Goal: Task Accomplishment & Management: Complete application form

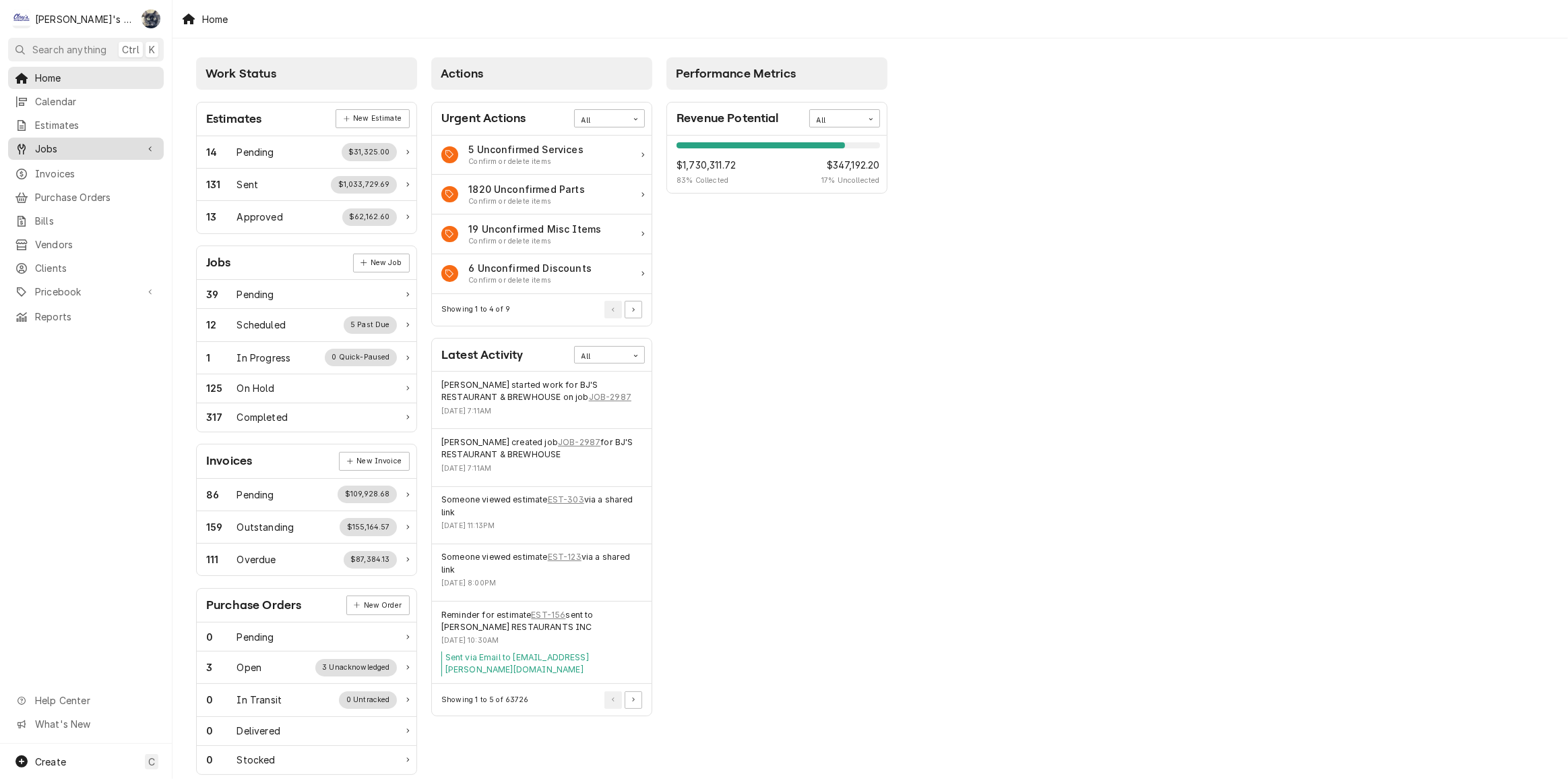
click at [46, 148] on span "Jobs" at bounding box center [86, 149] width 102 height 14
click at [51, 167] on span "Jobs" at bounding box center [96, 172] width 122 height 14
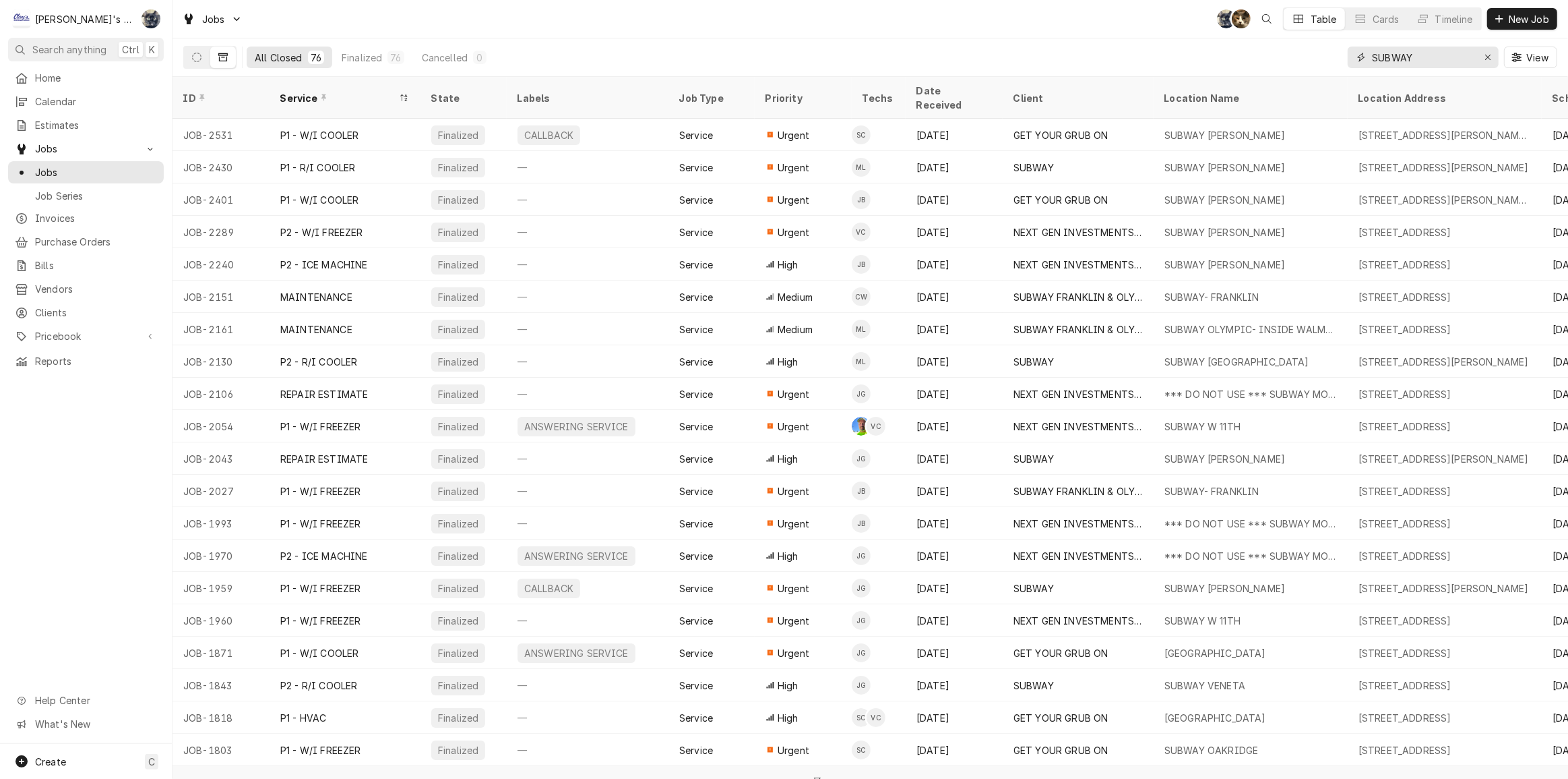
drag, startPoint x: 1421, startPoint y: 62, endPoint x: 1273, endPoint y: 68, distance: 148.1
click at [1273, 68] on div "All Closed 76 Finalized 76 Cancelled 0 SUBWAY View" at bounding box center [870, 57] width 1374 height 38
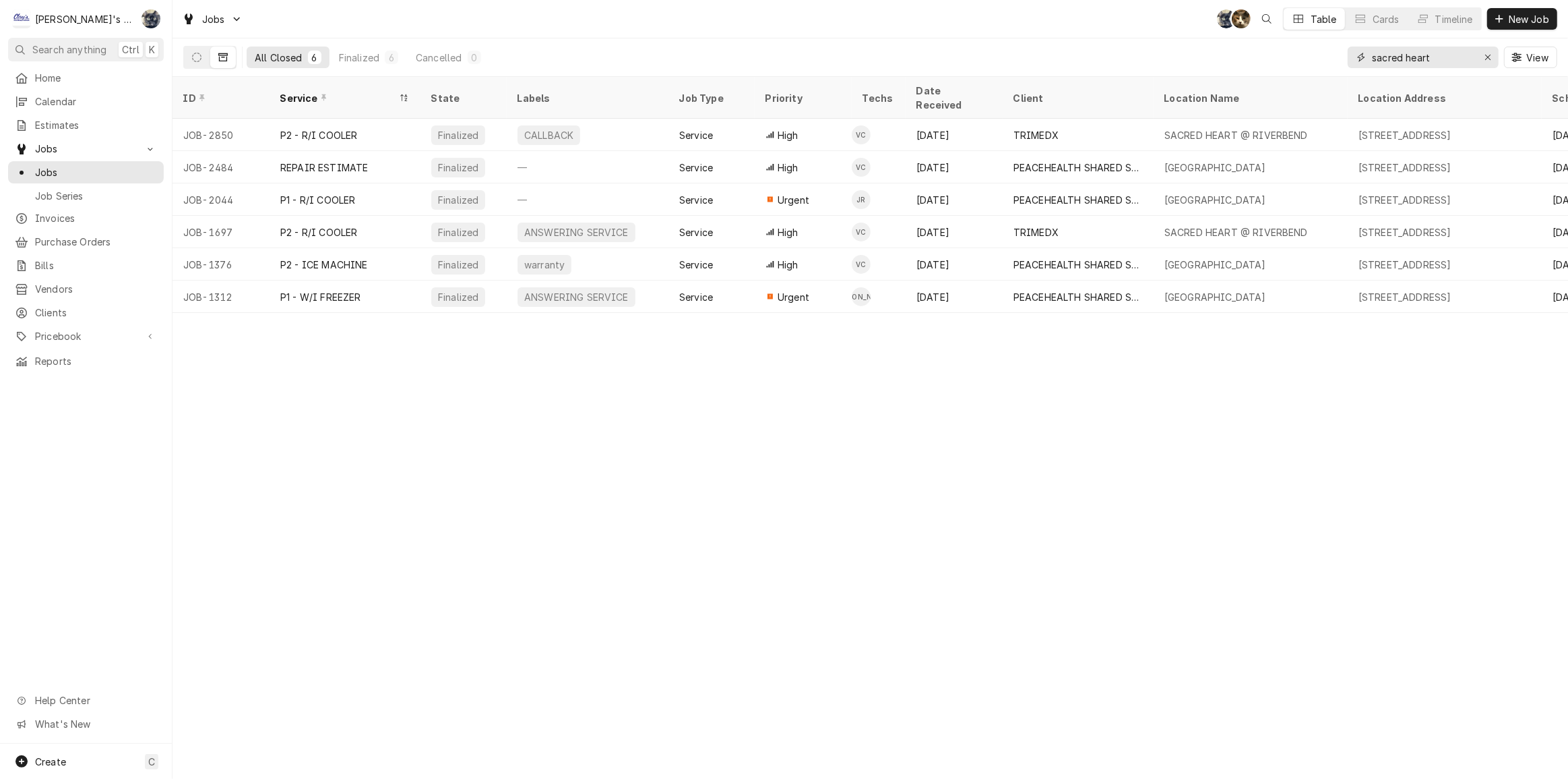
type input "sacred heart"
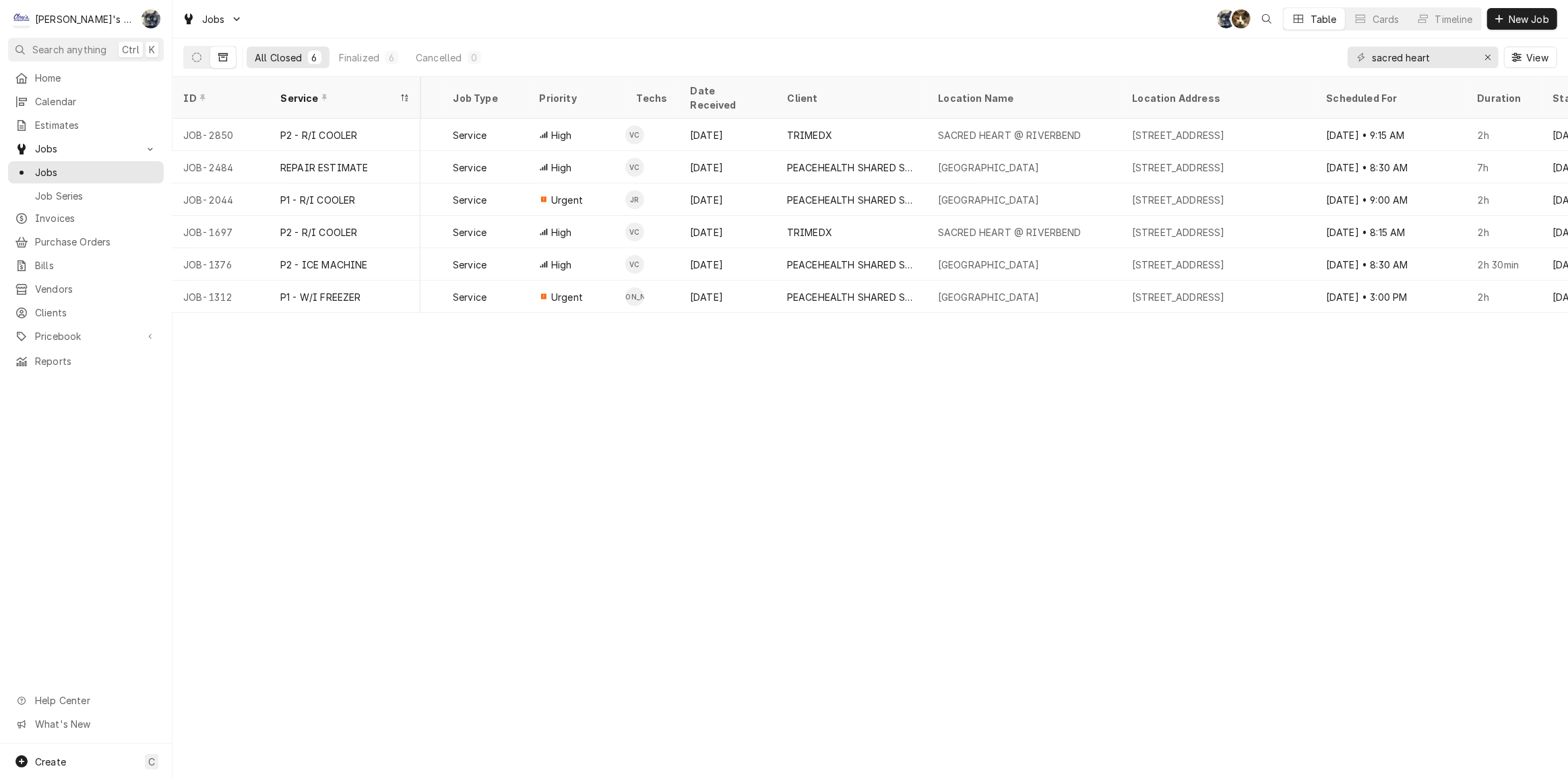
scroll to position [0, 227]
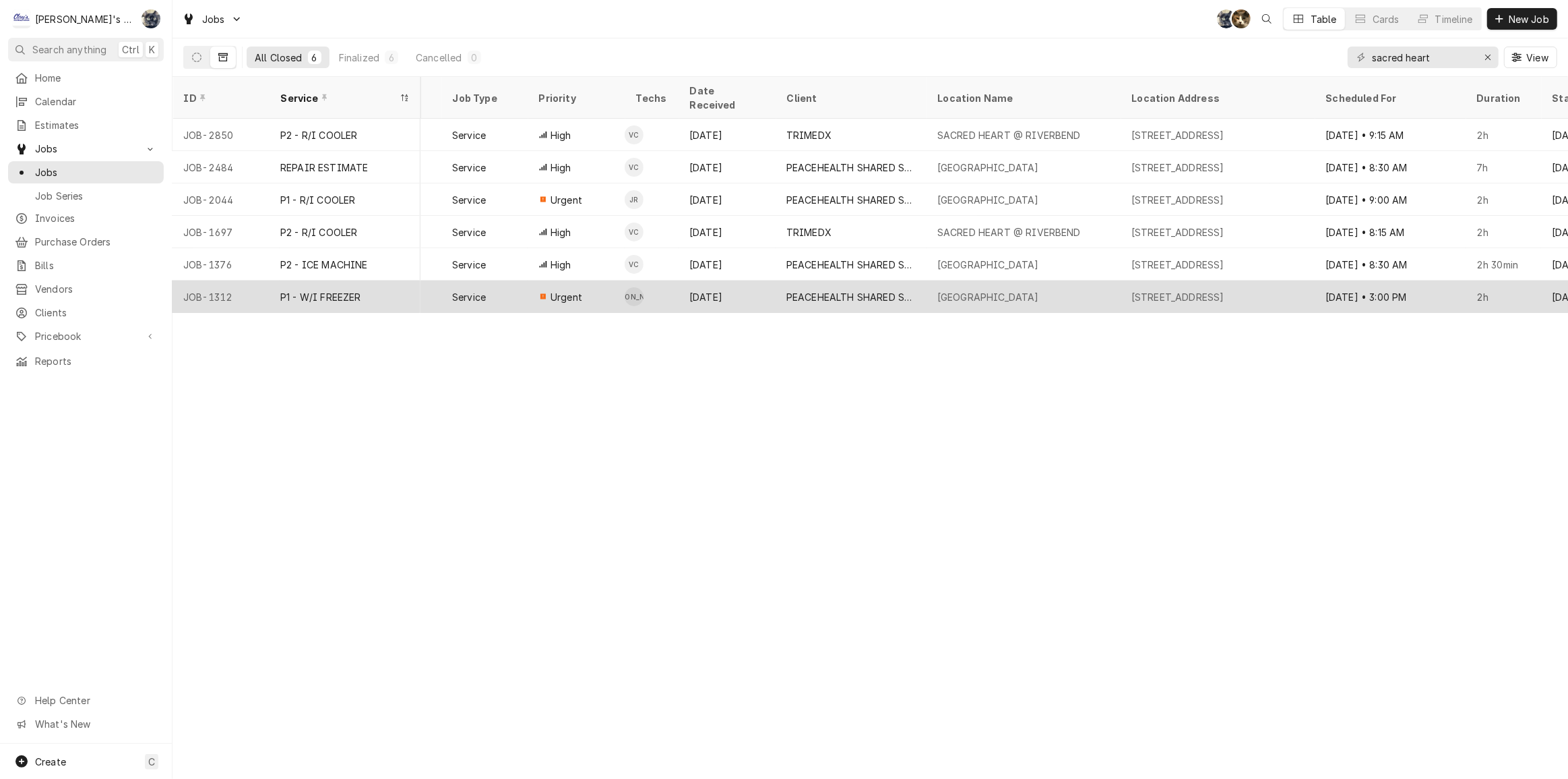
click at [1201, 290] on div "3333 RIVERBEND DR, SPRINGFIELD, OR 97477" at bounding box center [1178, 297] width 93 height 14
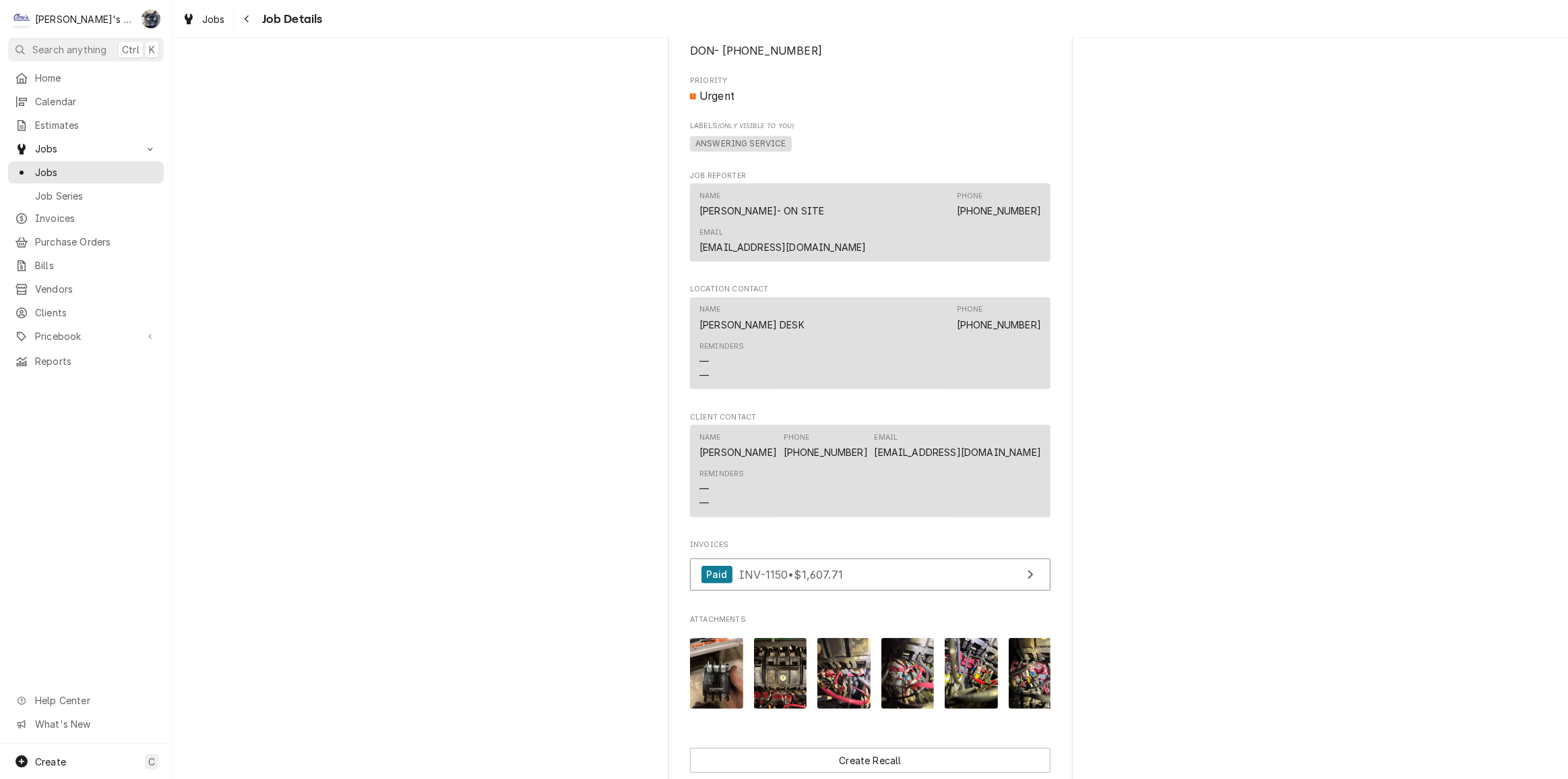
scroll to position [1165, 0]
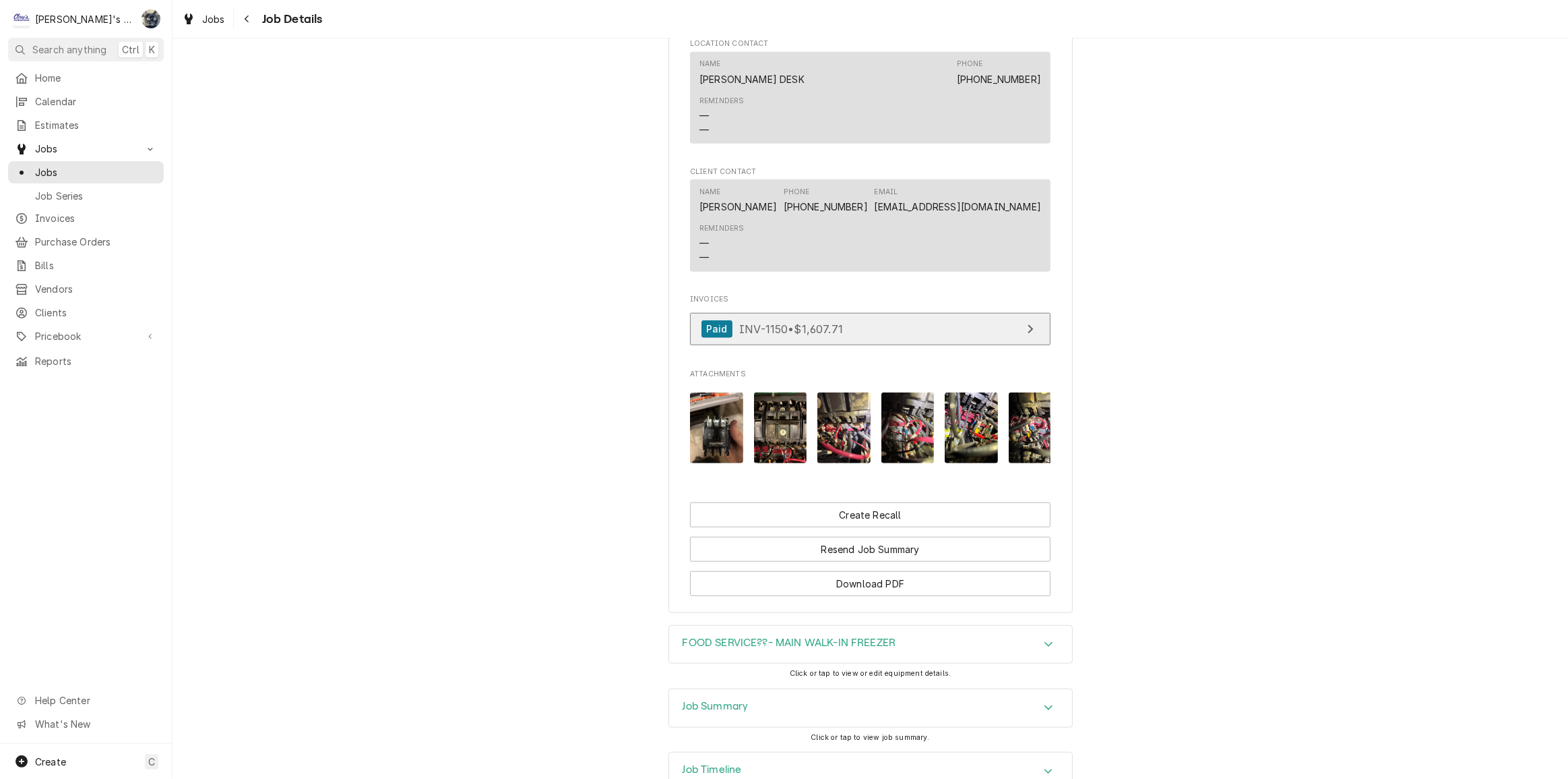
click at [787, 313] on link "Paid INV-1150 • $1,607.71" at bounding box center [870, 329] width 361 height 33
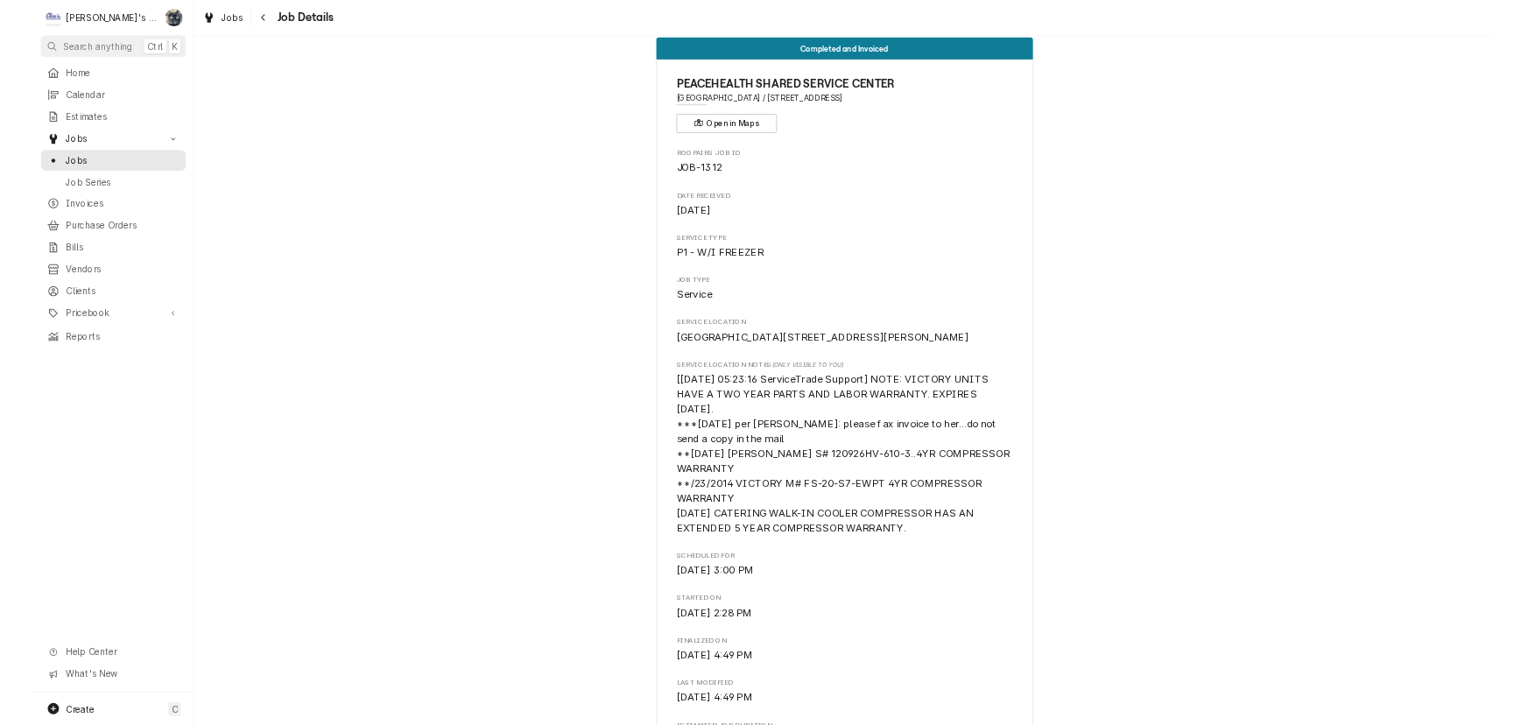
scroll to position [0, 0]
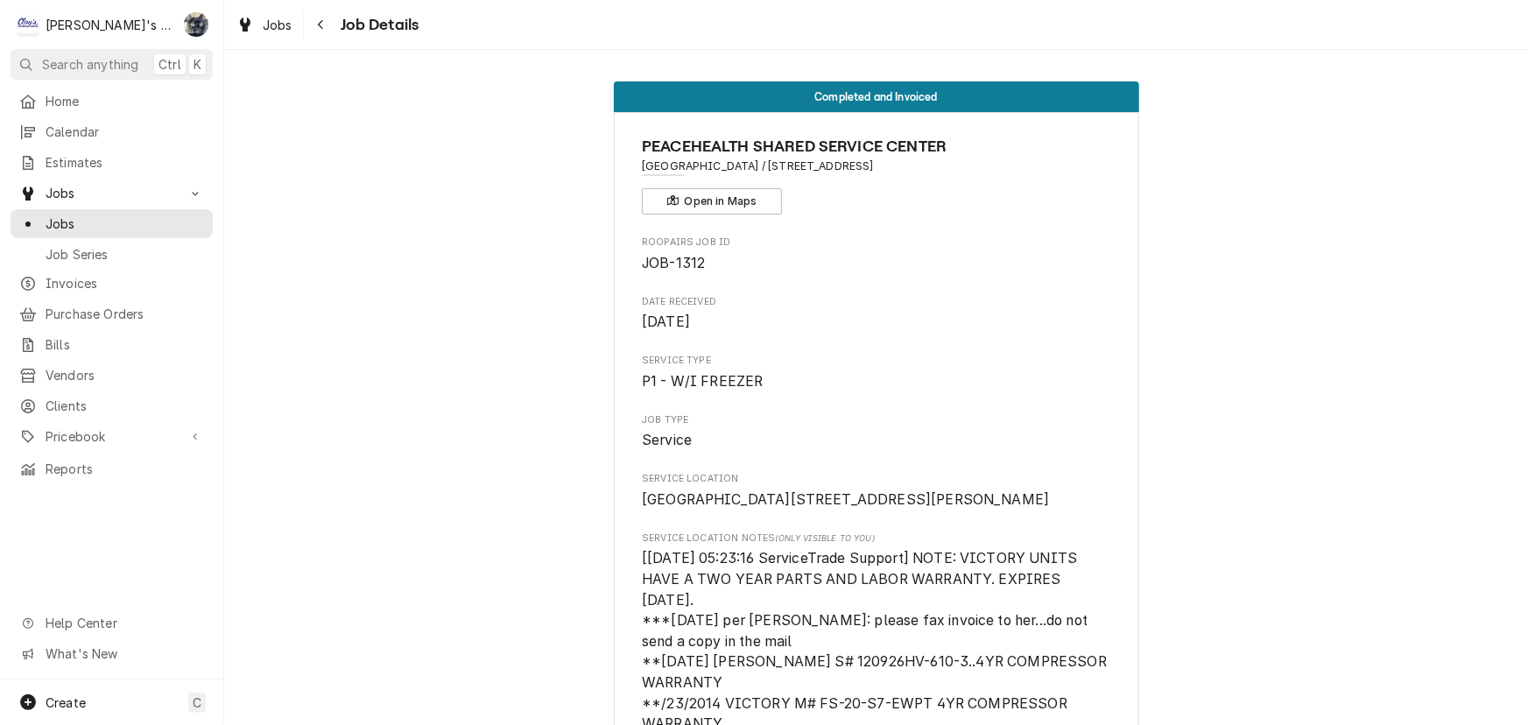
drag, startPoint x: 1351, startPoint y: 0, endPoint x: 1197, endPoint y: 231, distance: 277.4
click at [81, 97] on span "Home" at bounding box center [125, 101] width 159 height 18
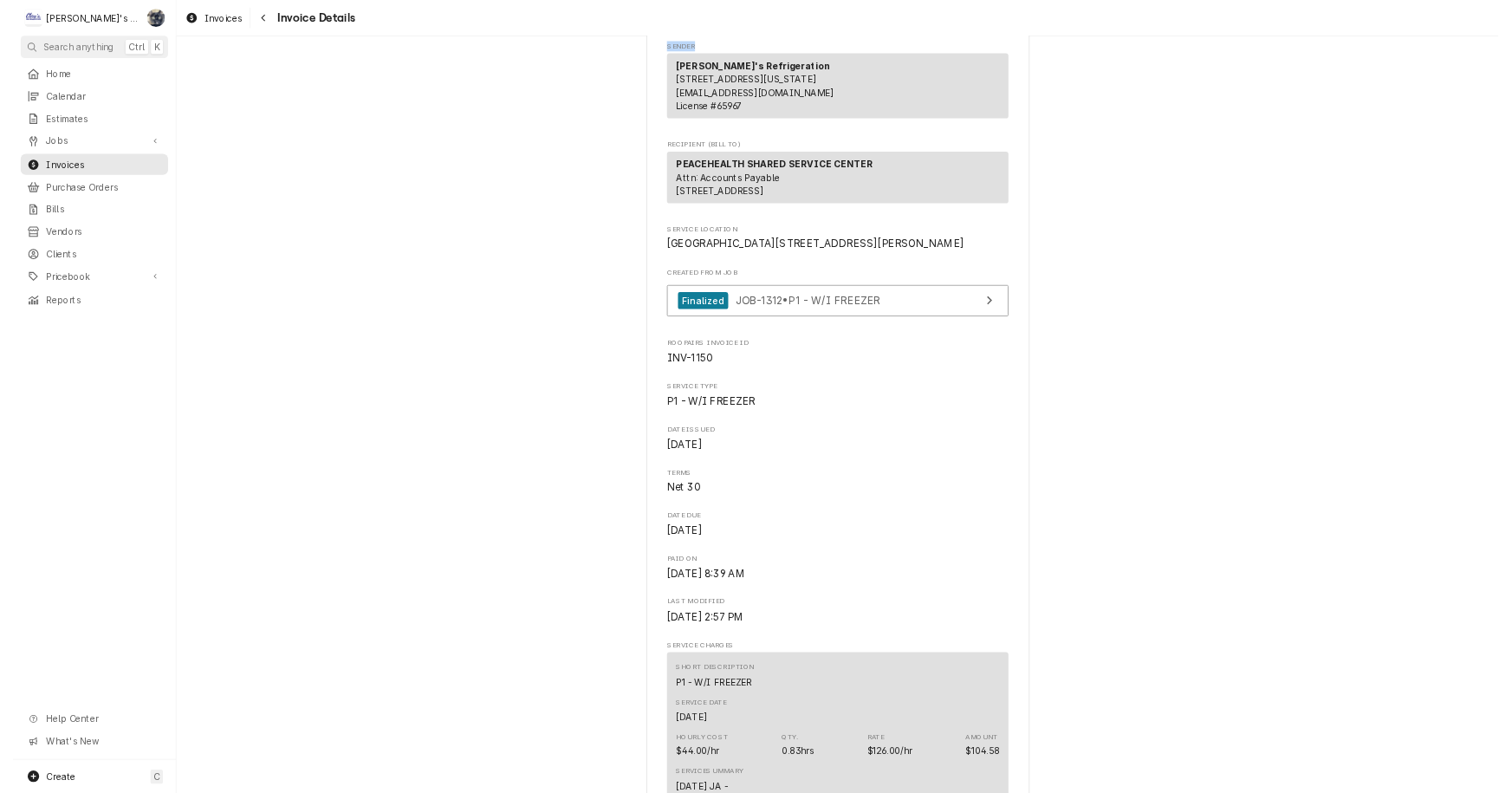
scroll to position [149, 0]
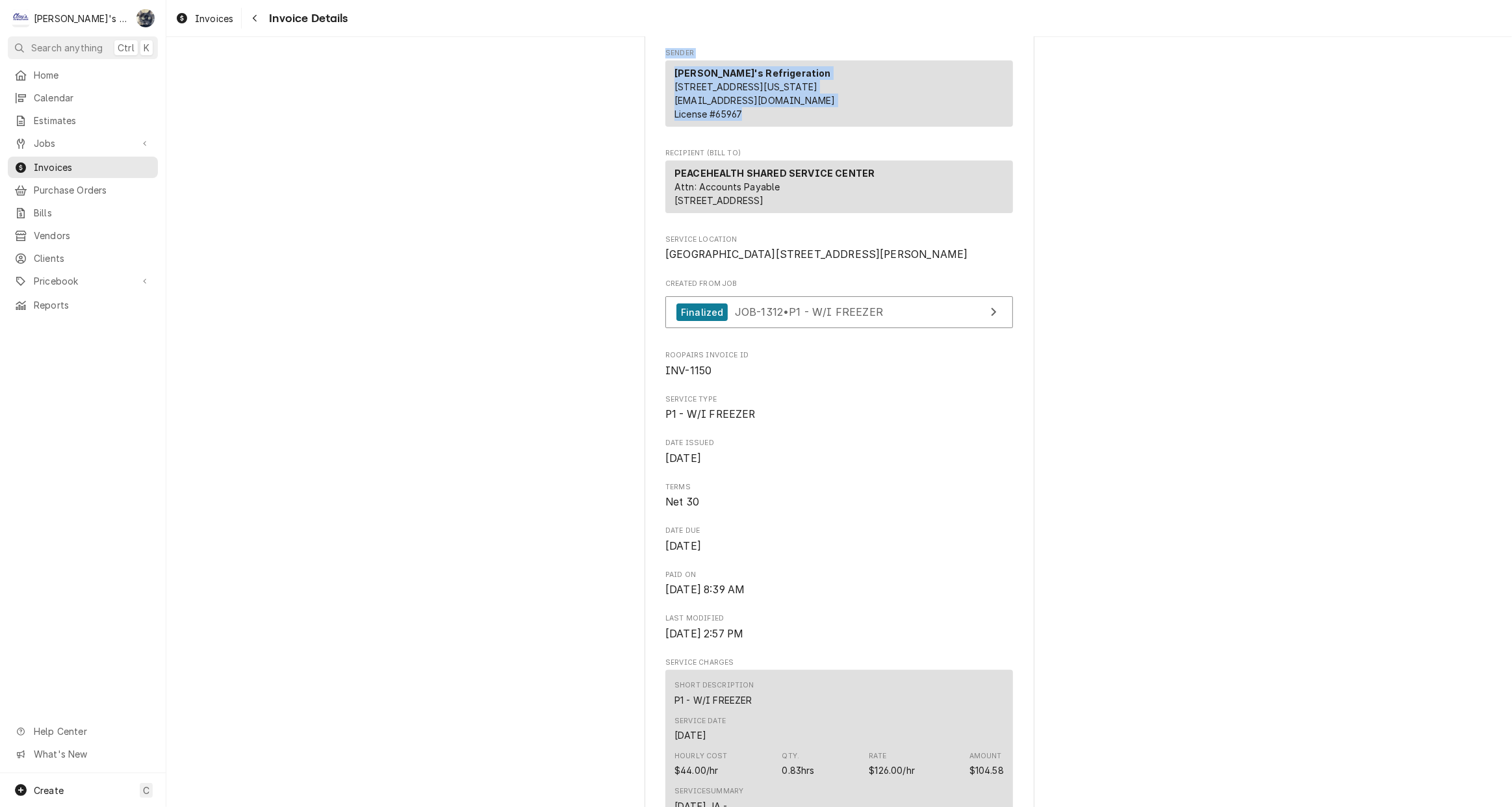
drag, startPoint x: 369, startPoint y: 0, endPoint x: 1067, endPoint y: 123, distance: 708.8
click at [1384, 140] on div "Invoices Invoice Details Paid Sender Clay's Refrigeration [STREET_ADDRESS][US_S…" at bounding box center [839, 404] width 1346 height 807
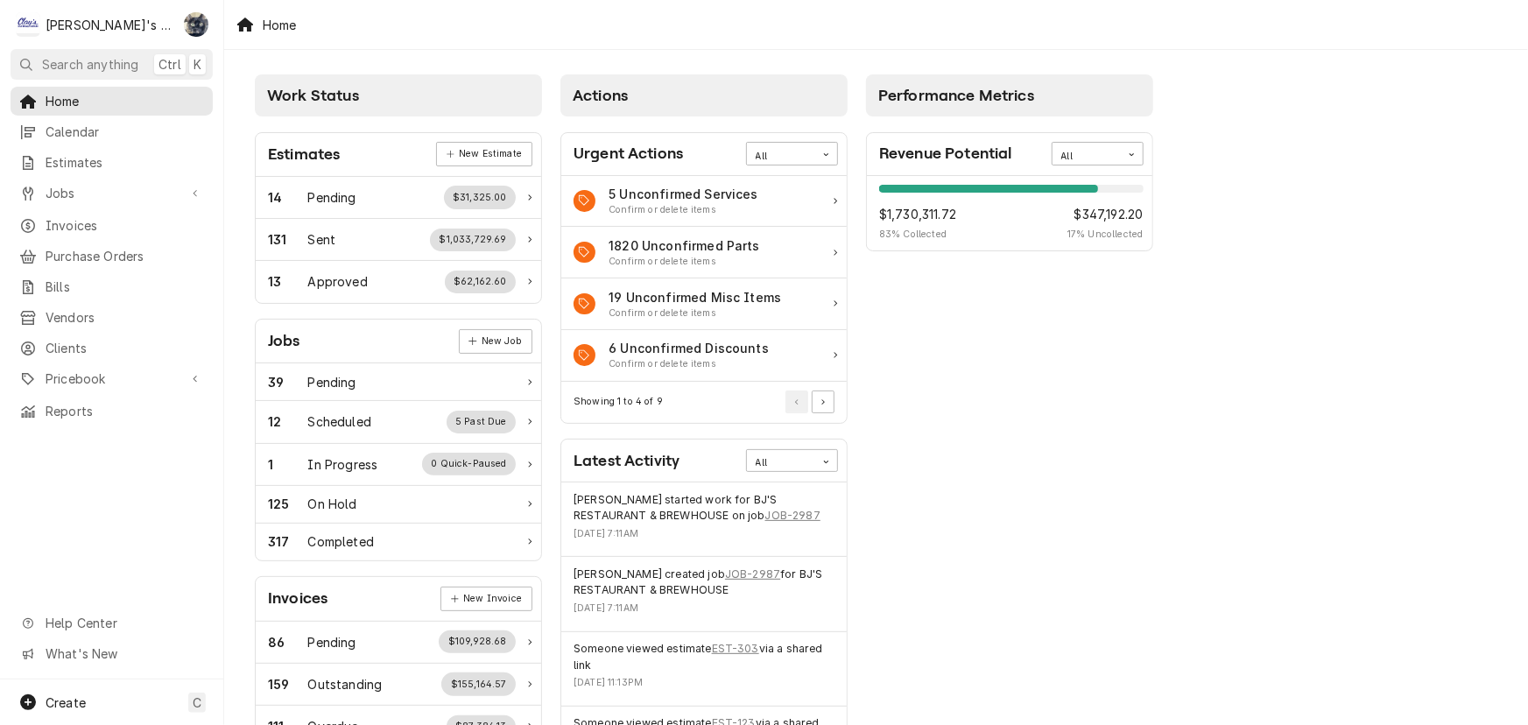
scroll to position [398, 0]
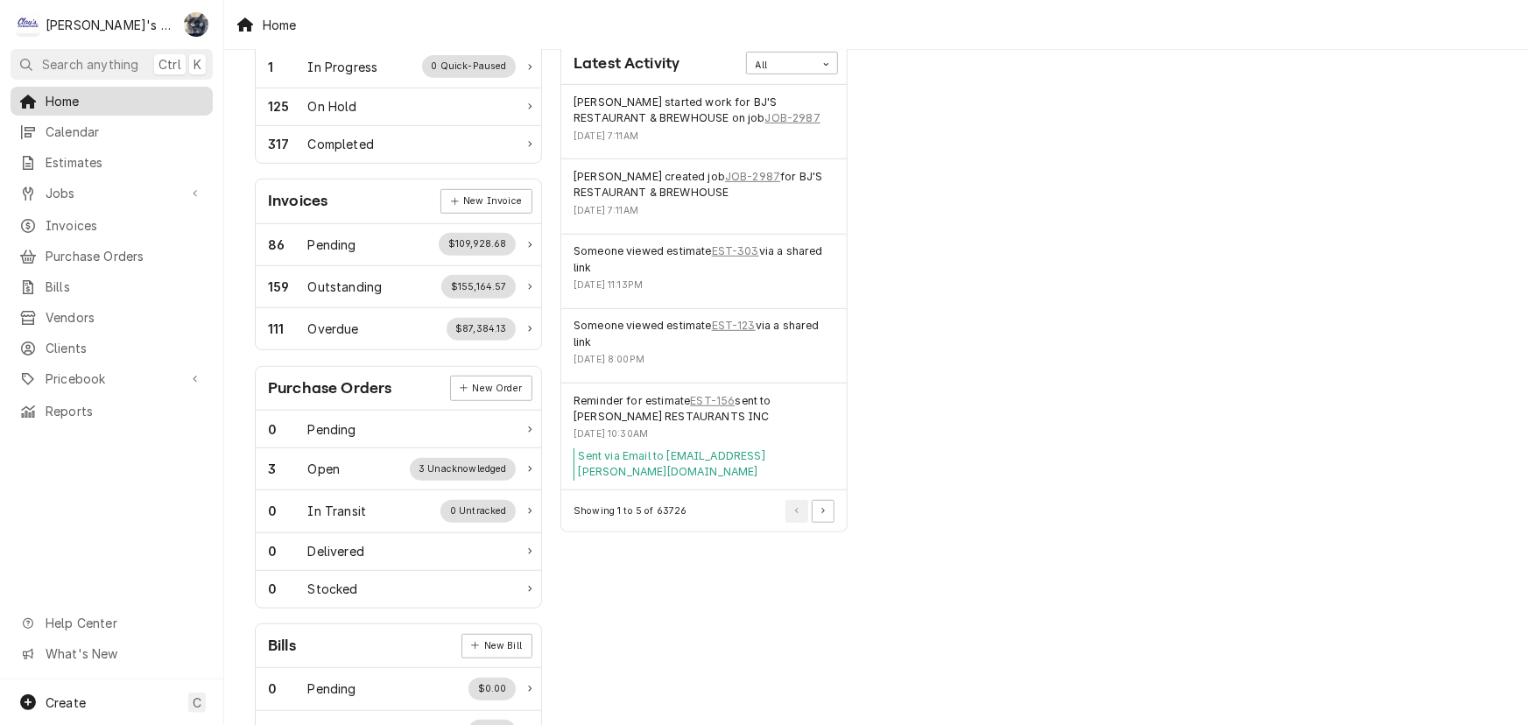
click at [84, 103] on span "Home" at bounding box center [125, 101] width 159 height 18
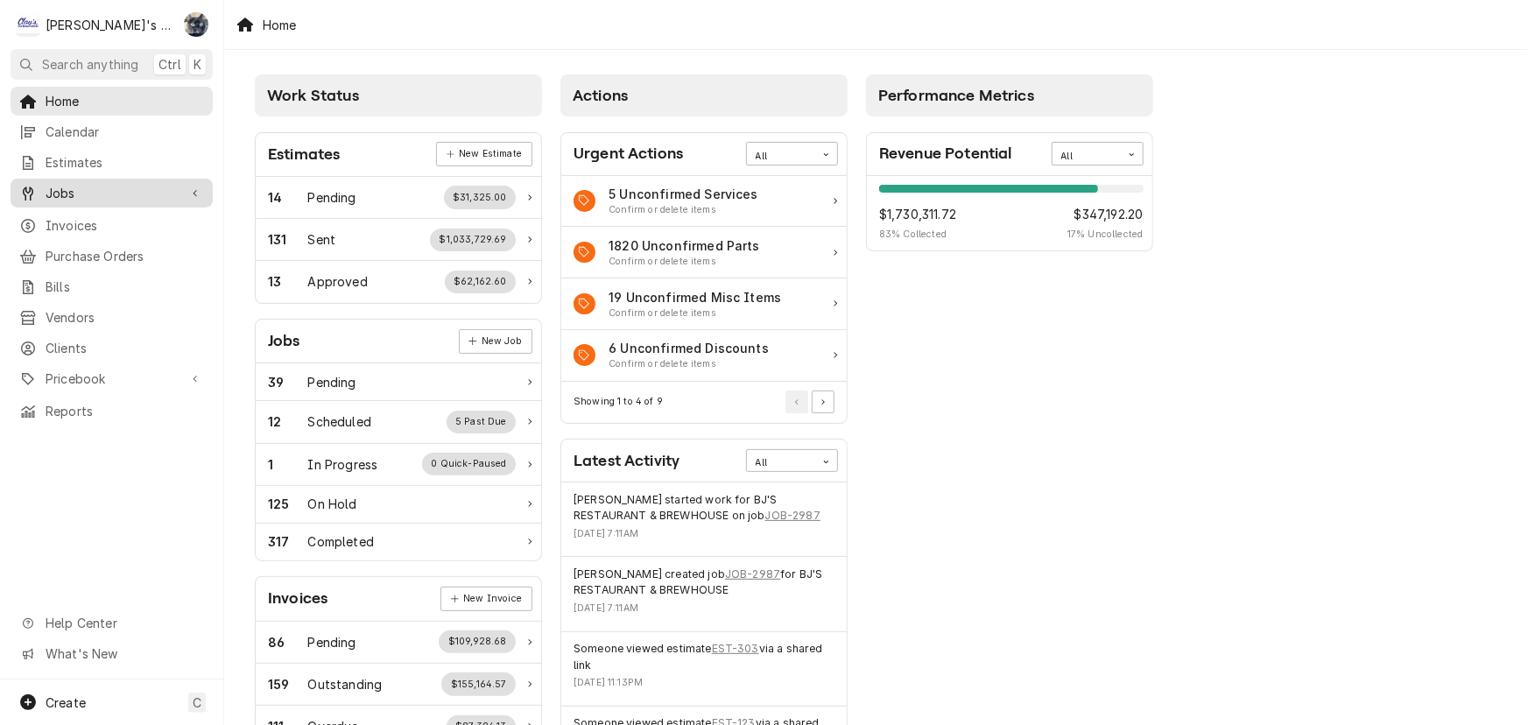
click at [173, 187] on span "Jobs" at bounding box center [112, 193] width 132 height 18
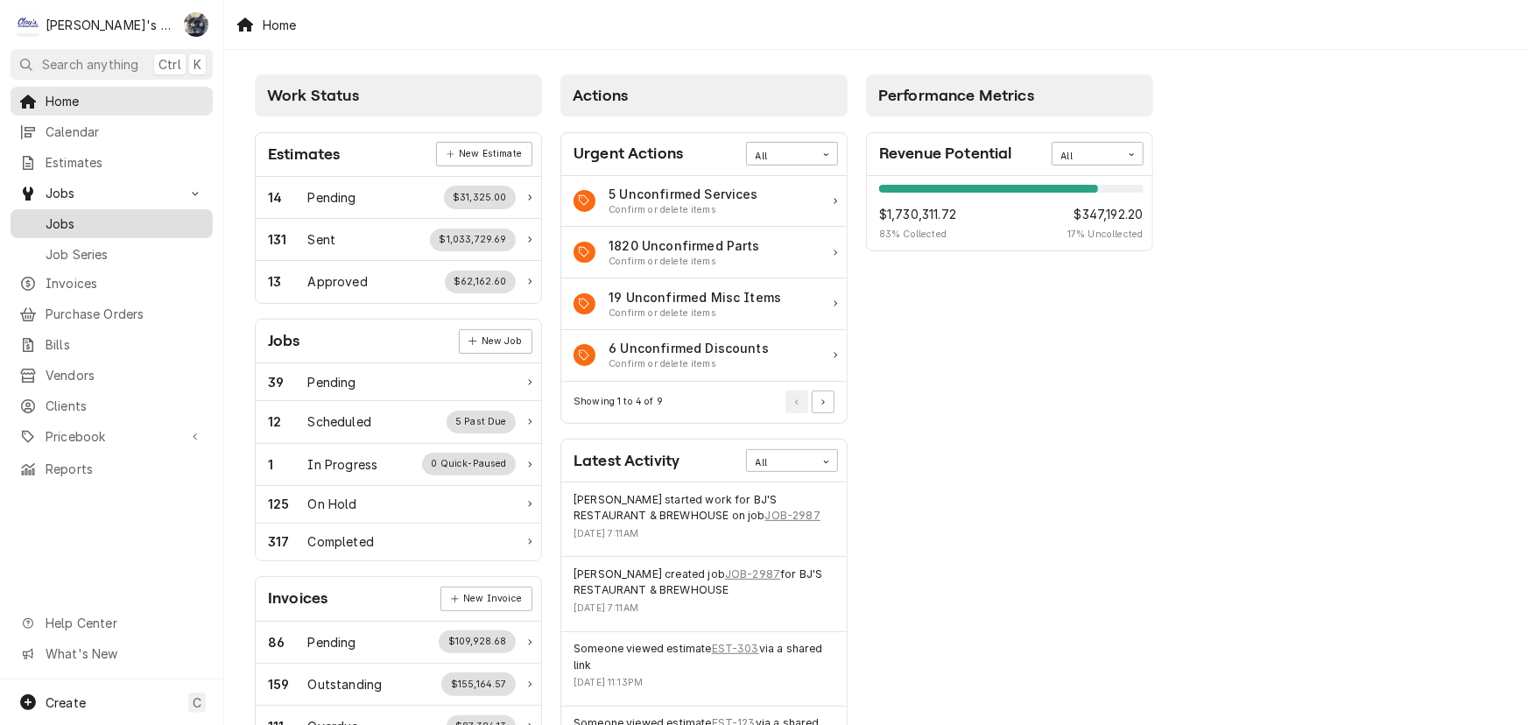
click at [117, 217] on span "Jobs" at bounding box center [125, 224] width 159 height 18
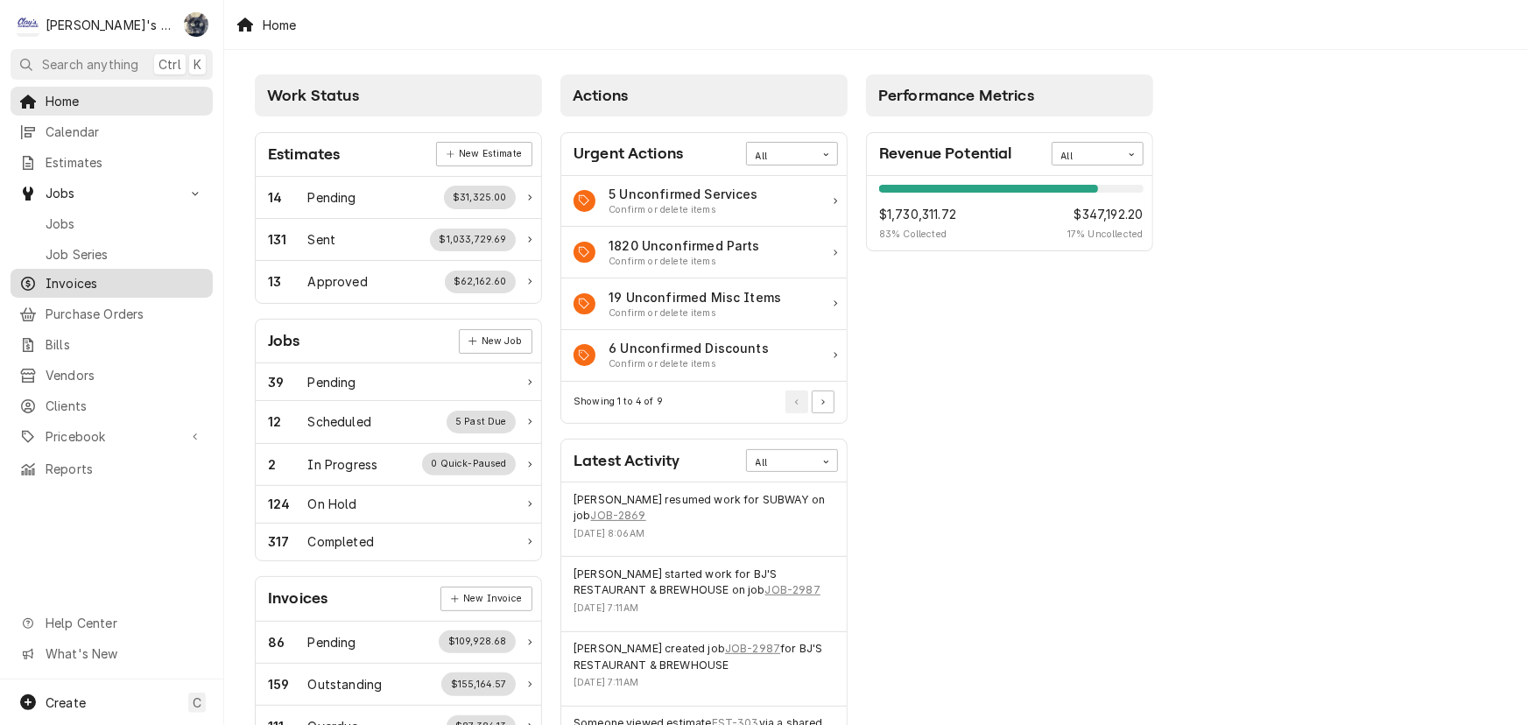
click at [109, 283] on span "Invoices" at bounding box center [125, 283] width 159 height 18
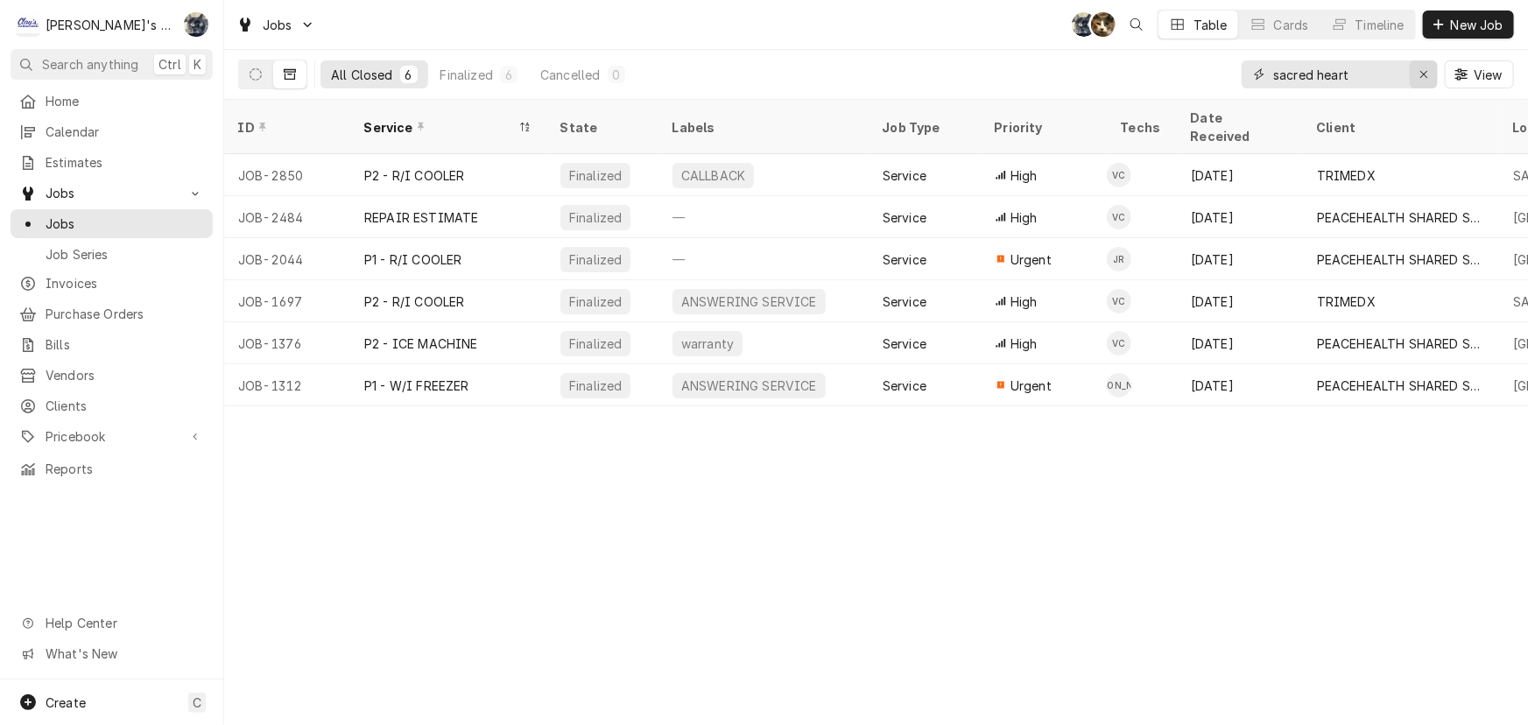
click at [1429, 72] on div "Erase input" at bounding box center [1424, 75] width 18 height 18
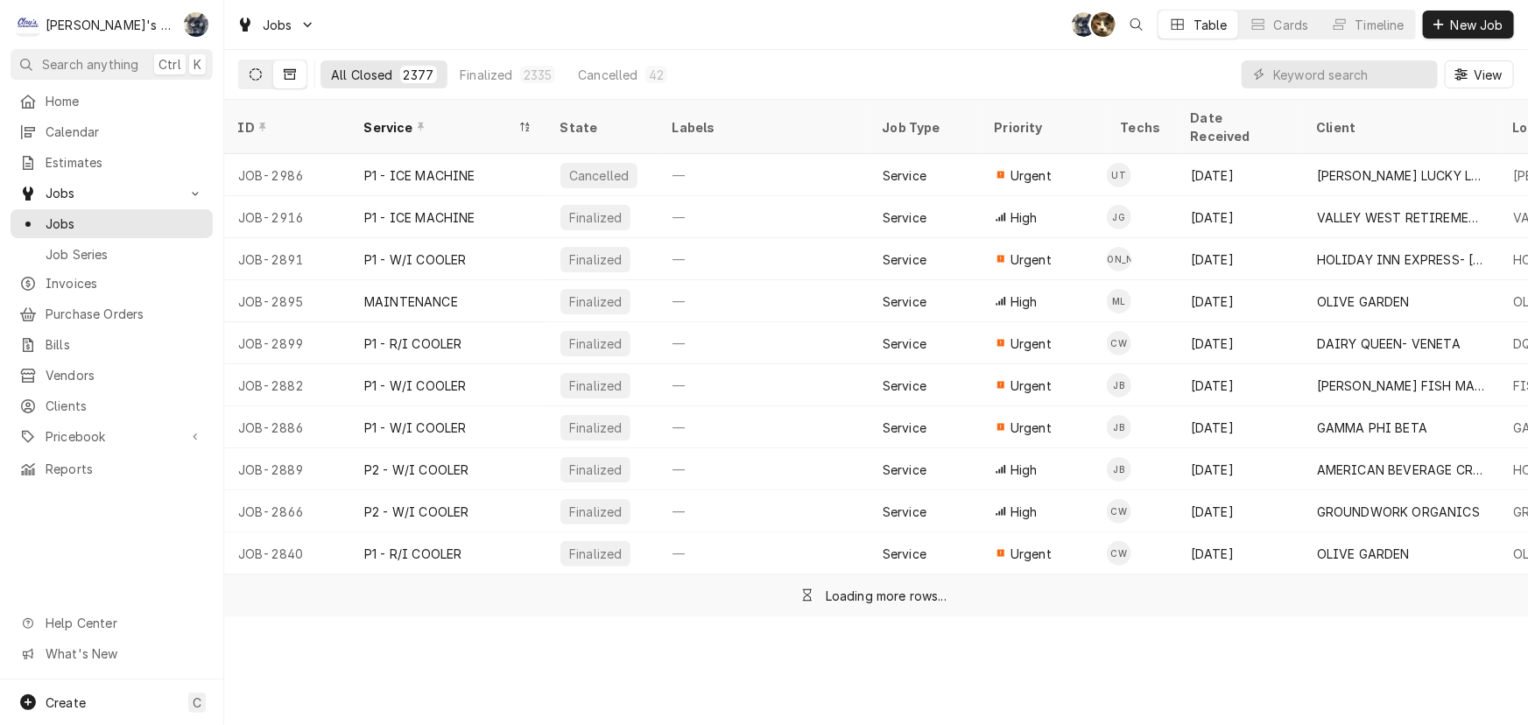
click at [250, 68] on icon "Dynamic Content Wrapper" at bounding box center [256, 74] width 12 height 12
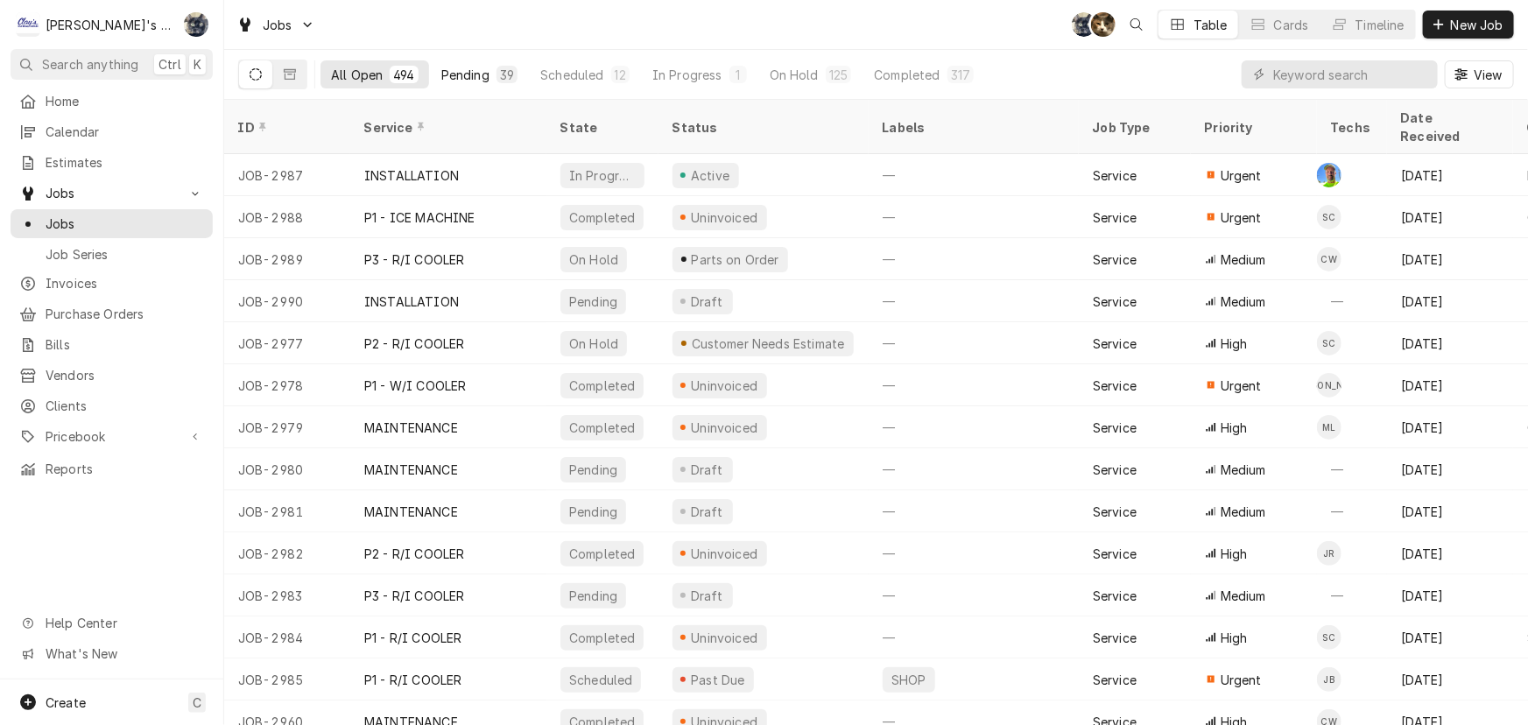
click at [500, 67] on div "39" at bounding box center [507, 75] width 14 height 18
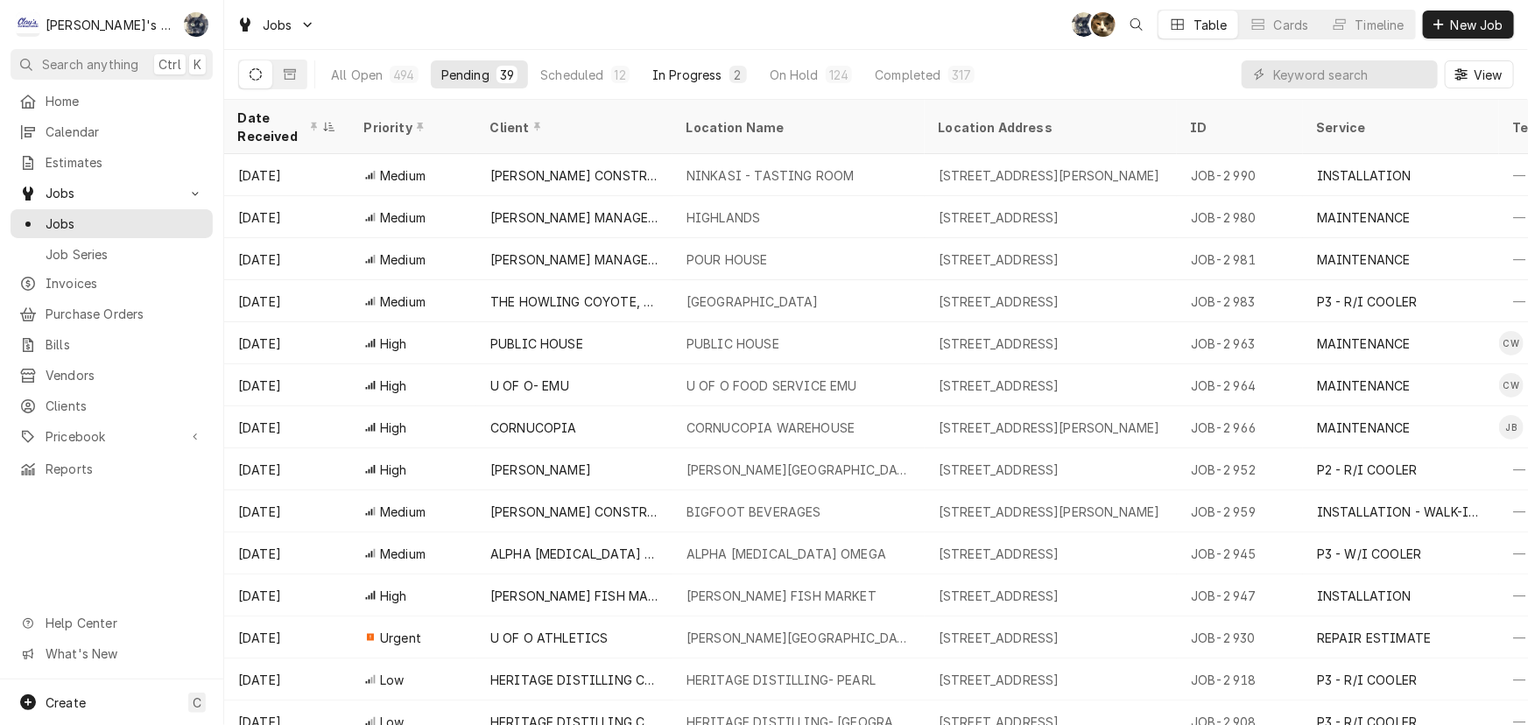
click at [733, 78] on div "2" at bounding box center [738, 75] width 11 height 18
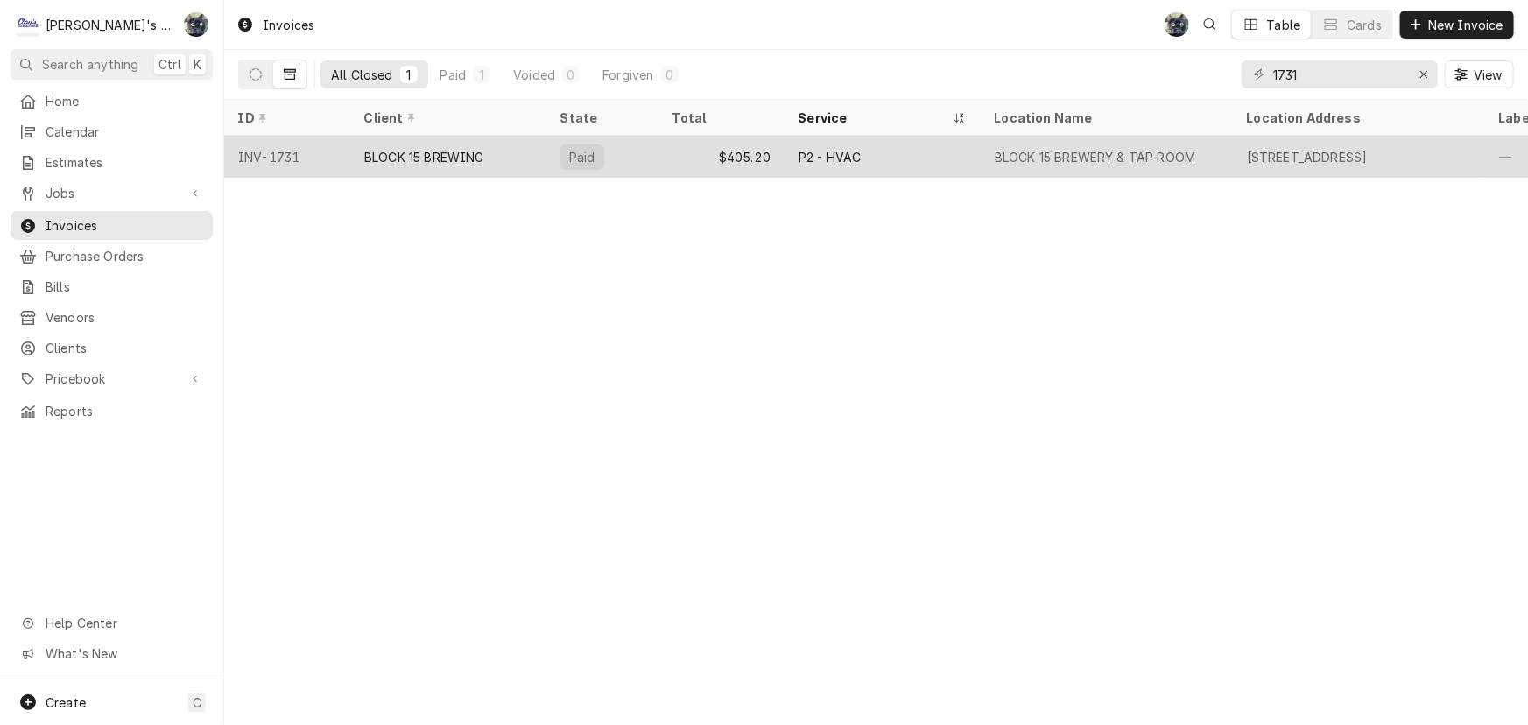
click at [708, 138] on div "$405.20" at bounding box center [722, 157] width 126 height 42
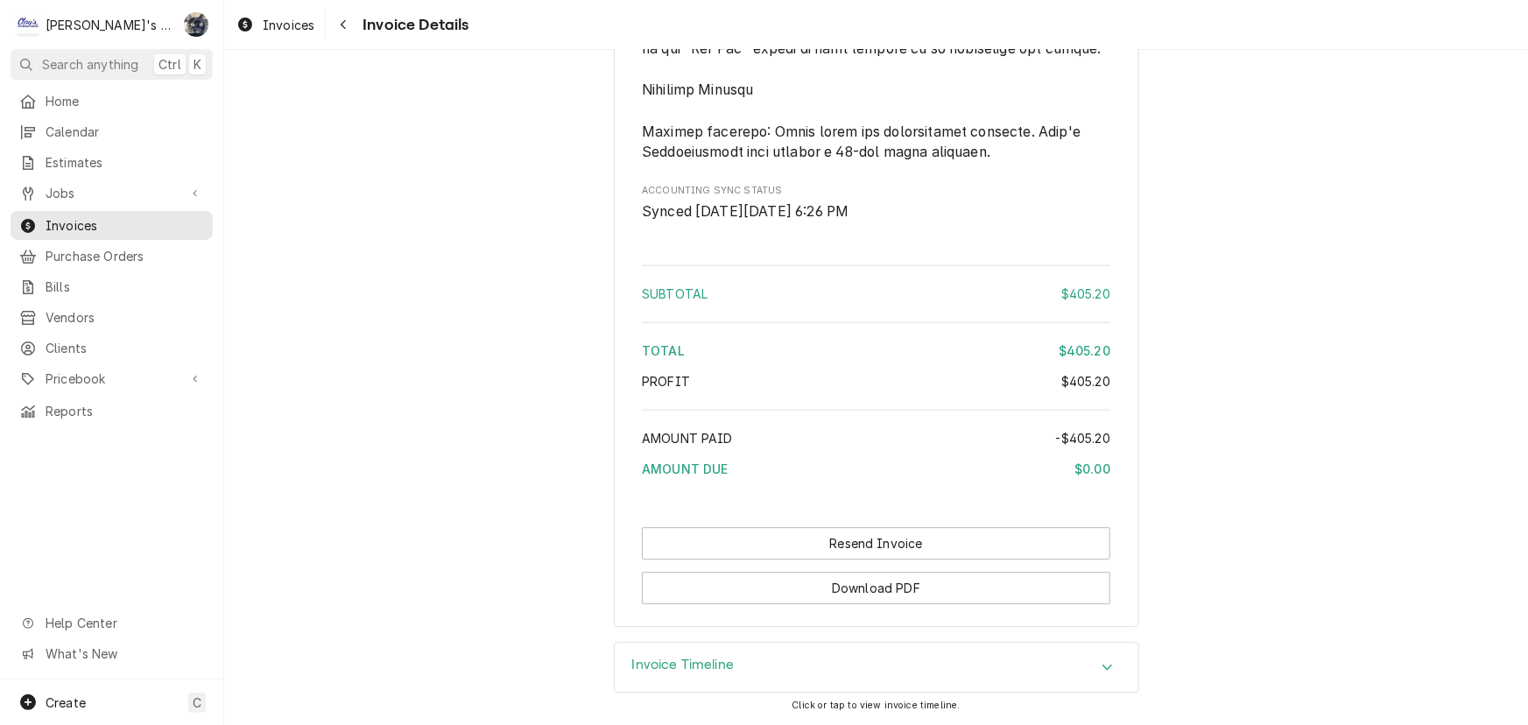
scroll to position [2437, 0]
click at [772, 682] on div "Invoice Timeline" at bounding box center [877, 667] width 524 height 49
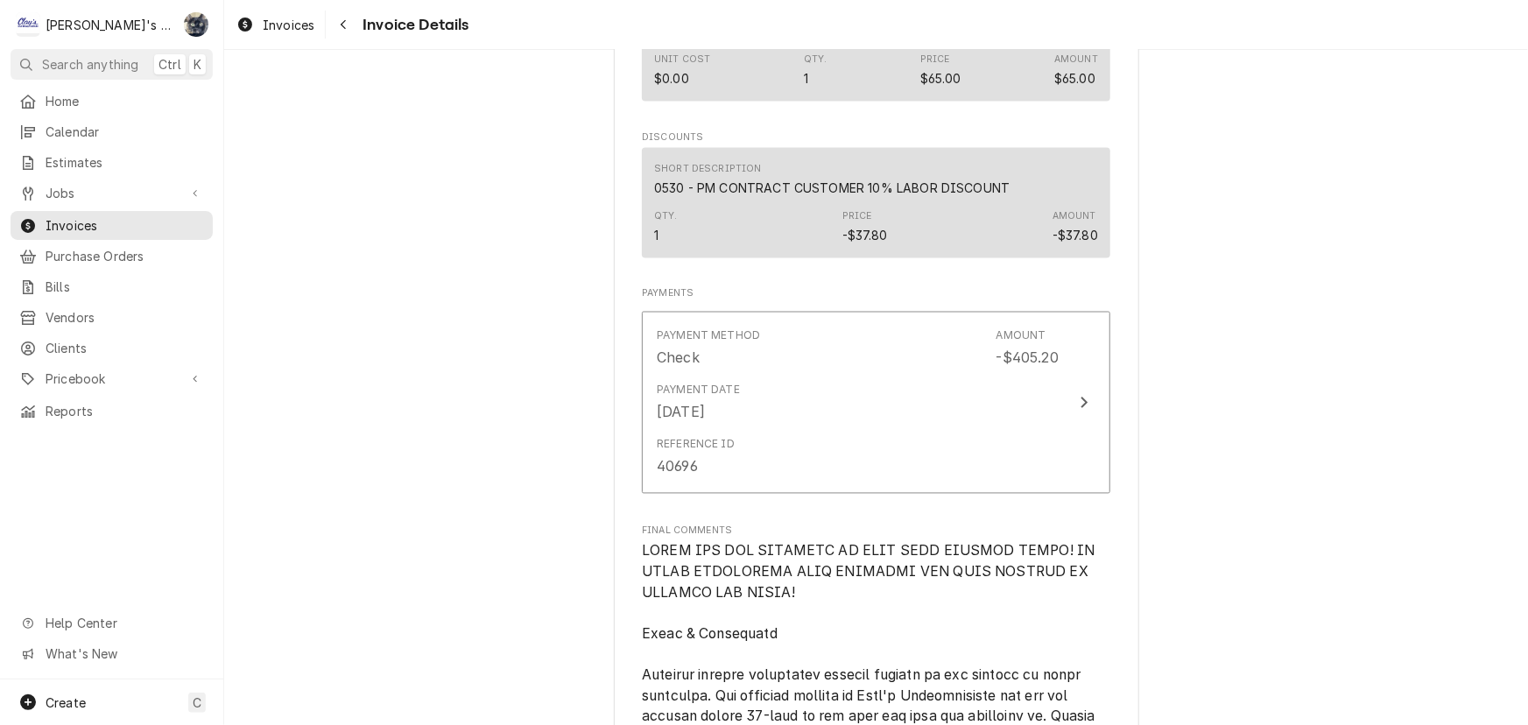
scroll to position [988, 0]
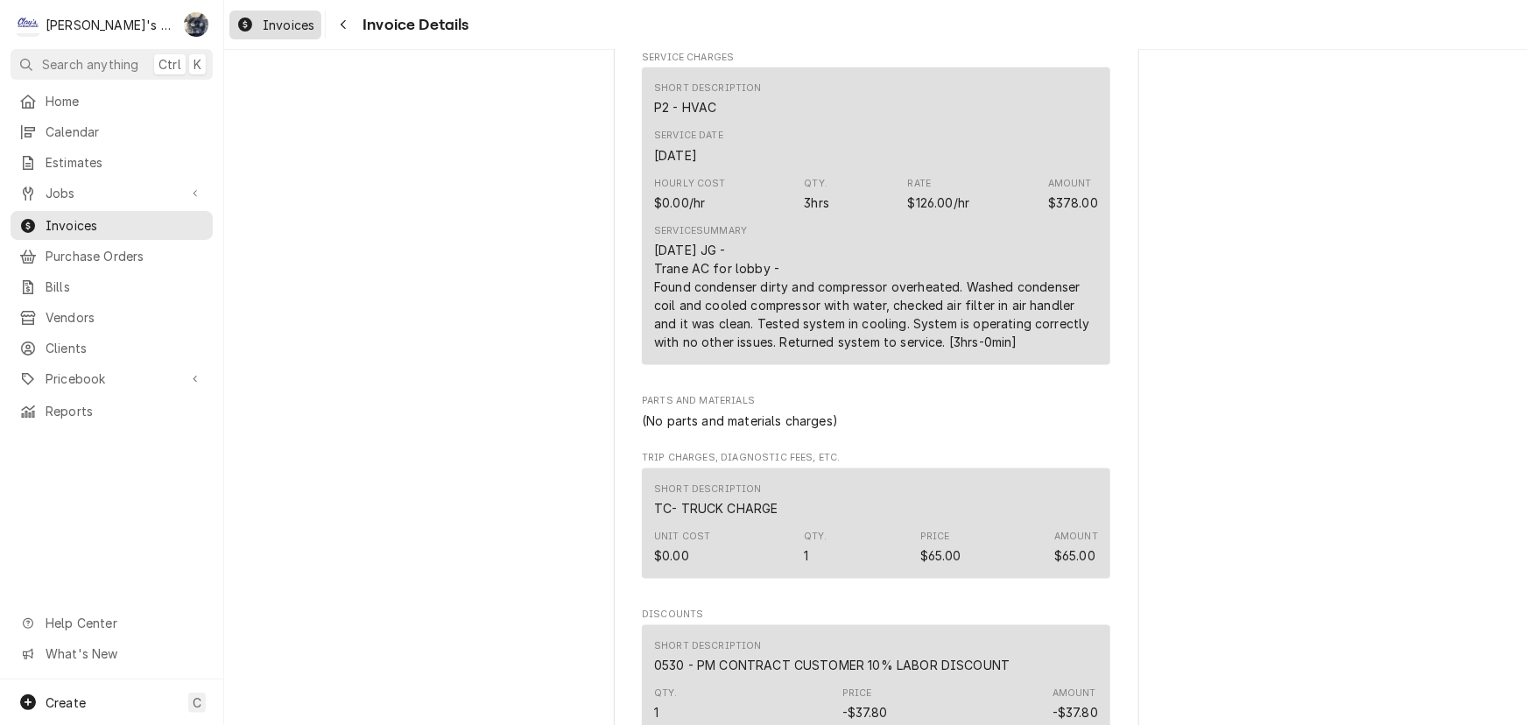
click at [269, 27] on span "Invoices" at bounding box center [289, 25] width 52 height 18
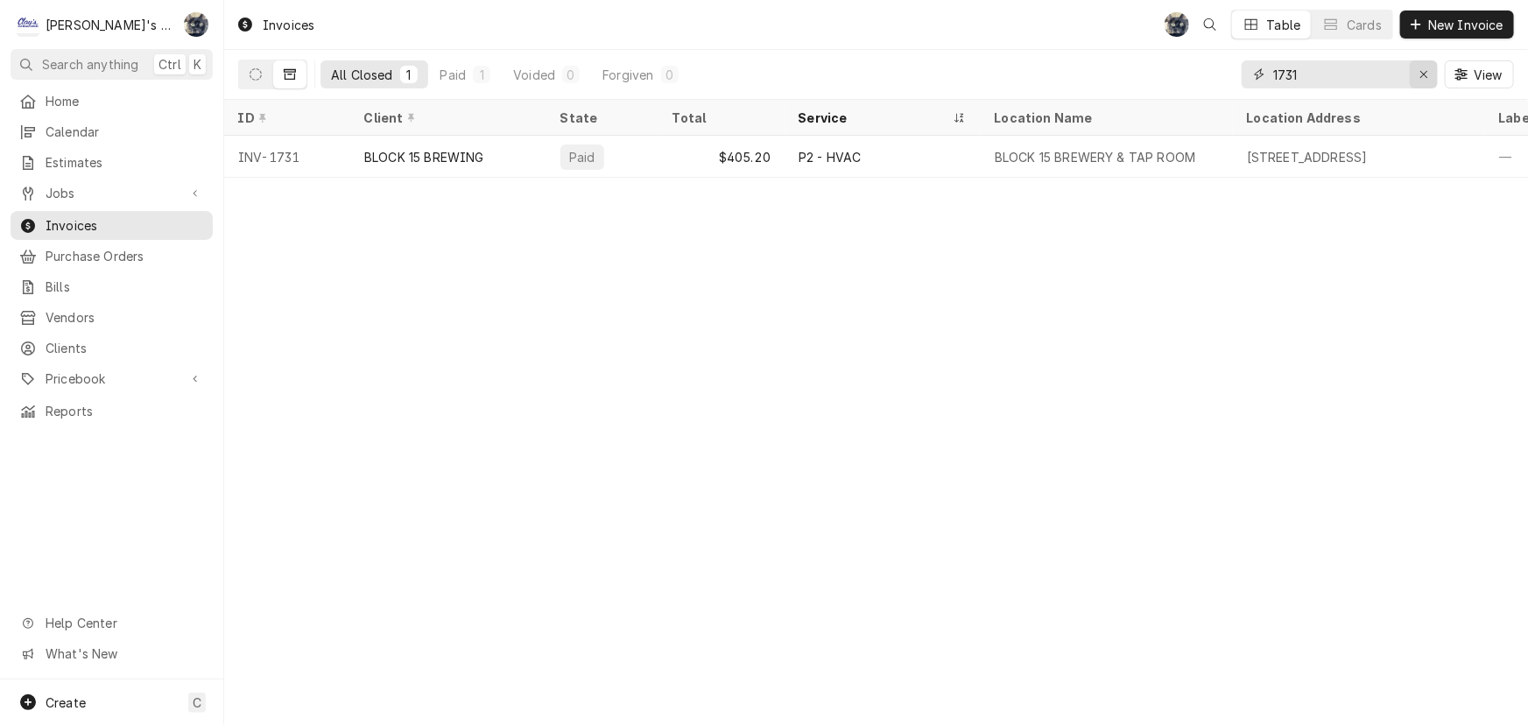
click at [1435, 81] on button "Erase input" at bounding box center [1424, 74] width 28 height 28
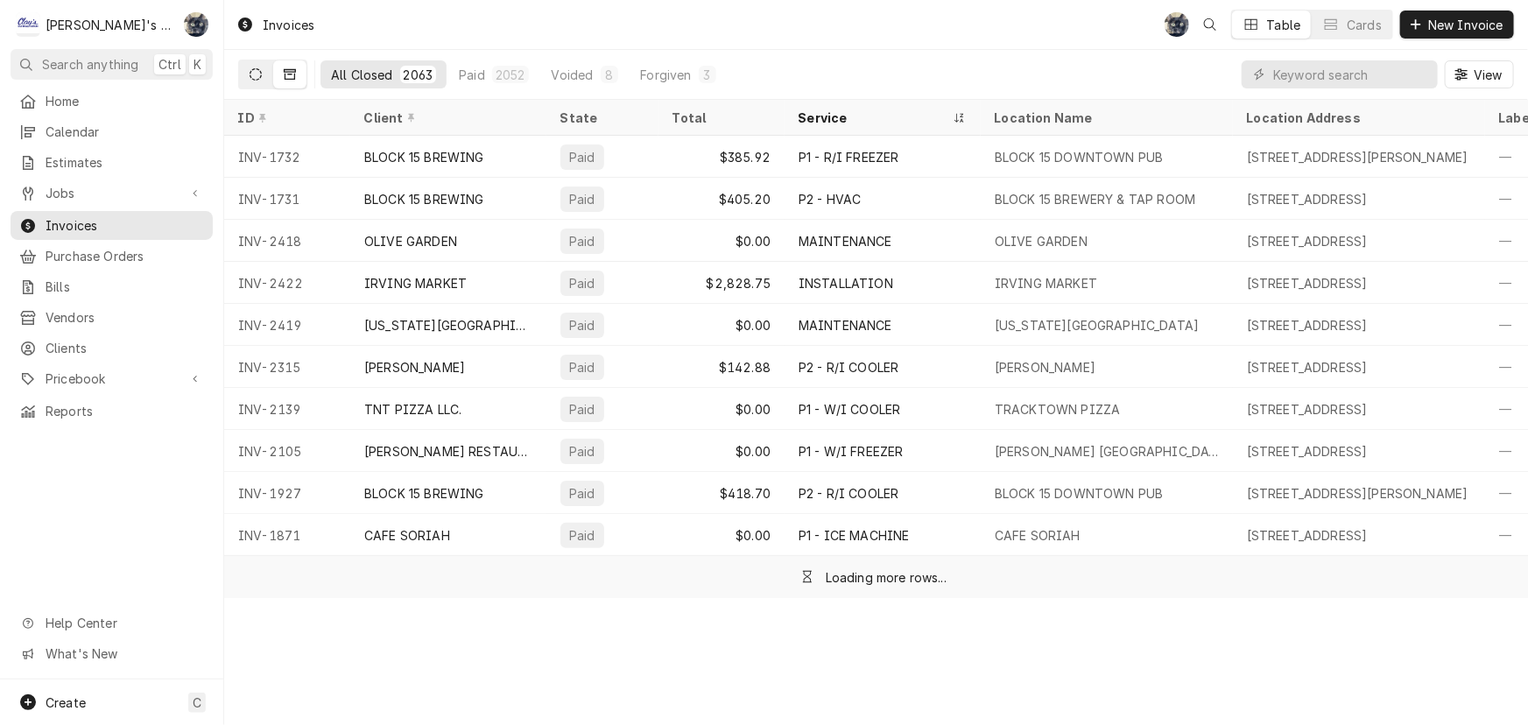
click at [249, 81] on button "Dynamic Content Wrapper" at bounding box center [255, 74] width 33 height 28
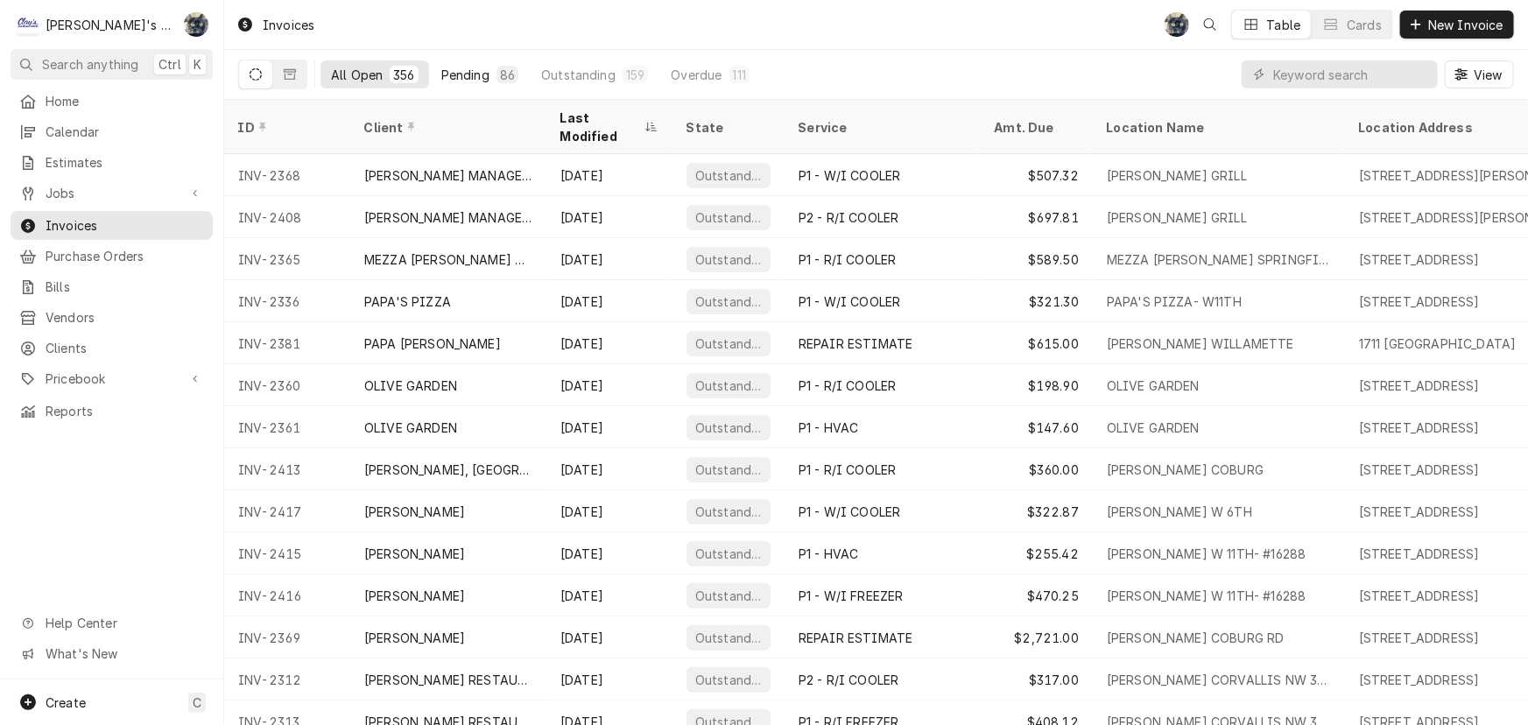
click at [468, 71] on div "Pending" at bounding box center [465, 75] width 48 height 18
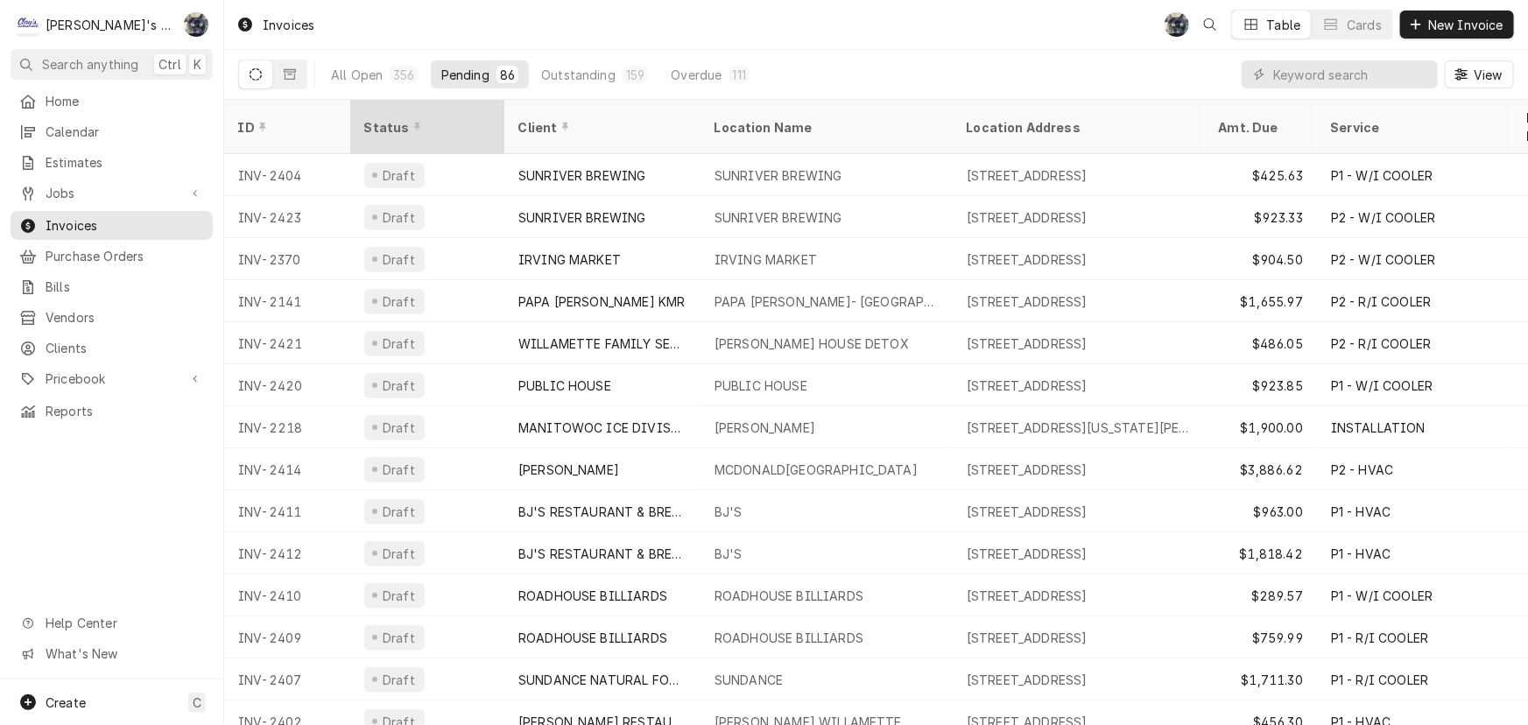
click at [377, 119] on div "Status" at bounding box center [425, 127] width 123 height 18
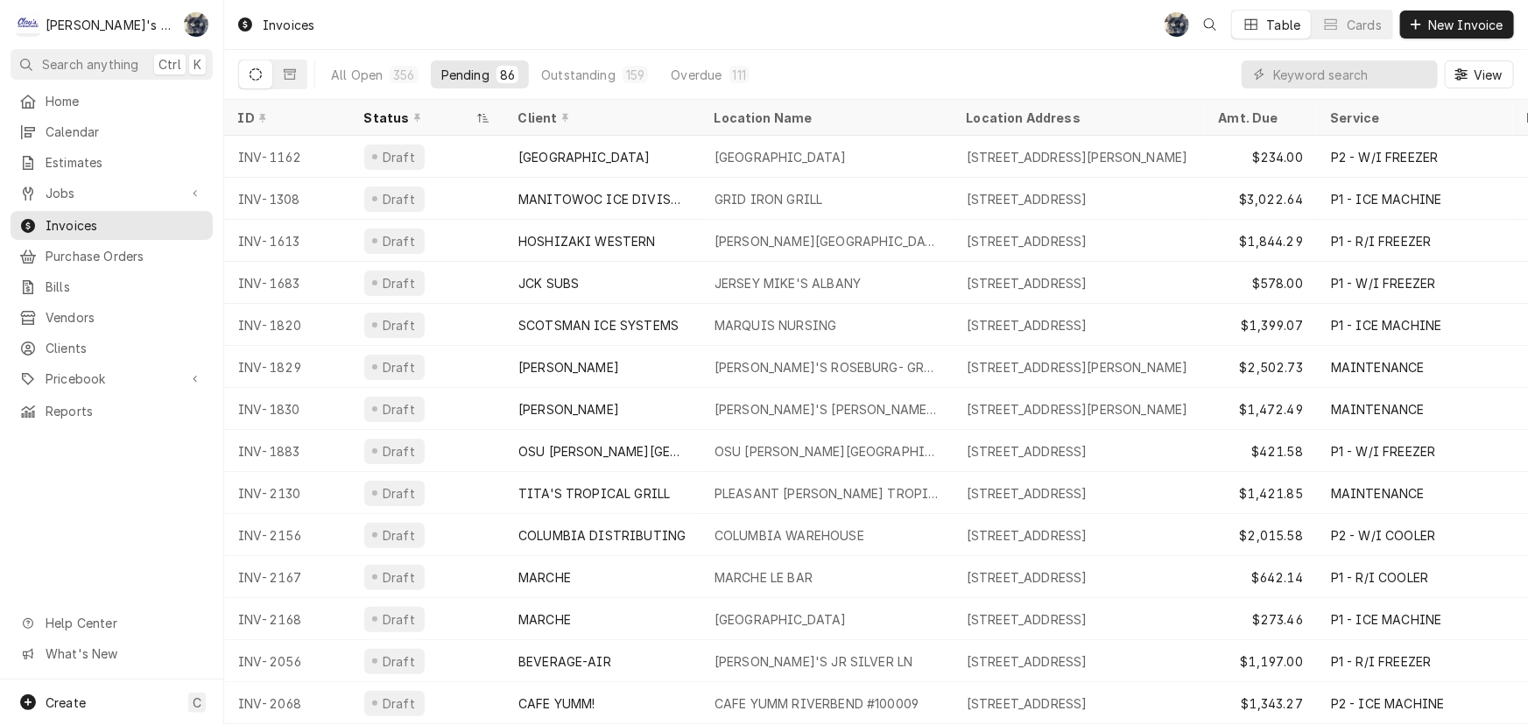
click at [376, 118] on div "Status" at bounding box center [418, 118] width 109 height 18
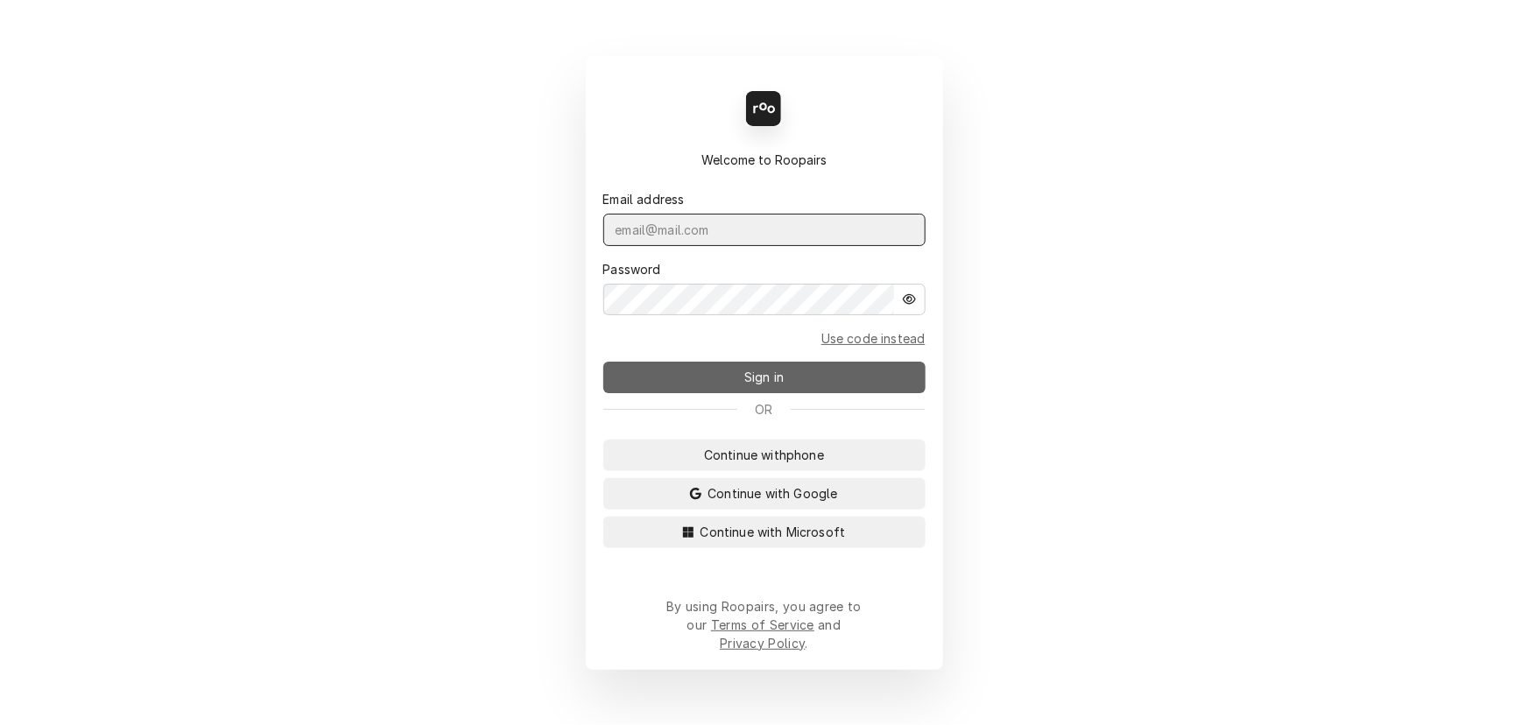
type input "[PERSON_NAME][EMAIL_ADDRESS][DOMAIN_NAME]"
click at [794, 378] on button "Sign in" at bounding box center [765, 378] width 322 height 32
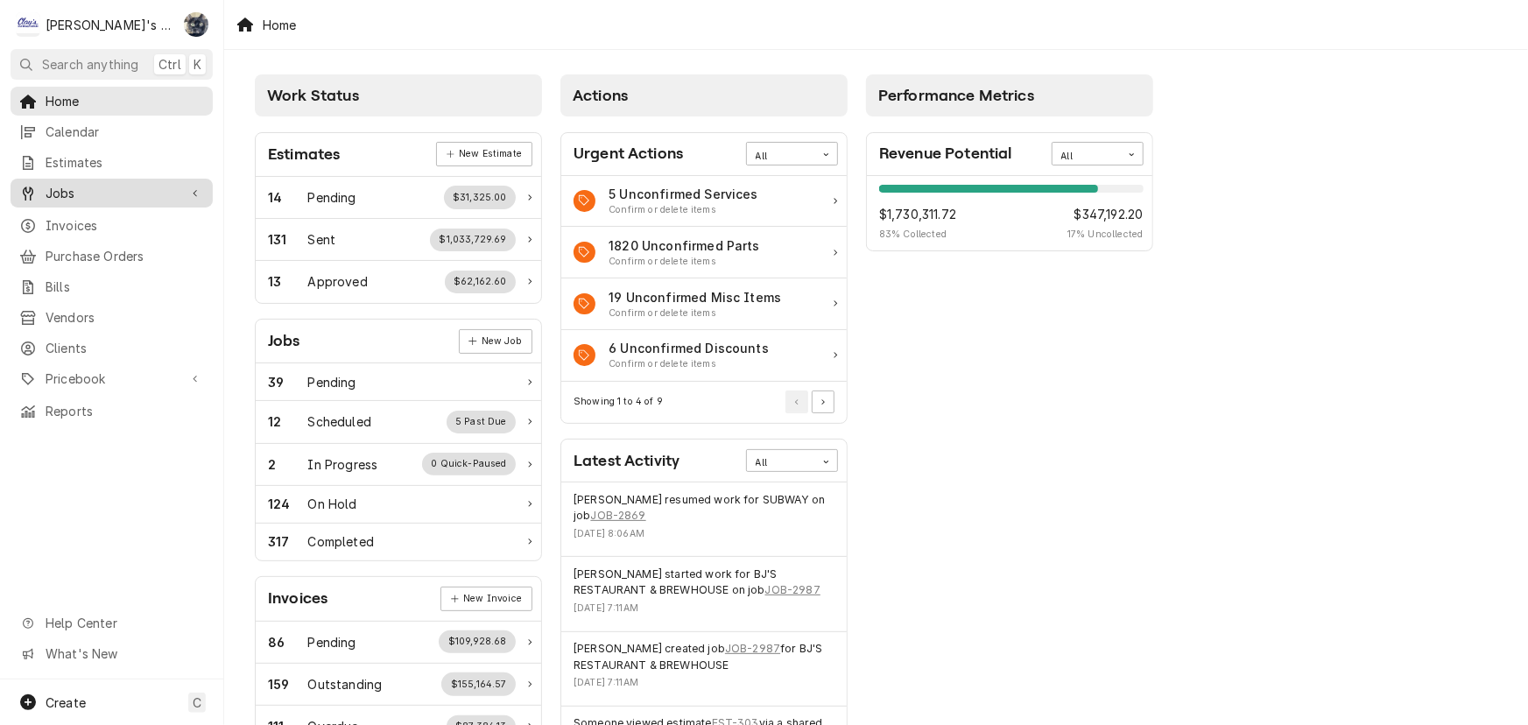
click at [156, 186] on span "Jobs" at bounding box center [112, 193] width 132 height 18
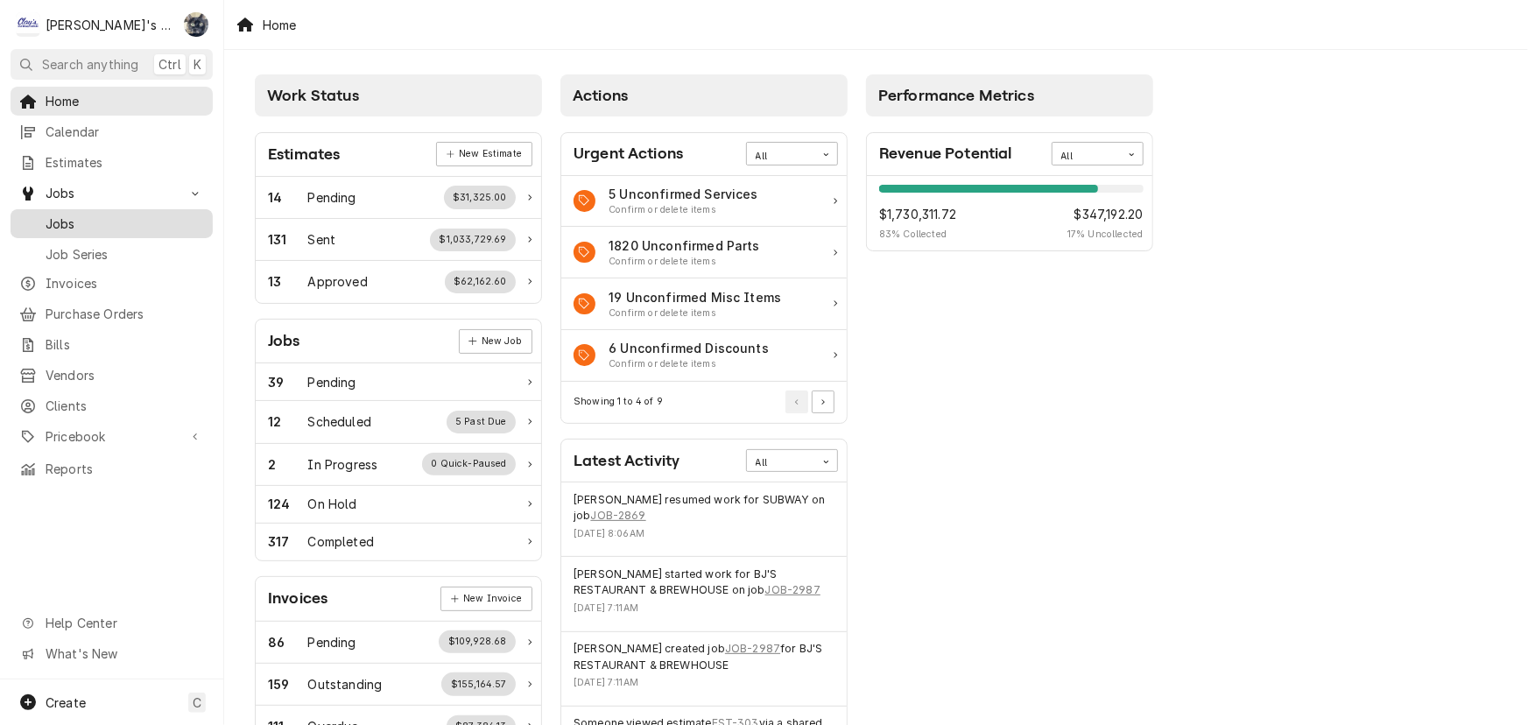
click at [155, 215] on span "Jobs" at bounding box center [125, 224] width 159 height 18
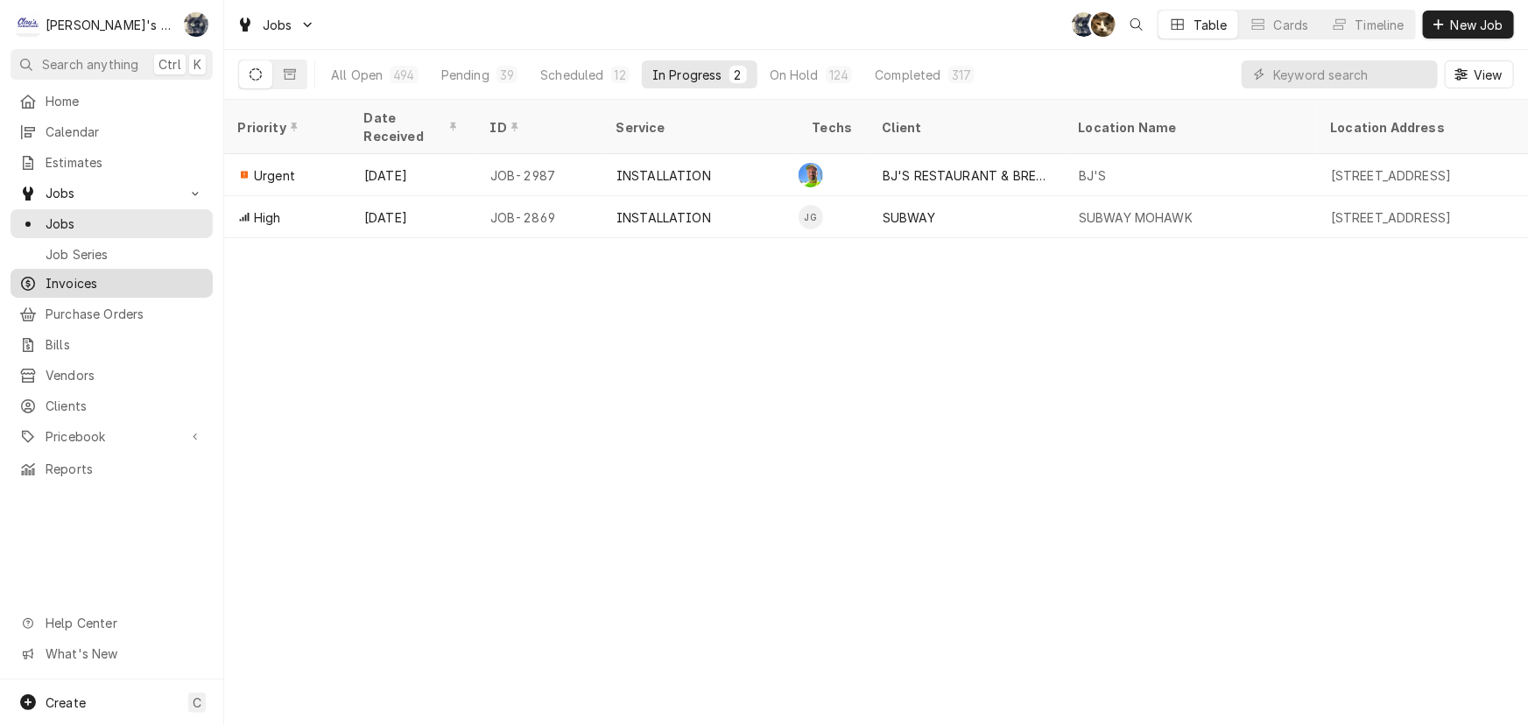
drag, startPoint x: 117, startPoint y: 272, endPoint x: 149, endPoint y: 268, distance: 31.8
click at [117, 274] on span "Invoices" at bounding box center [125, 283] width 159 height 18
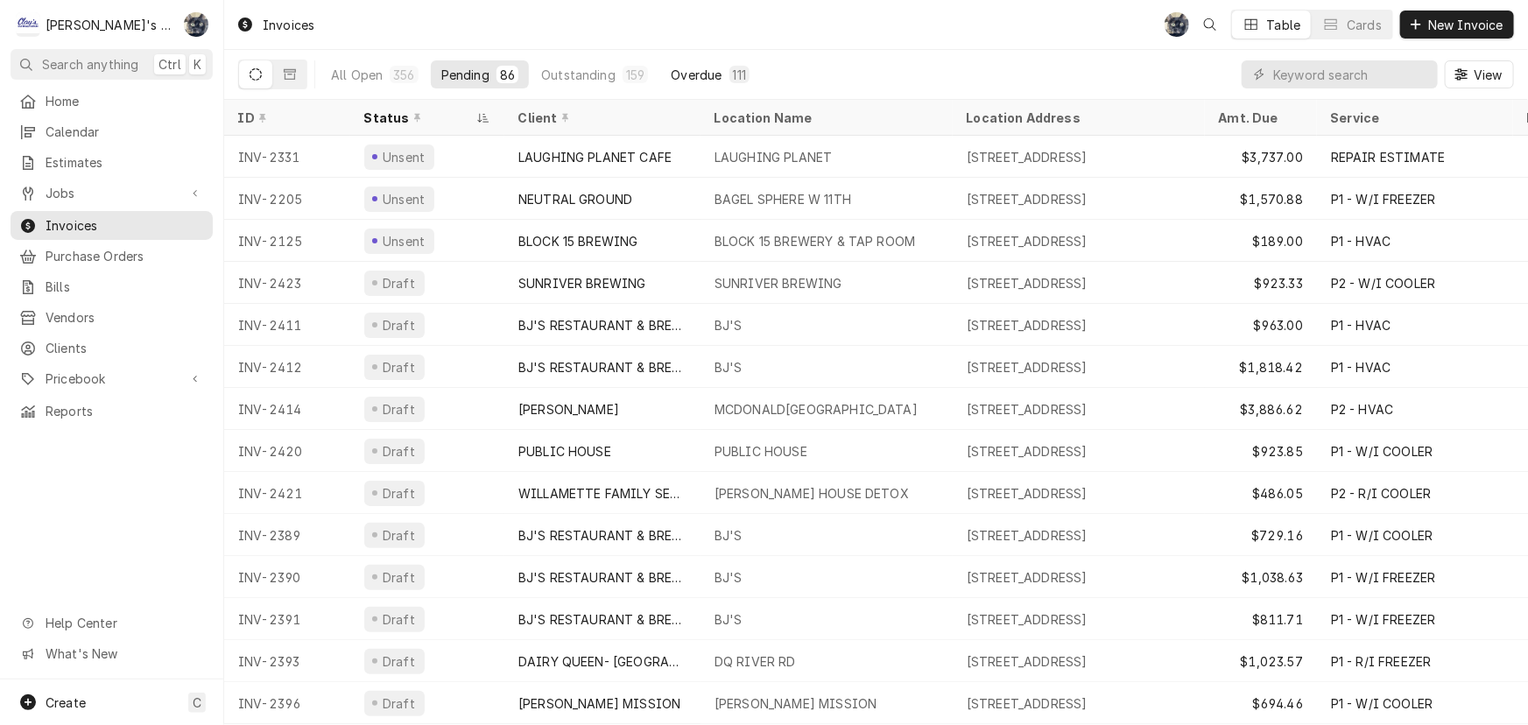
click at [730, 67] on div "111" at bounding box center [740, 75] width 20 height 18
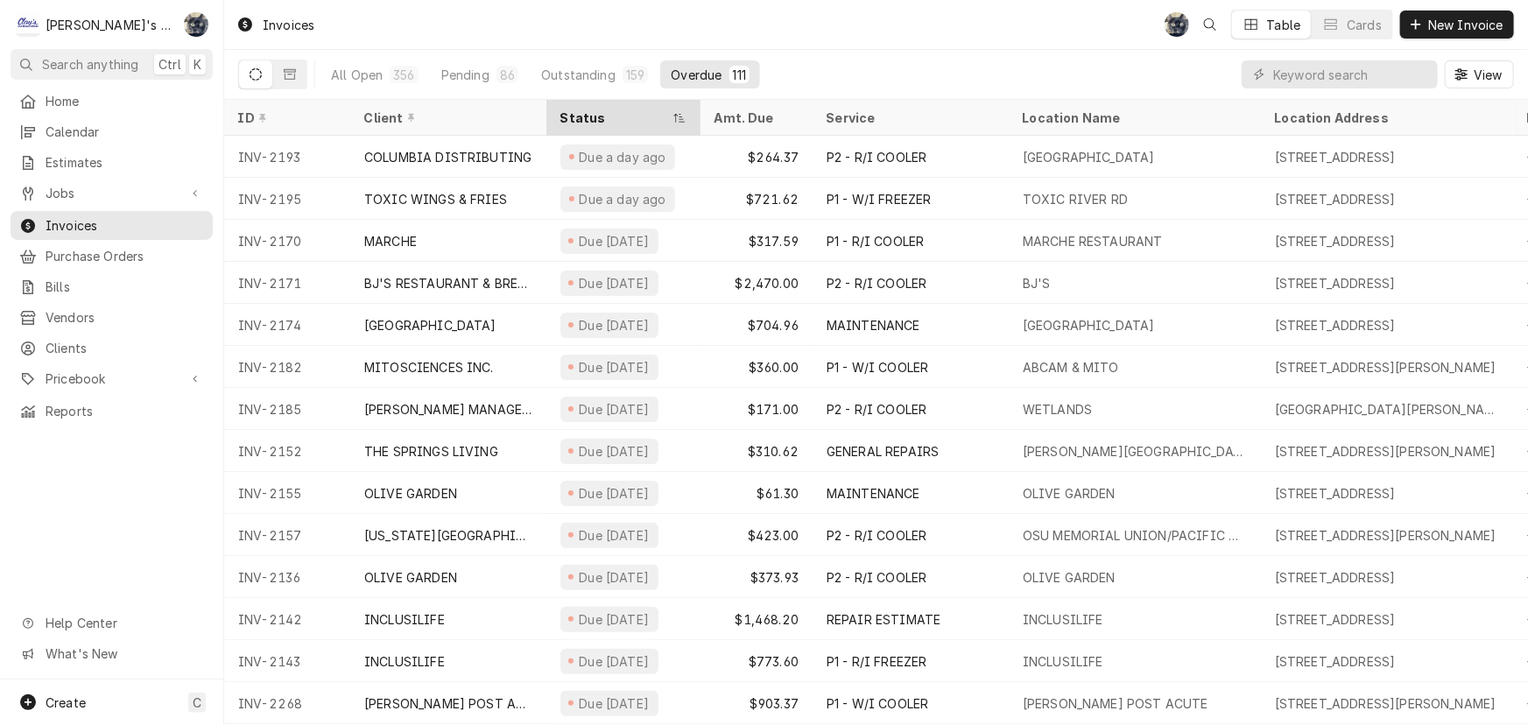
click at [618, 106] on div "Status" at bounding box center [623, 117] width 147 height 29
click at [581, 119] on div "Status" at bounding box center [615, 118] width 109 height 18
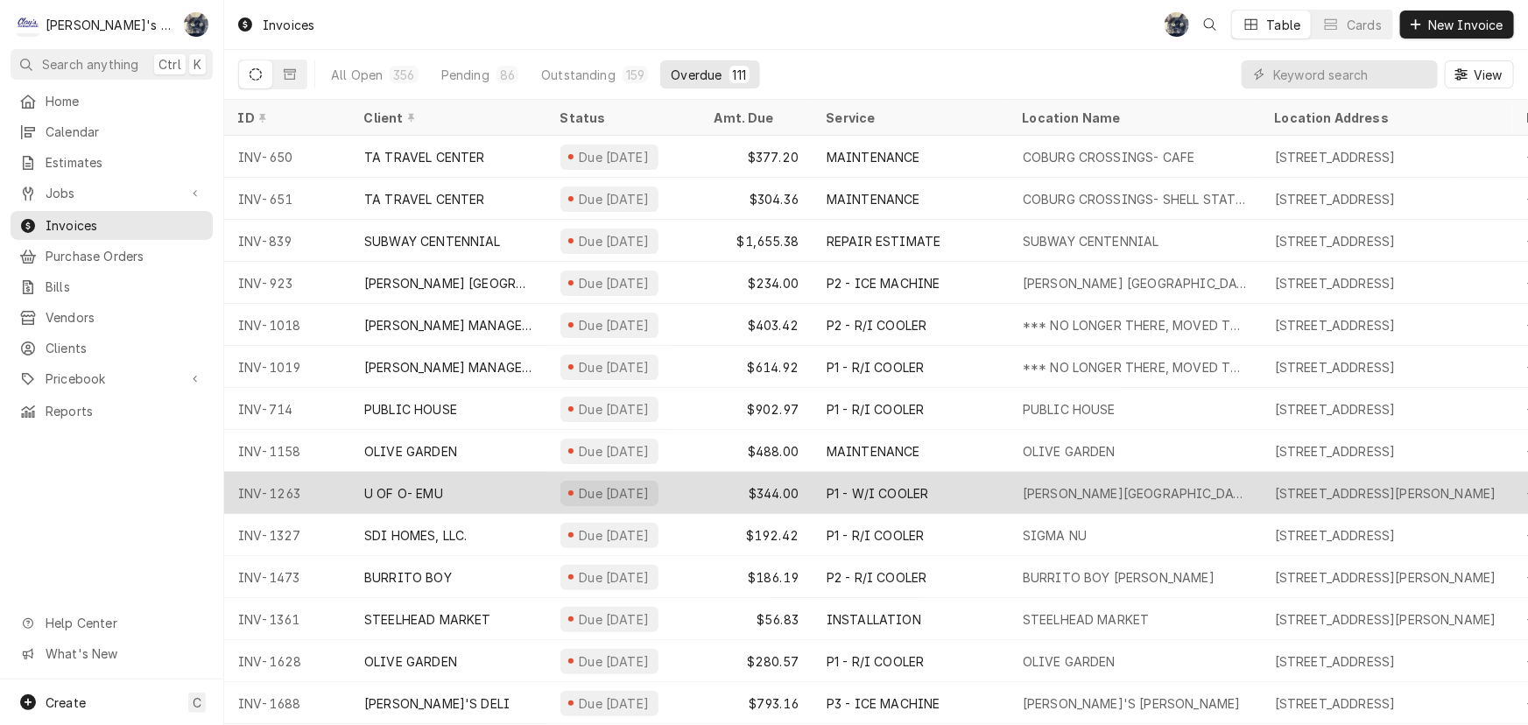
click at [597, 496] on div "Due [DATE]" at bounding box center [610, 493] width 98 height 25
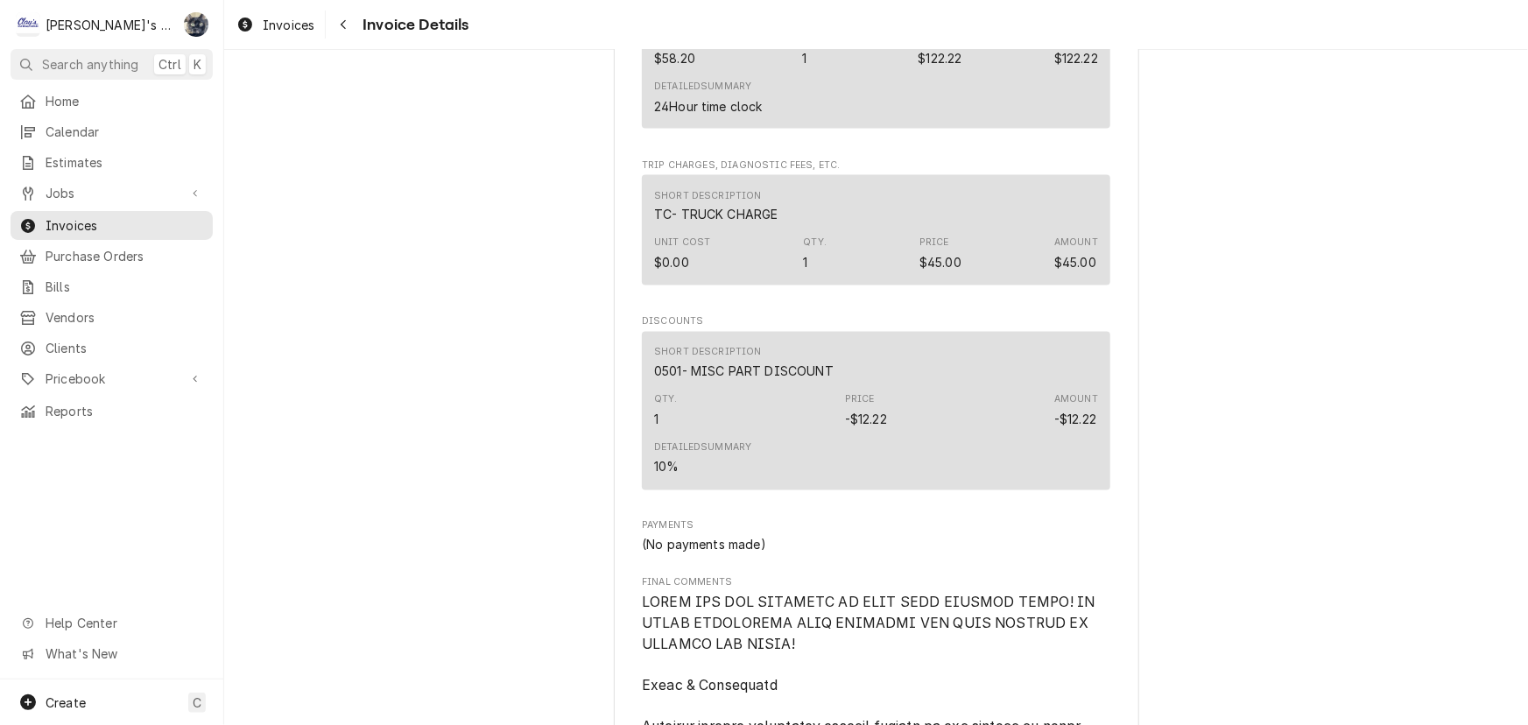
scroll to position [1132, 0]
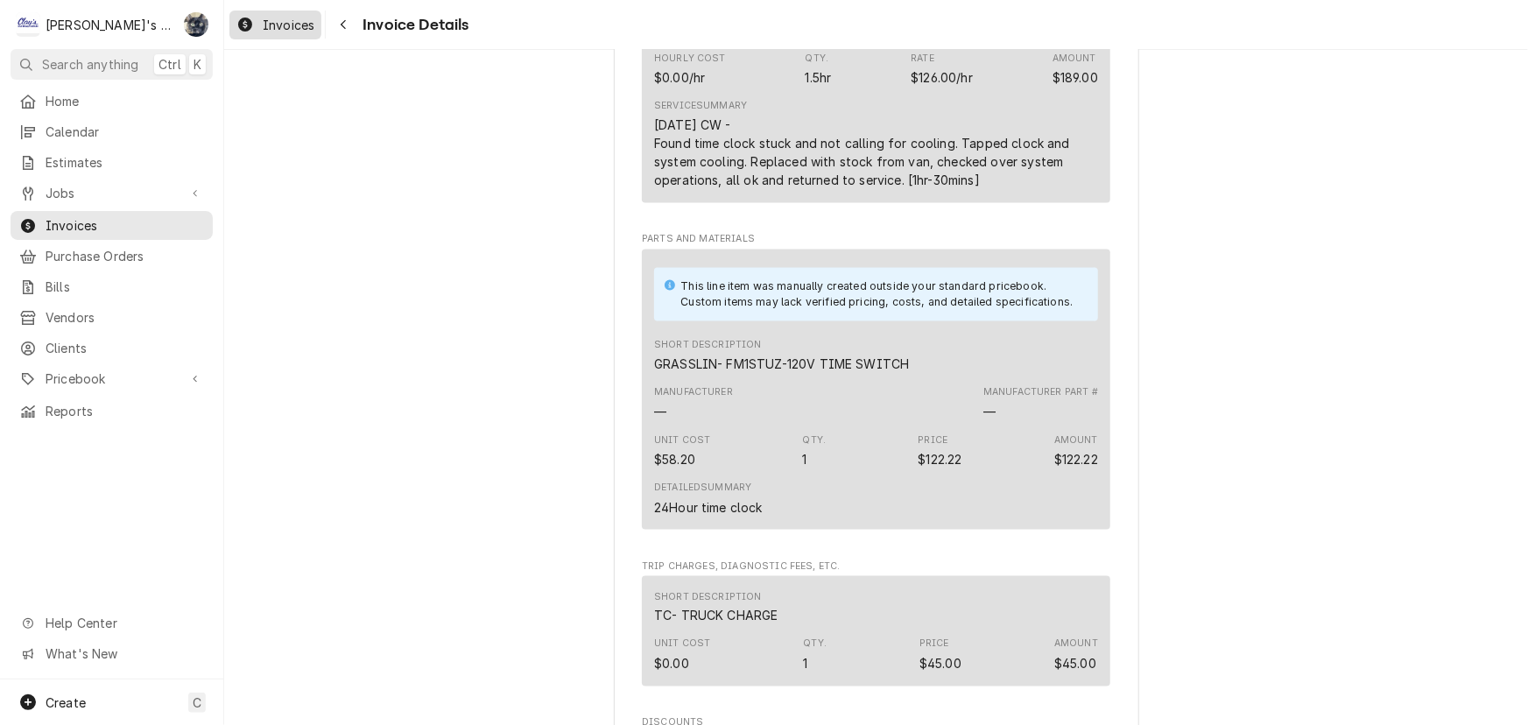
click at [273, 11] on link "Invoices" at bounding box center [275, 25] width 92 height 29
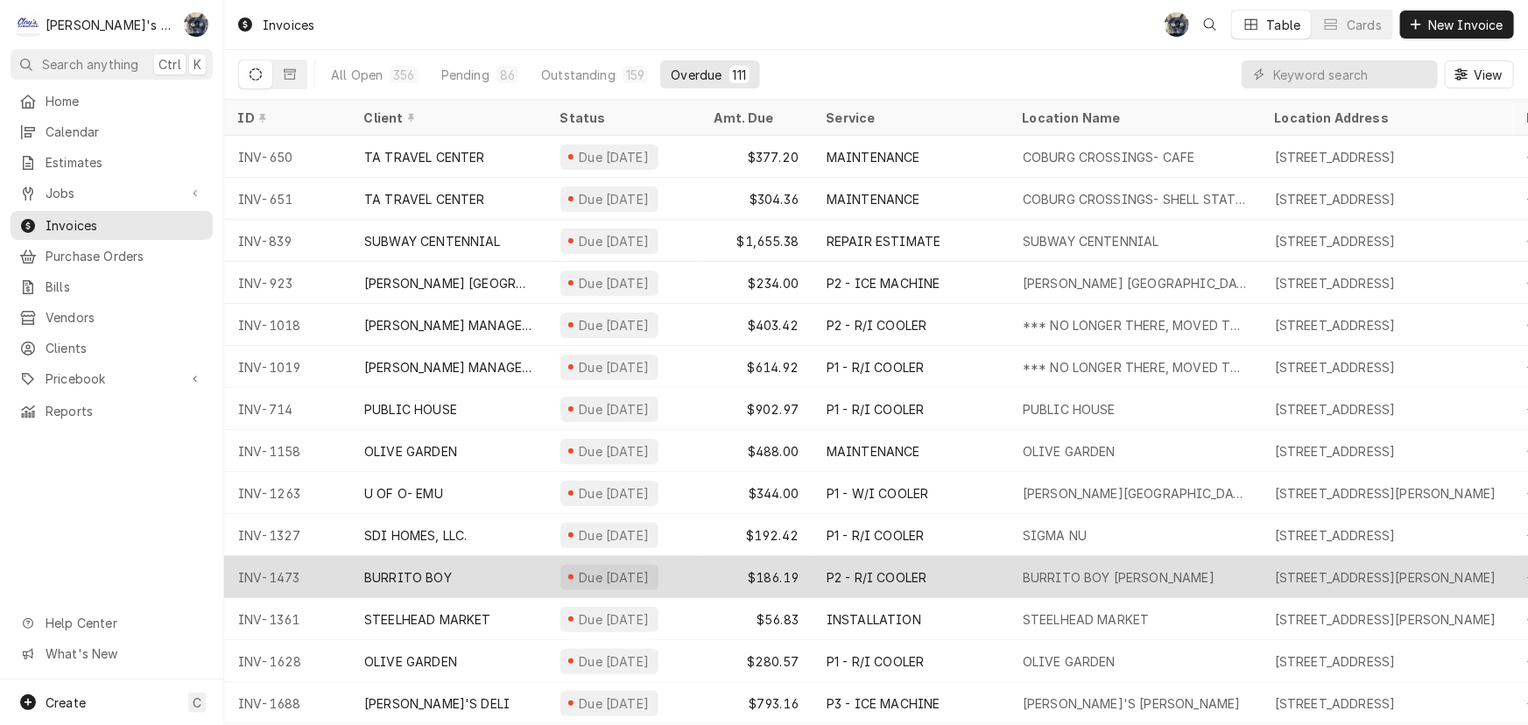
click at [568, 575] on span "Dynamic Content Wrapper" at bounding box center [572, 577] width 8 height 9
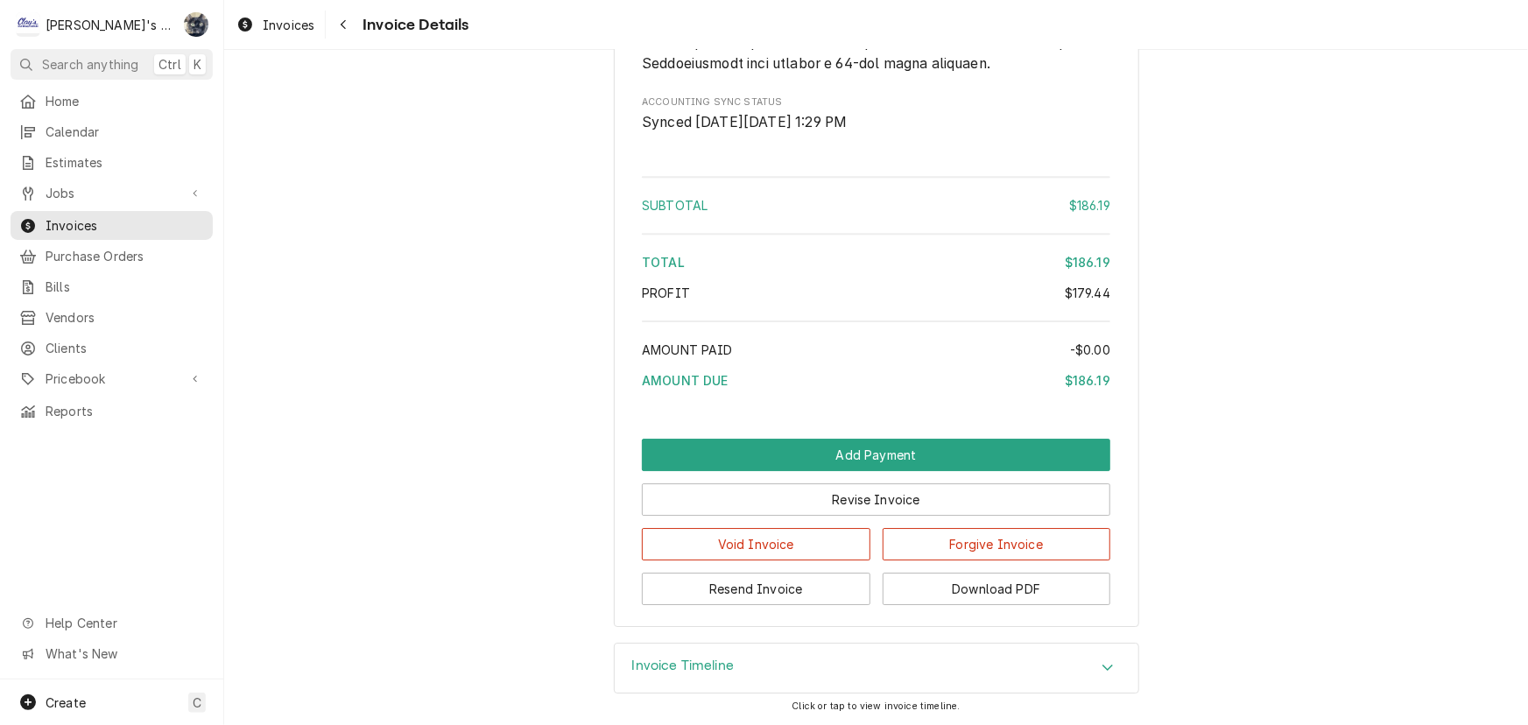
scroll to position [2750, 0]
click at [807, 594] on button "Resend Invoice" at bounding box center [756, 589] width 229 height 32
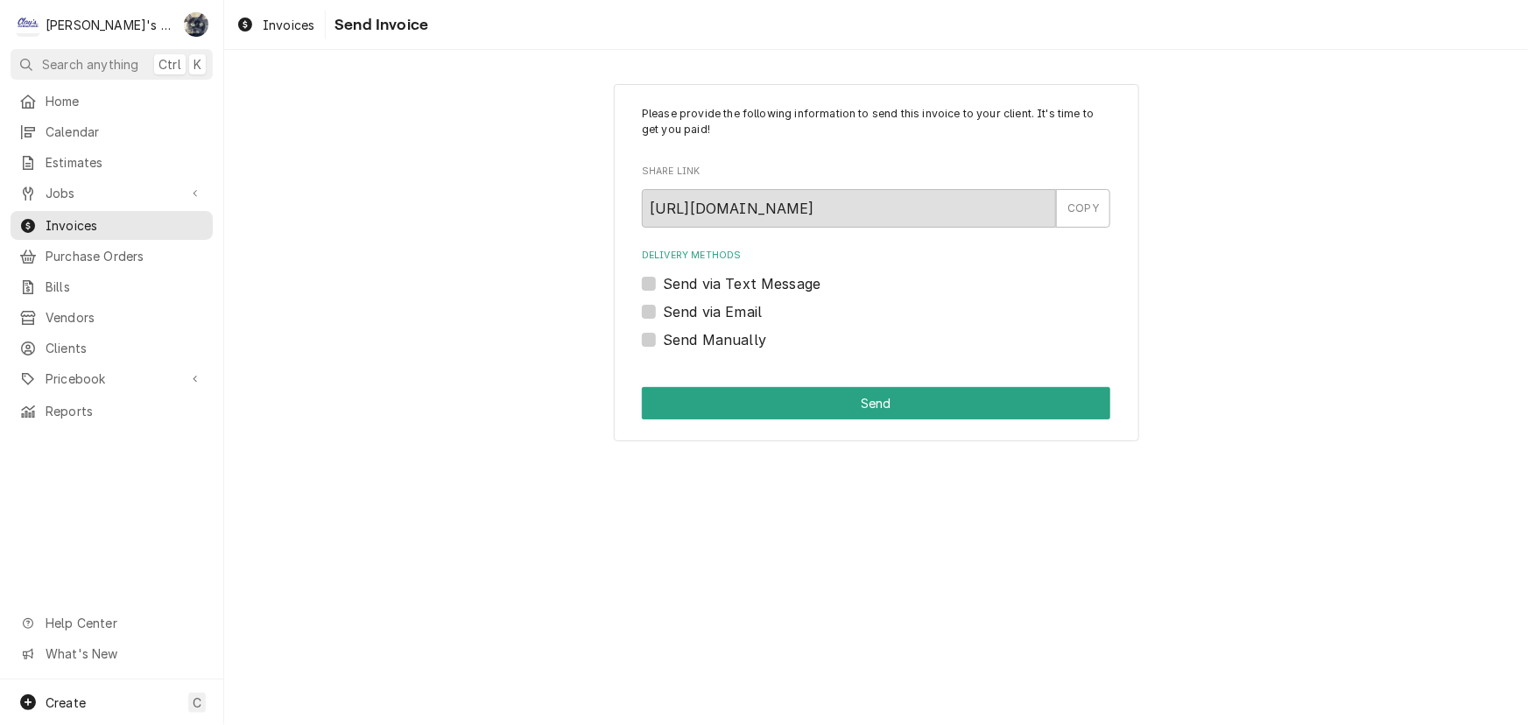
click at [663, 307] on label "Send via Email" at bounding box center [712, 311] width 99 height 21
click at [663, 307] on input "Send via Email" at bounding box center [897, 320] width 469 height 39
checkbox input "true"
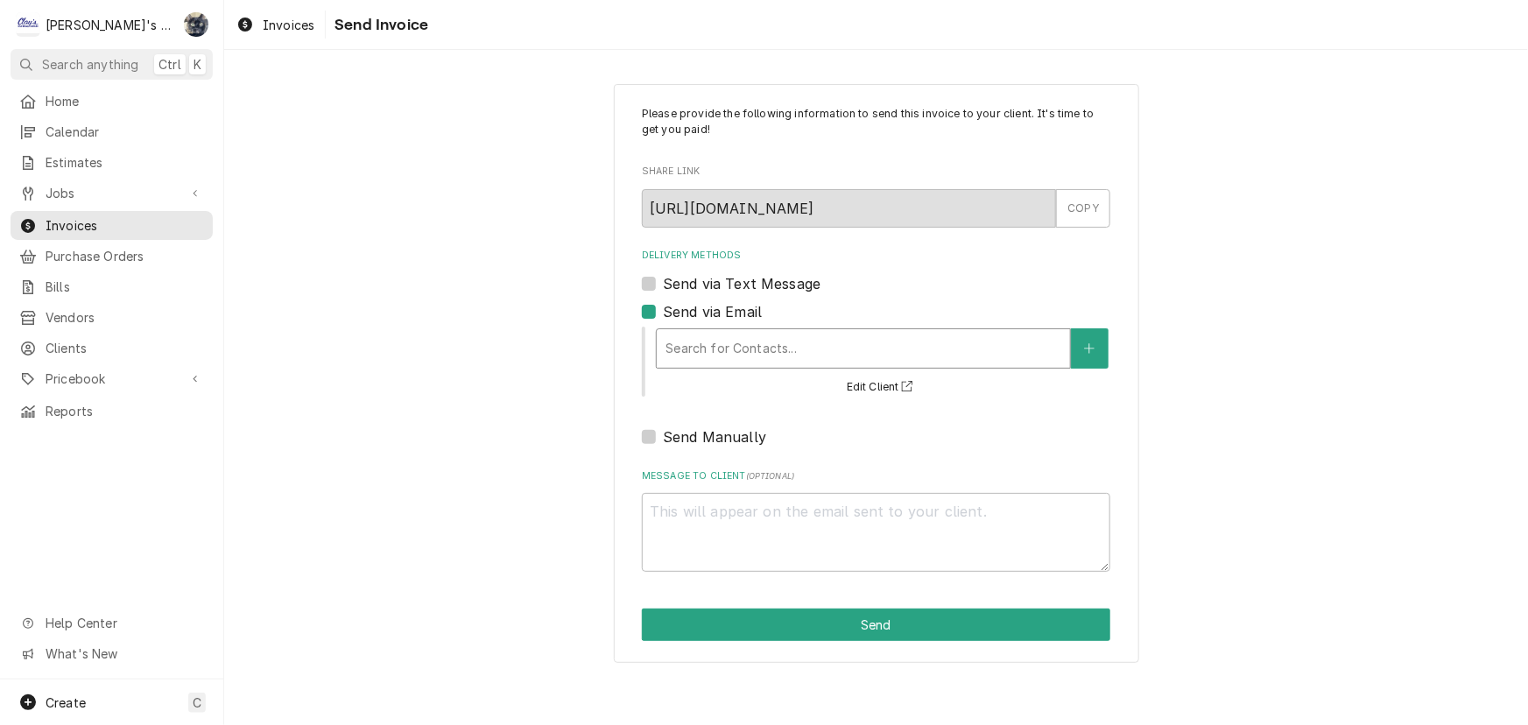
click at [693, 350] on div "Delivery Methods" at bounding box center [864, 349] width 396 height 32
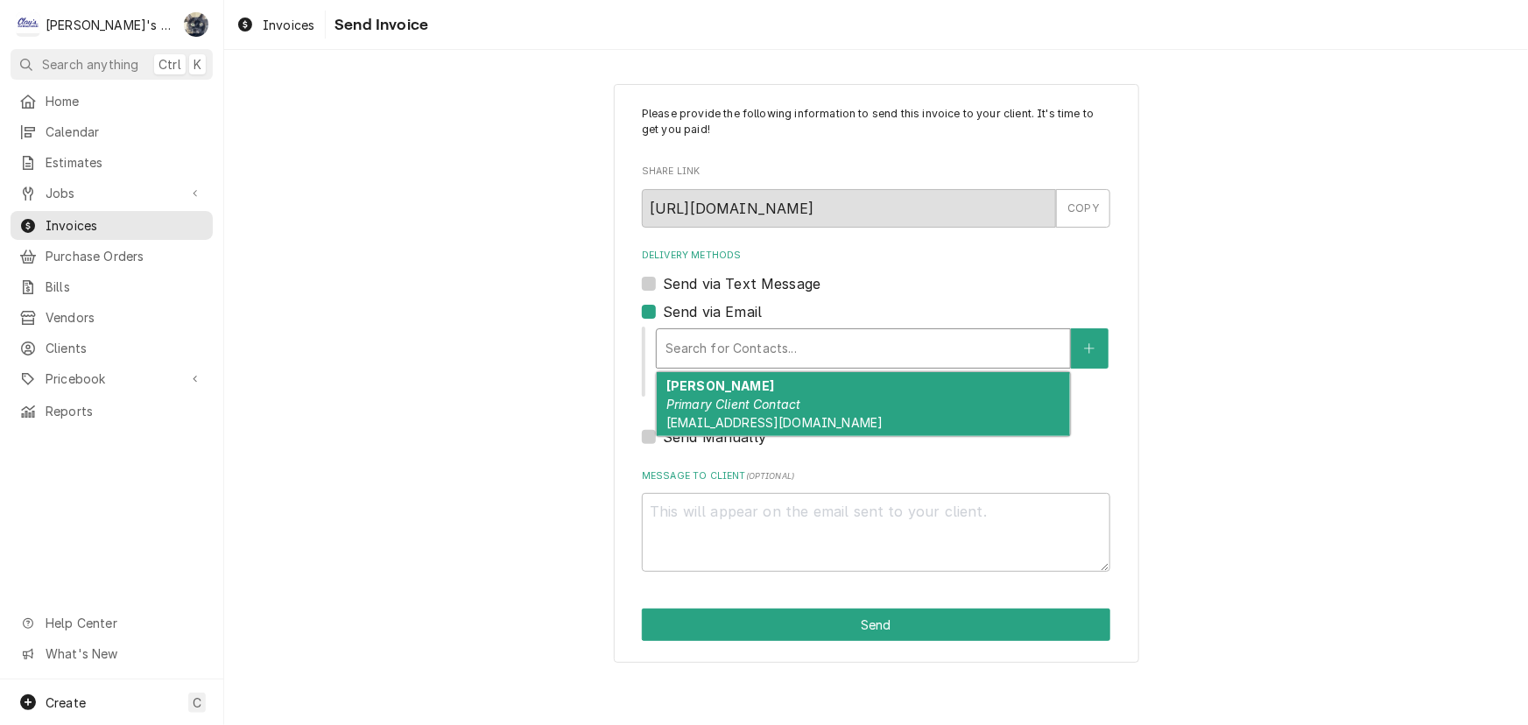
click at [699, 399] on em "Primary Client Contact" at bounding box center [734, 404] width 135 height 15
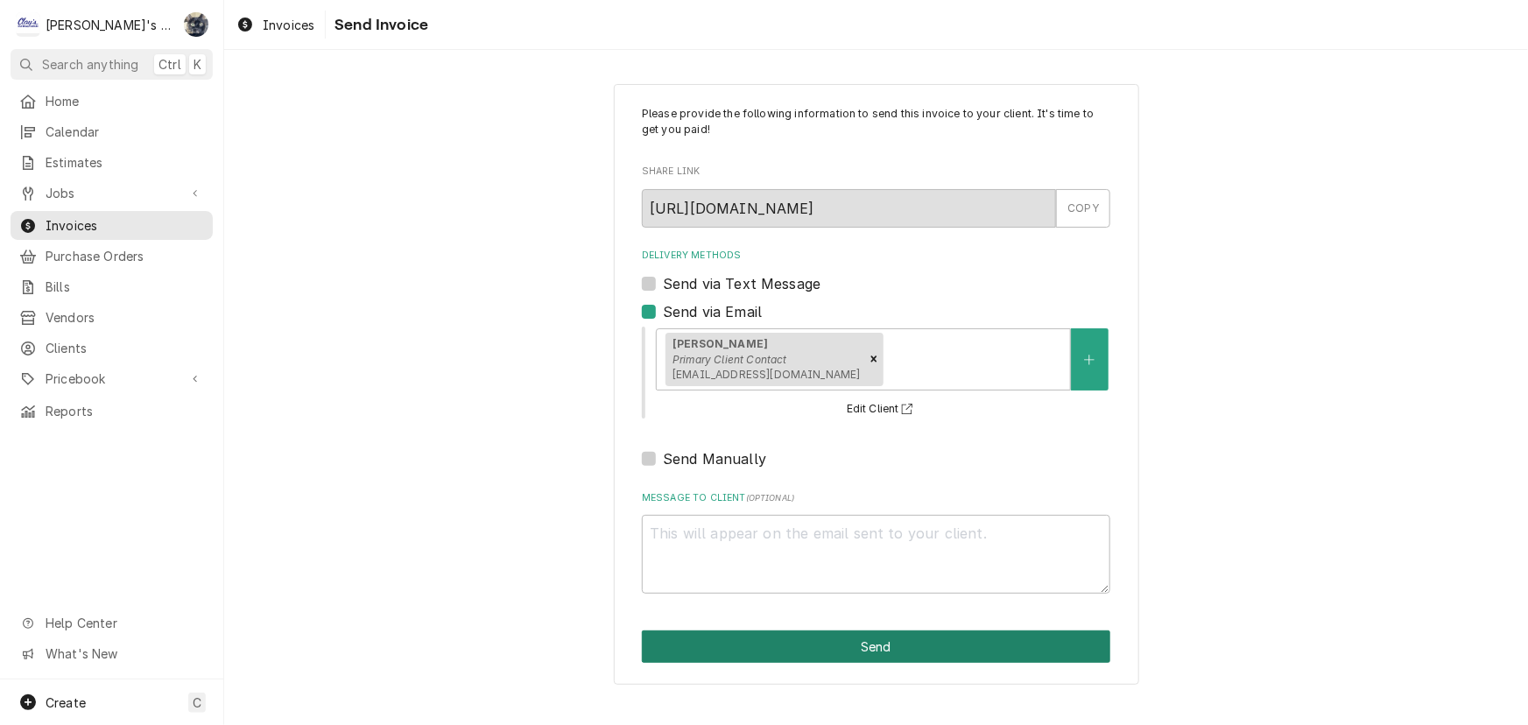
click at [720, 636] on button "Send" at bounding box center [876, 647] width 469 height 32
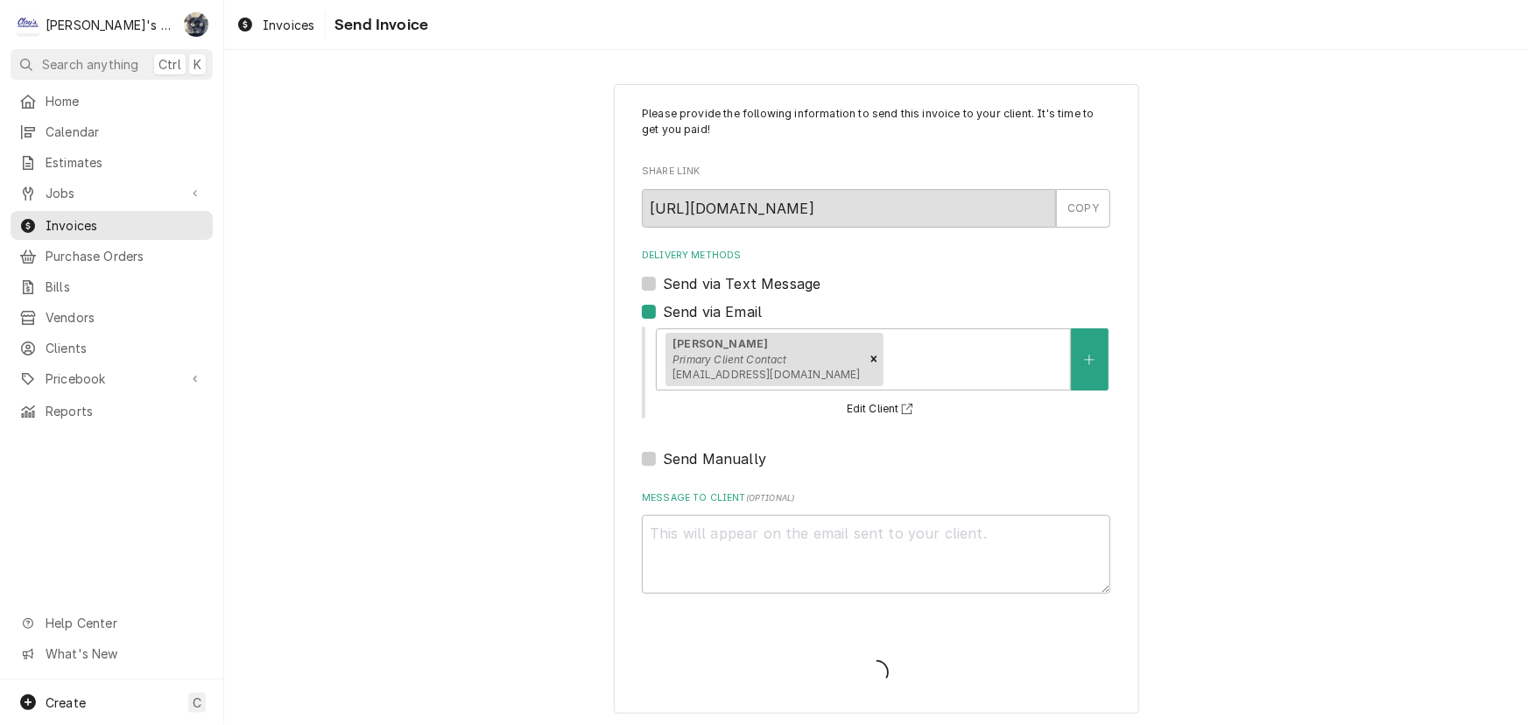
type textarea "x"
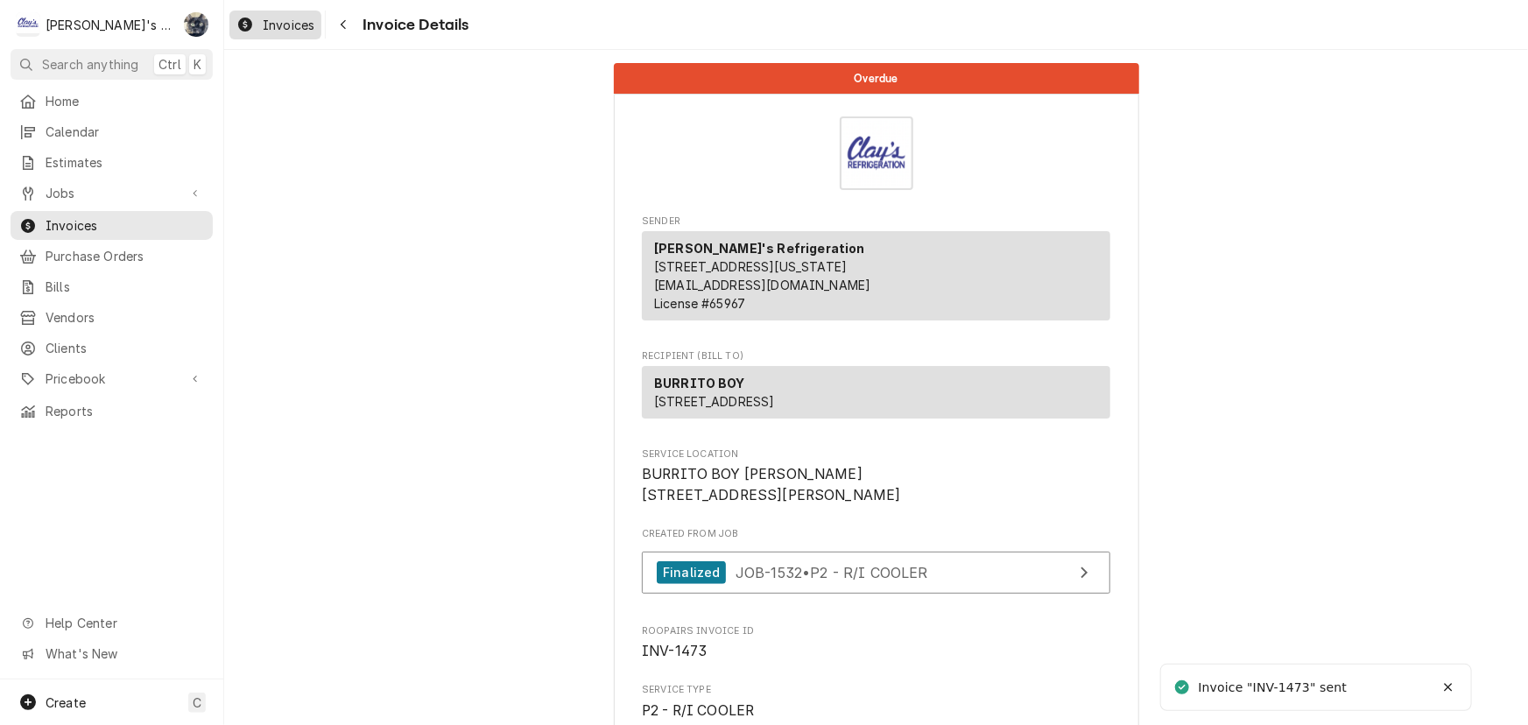
click at [290, 25] on span "Invoices" at bounding box center [289, 25] width 52 height 18
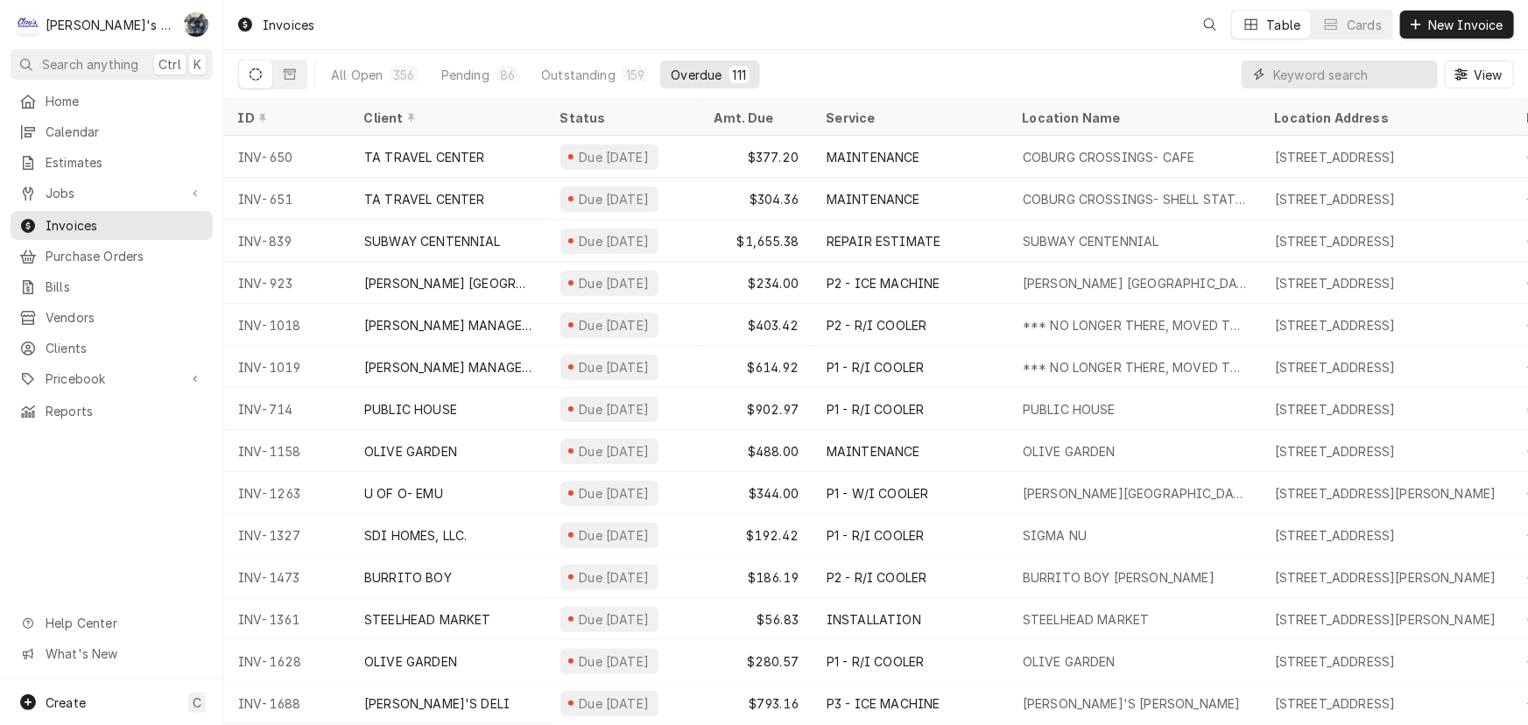
click at [1423, 75] on input "Dynamic Content Wrapper" at bounding box center [1352, 74] width 156 height 28
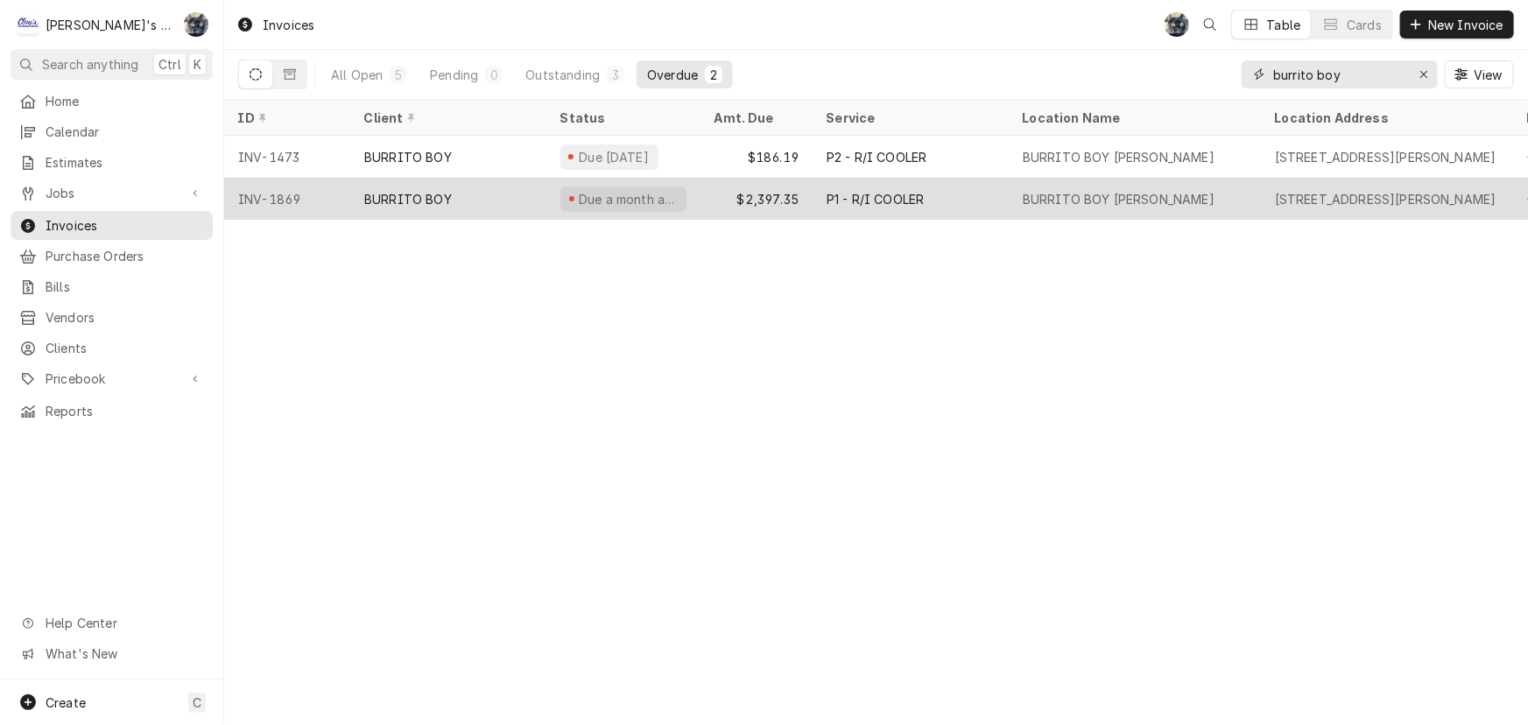
type input "burrito boy"
click at [839, 202] on div "P1 - R/I COOLER" at bounding box center [911, 199] width 196 height 42
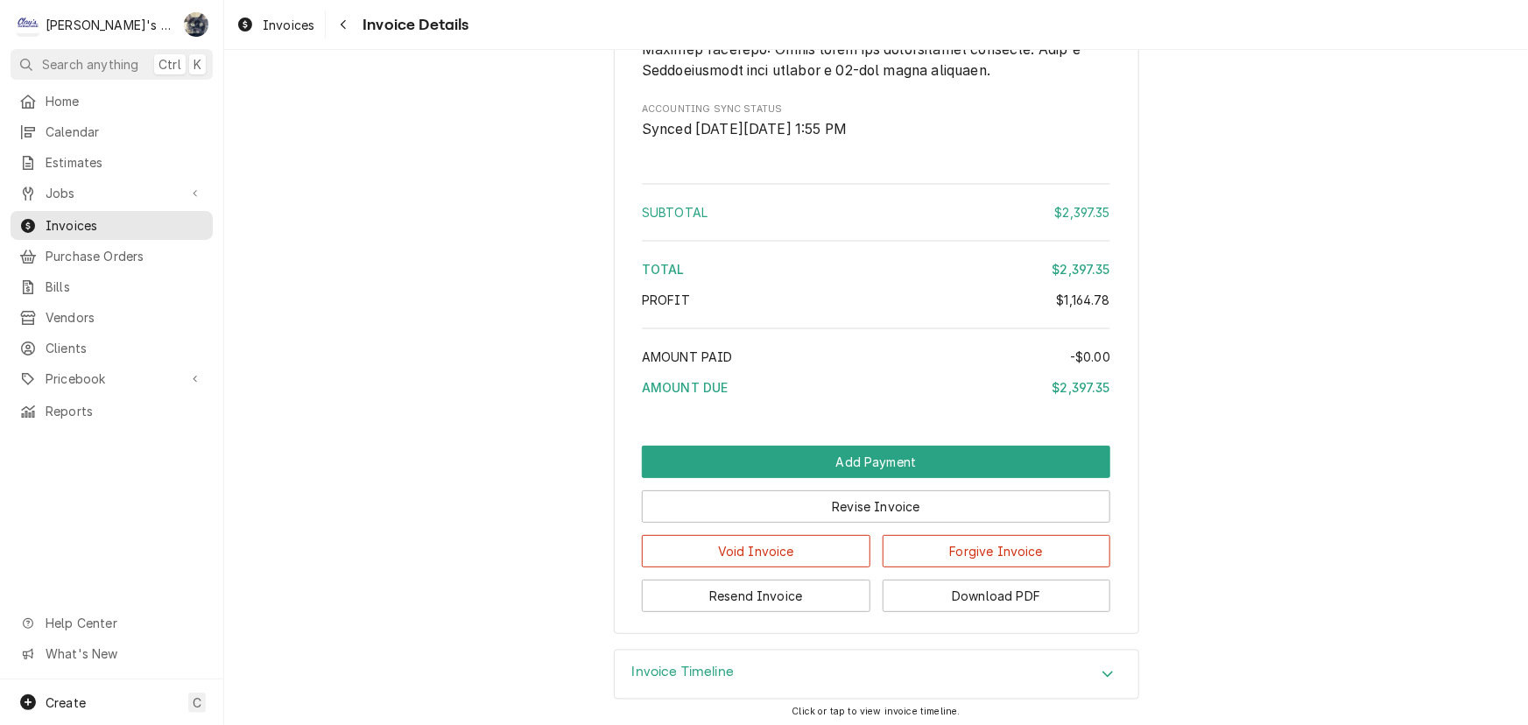
scroll to position [4822, 0]
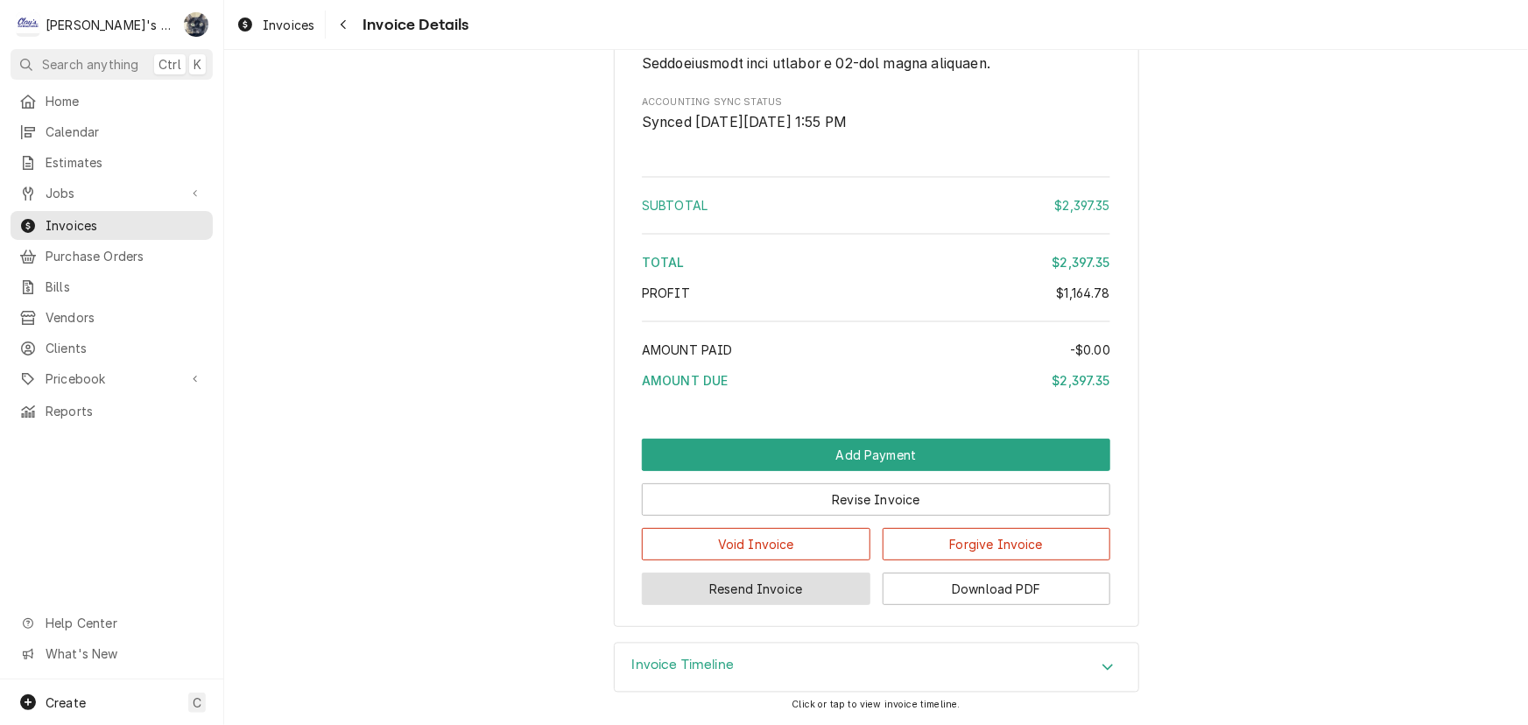
click at [763, 596] on button "Resend Invoice" at bounding box center [756, 589] width 229 height 32
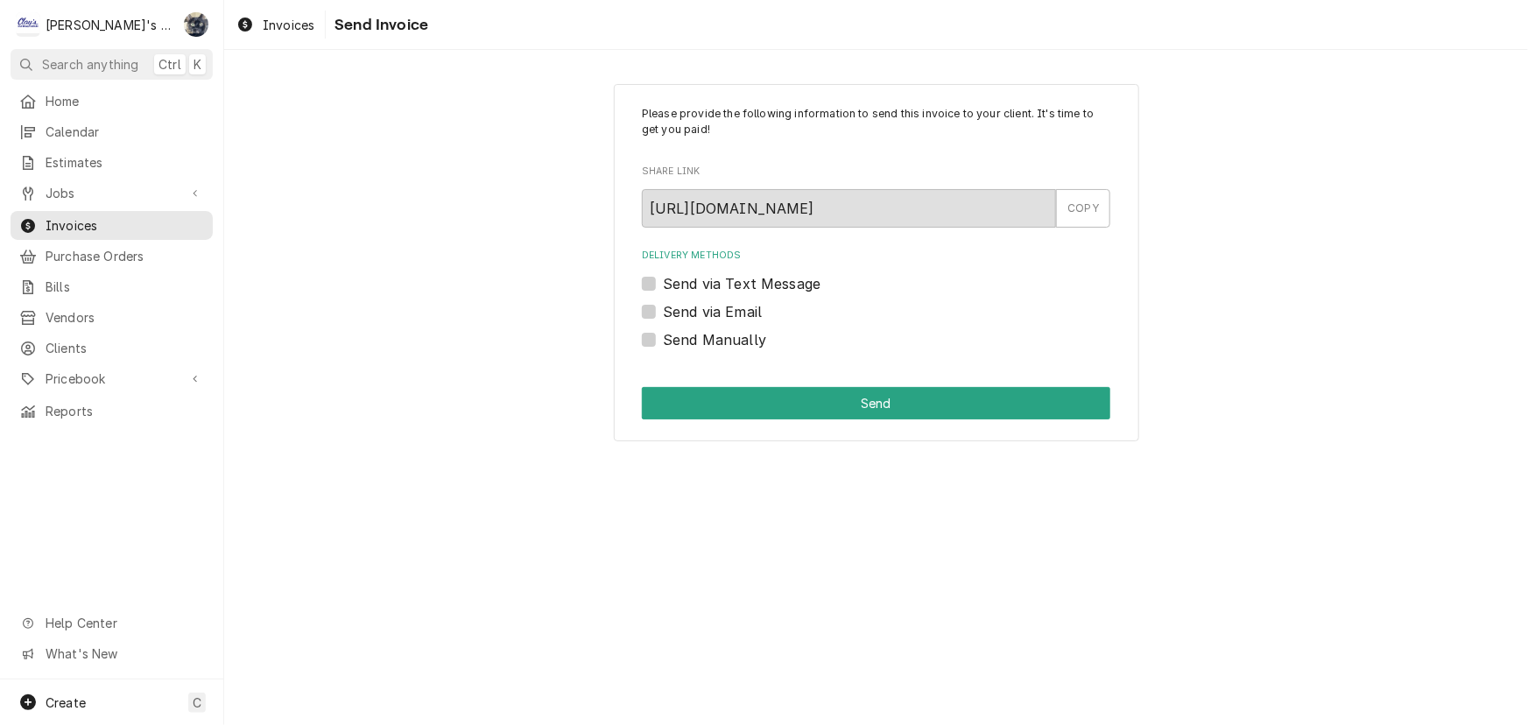
click at [663, 310] on label "Send via Email" at bounding box center [712, 311] width 99 height 21
click at [663, 310] on input "Send via Email" at bounding box center [897, 320] width 469 height 39
checkbox input "true"
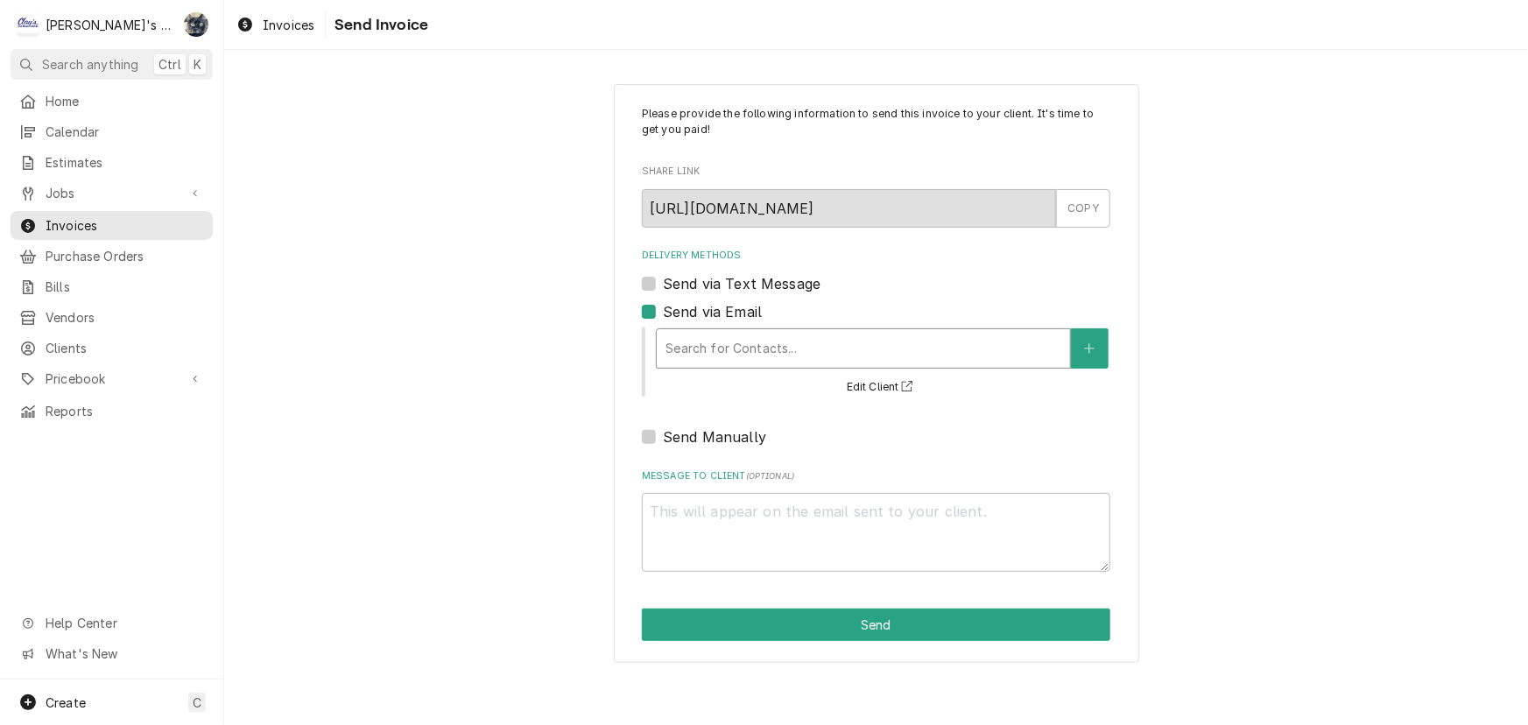
click at [695, 342] on div "Delivery Methods" at bounding box center [864, 349] width 396 height 32
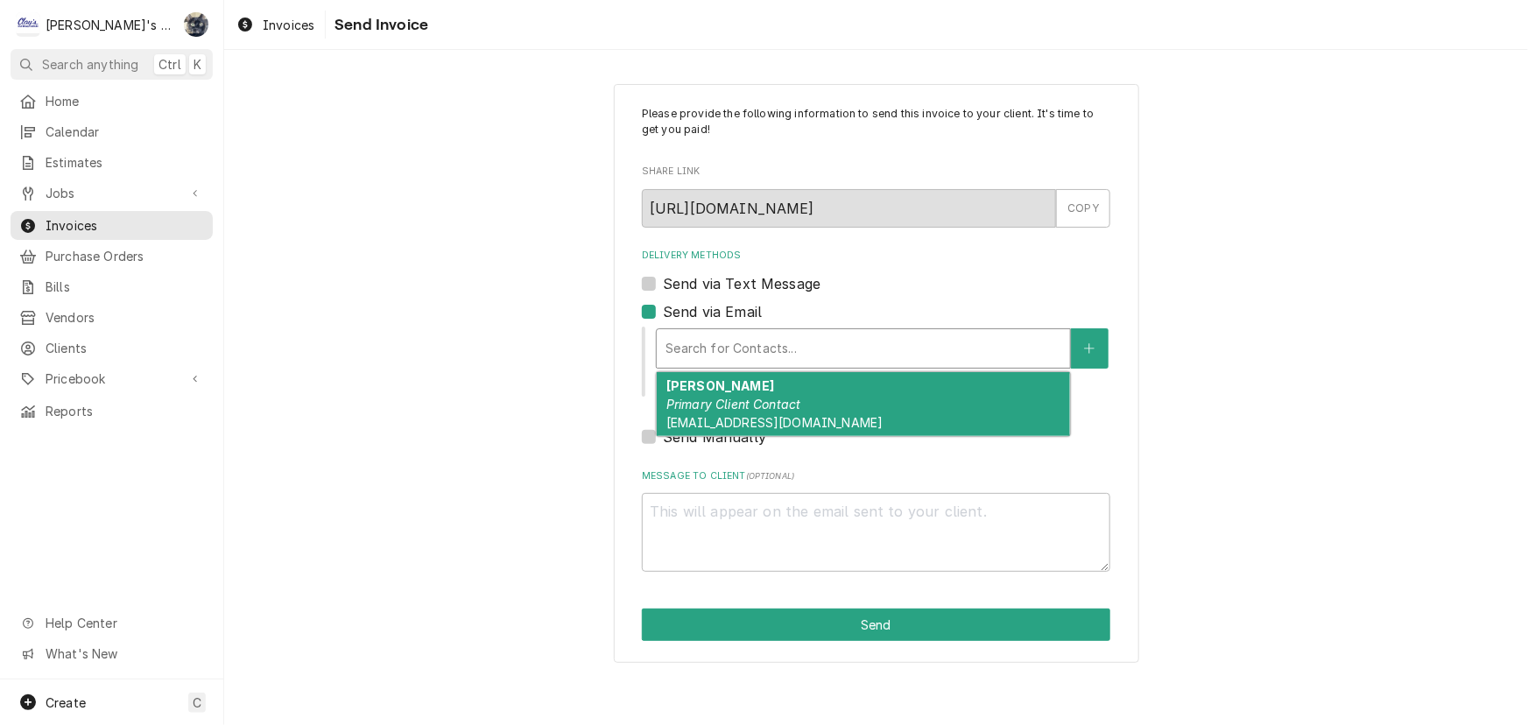
click at [725, 431] on div "VICTOR Primary Client Contact victorm@burritoboy.com" at bounding box center [863, 404] width 413 height 64
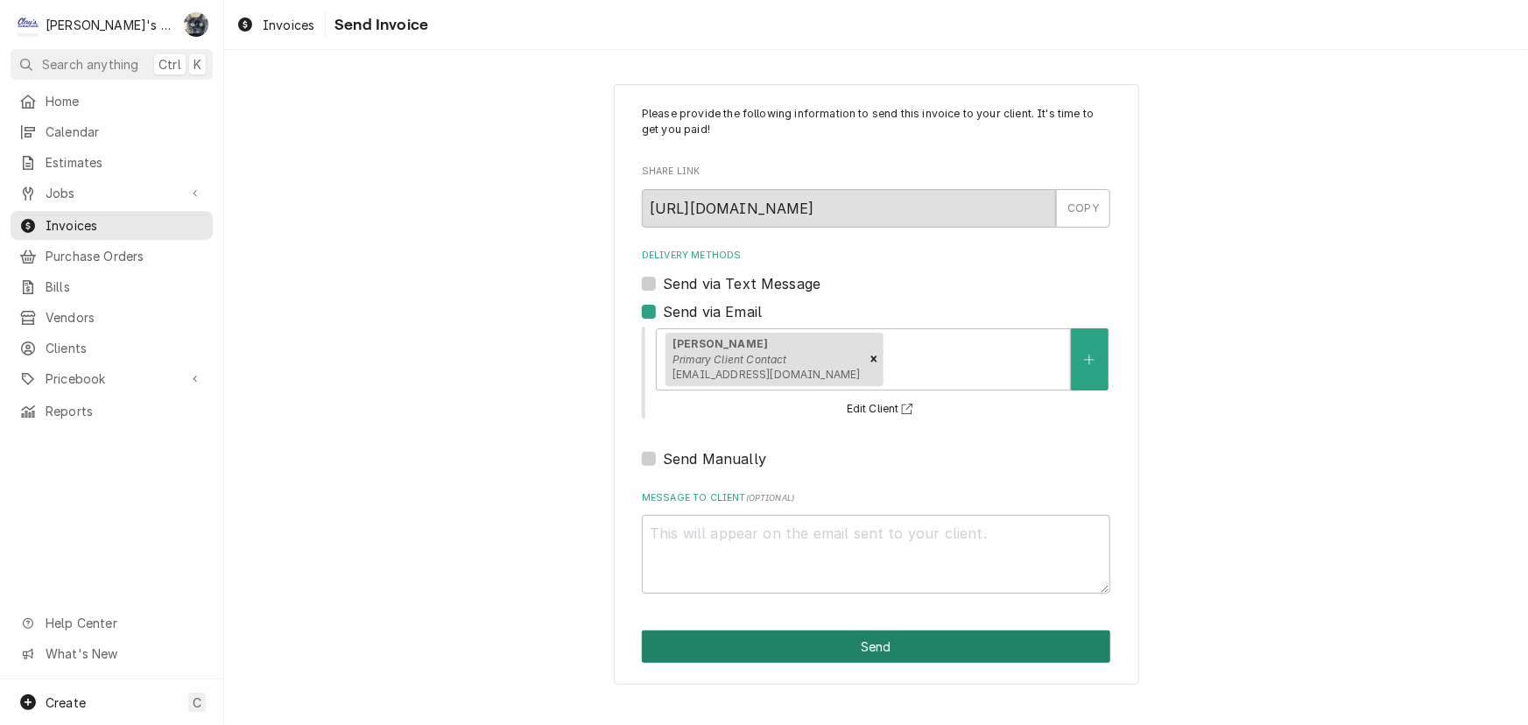
click at [779, 642] on button "Send" at bounding box center [876, 647] width 469 height 32
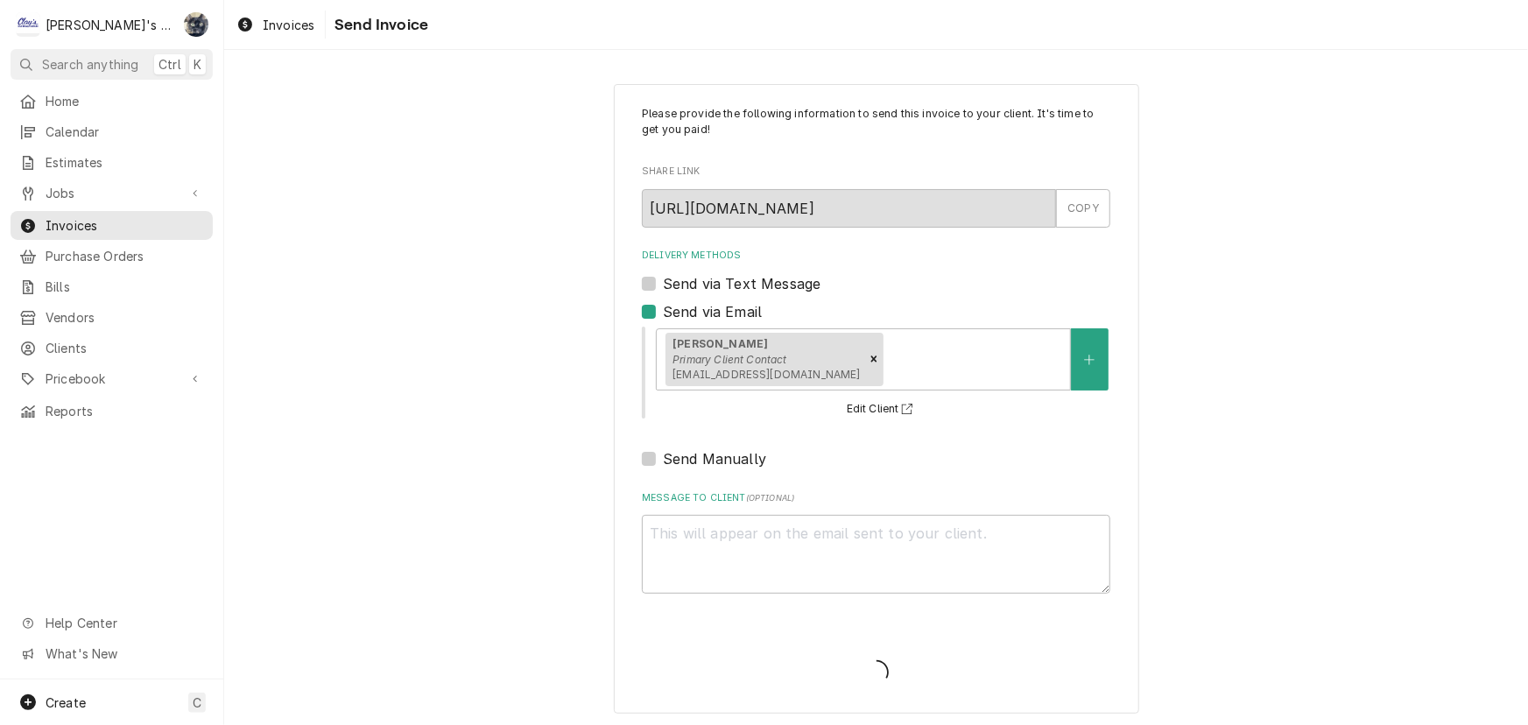
type textarea "x"
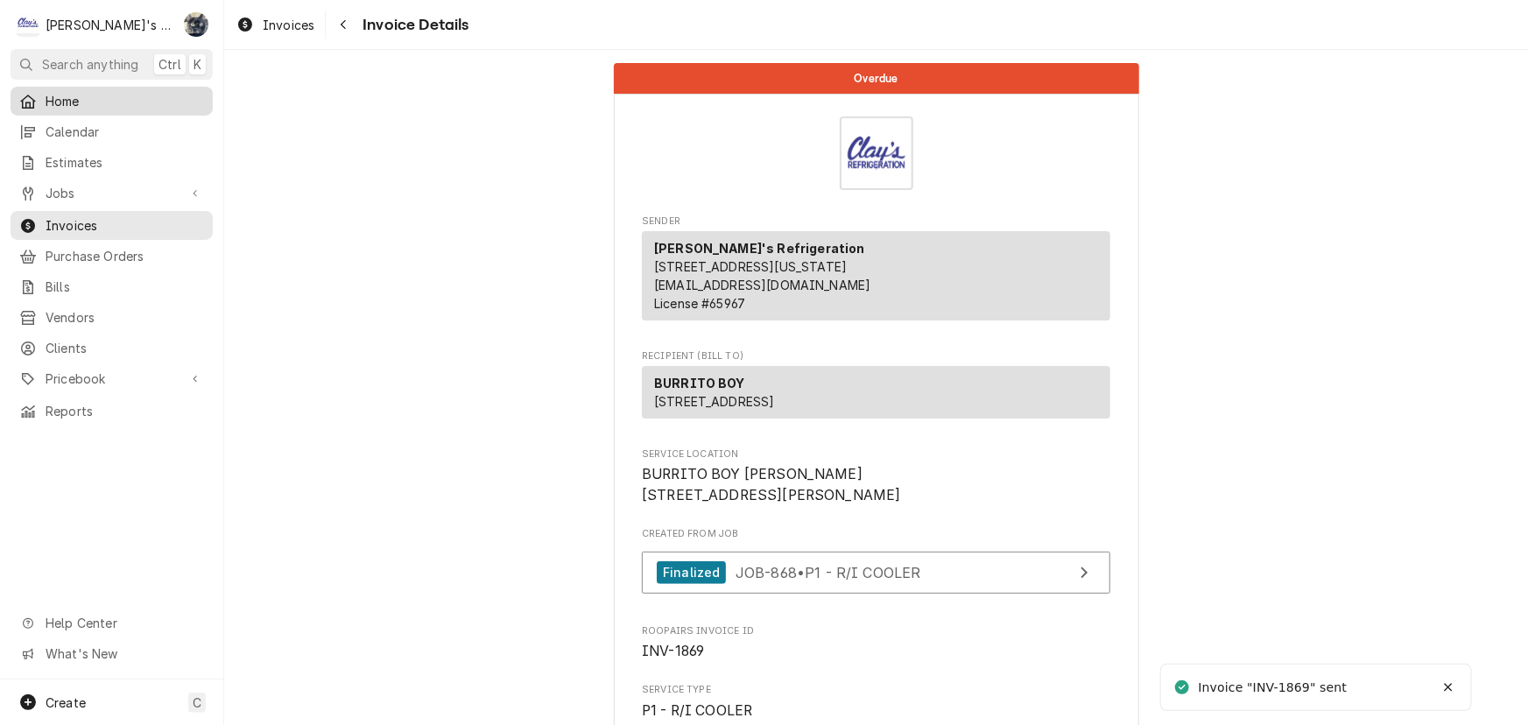
click at [60, 104] on span "Home" at bounding box center [125, 101] width 159 height 18
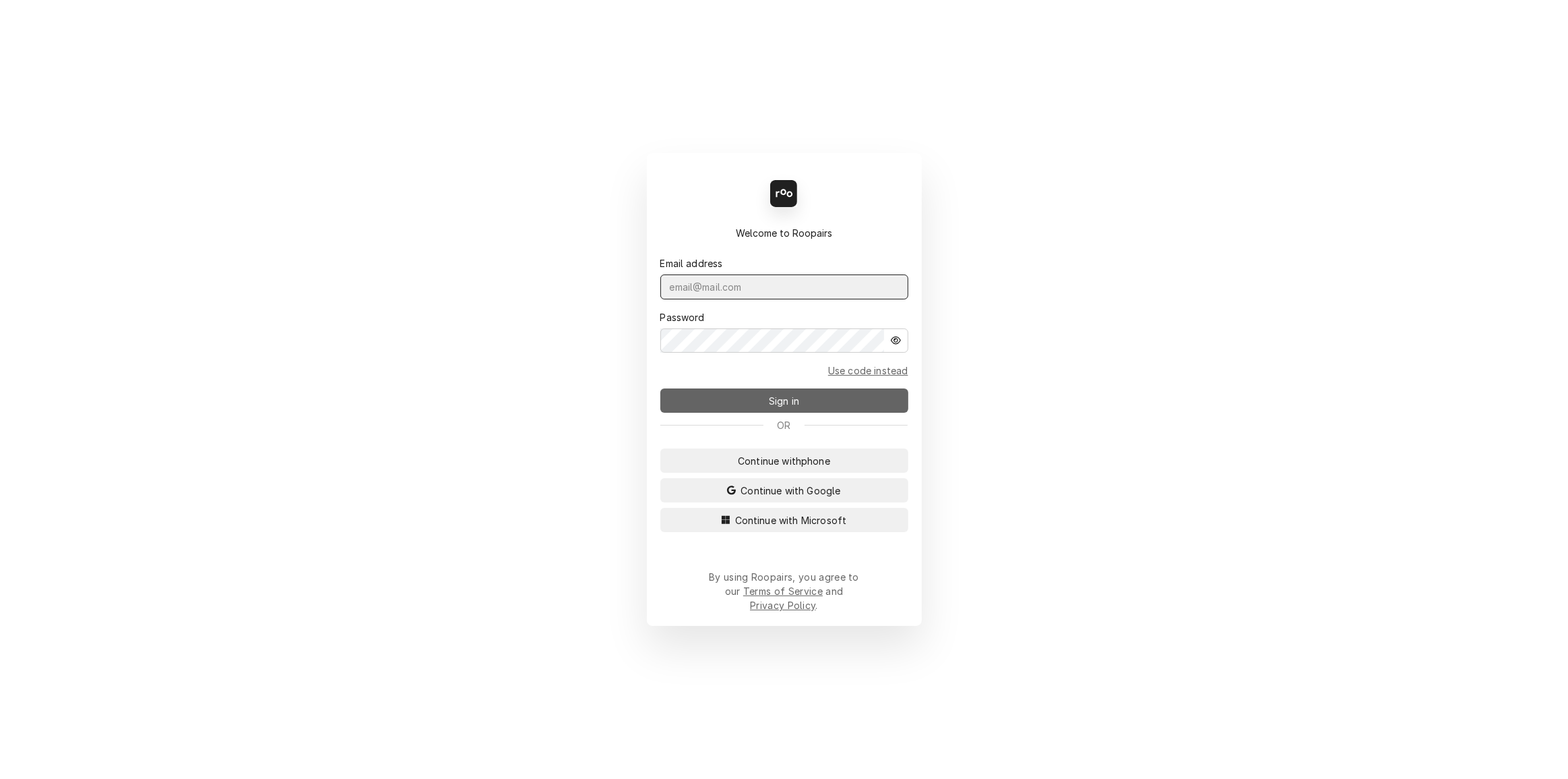
type input "[PERSON_NAME][EMAIL_ADDRESS][DOMAIN_NAME]"
click at [687, 400] on button "Sign in" at bounding box center [784, 401] width 248 height 25
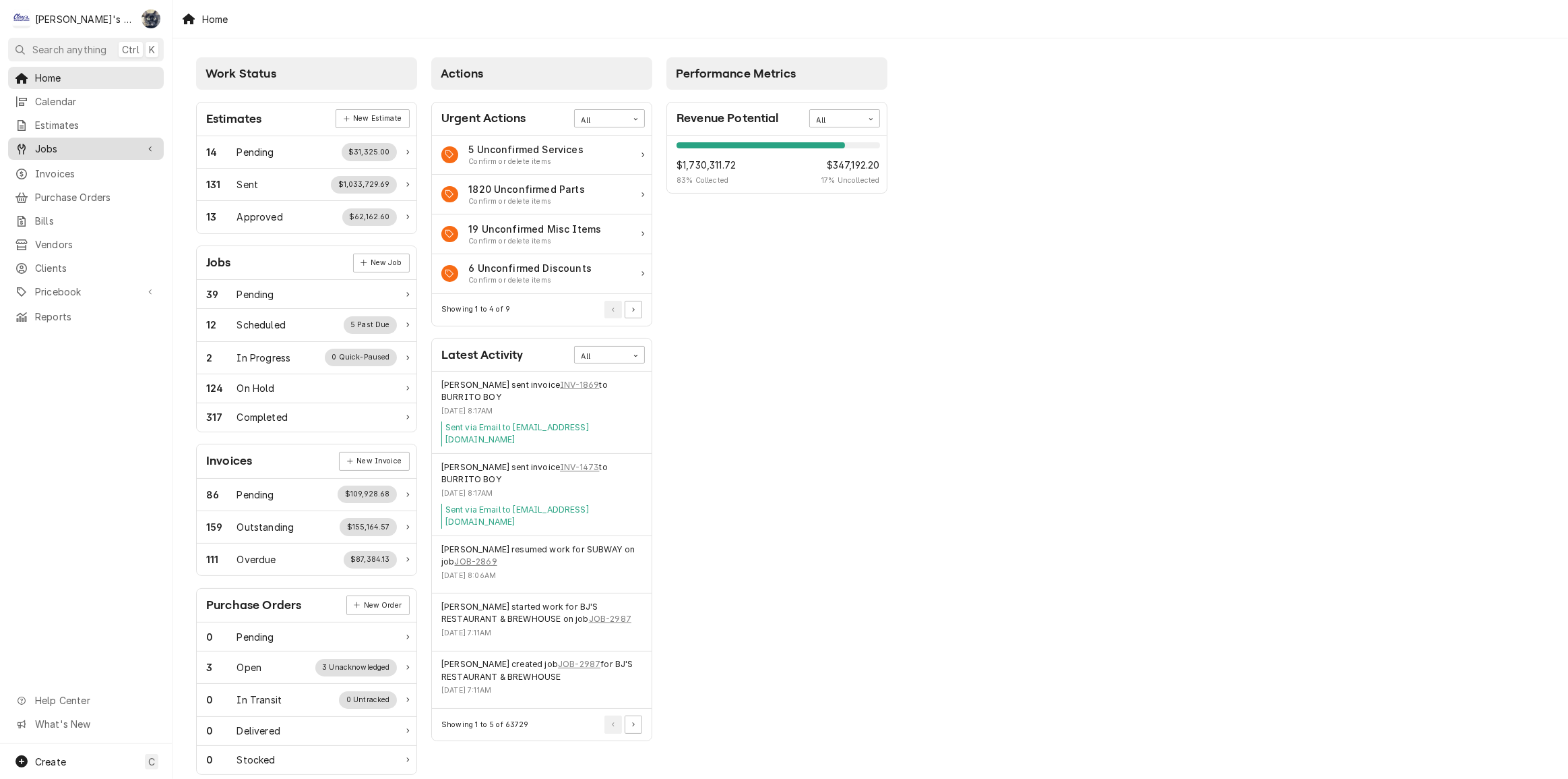
click at [105, 145] on span "Jobs" at bounding box center [86, 149] width 102 height 14
click at [101, 172] on span "Jobs" at bounding box center [96, 172] width 122 height 14
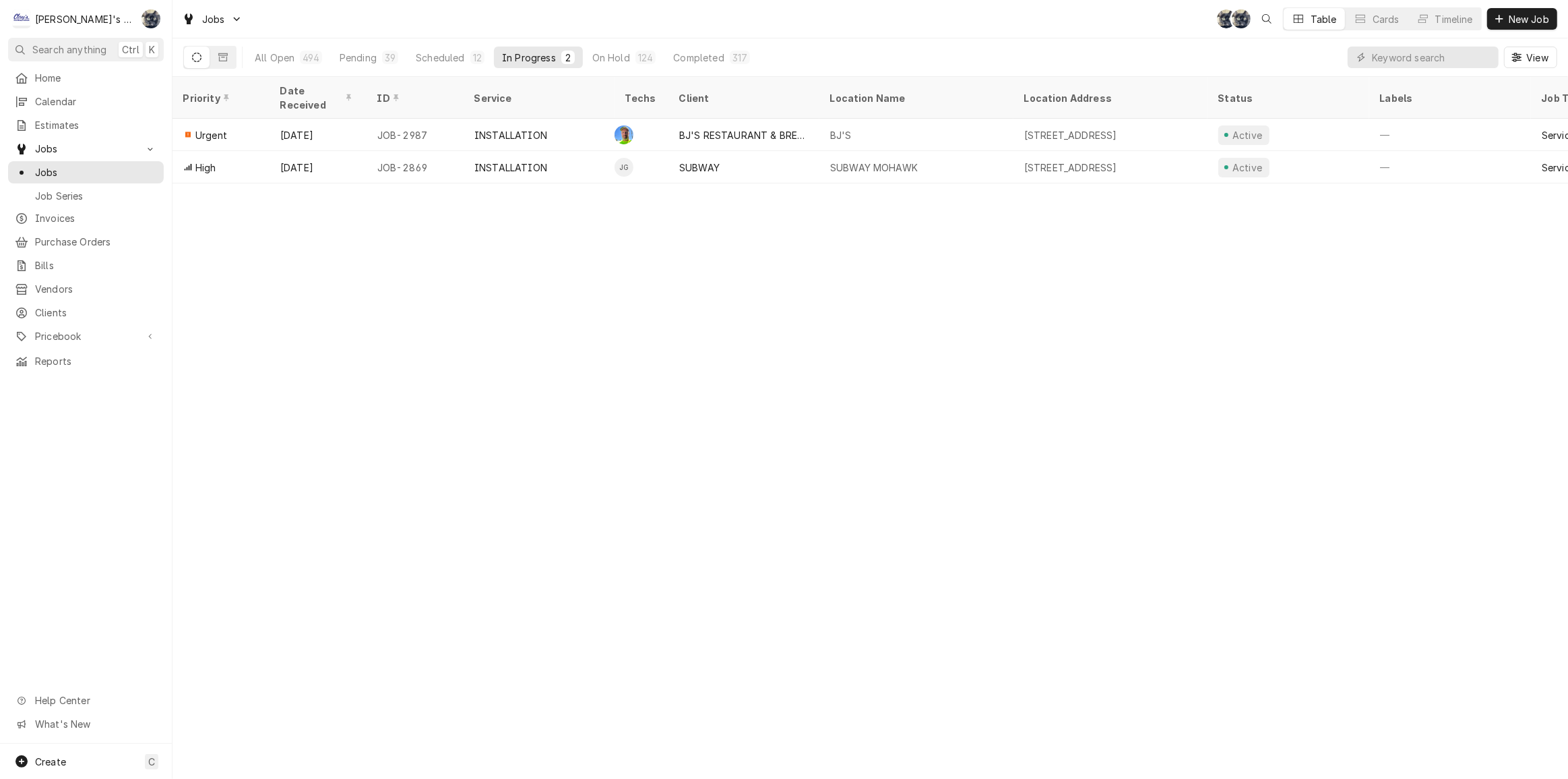
click at [1272, 222] on div "Priority Date Received ID Service Techs Client Location Name Location Address S…" at bounding box center [870, 428] width 1396 height 702
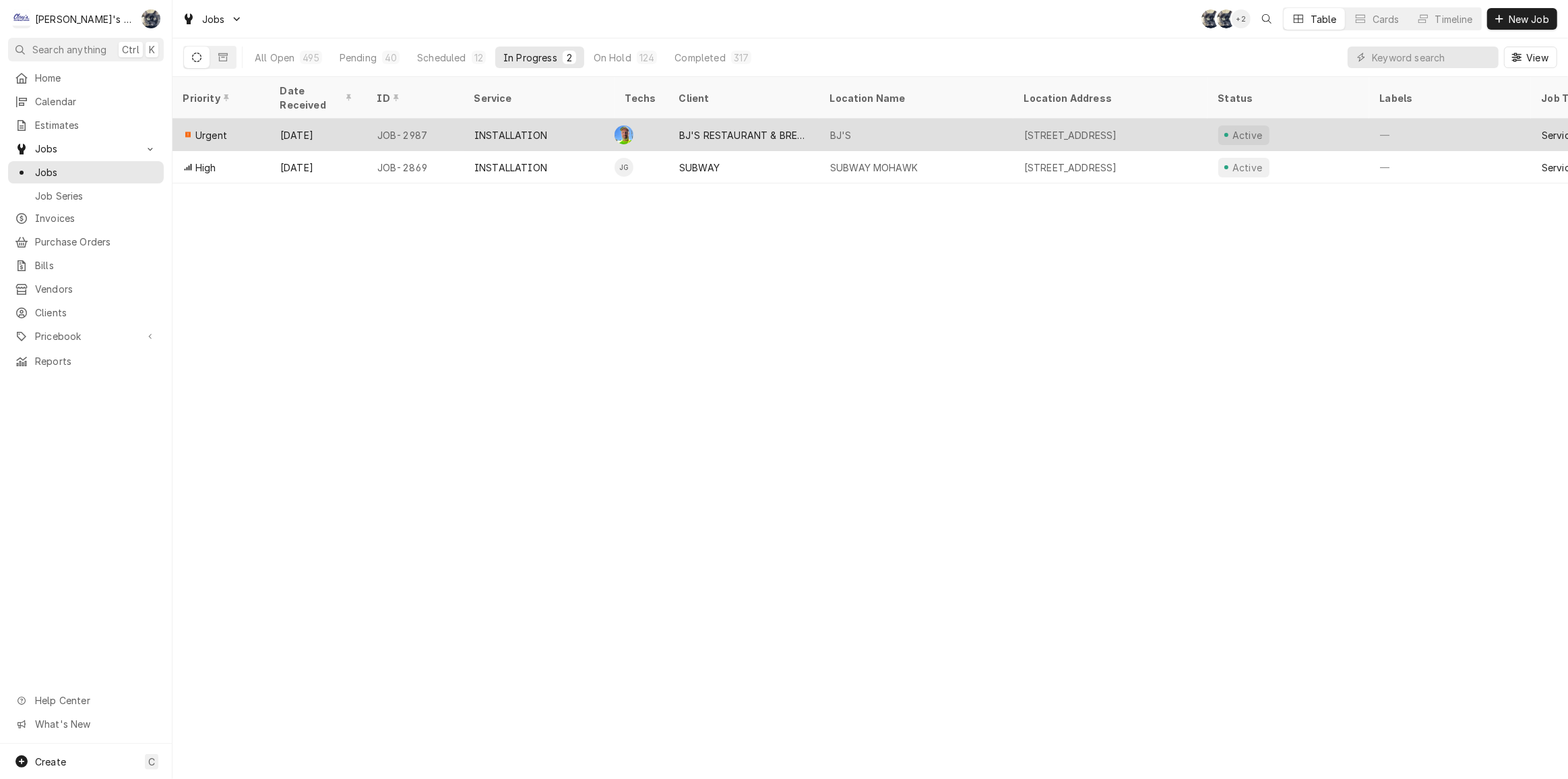
click at [475, 128] on div "INSTALLATION" at bounding box center [511, 135] width 73 height 14
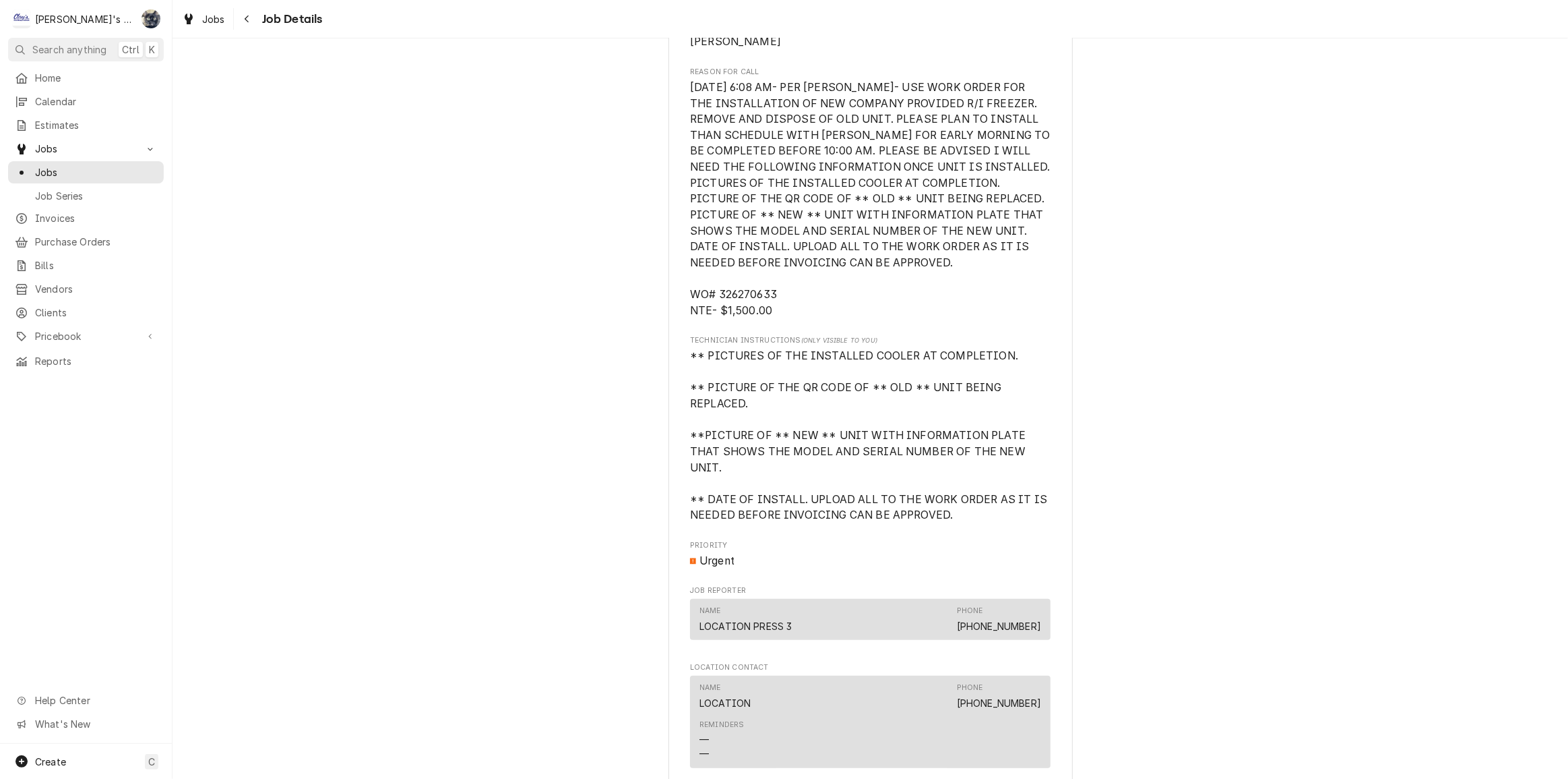
scroll to position [727, 0]
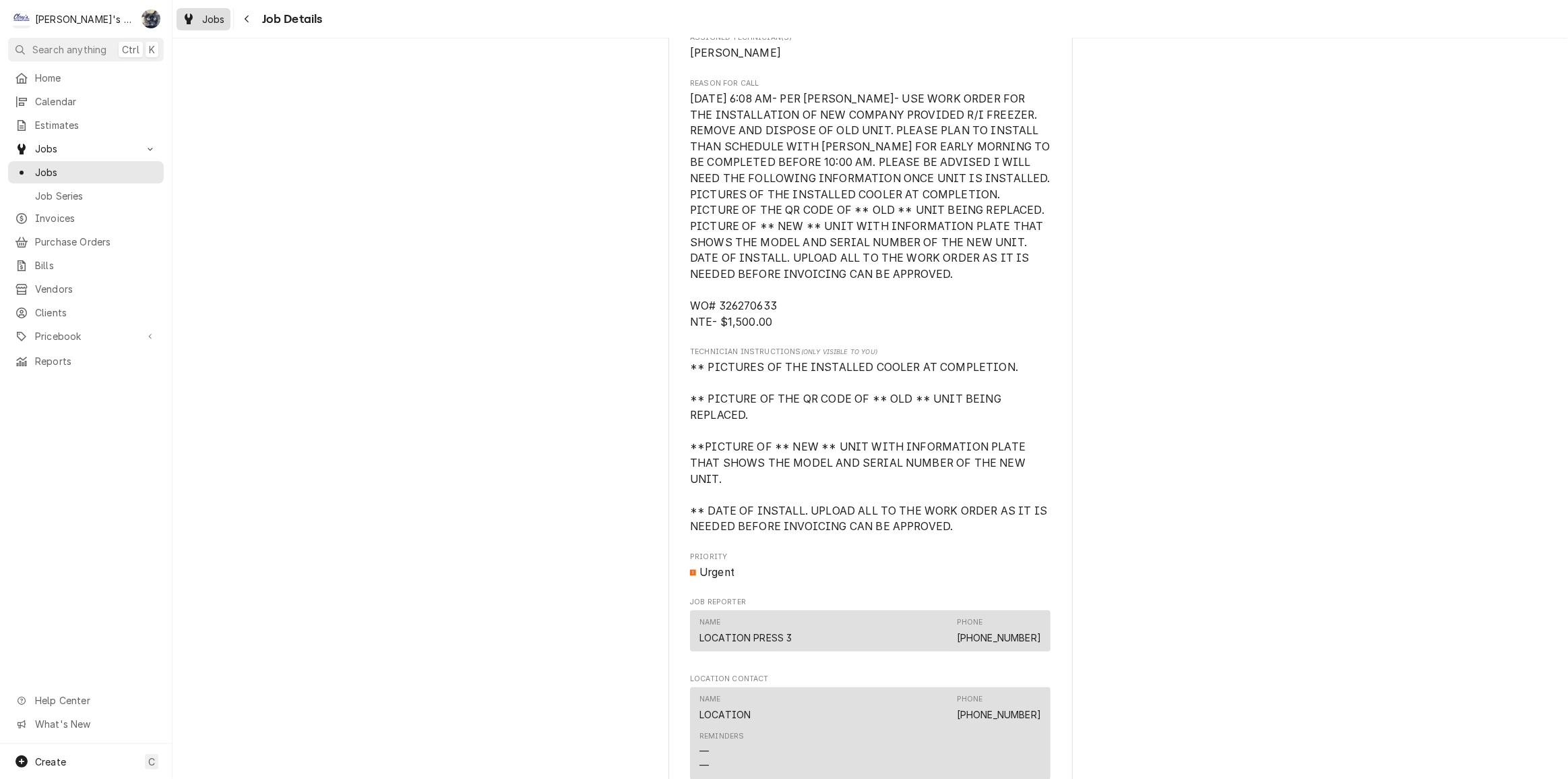
click at [217, 21] on span "Jobs" at bounding box center [214, 19] width 23 height 14
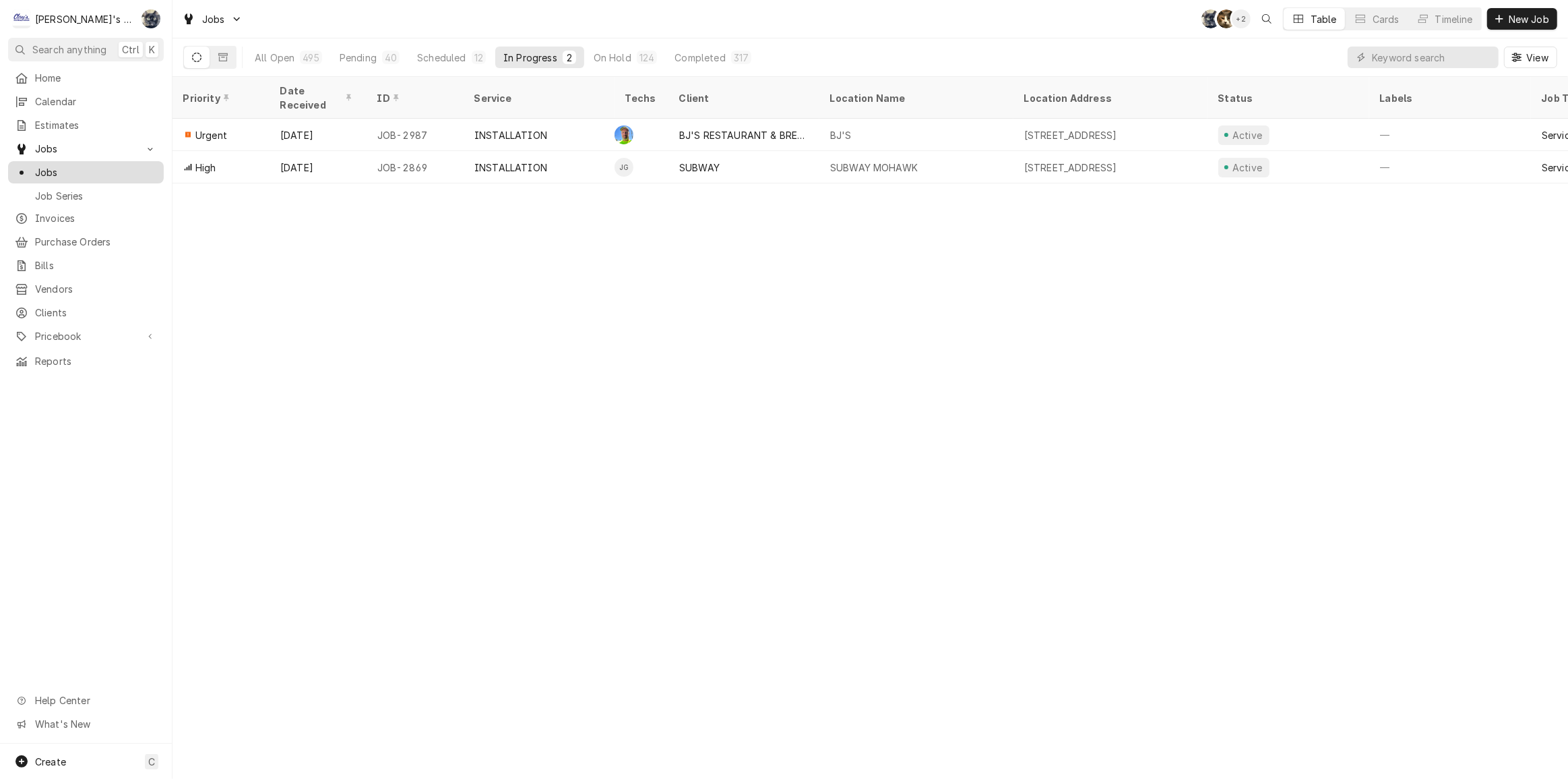
click at [62, 171] on span "Jobs" at bounding box center [96, 172] width 122 height 14
click at [734, 61] on div "317" at bounding box center [741, 58] width 15 height 14
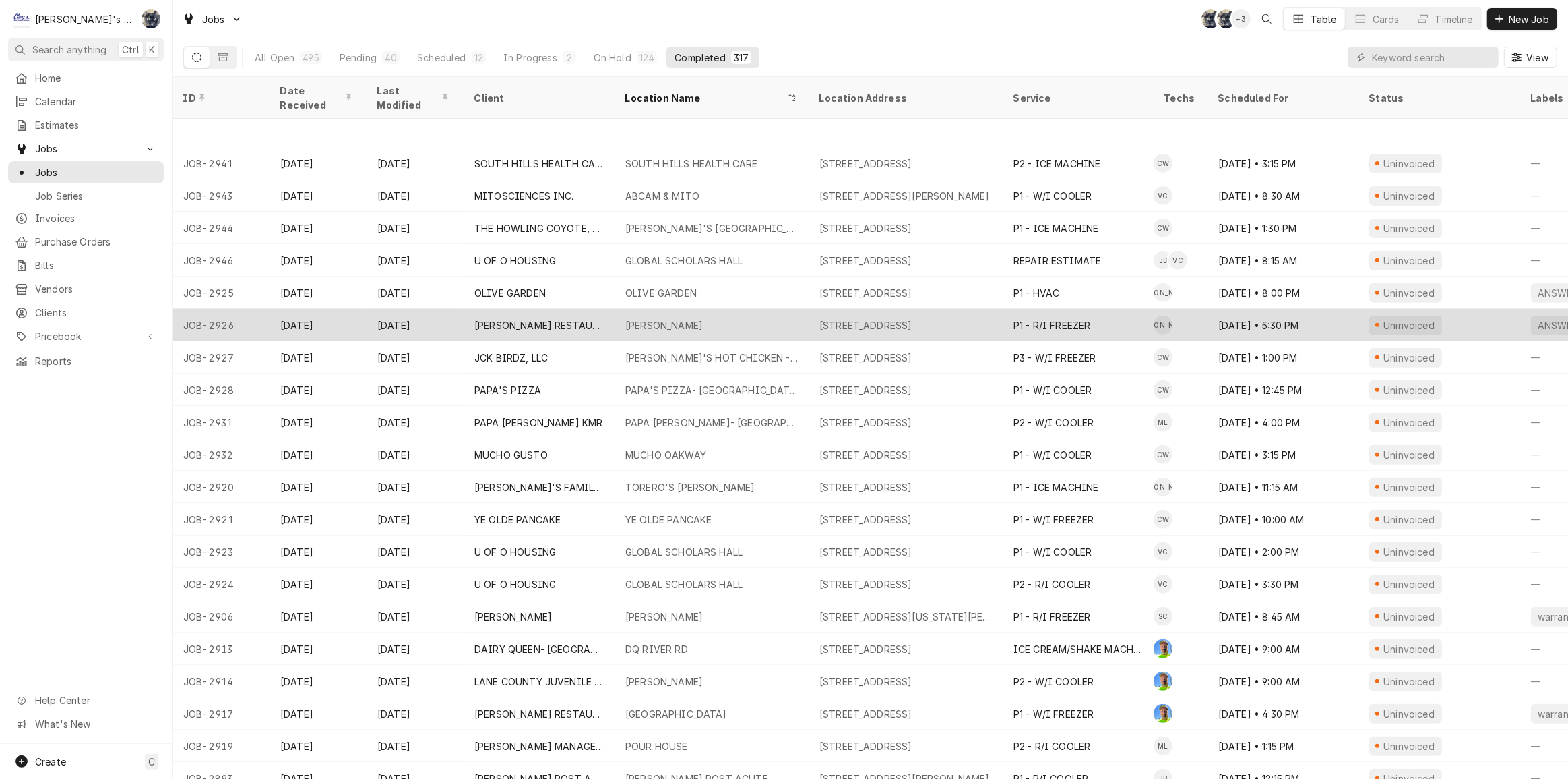
scroll to position [627, 0]
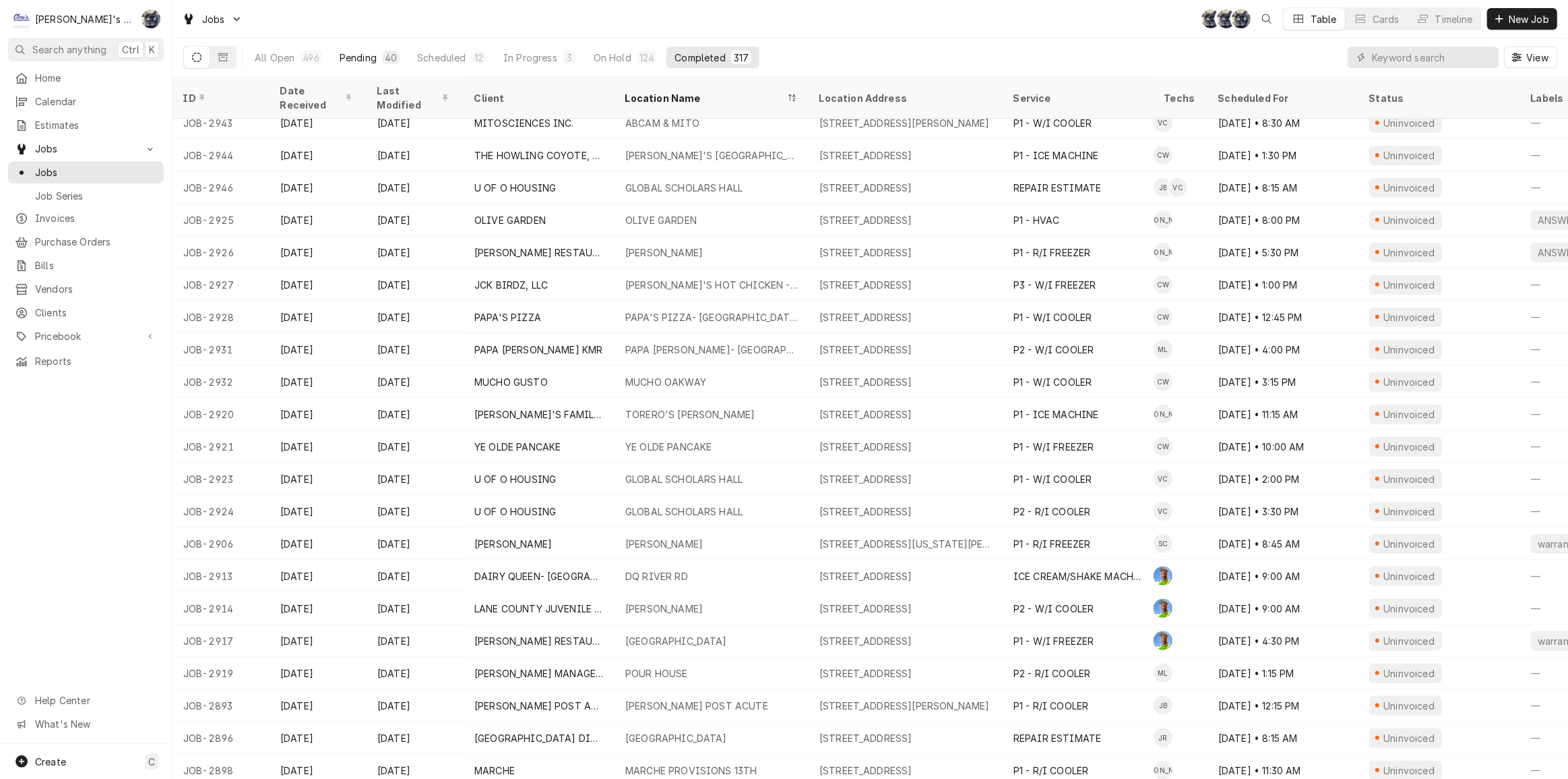
click at [349, 55] on div "Pending" at bounding box center [358, 58] width 37 height 14
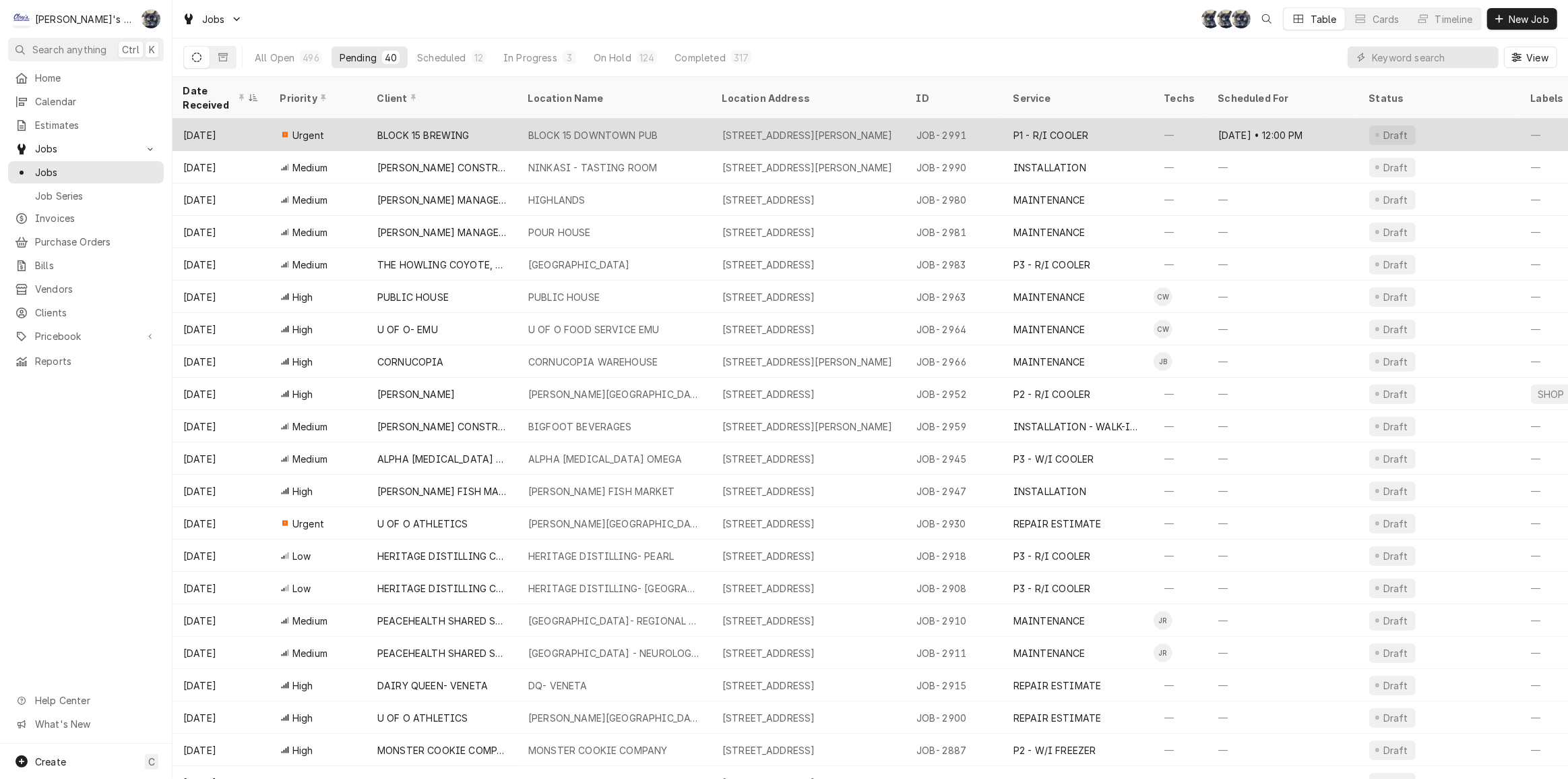
click at [384, 128] on div "BLOCK 15 BREWING" at bounding box center [424, 135] width 92 height 14
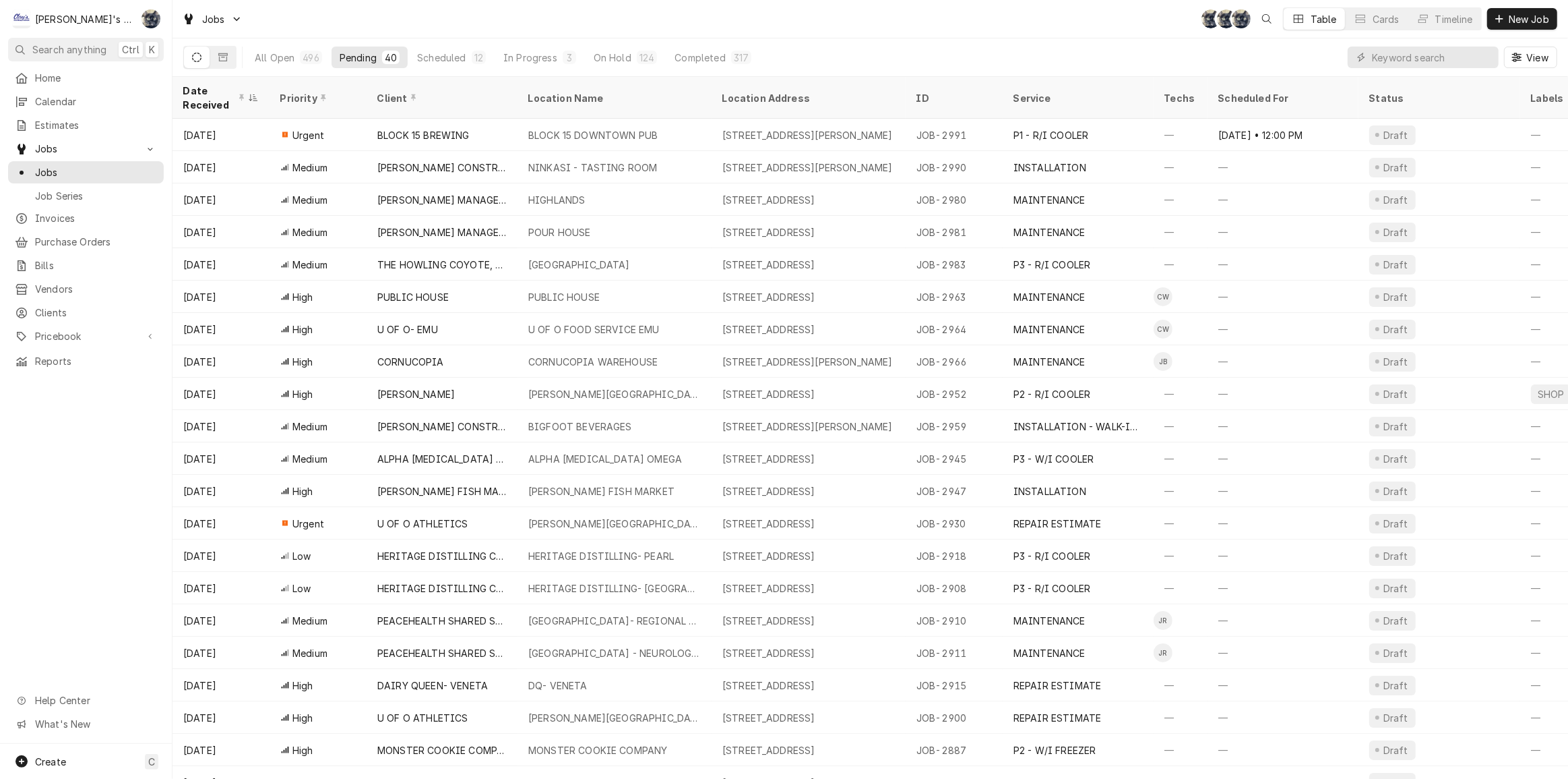
click at [482, 28] on div "Jobs SB SB SB Table Cards Timeline New Job" at bounding box center [870, 18] width 1396 height 38
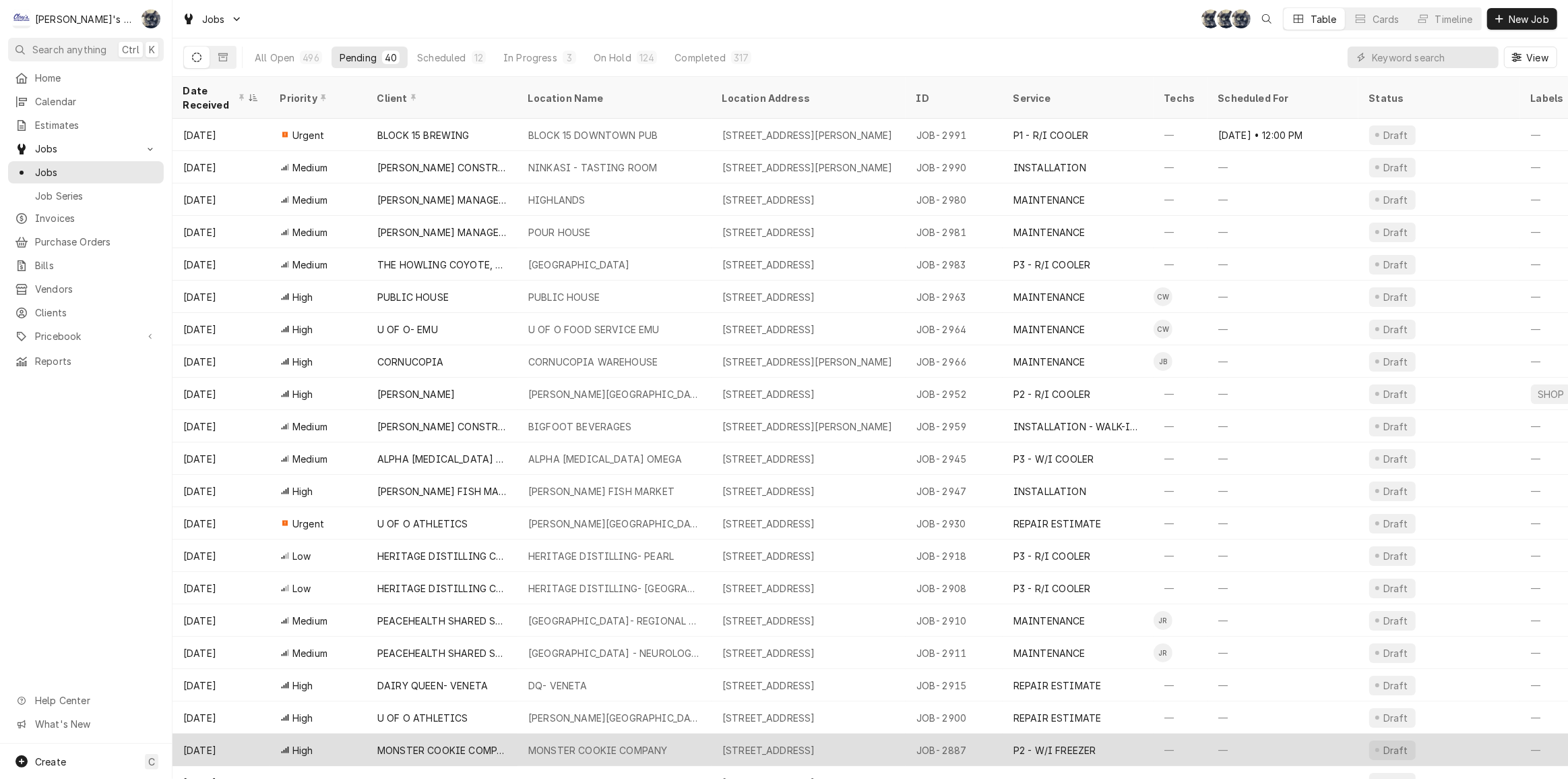
click at [529, 743] on div "MONSTER COOKIE COMPANY" at bounding box center [598, 750] width 139 height 14
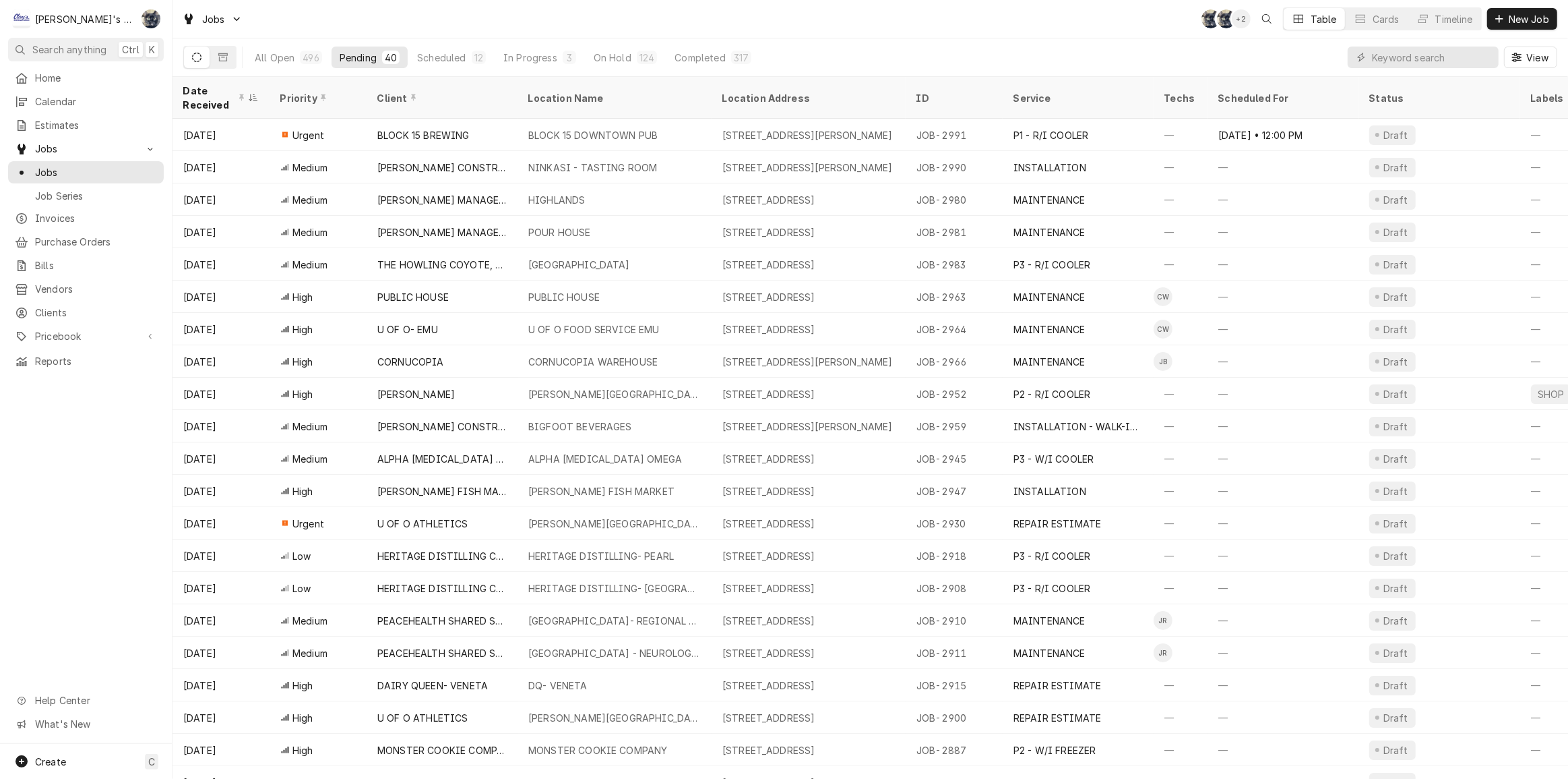
click at [482, 22] on div "Jobs SB SB + 2 Table Cards Timeline New Job" at bounding box center [870, 18] width 1396 height 38
click at [1429, 57] on input "Dynamic Content Wrapper" at bounding box center [1432, 57] width 120 height 22
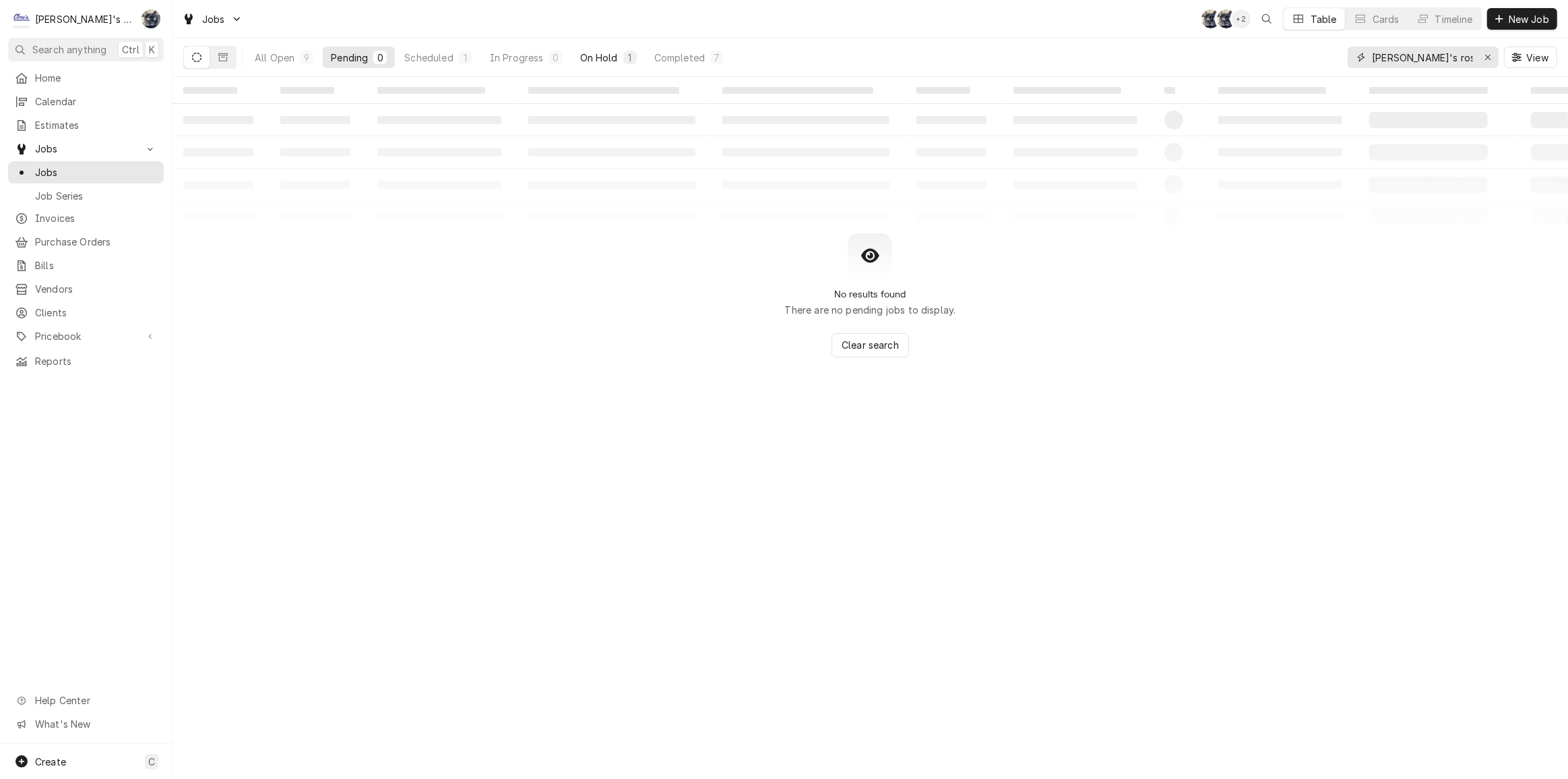
type input "carl's roseburg"
click at [602, 52] on div "On Hold" at bounding box center [599, 58] width 38 height 14
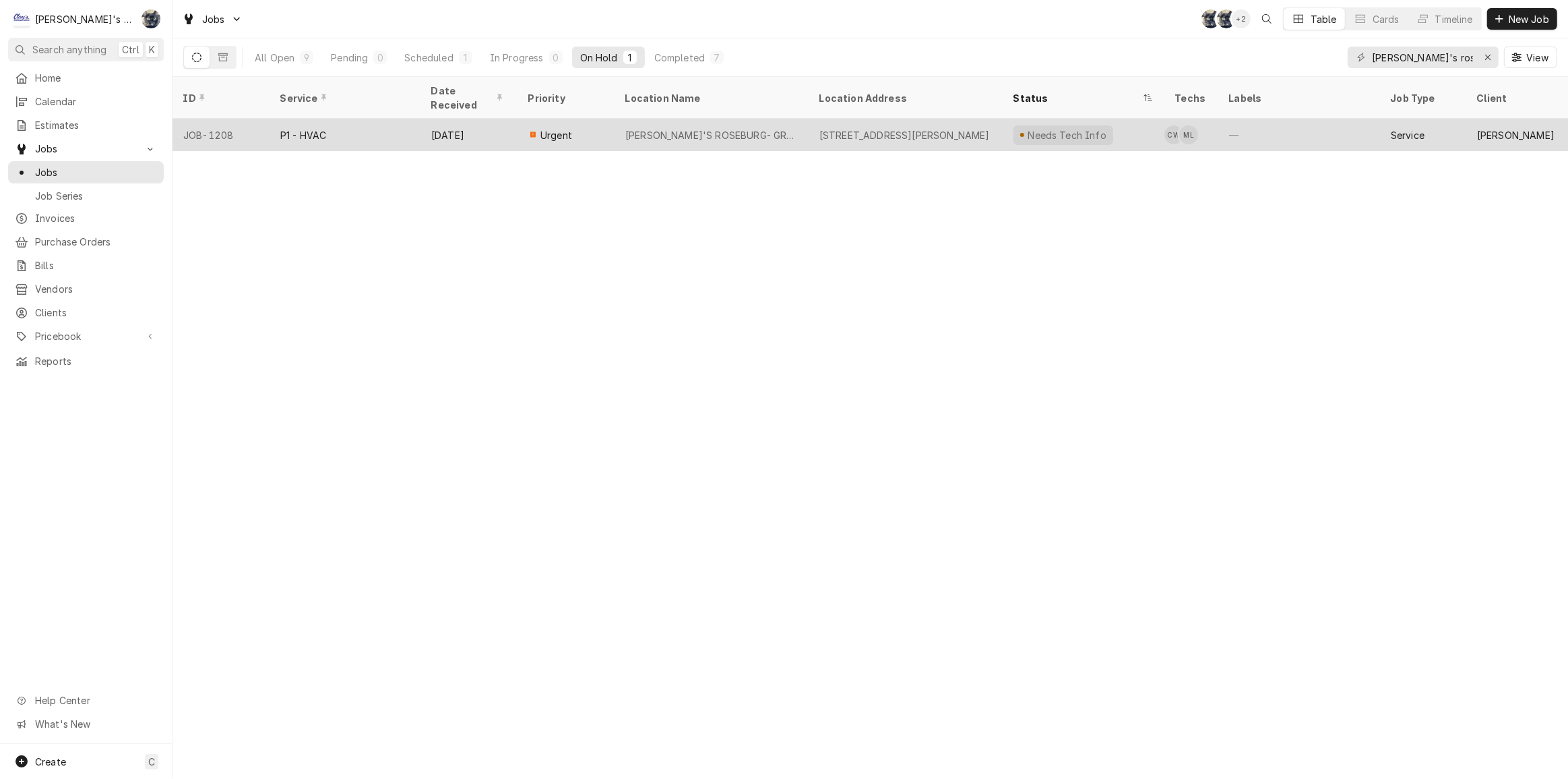
click at [672, 128] on div "CARL'S ROSEBURG- GREEN" at bounding box center [712, 135] width 172 height 14
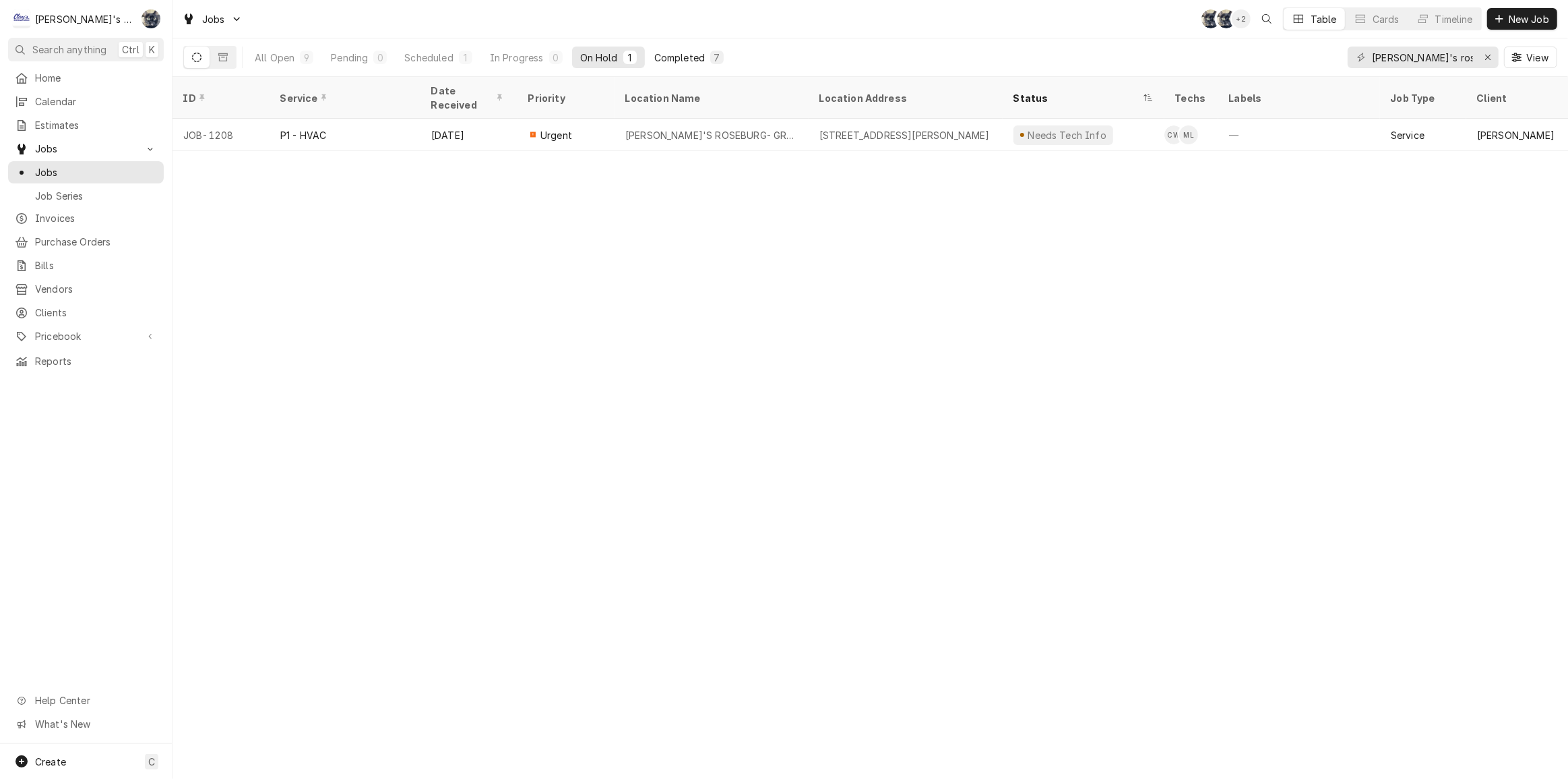
click at [685, 52] on div "Completed" at bounding box center [680, 58] width 51 height 14
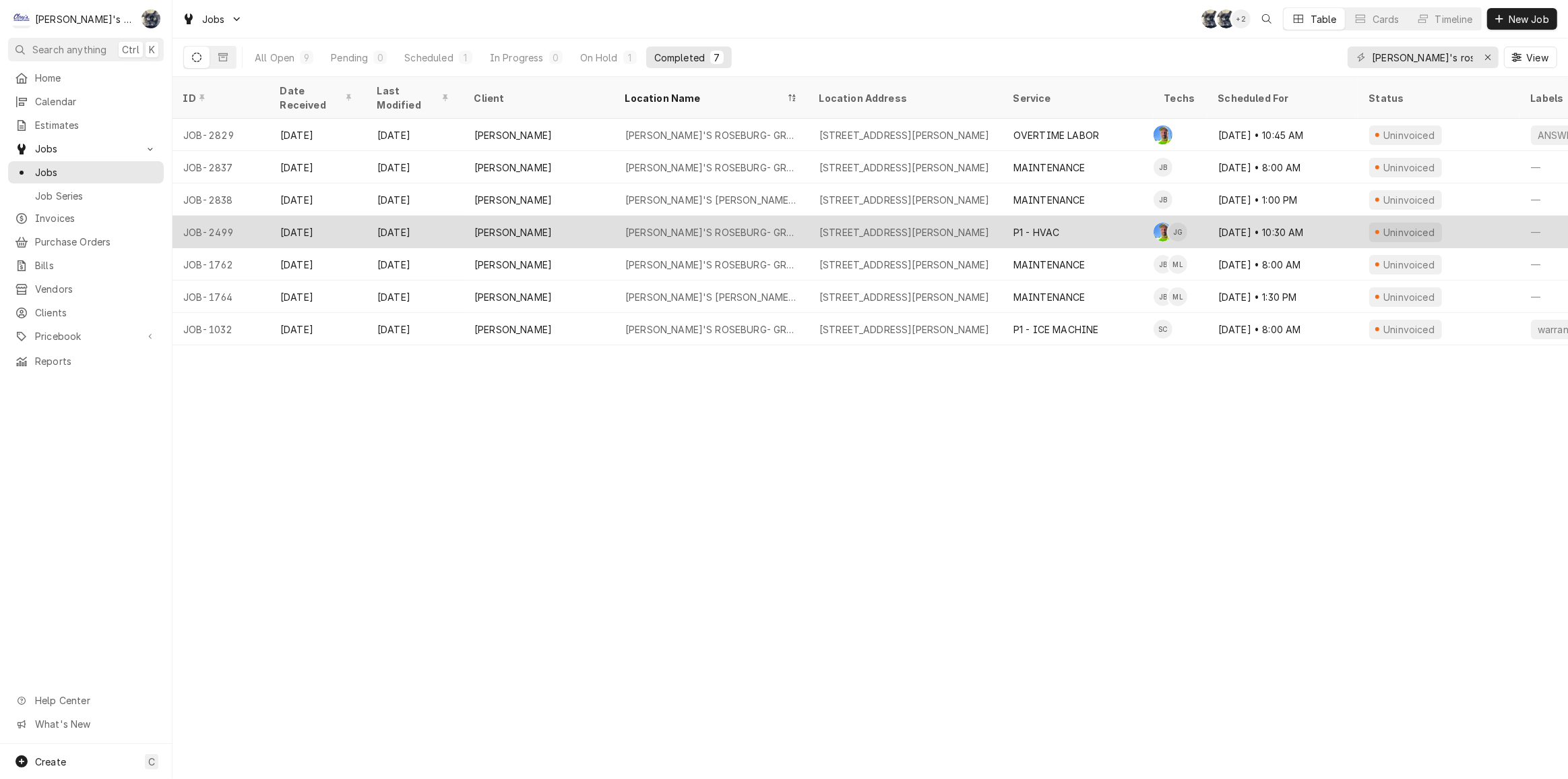
click at [953, 222] on div "250 GRANT SMITH RD, ROSEBURG, OR 97471" at bounding box center [906, 232] width 194 height 32
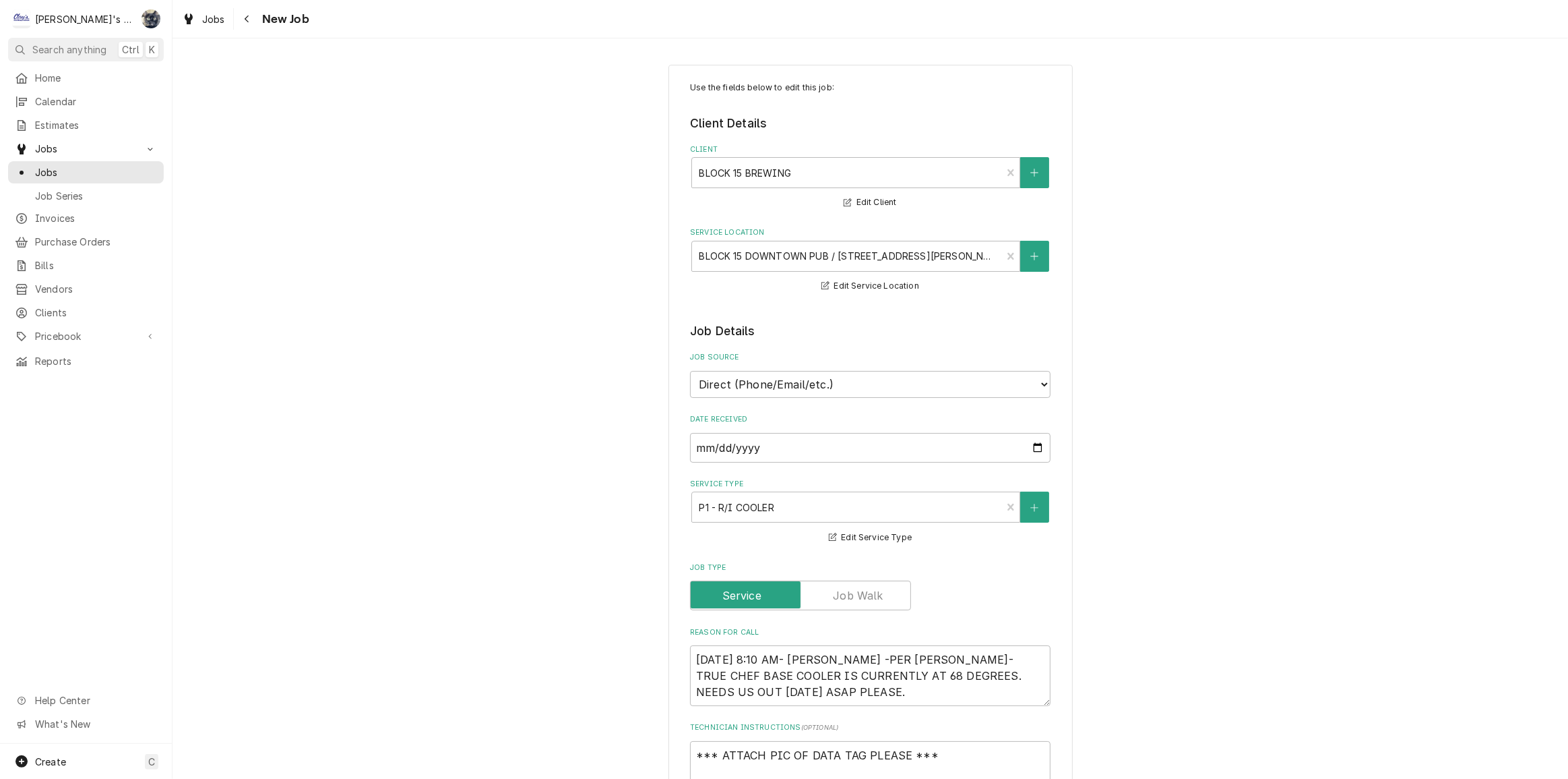
type textarea "x"
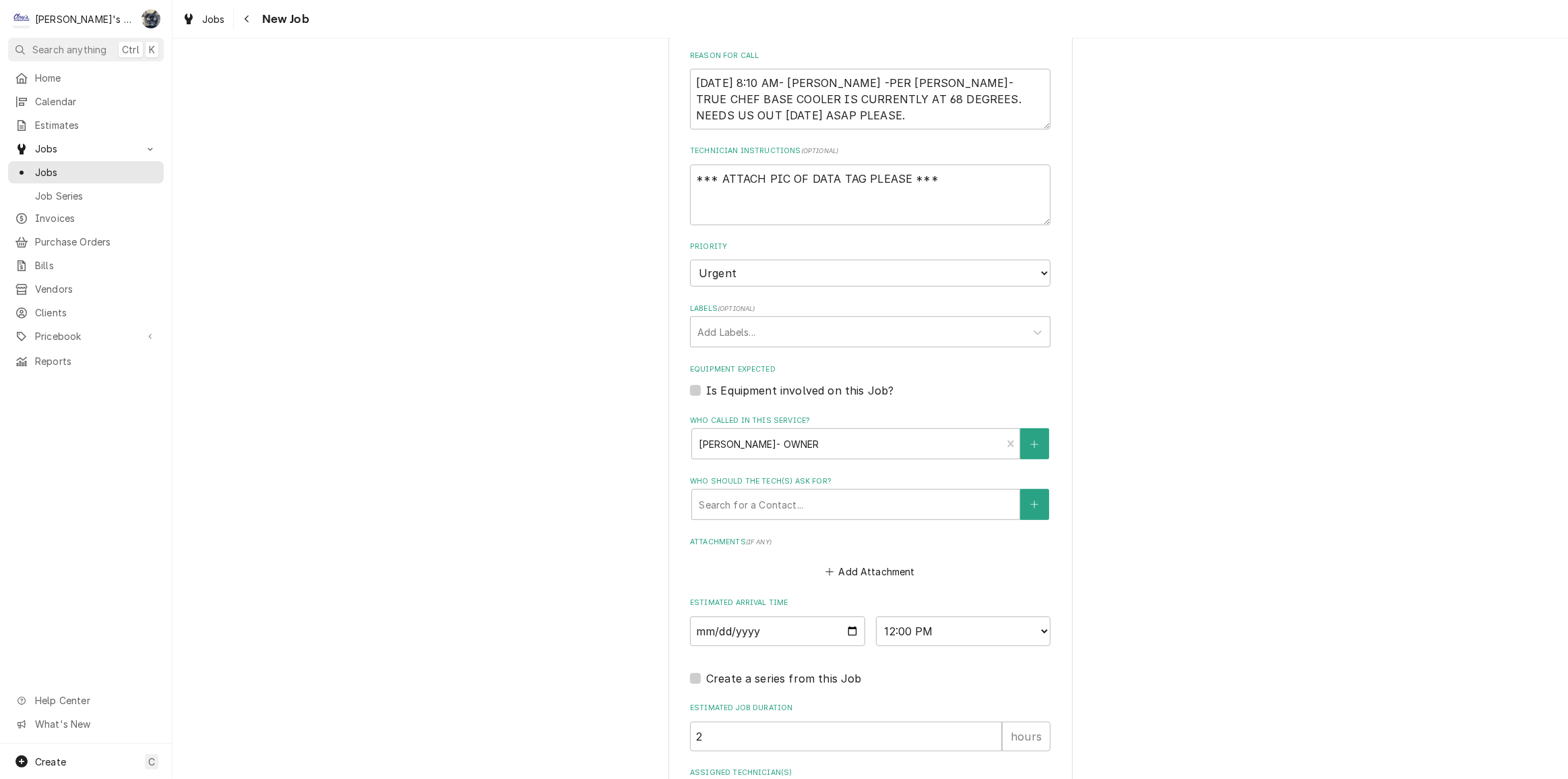
scroll to position [755, 0]
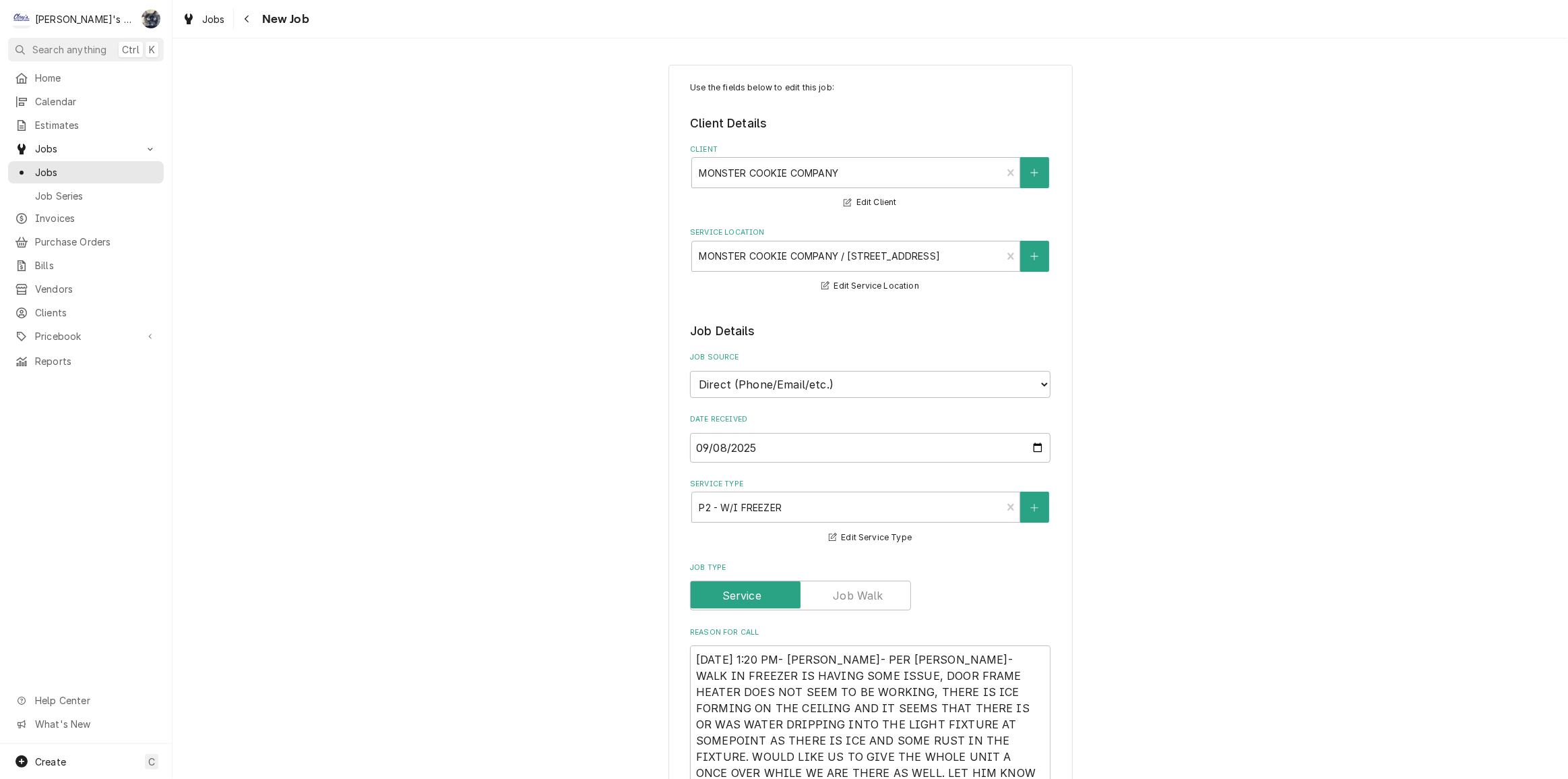
type textarea "x"
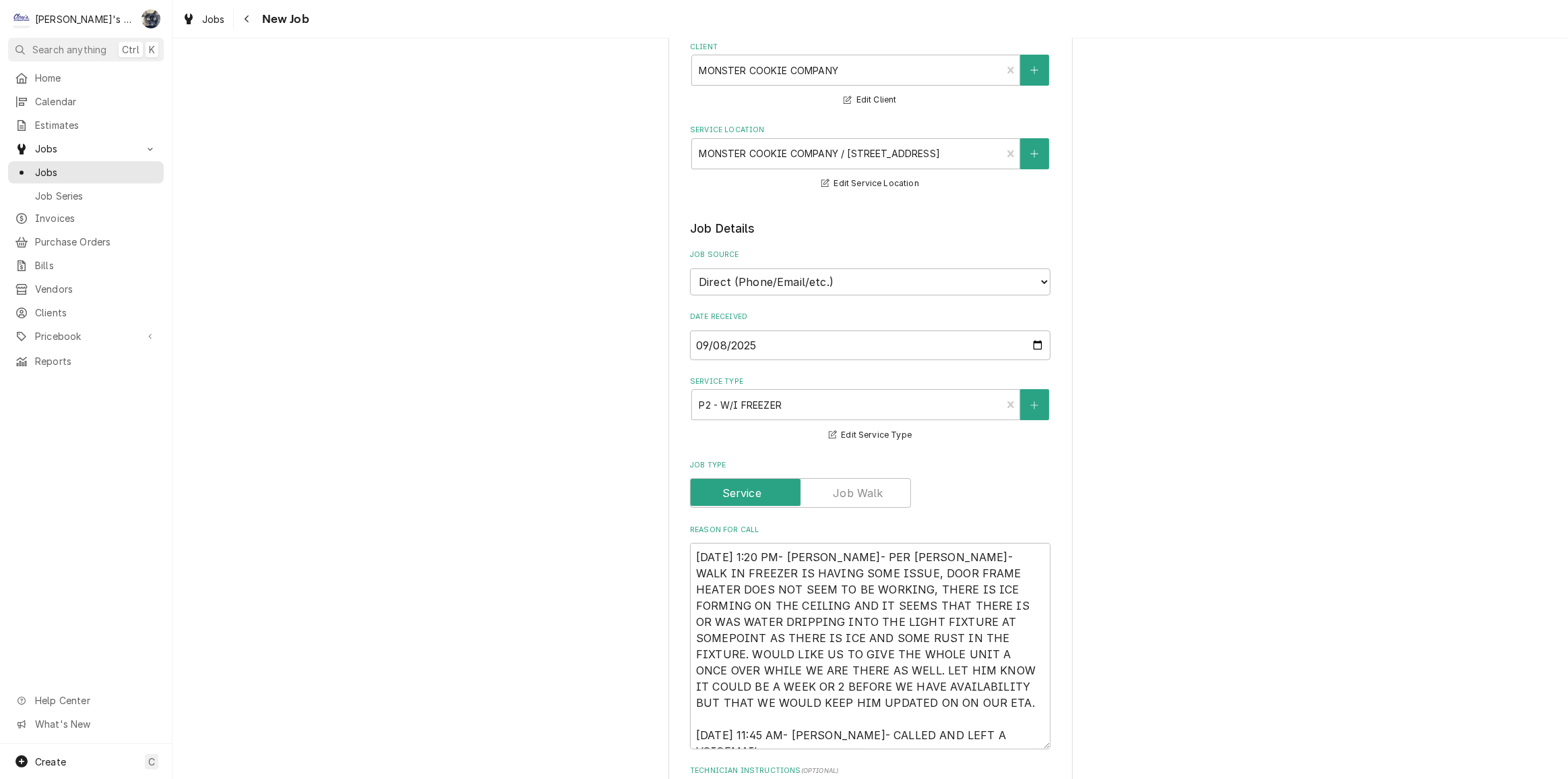
scroll to position [429, 0]
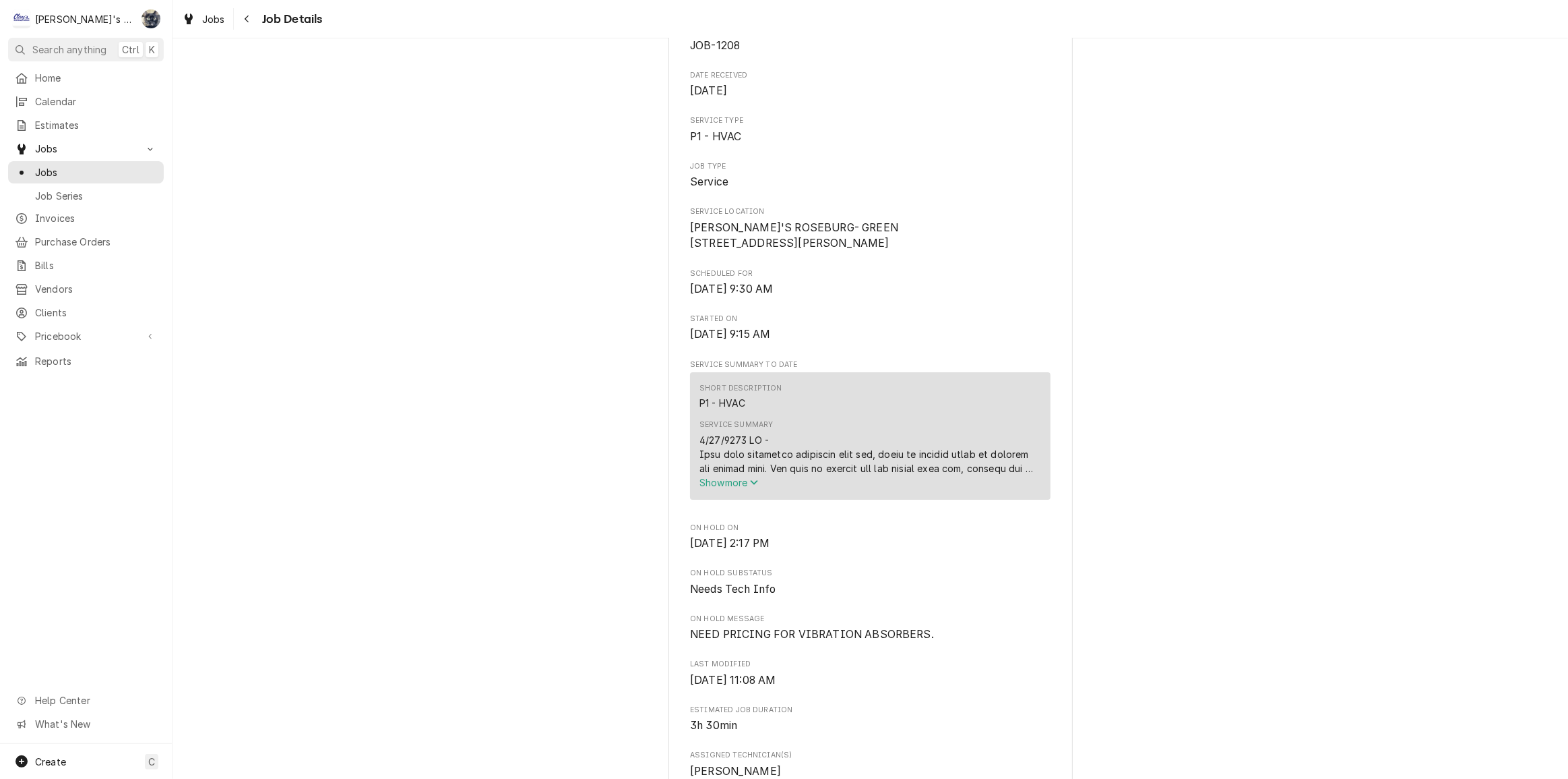
scroll to position [306, 0]
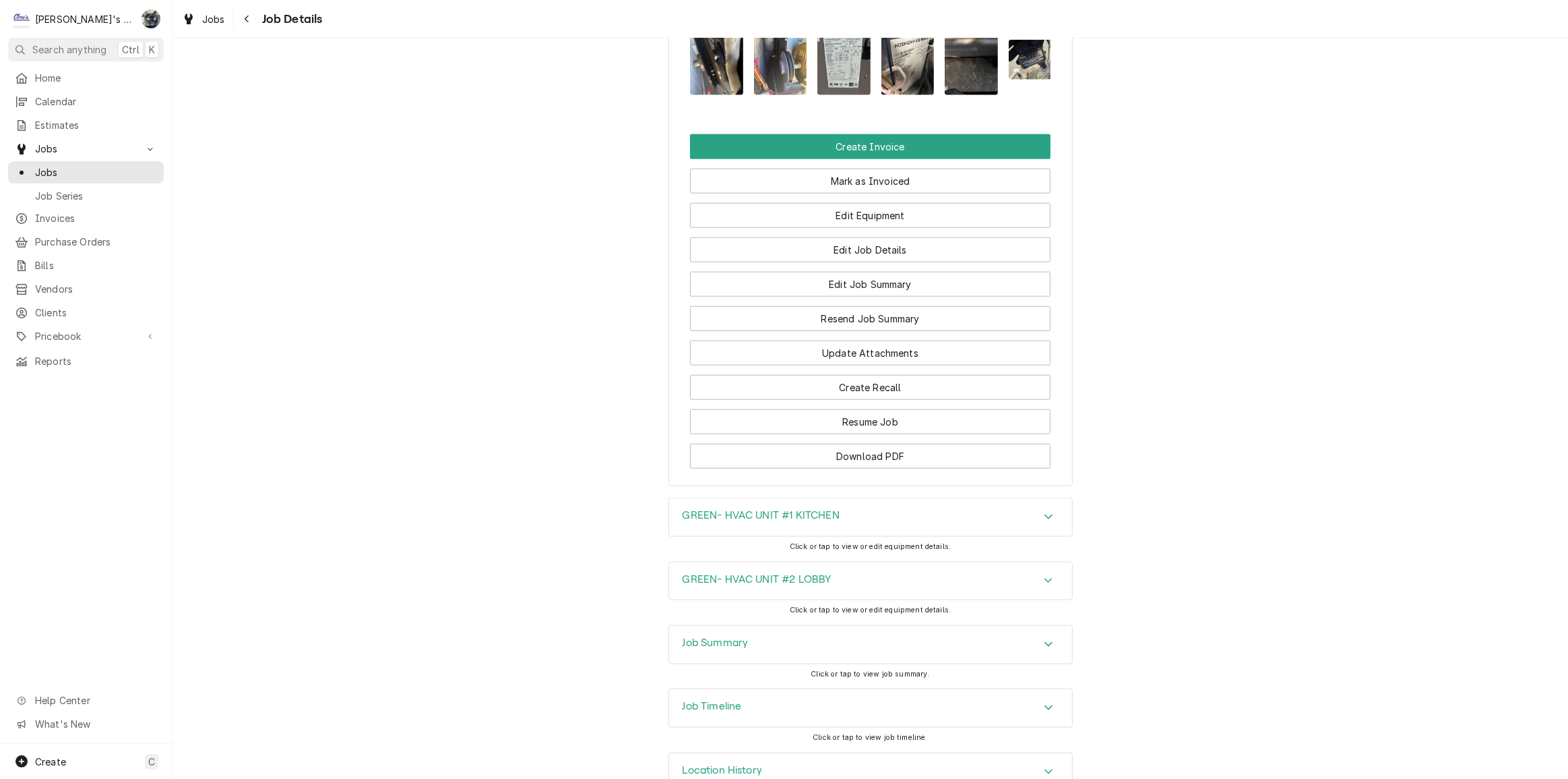
scroll to position [1621, 0]
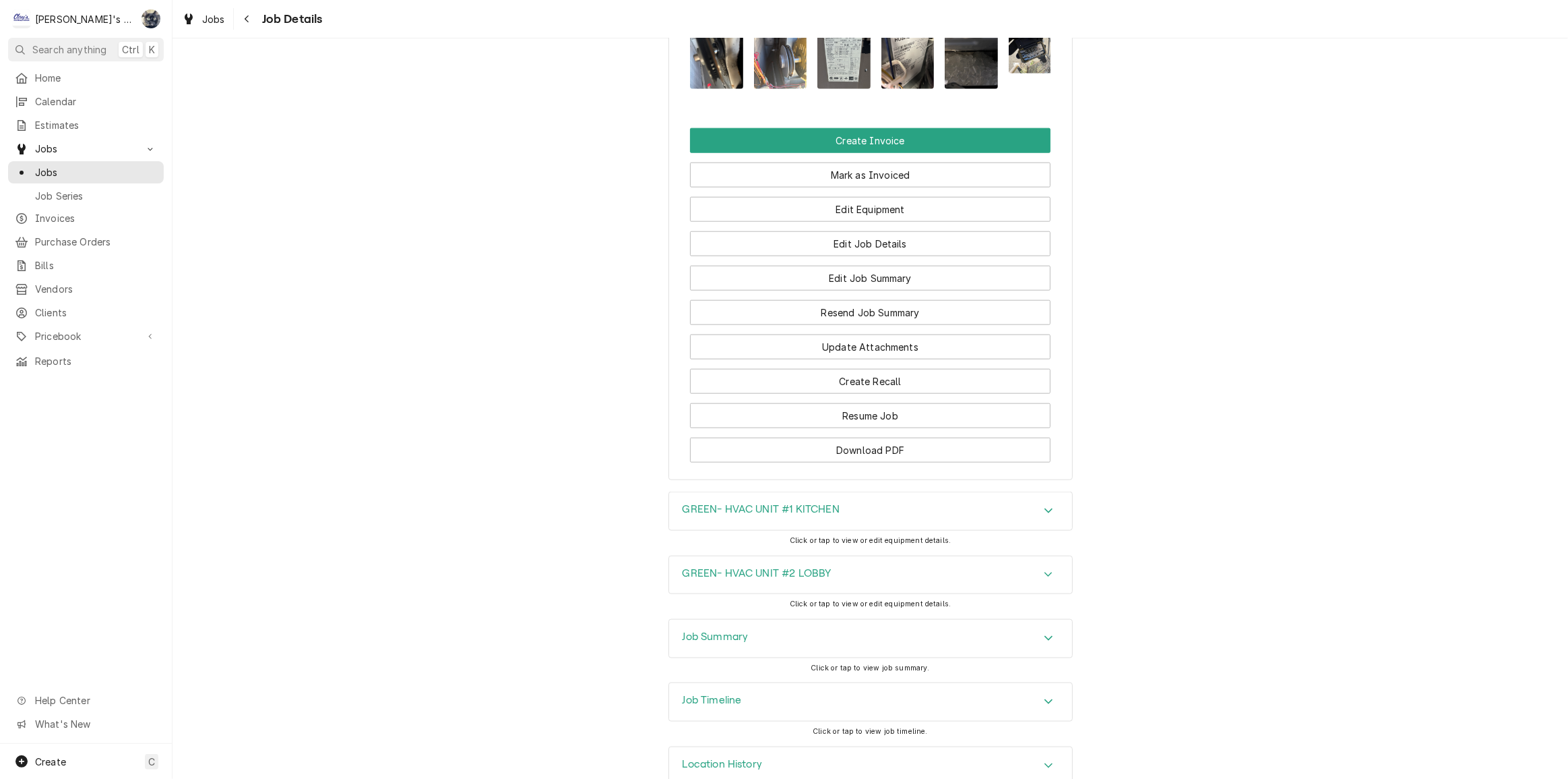
click at [796, 620] on div "Job Summary" at bounding box center [871, 638] width 403 height 38
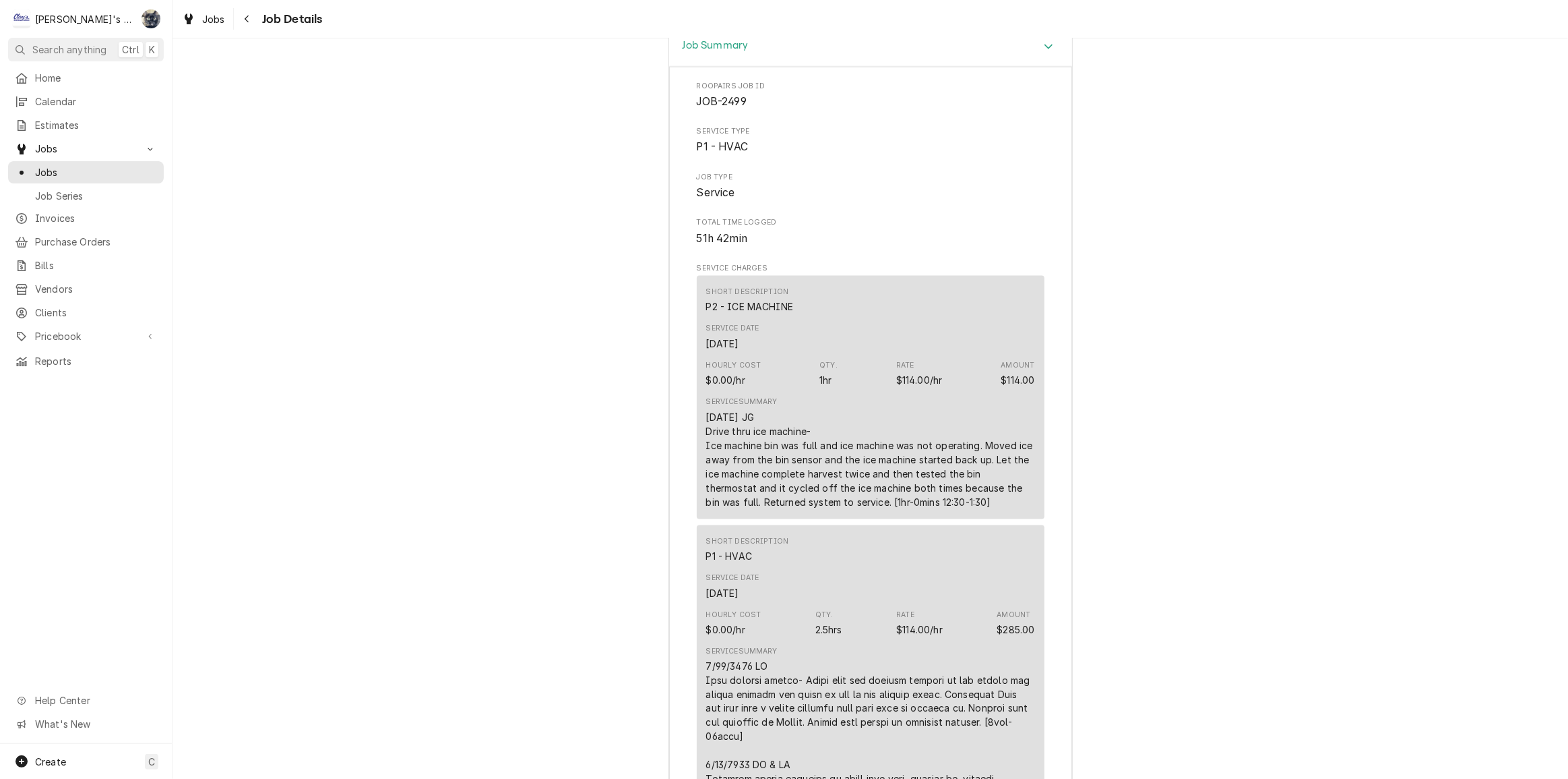
scroll to position [2234, 0]
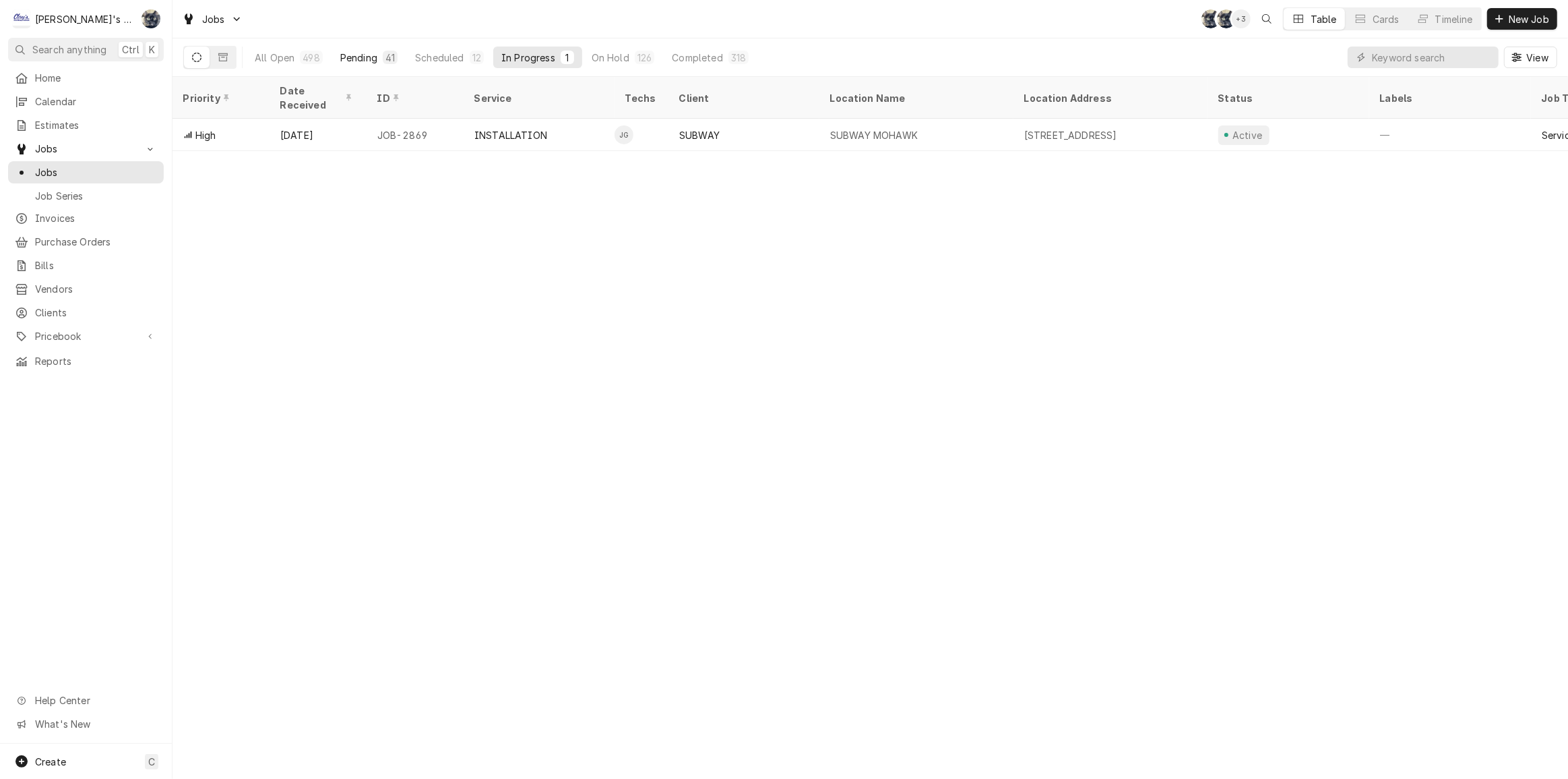
click at [369, 52] on div "Pending" at bounding box center [359, 58] width 37 height 14
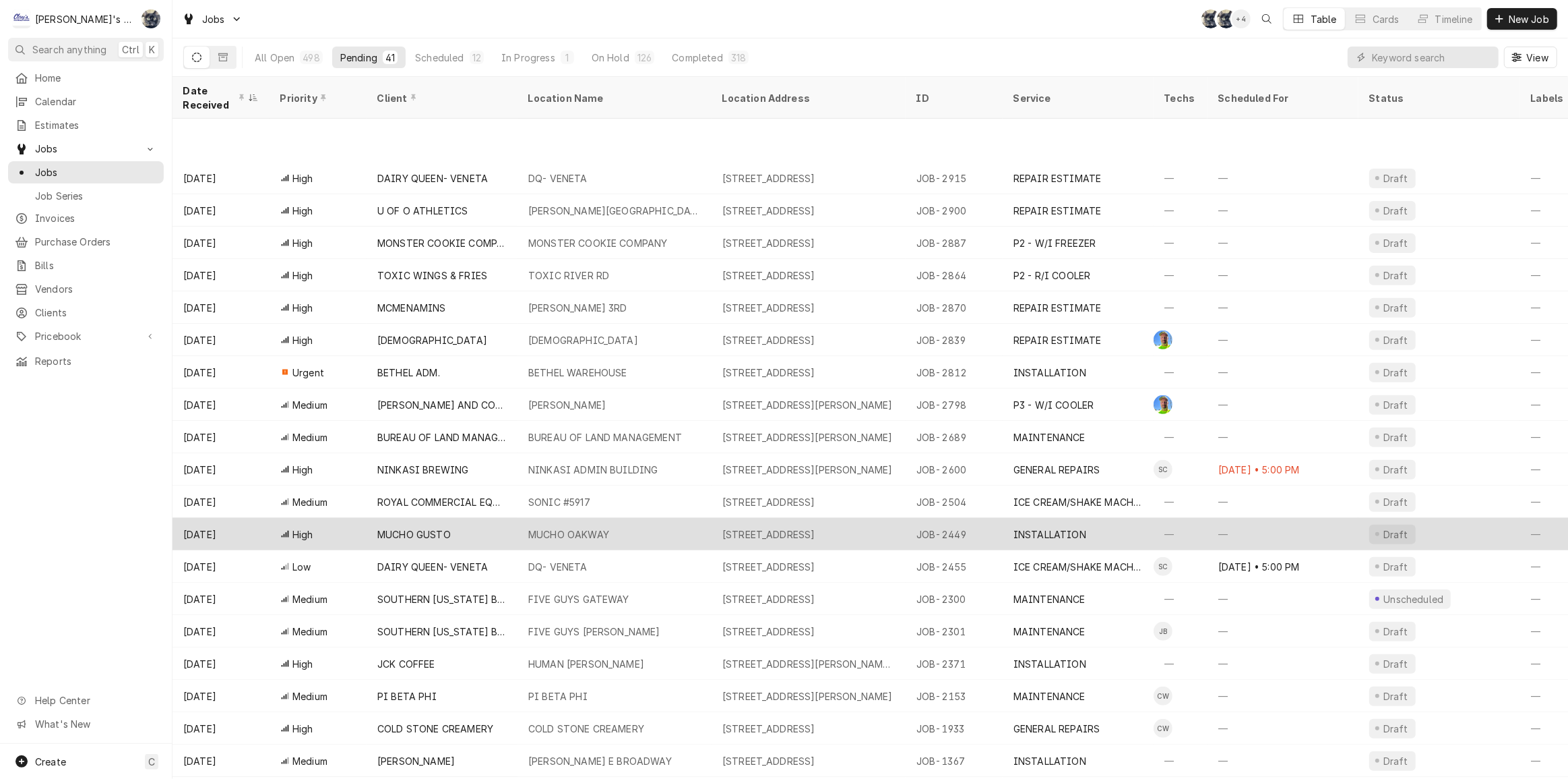
scroll to position [636, 0]
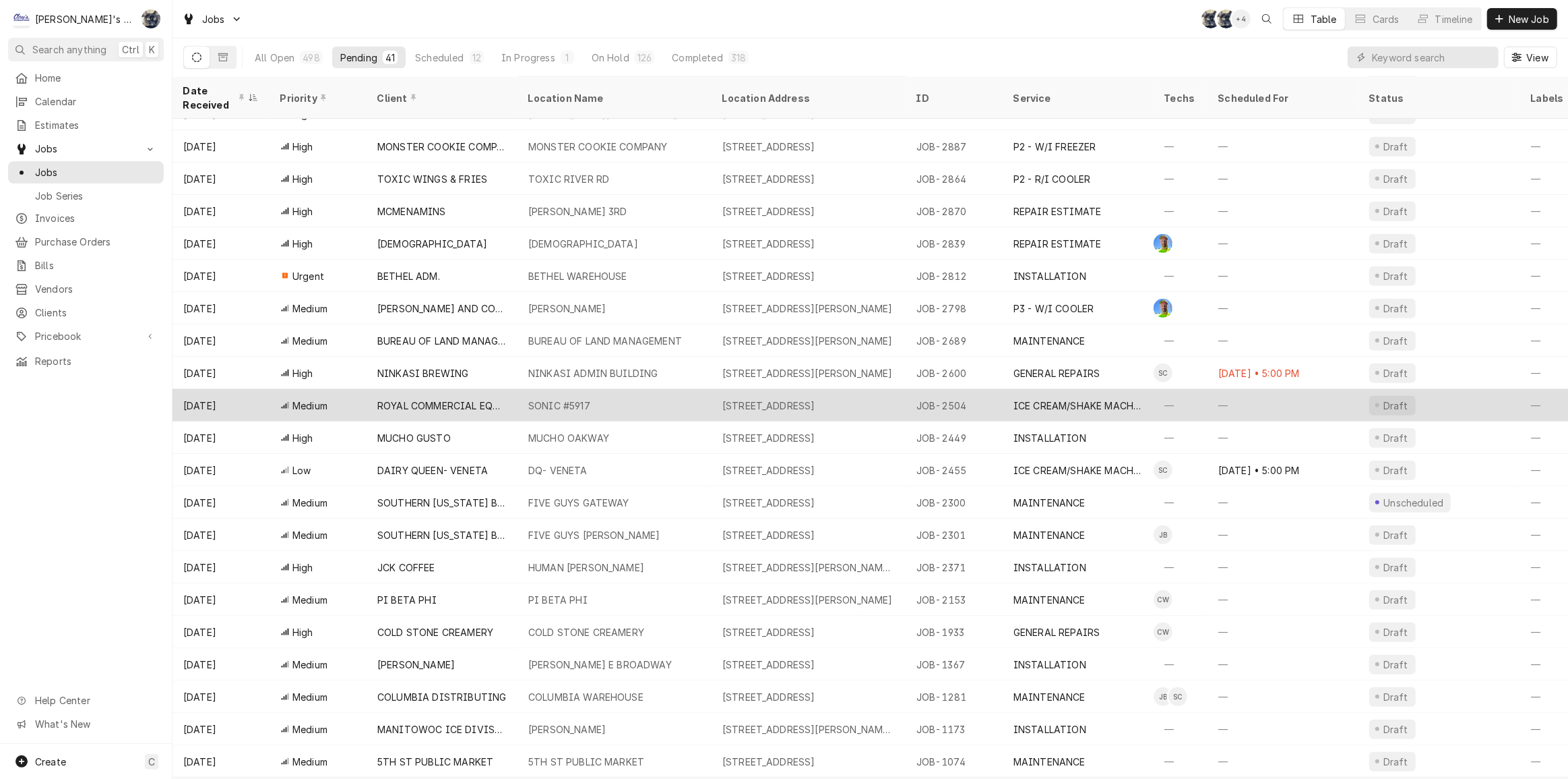
click at [522, 401] on div "SONIC #5917" at bounding box center [615, 405] width 194 height 32
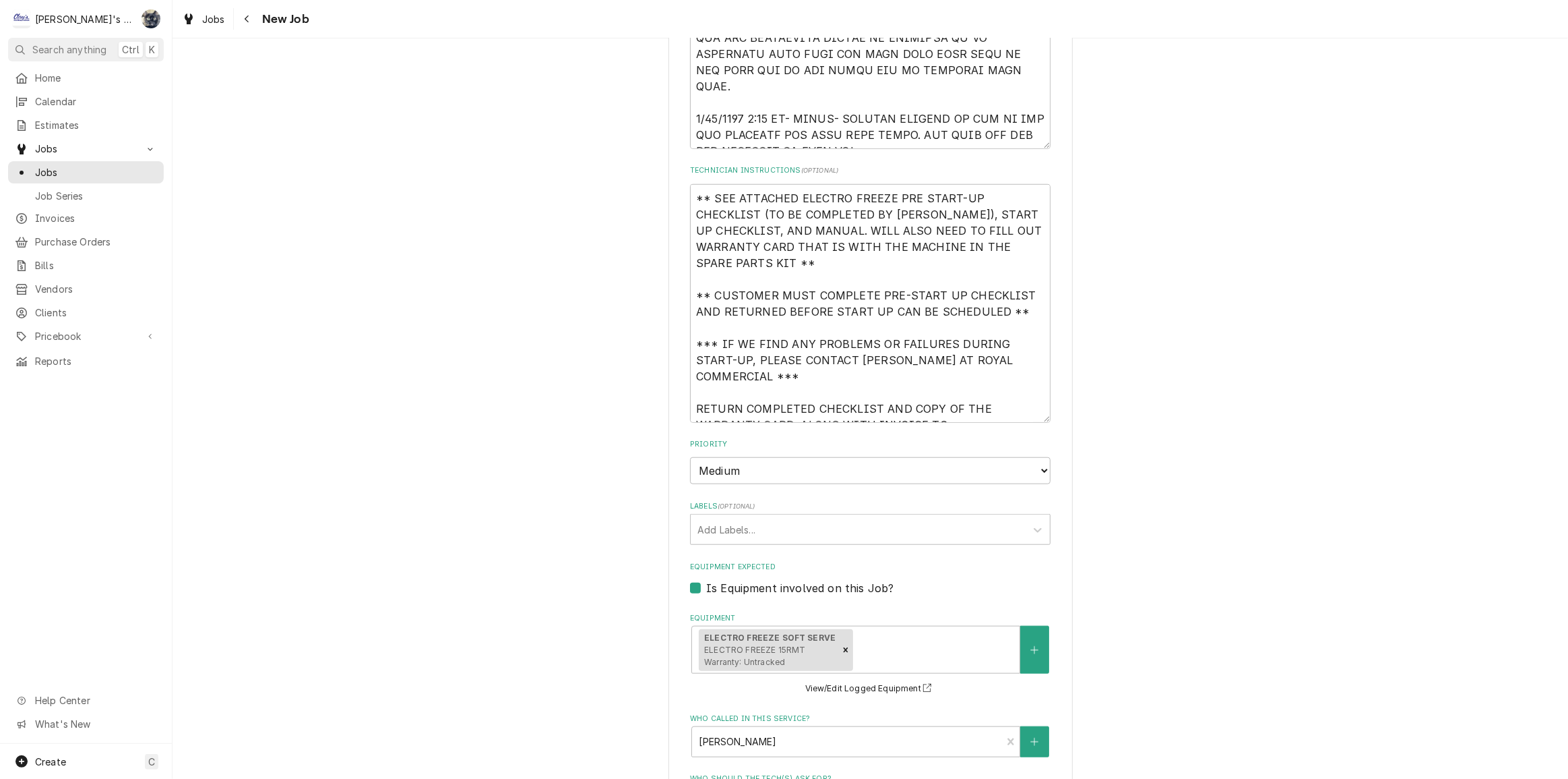
scroll to position [1225, 0]
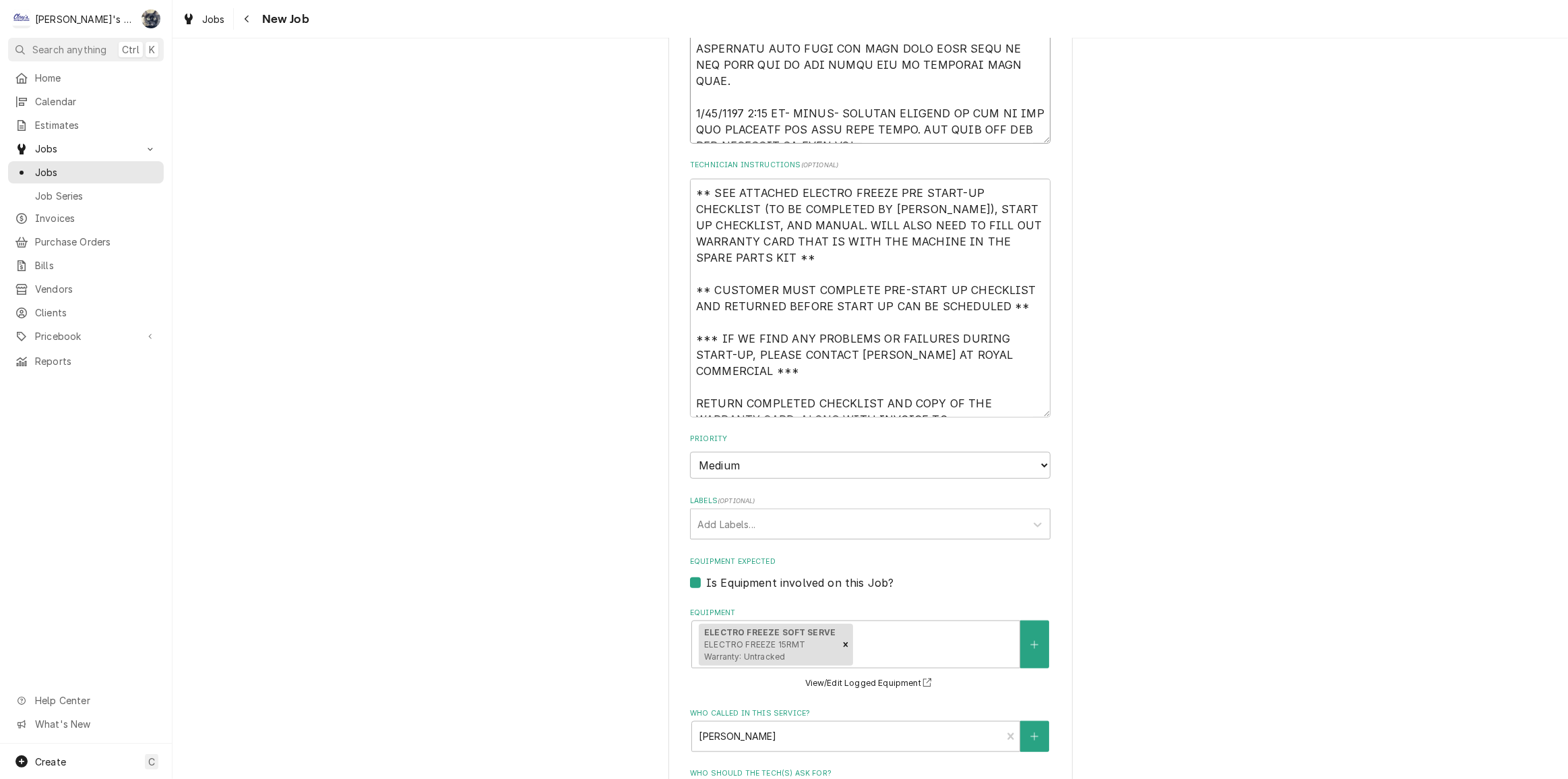
type textarea "x"
type textarea "[DATE] [PERSON_NAME]- PER [PERSON_NAME] AT ROYAL COMMERCIAL- START UP NEW ELECT…"
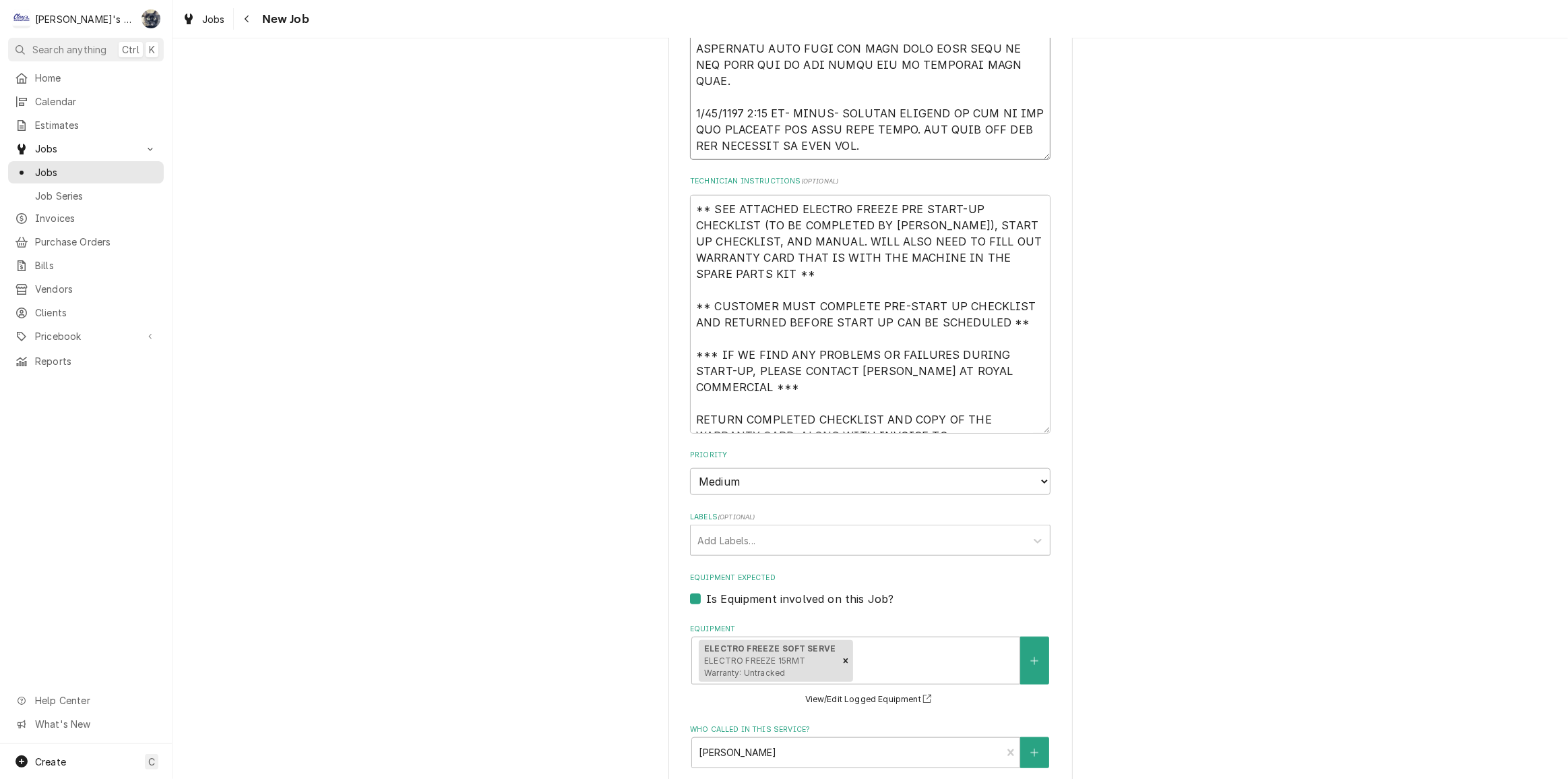
type textarea "x"
type textarea "[DATE] [PERSON_NAME]- PER [PERSON_NAME] AT ROYAL COMMERCIAL- START UP NEW ELECT…"
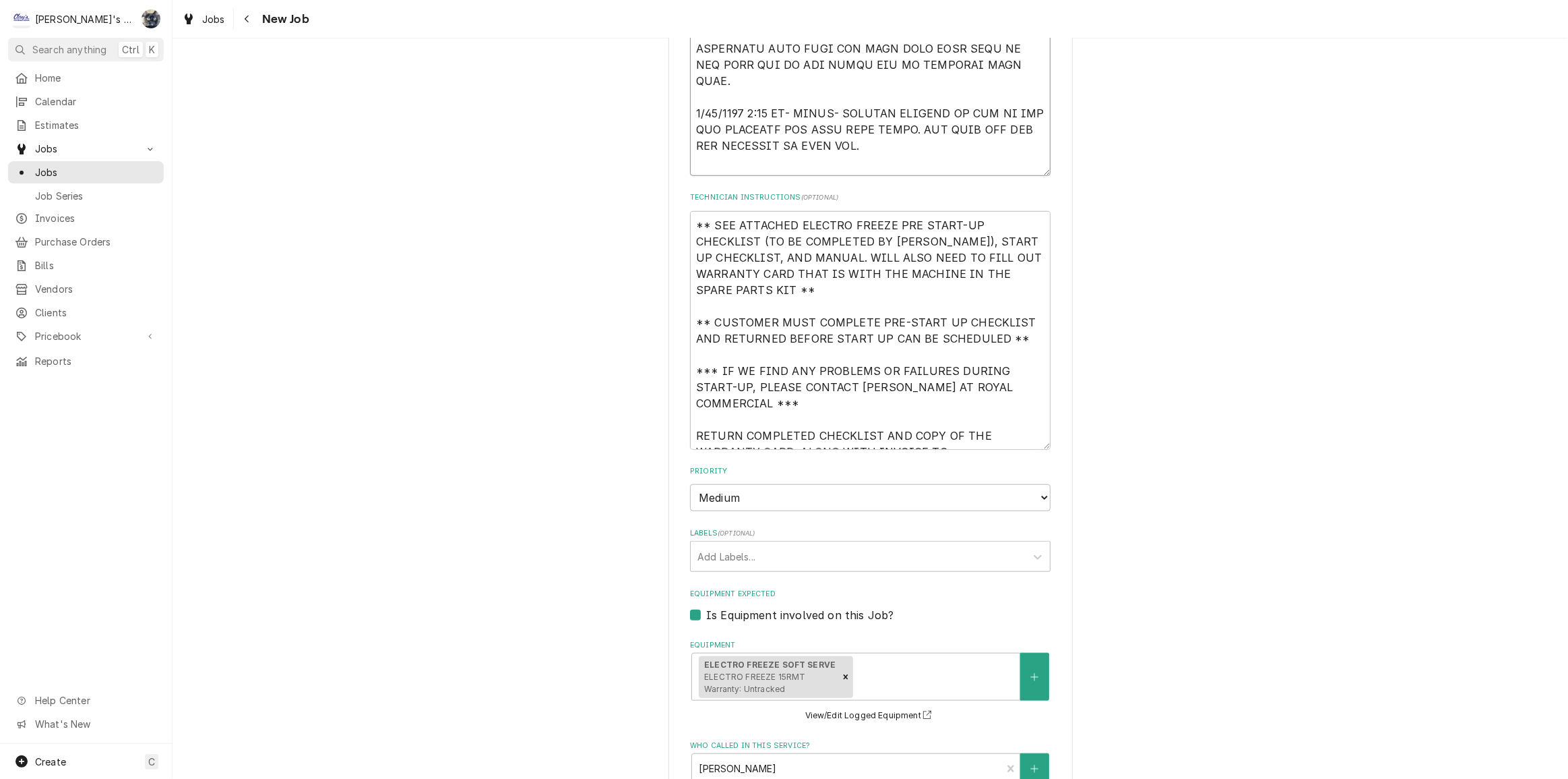
type textarea "x"
type textarea "[DATE] [PERSON_NAME]- PER [PERSON_NAME] AT ROYAL COMMERCIAL- START UP NEW ELECT…"
type textarea "x"
type textarea "[DATE] [PERSON_NAME]- PER [PERSON_NAME] AT ROYAL COMMERCIAL- START UP NEW ELECT…"
type textarea "x"
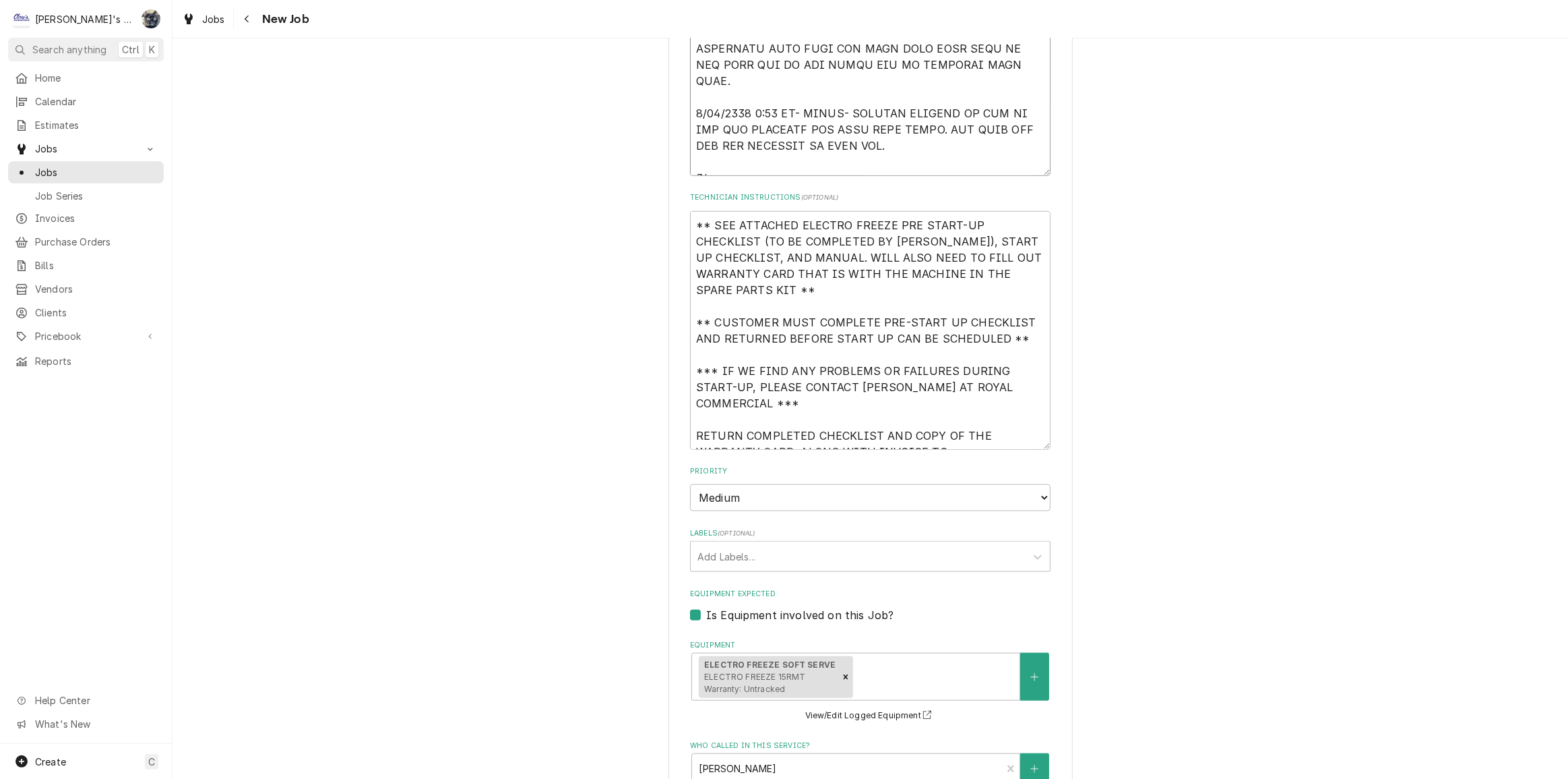
type textarea "[DATE] [PERSON_NAME]- PER [PERSON_NAME] AT ROYAL COMMERCIAL- START UP NEW ELECT…"
type textarea "x"
type textarea "[DATE] [PERSON_NAME]- PER [PERSON_NAME] AT ROYAL COMMERCIAL- START UP NEW ELECT…"
type textarea "x"
type textarea "[DATE] [PERSON_NAME]- PER [PERSON_NAME] AT ROYAL COMMERCIAL- START UP NEW ELECT…"
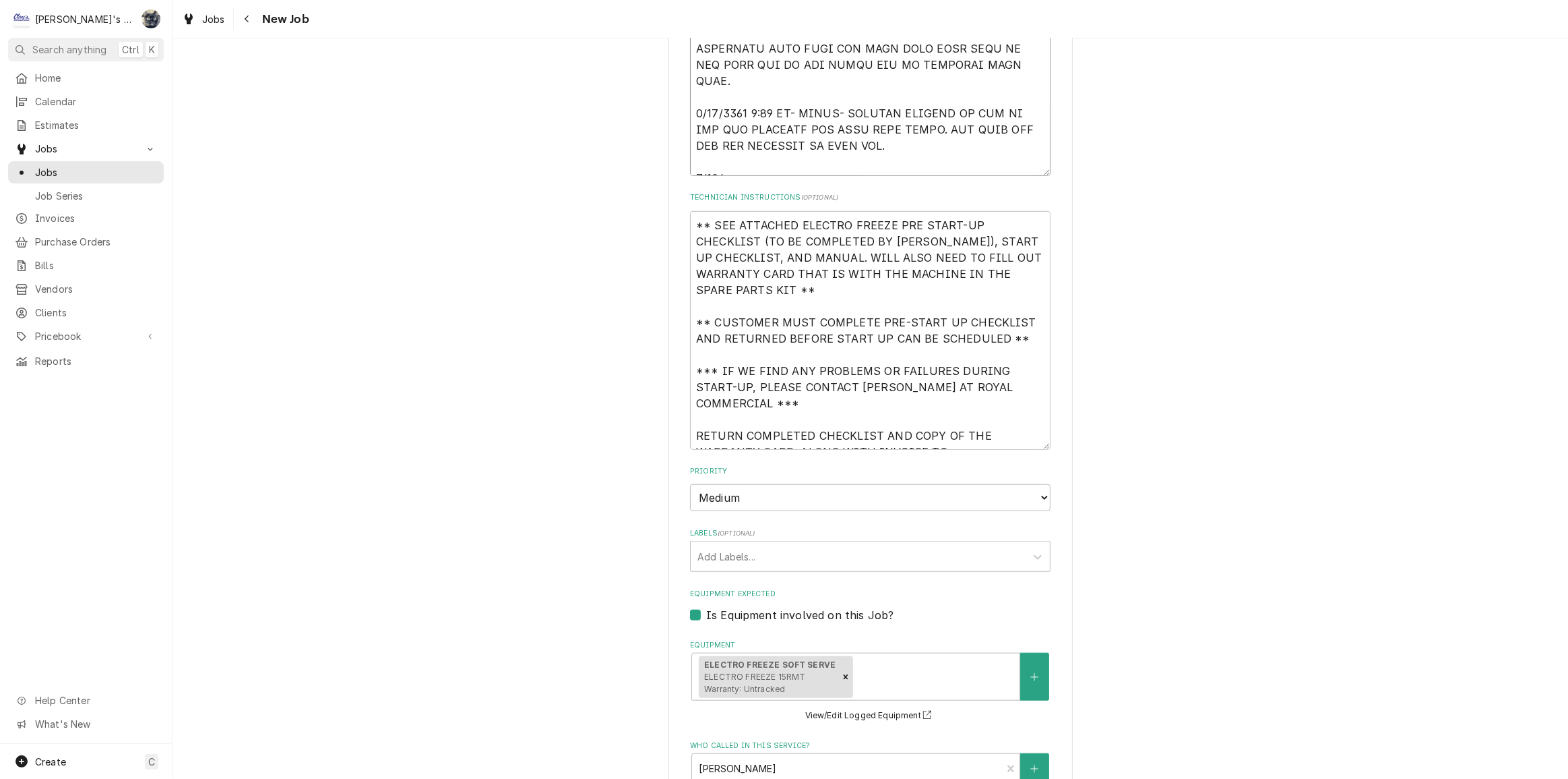
type textarea "x"
type textarea "[DATE] [PERSON_NAME]- PER [PERSON_NAME] AT ROYAL COMMERCIAL- START UP NEW ELECT…"
type textarea "x"
type textarea "[DATE] [PERSON_NAME]- PER [PERSON_NAME] AT ROYAL COMMERCIAL- START UP NEW ELECT…"
type textarea "x"
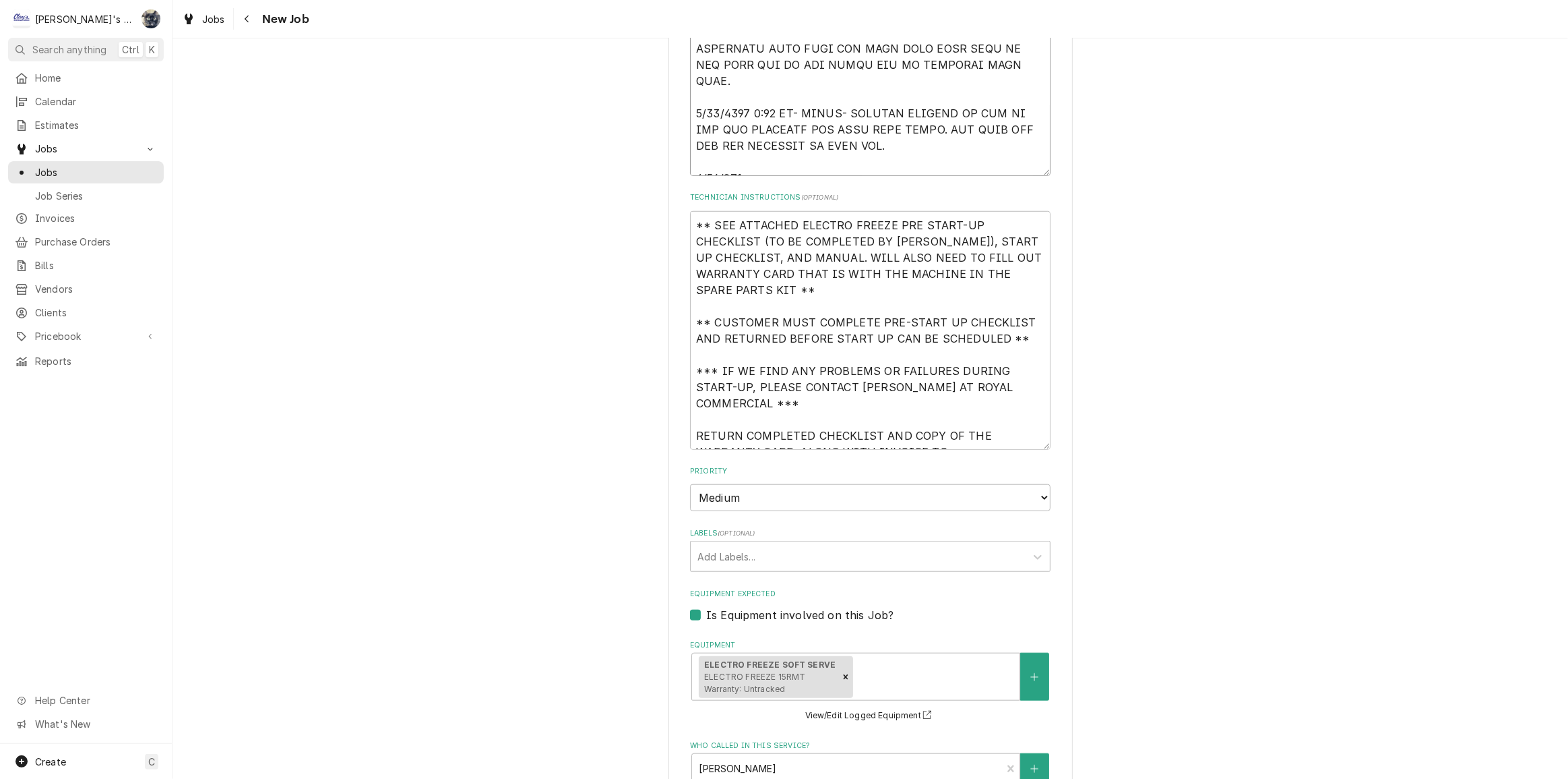
type textarea "[DATE] [PERSON_NAME]- PER [PERSON_NAME] AT ROYAL COMMERCIAL- START UP NEW ELECT…"
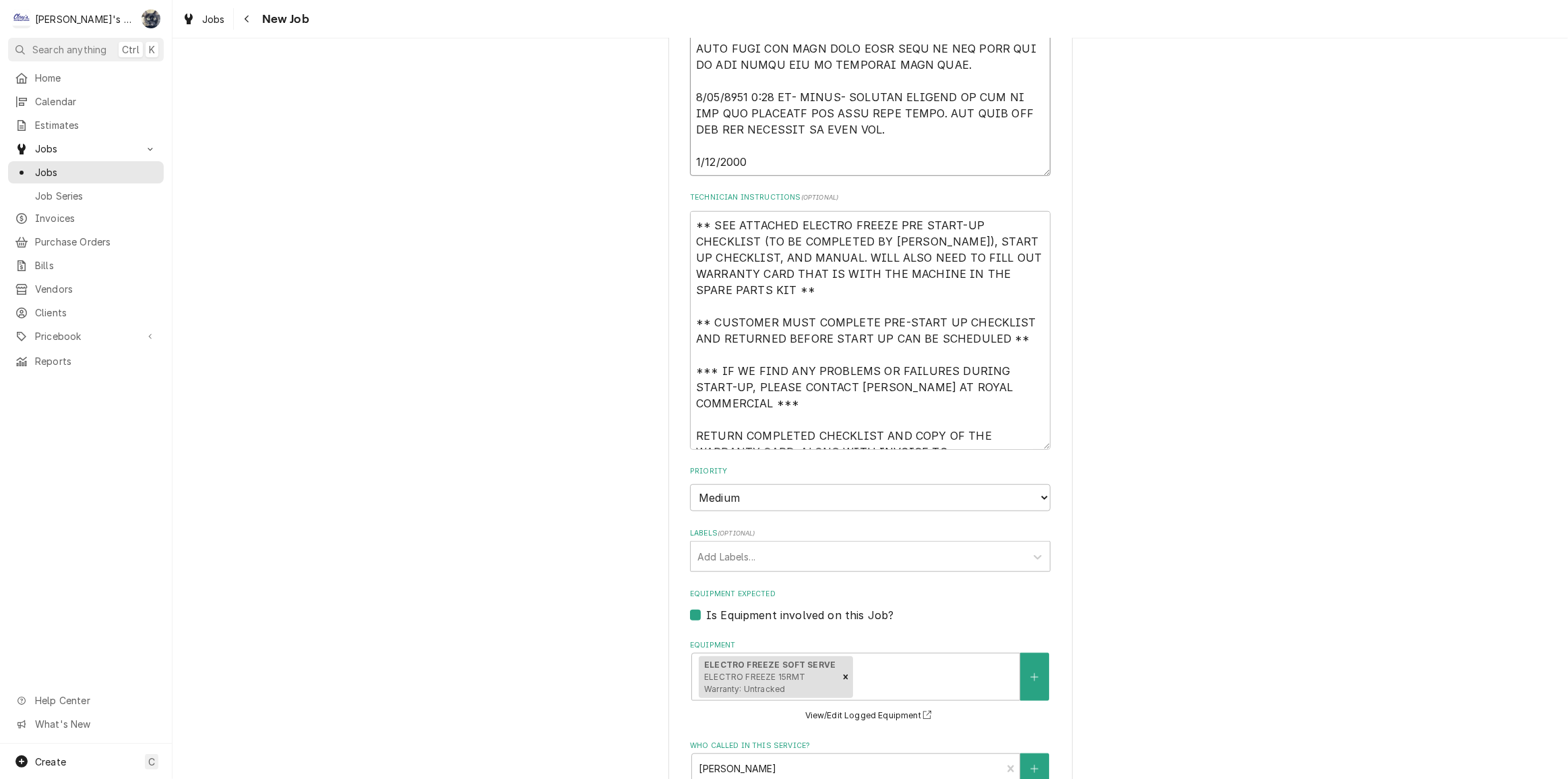
type textarea "x"
type textarea "[DATE] [PERSON_NAME]- PER [PERSON_NAME] AT ROYAL COMMERCIAL- START UP NEW ELECT…"
type textarea "x"
type textarea "[DATE] [PERSON_NAME]- PER [PERSON_NAME] AT ROYAL COMMERCIAL- START UP NEW ELECT…"
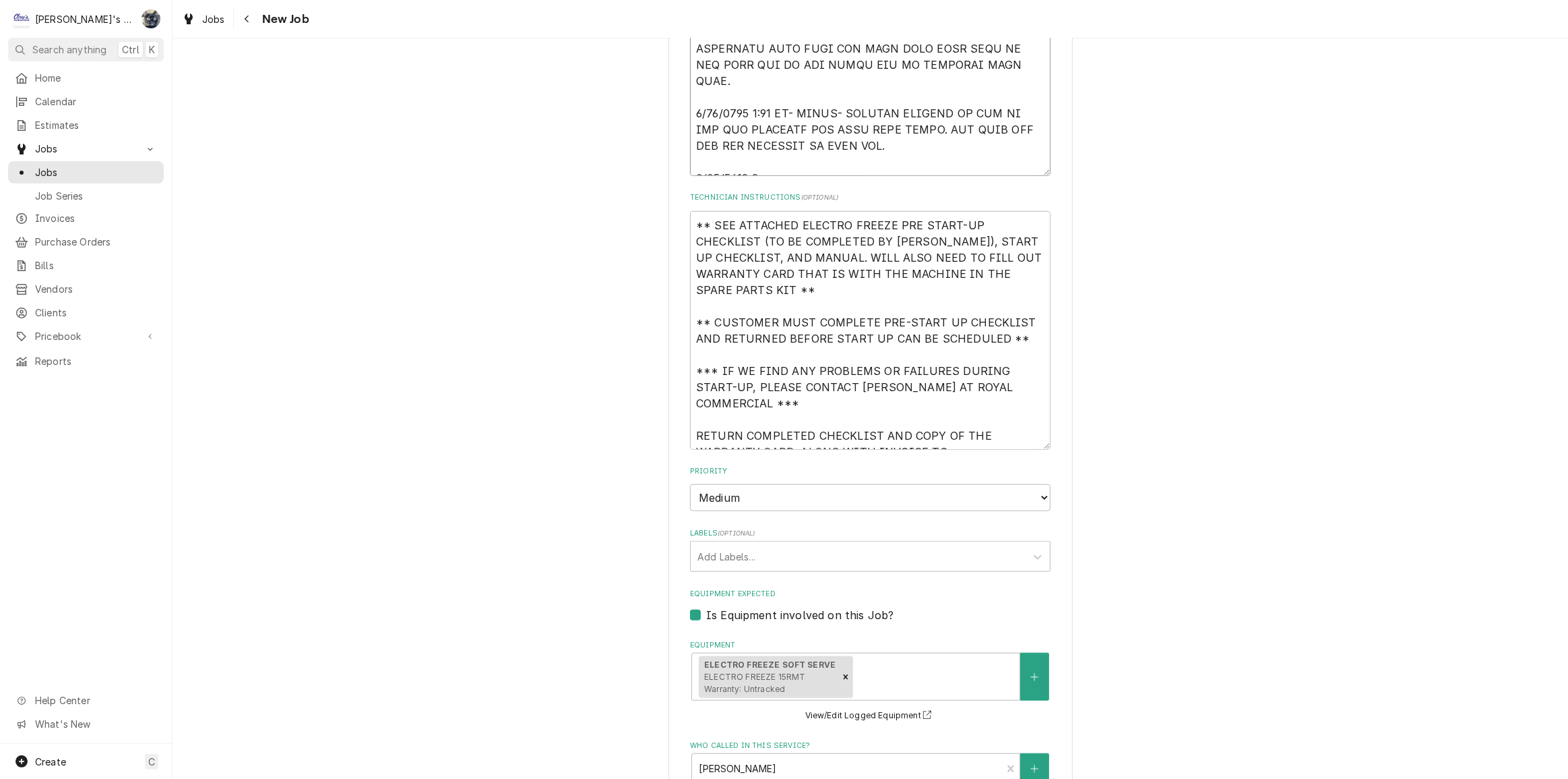
type textarea "x"
type textarea "[DATE] [PERSON_NAME]- PER [PERSON_NAME] AT ROYAL COMMERCIAL- START UP NEW ELECT…"
type textarea "x"
type textarea "[DATE] [PERSON_NAME]- PER [PERSON_NAME] AT ROYAL COMMERCIAL- START UP NEW ELECT…"
type textarea "x"
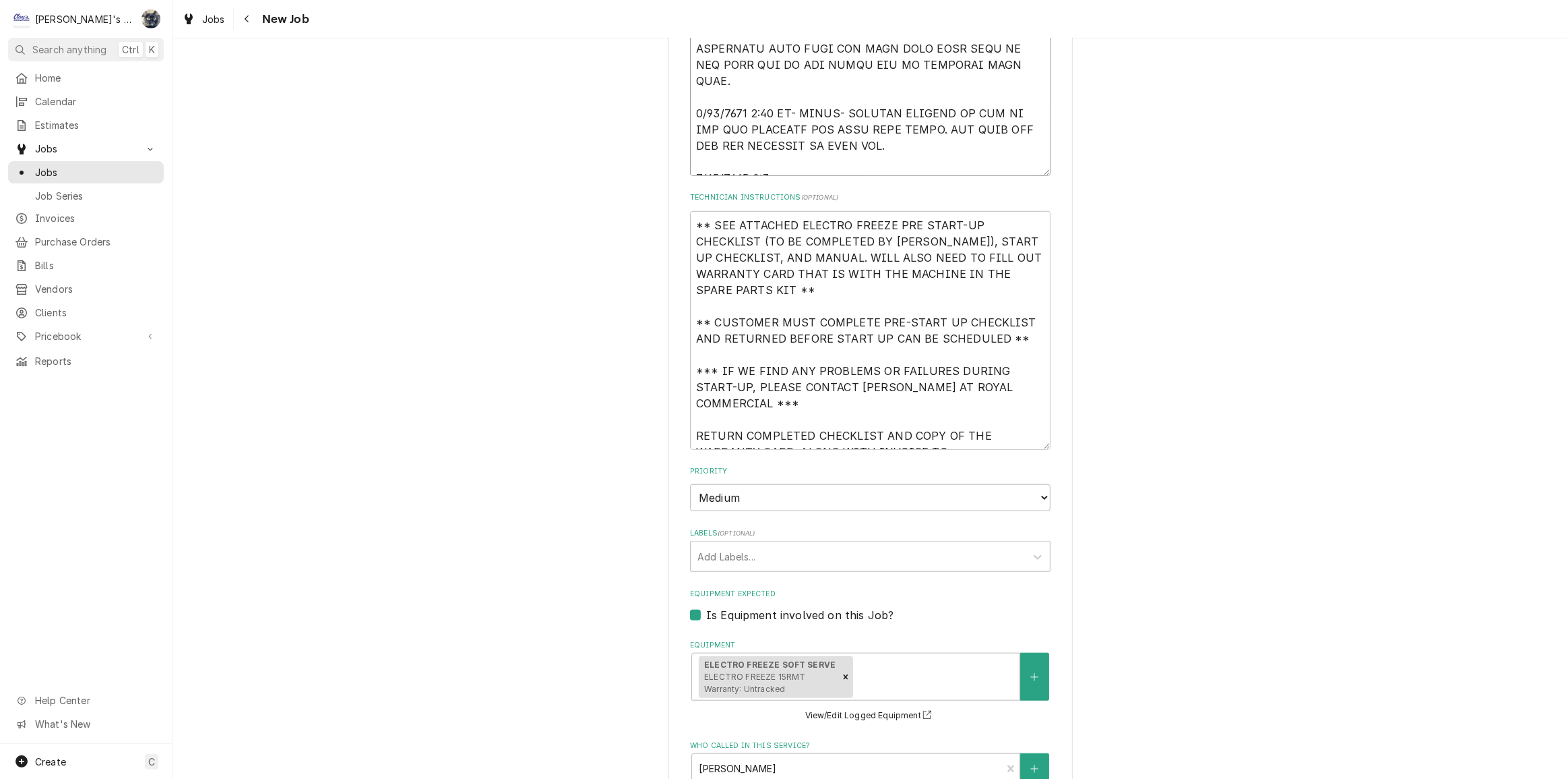
type textarea "[DATE] [PERSON_NAME]- PER [PERSON_NAME] AT ROYAL COMMERCIAL- START UP NEW ELECT…"
type textarea "x"
type textarea "[DATE] [PERSON_NAME]- PER [PERSON_NAME] AT ROYAL COMMERCIAL- START UP NEW ELECT…"
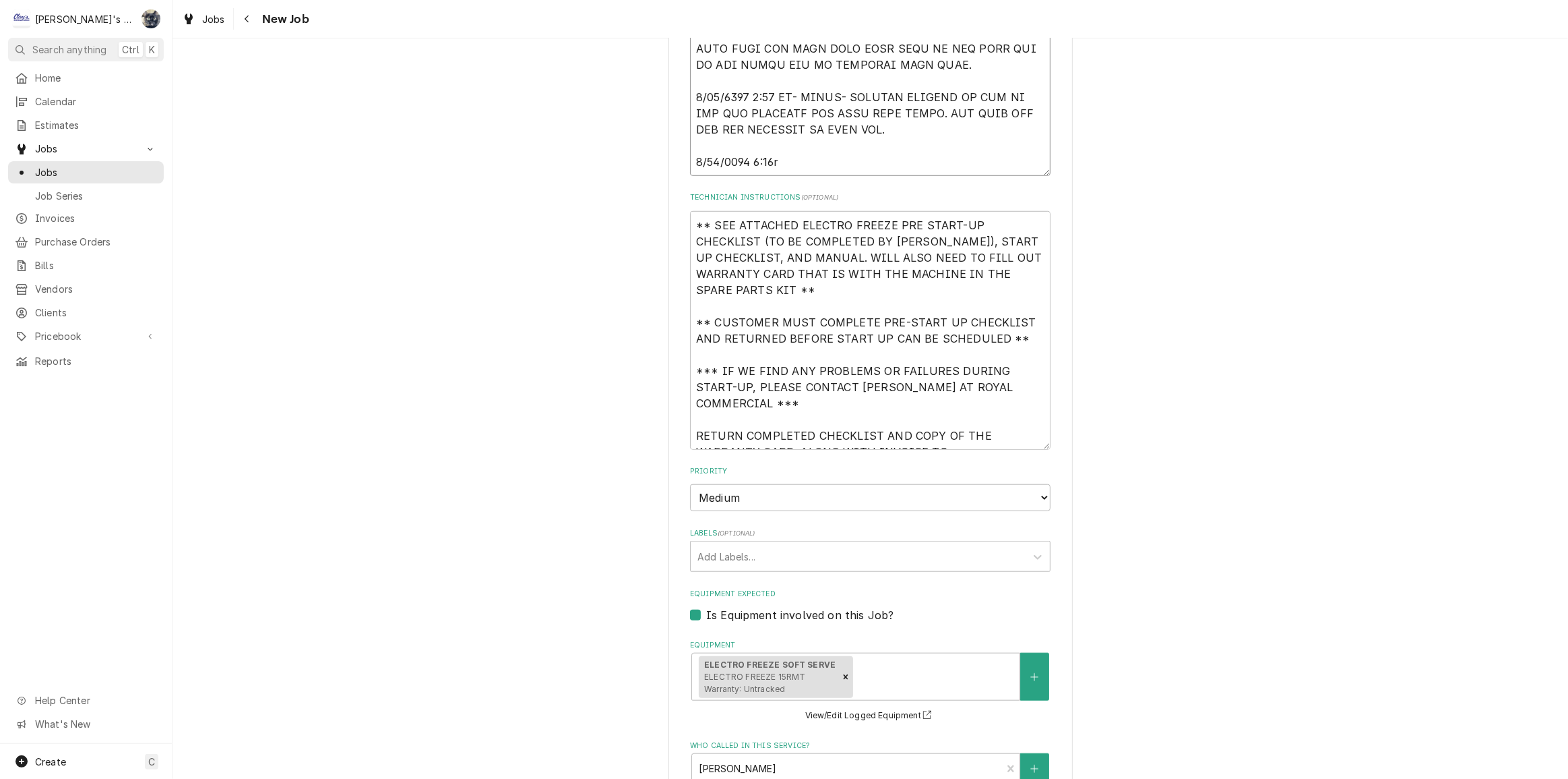
type textarea "x"
type textarea "[DATE] [PERSON_NAME]- PER [PERSON_NAME] AT ROYAL COMMERCIAL- START UP NEW ELECT…"
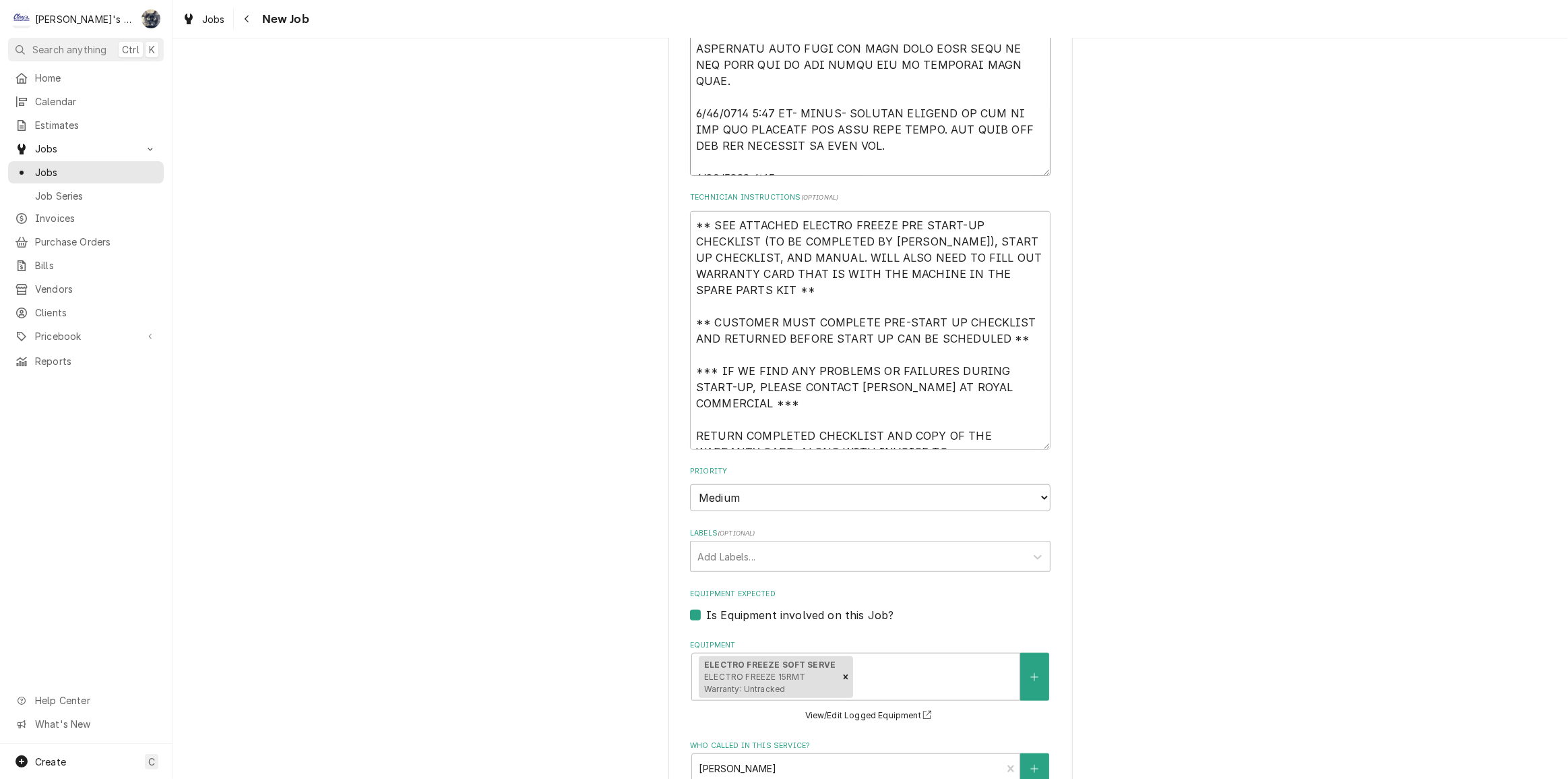
type textarea "x"
type textarea "[DATE] [PERSON_NAME]- PER [PERSON_NAME] AT ROYAL COMMERCIAL- START UP NEW ELECT…"
type textarea "x"
type textarea "[DATE] [PERSON_NAME]- PER [PERSON_NAME] AT ROYAL COMMERCIAL- START UP NEW ELECT…"
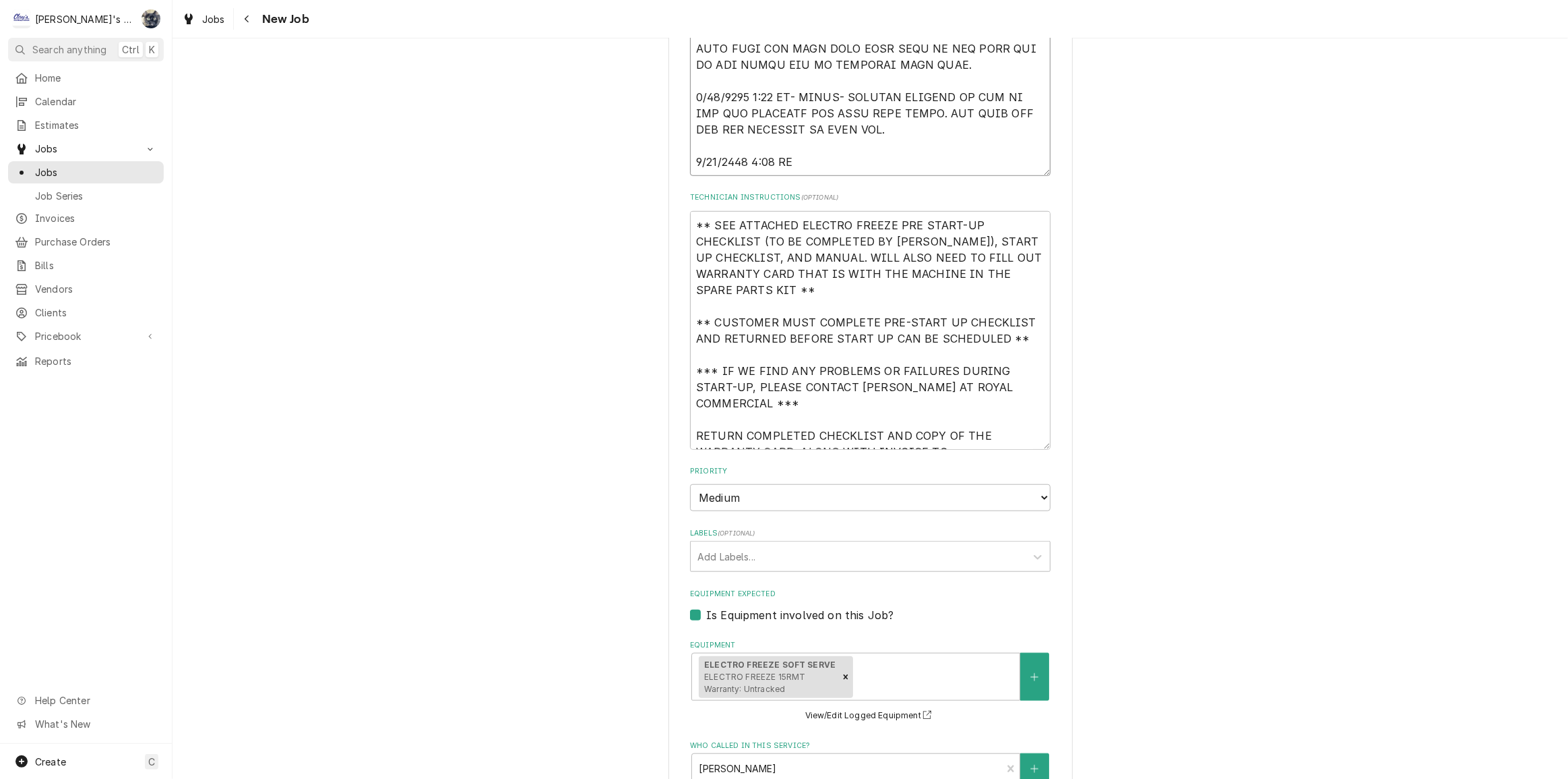
type textarea "x"
type textarea "[DATE] [PERSON_NAME]- PER [PERSON_NAME] AT ROYAL COMMERCIAL- START UP NEW ELECT…"
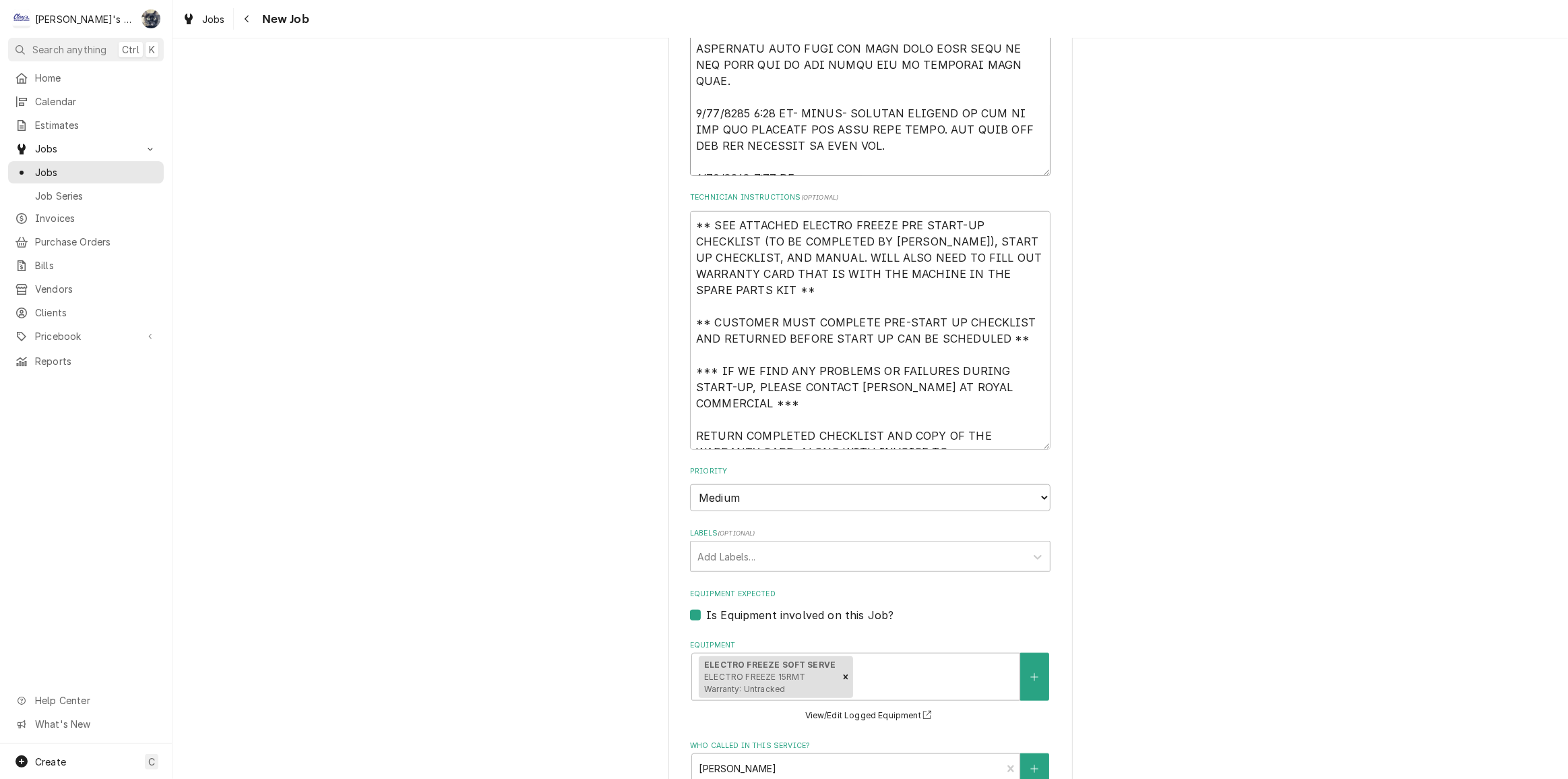
type textarea "x"
type textarea "[DATE] [PERSON_NAME]- PER [PERSON_NAME] AT ROYAL COMMERCIAL- START UP NEW ELECT…"
type textarea "x"
type textarea "[DATE] [PERSON_NAME]- PER [PERSON_NAME] AT ROYAL COMMERCIAL- START UP NEW ELECT…"
type textarea "x"
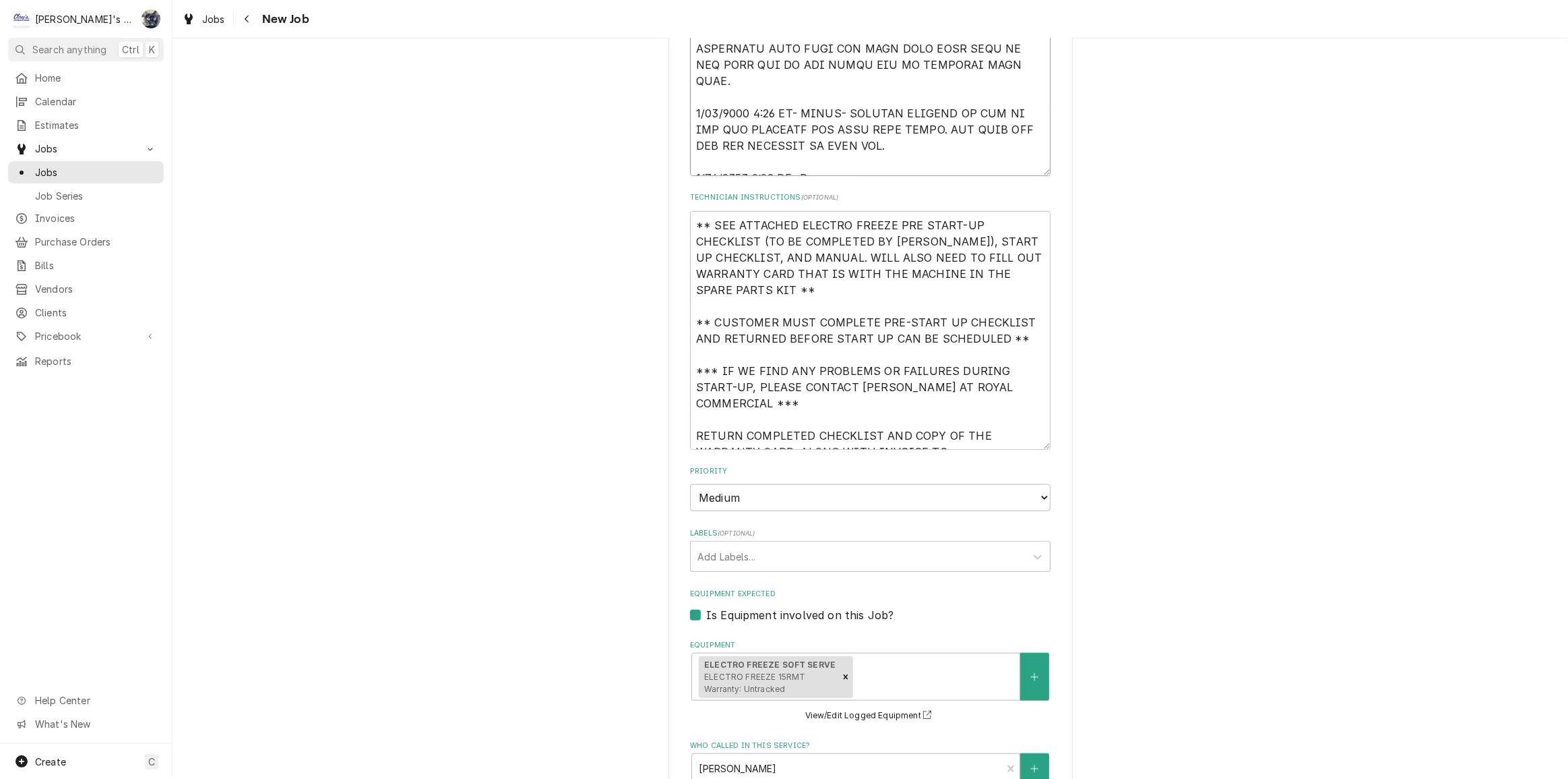
type textarea "[DATE] [PERSON_NAME]- PER [PERSON_NAME] AT ROYAL COMMERCIAL- START UP NEW ELECT…"
type textarea "x"
type textarea "[DATE] [PERSON_NAME]- PER [PERSON_NAME] AT ROYAL COMMERCIAL- START UP NEW ELECT…"
type textarea "x"
type textarea "[DATE] [PERSON_NAME]- PER [PERSON_NAME] AT ROYAL COMMERCIAL- START UP NEW ELECT…"
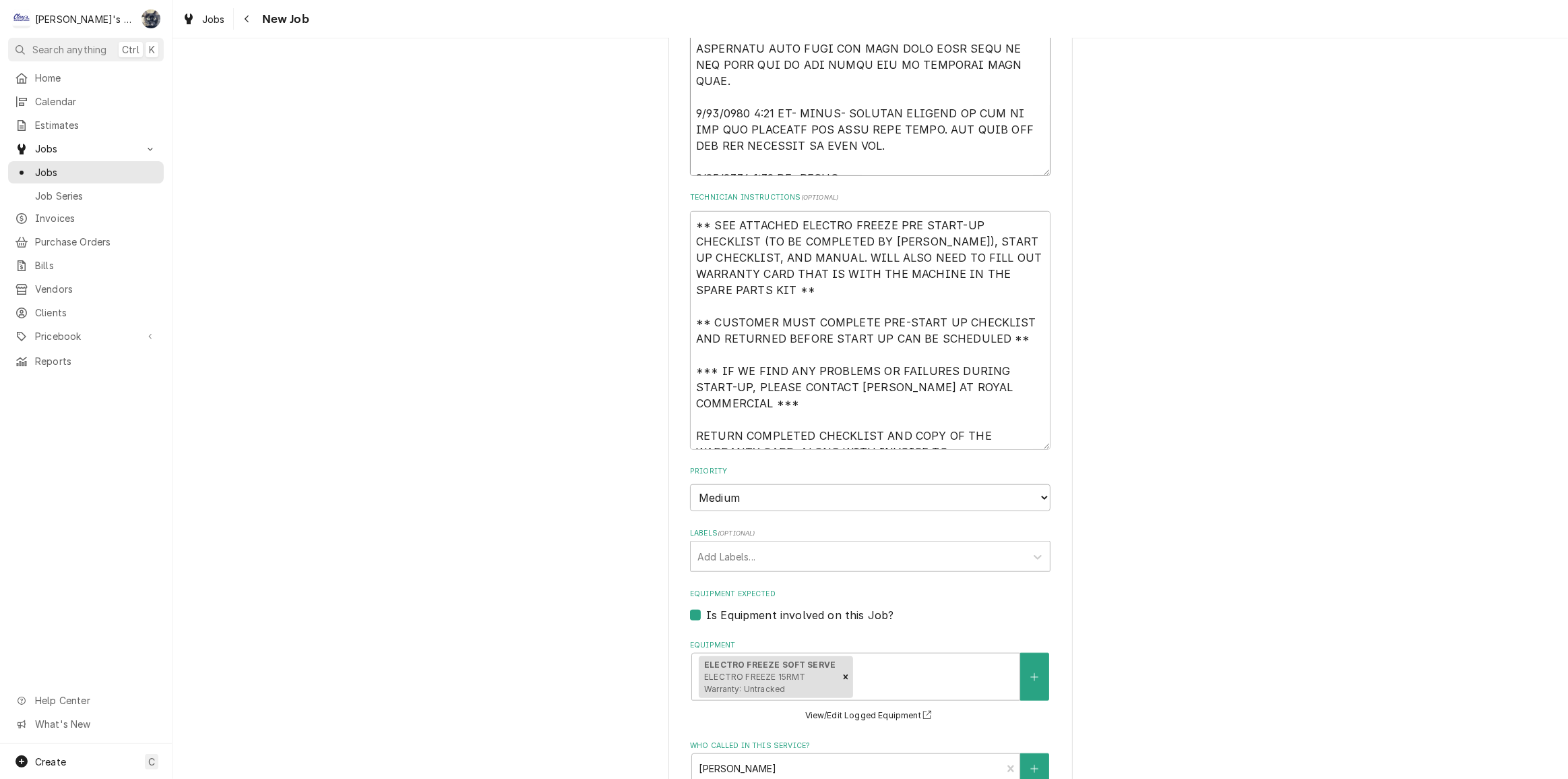
type textarea "x"
type textarea "[DATE] [PERSON_NAME]- PER [PERSON_NAME] AT ROYAL COMMERCIAL- START UP NEW ELECT…"
type textarea "x"
type textarea "[DATE] [PERSON_NAME]- PER [PERSON_NAME] AT ROYAL COMMERCIAL- START UP NEW ELECT…"
type textarea "x"
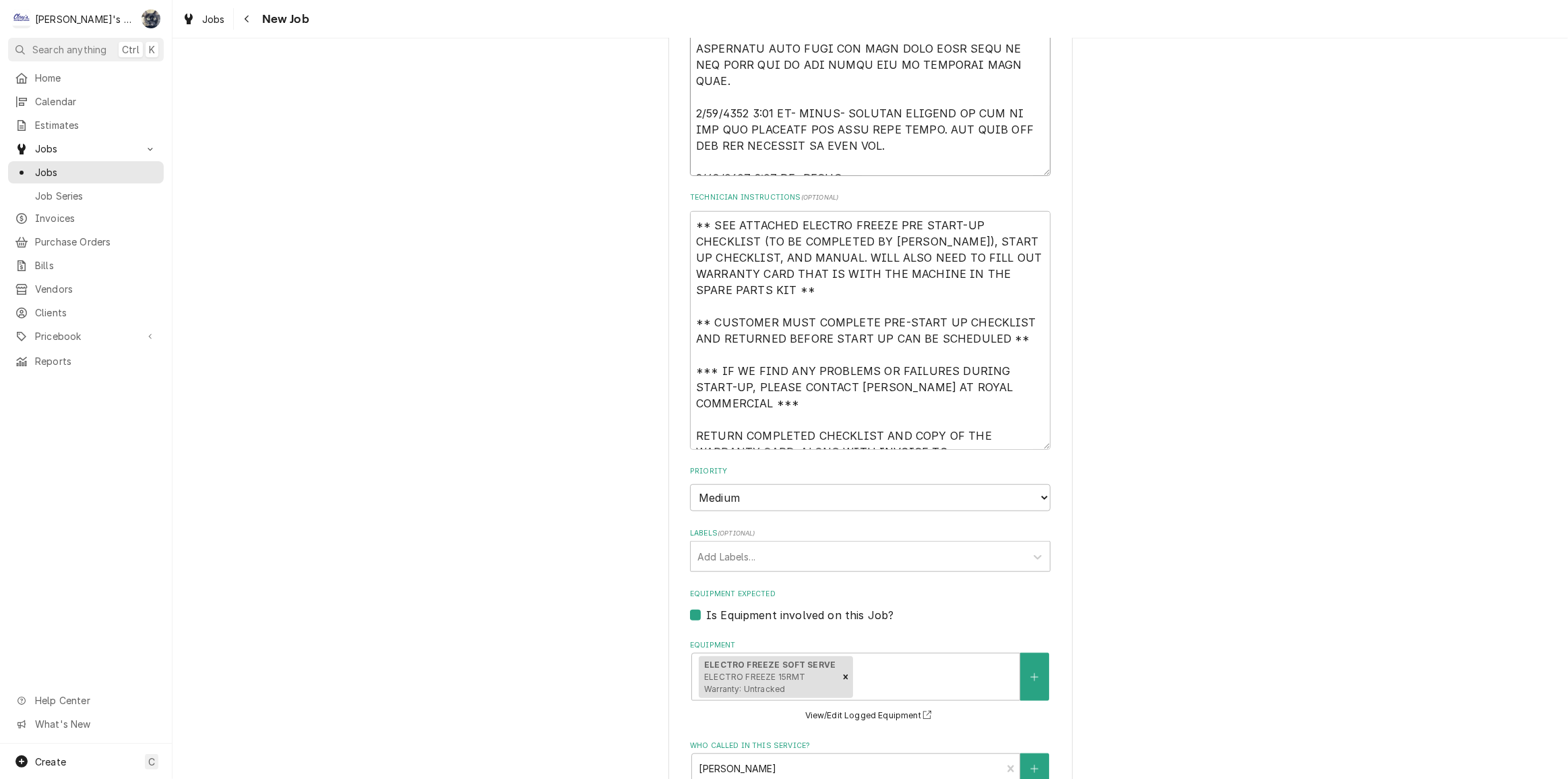
type textarea "[DATE] [PERSON_NAME]- PER [PERSON_NAME] AT ROYAL COMMERCIAL- START UP NEW ELECT…"
type textarea "x"
type textarea "[DATE] [PERSON_NAME]- PER [PERSON_NAME] AT ROYAL COMMERCIAL- START UP NEW ELECT…"
type textarea "x"
type textarea "[DATE] [PERSON_NAME]- PER [PERSON_NAME] AT ROYAL COMMERCIAL- START UP NEW ELECT…"
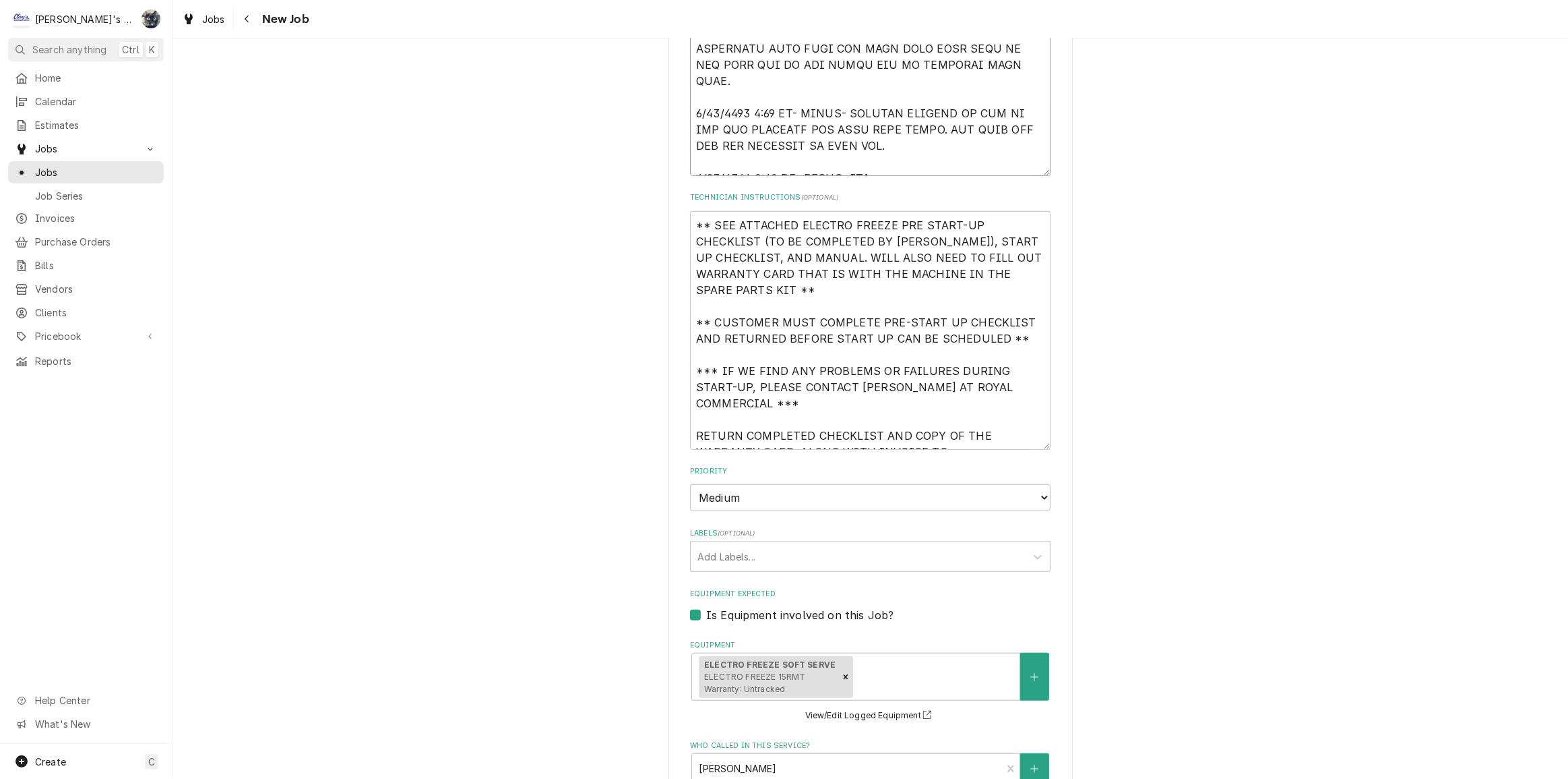
type textarea "x"
type textarea "[DATE] [PERSON_NAME]- PER [PERSON_NAME] AT ROYAL COMMERCIAL- START UP NEW ELECT…"
type textarea "x"
type textarea "[DATE] [PERSON_NAME]- PER [PERSON_NAME] AT ROYAL COMMERCIAL- START UP NEW ELECT…"
type textarea "x"
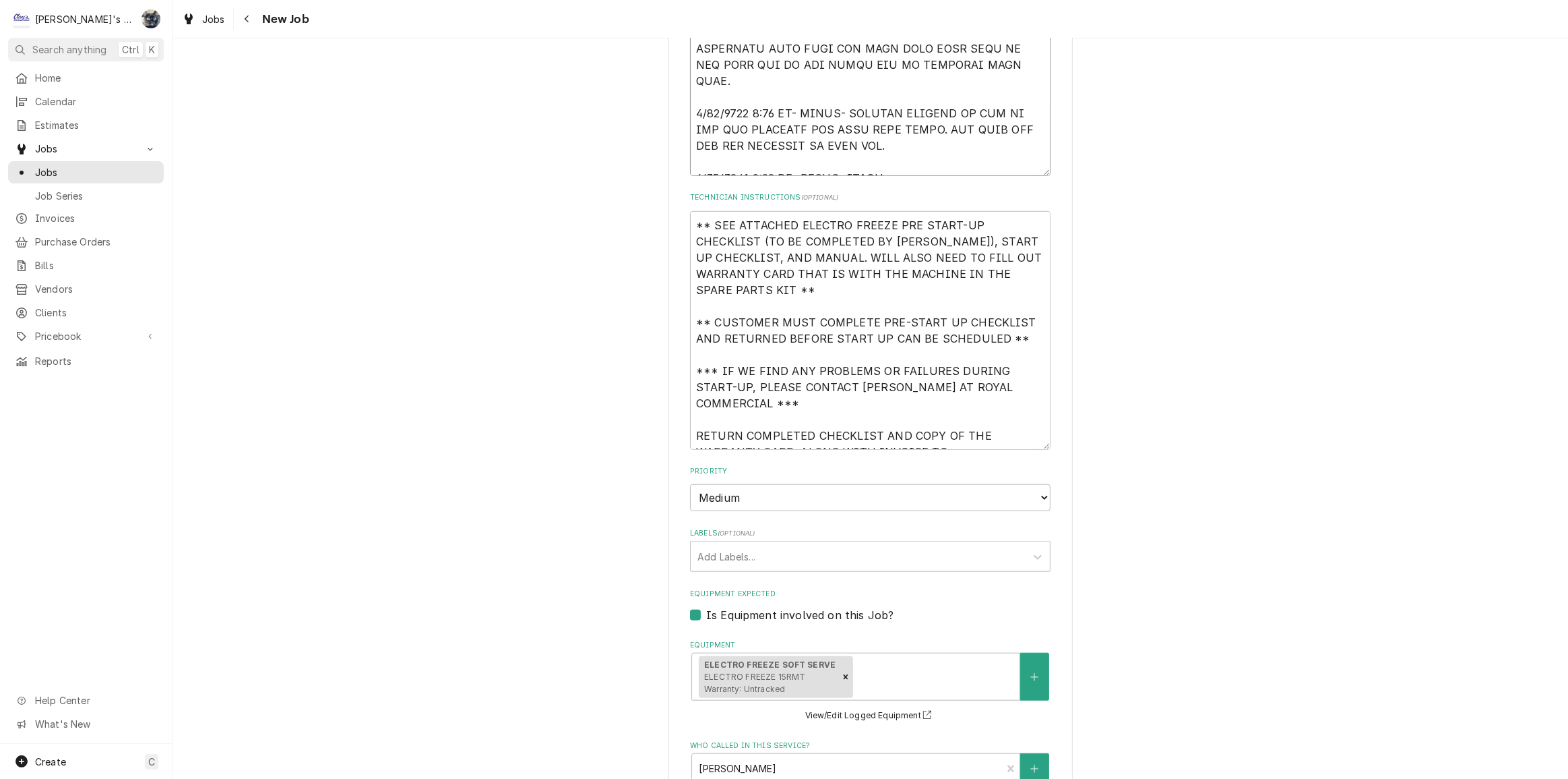
type textarea "[DATE] [PERSON_NAME]- PER [PERSON_NAME] AT ROYAL COMMERCIAL- START UP NEW ELECT…"
type textarea "x"
type textarea "[DATE] [PERSON_NAME]- PER [PERSON_NAME] AT ROYAL COMMERCIAL- START UP NEW ELECT…"
type textarea "x"
type textarea "[DATE] [PERSON_NAME]- PER [PERSON_NAME] AT ROYAL COMMERCIAL- START UP NEW ELECT…"
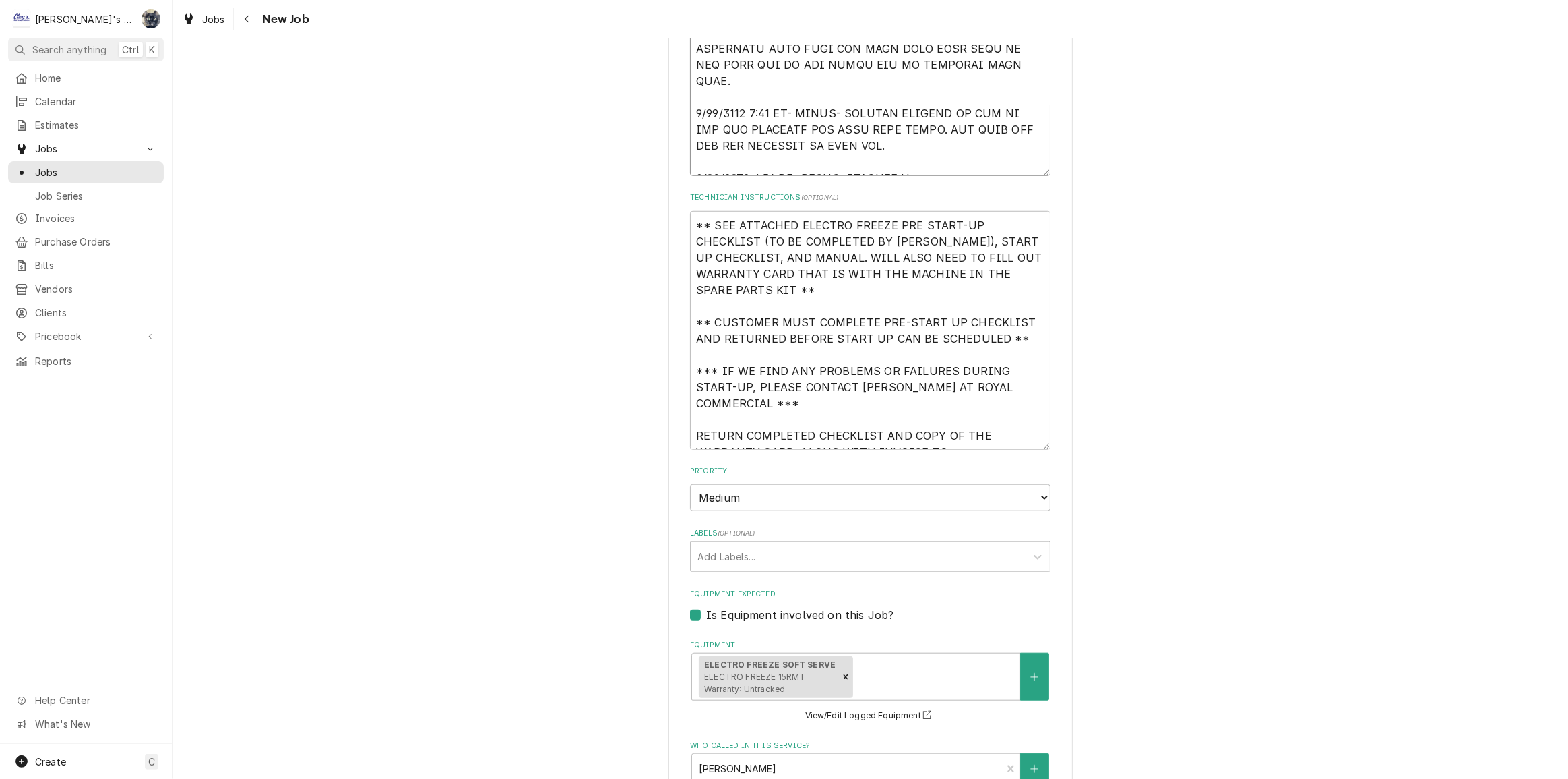
type textarea "x"
type textarea "[DATE] [PERSON_NAME]- PER [PERSON_NAME] AT ROYAL COMMERCIAL- START UP NEW ELECT…"
type textarea "x"
type textarea "[DATE] [PERSON_NAME]- PER [PERSON_NAME] AT ROYAL COMMERCIAL- START UP NEW ELECT…"
type textarea "x"
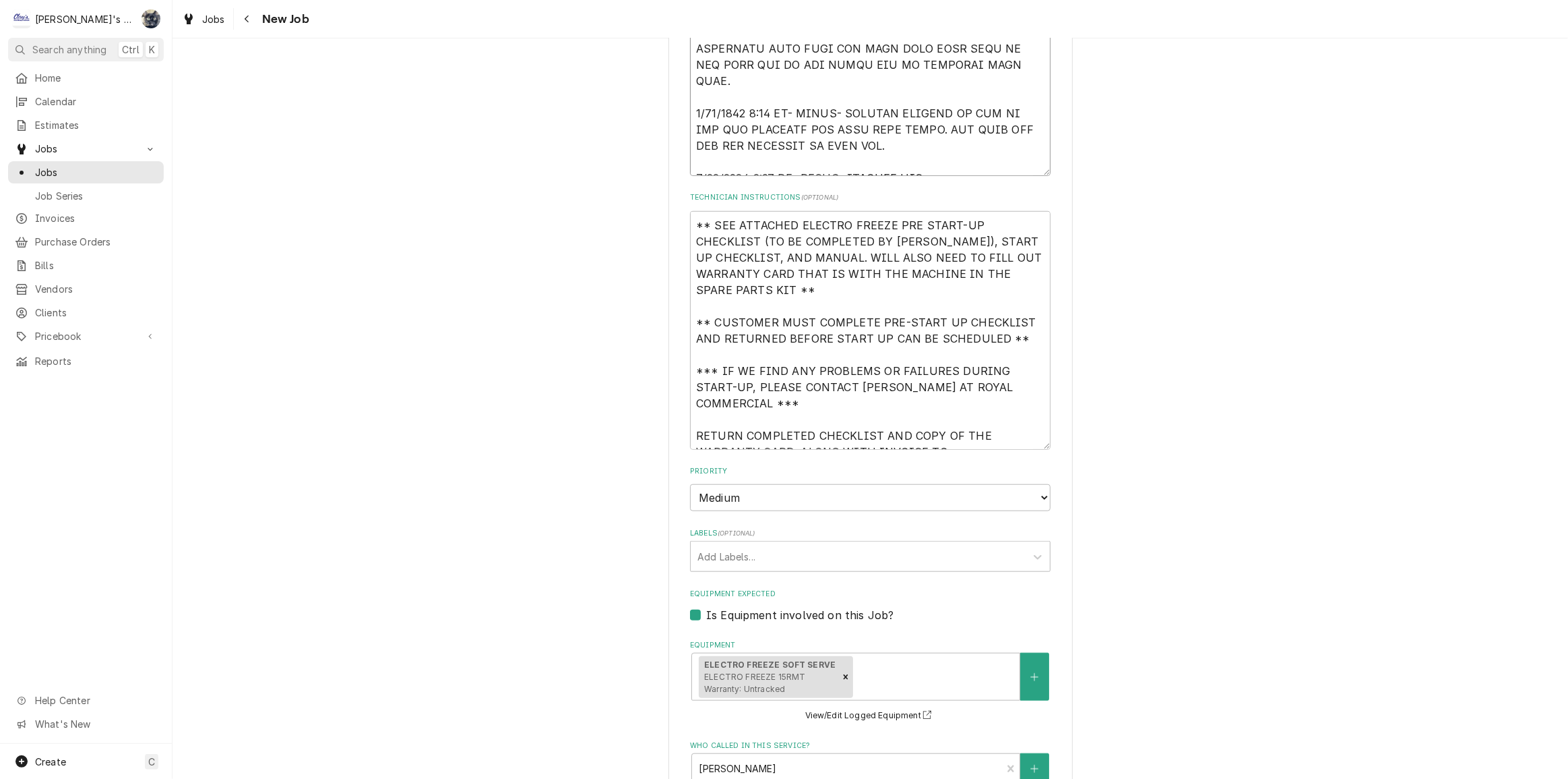
type textarea "[DATE] [PERSON_NAME]- PER [PERSON_NAME] AT ROYAL COMMERCIAL- START UP NEW ELECT…"
type textarea "x"
type textarea "[DATE] [PERSON_NAME]- PER [PERSON_NAME] AT ROYAL COMMERCIAL- START UP NEW ELECT…"
type textarea "x"
type textarea "[DATE] [PERSON_NAME]- PER [PERSON_NAME] AT ROYAL COMMERCIAL- START UP NEW ELECT…"
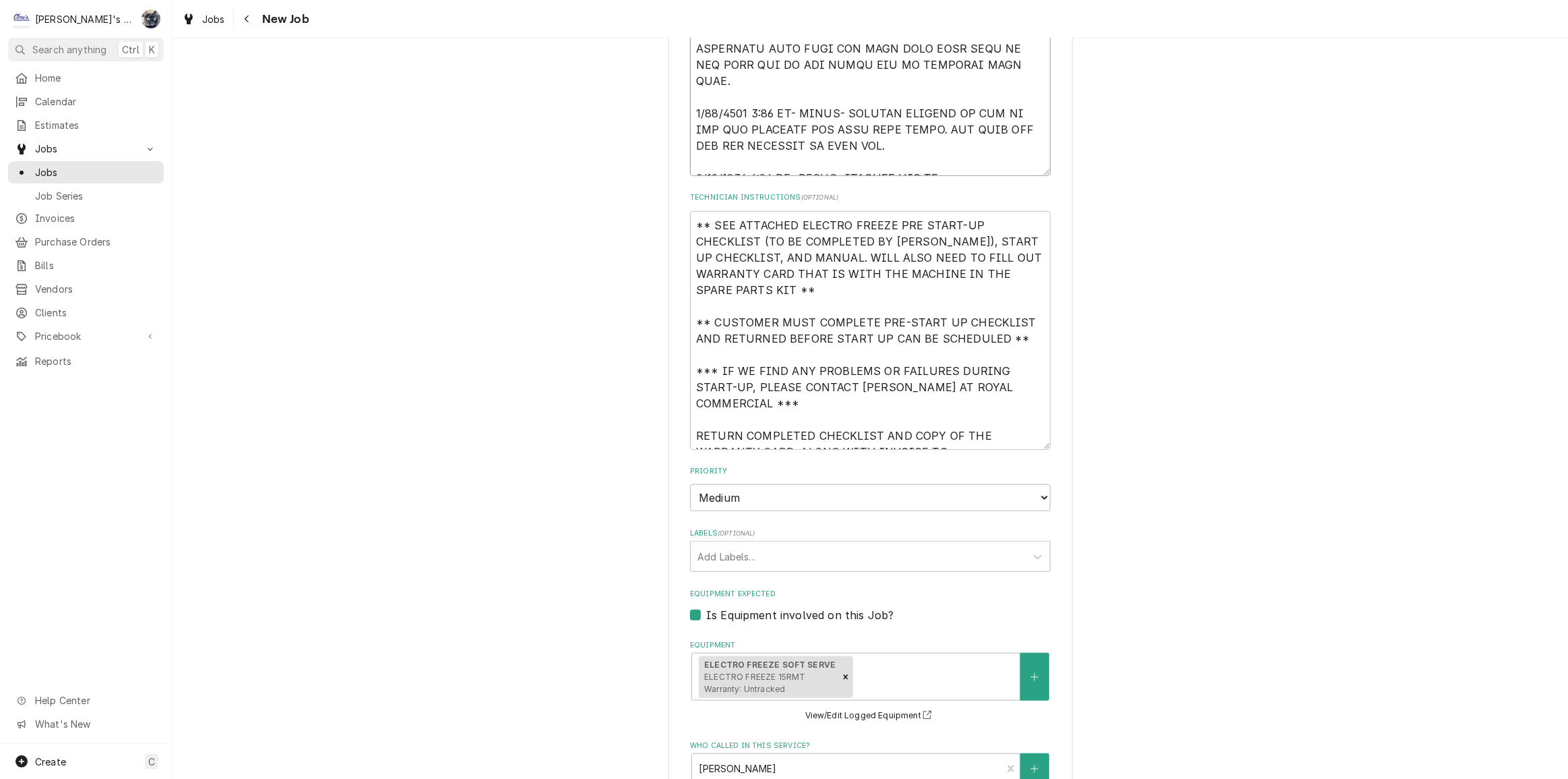
type textarea "x"
type textarea "[DATE] [PERSON_NAME]- PER [PERSON_NAME] AT ROYAL COMMERCIAL- START UP NEW ELECT…"
type textarea "x"
type textarea "[DATE] [PERSON_NAME]- PER [PERSON_NAME] AT ROYAL COMMERCIAL- START UP NEW ELECT…"
type textarea "x"
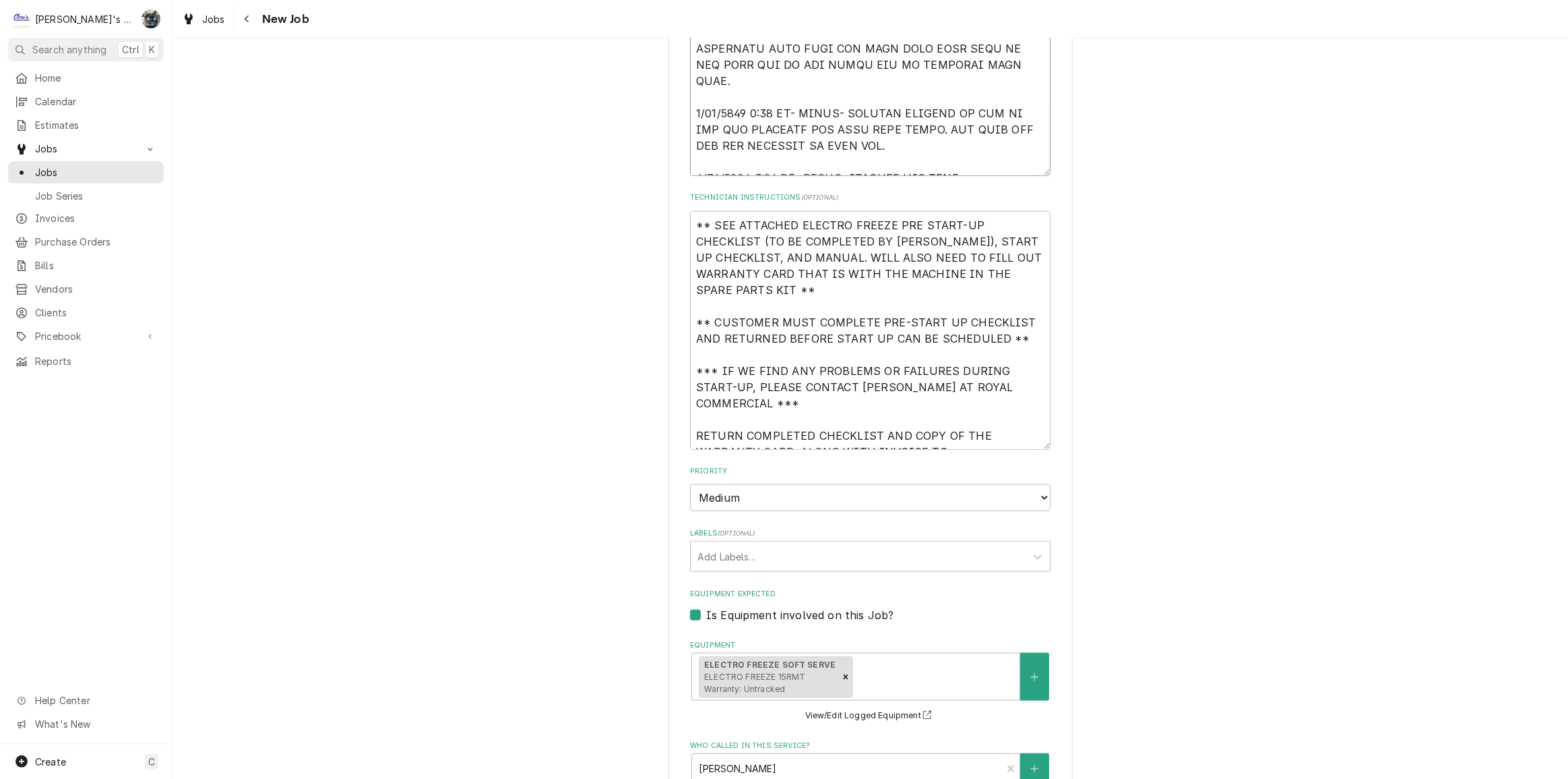
type textarea "[DATE] [PERSON_NAME]- PER [PERSON_NAME] AT ROYAL COMMERCIAL- START UP NEW ELECT…"
type textarea "x"
type textarea "[DATE] [PERSON_NAME]- PER [PERSON_NAME] AT ROYAL COMMERCIAL- START UP NEW ELECT…"
type textarea "x"
type textarea "[DATE] [PERSON_NAME]- PER [PERSON_NAME] AT ROYAL COMMERCIAL- START UP NEW ELECT…"
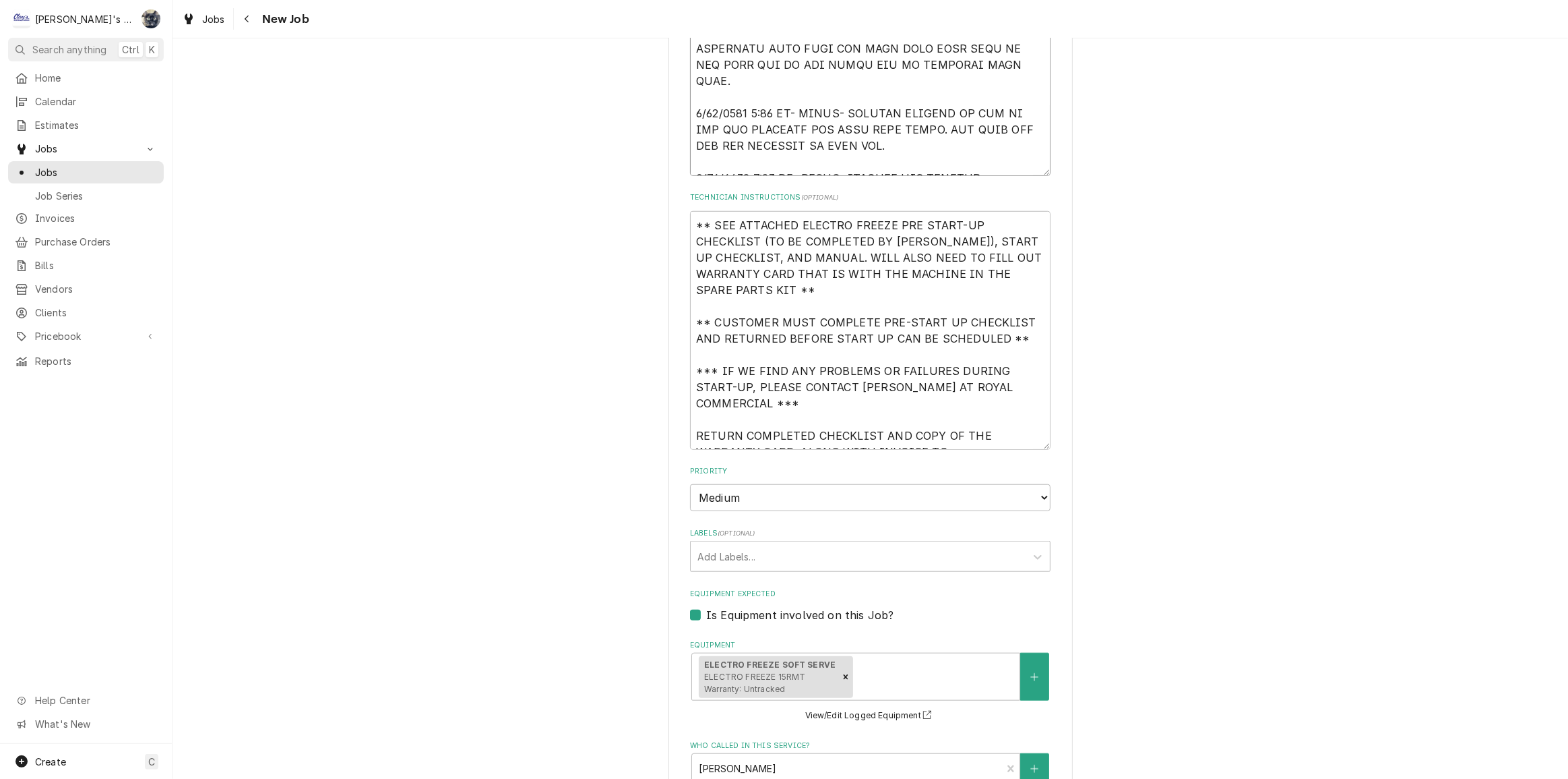
type textarea "x"
type textarea "[DATE] [PERSON_NAME]- PER [PERSON_NAME] AT ROYAL COMMERCIAL- START UP NEW ELECT…"
type textarea "x"
type textarea "[DATE] [PERSON_NAME]- PER [PERSON_NAME] AT ROYAL COMMERCIAL- START UP NEW ELECT…"
type textarea "x"
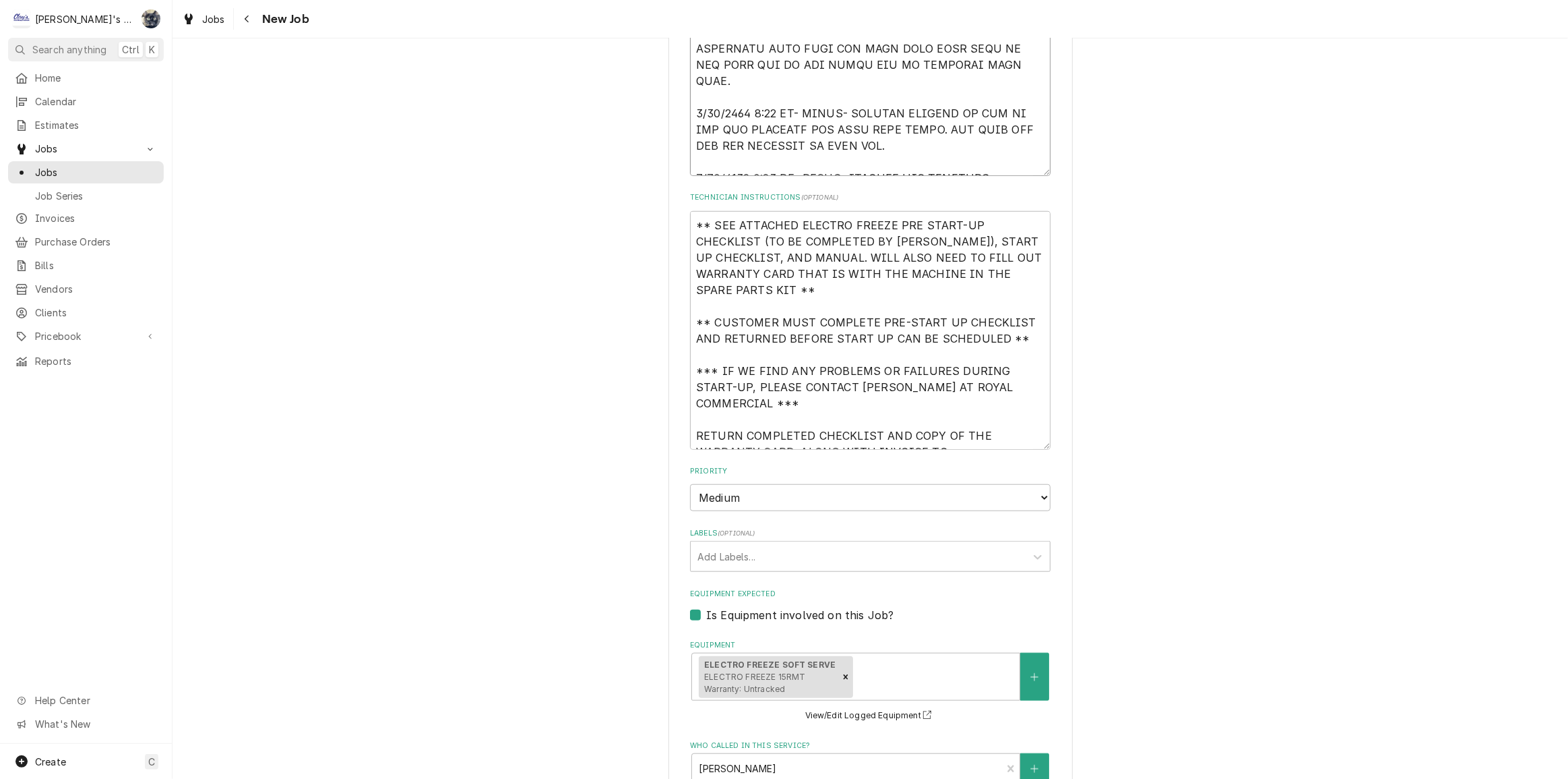
type textarea "[DATE] [PERSON_NAME]- PER [PERSON_NAME] AT ROYAL COMMERCIAL- START UP NEW ELECT…"
type textarea "x"
type textarea "[DATE] [PERSON_NAME]- PER [PERSON_NAME] AT ROYAL COMMERCIAL- START UP NEW ELECT…"
type textarea "x"
type textarea "[DATE] [PERSON_NAME]- PER [PERSON_NAME] AT ROYAL COMMERCIAL- START UP NEW ELECT…"
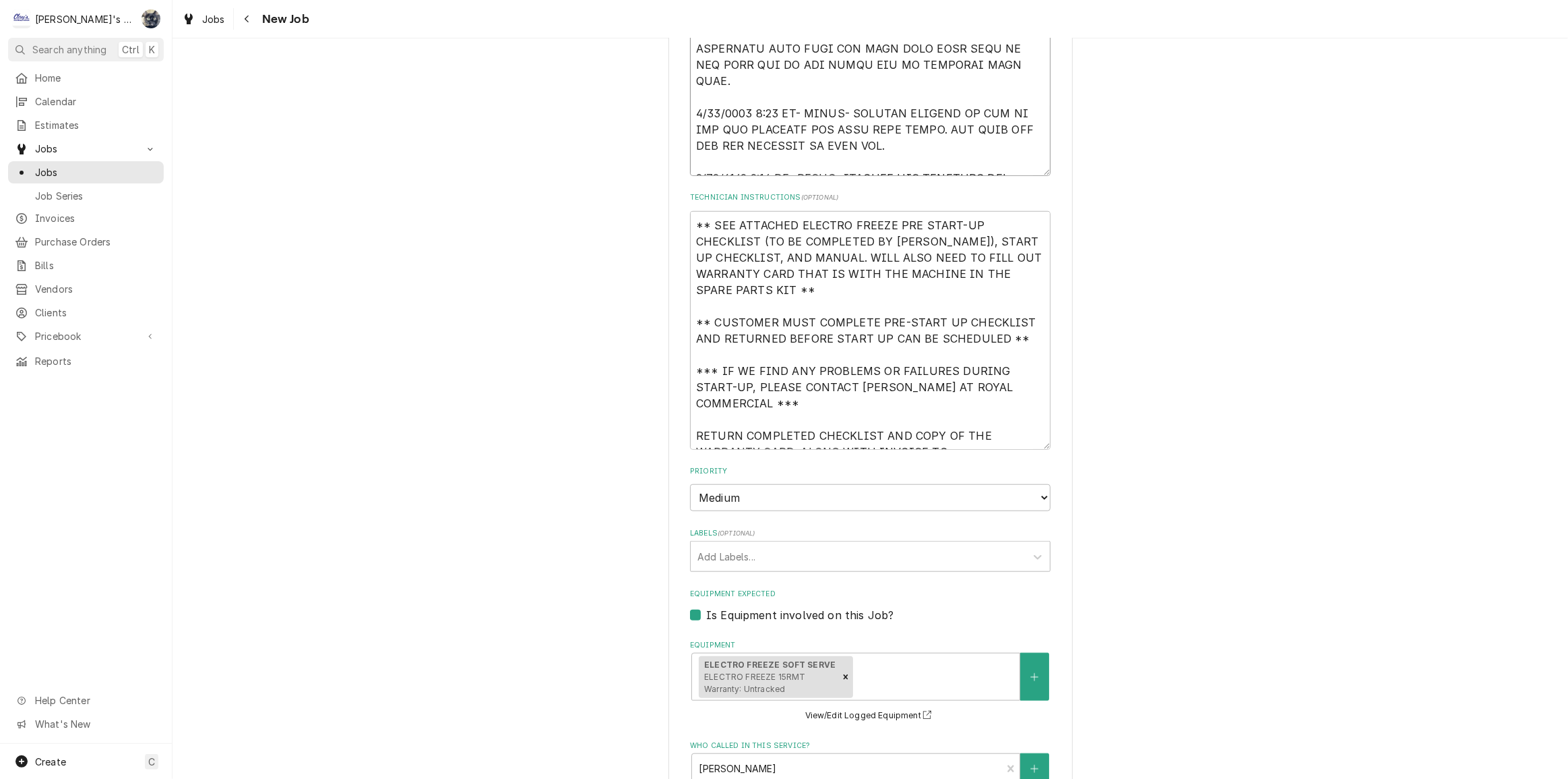
type textarea "x"
type textarea "[DATE] [PERSON_NAME]- PER [PERSON_NAME] AT ROYAL COMMERCIAL- START UP NEW ELECT…"
type textarea "x"
type textarea "[DATE] [PERSON_NAME]- PER [PERSON_NAME] AT ROYAL COMMERCIAL- START UP NEW ELECT…"
type textarea "x"
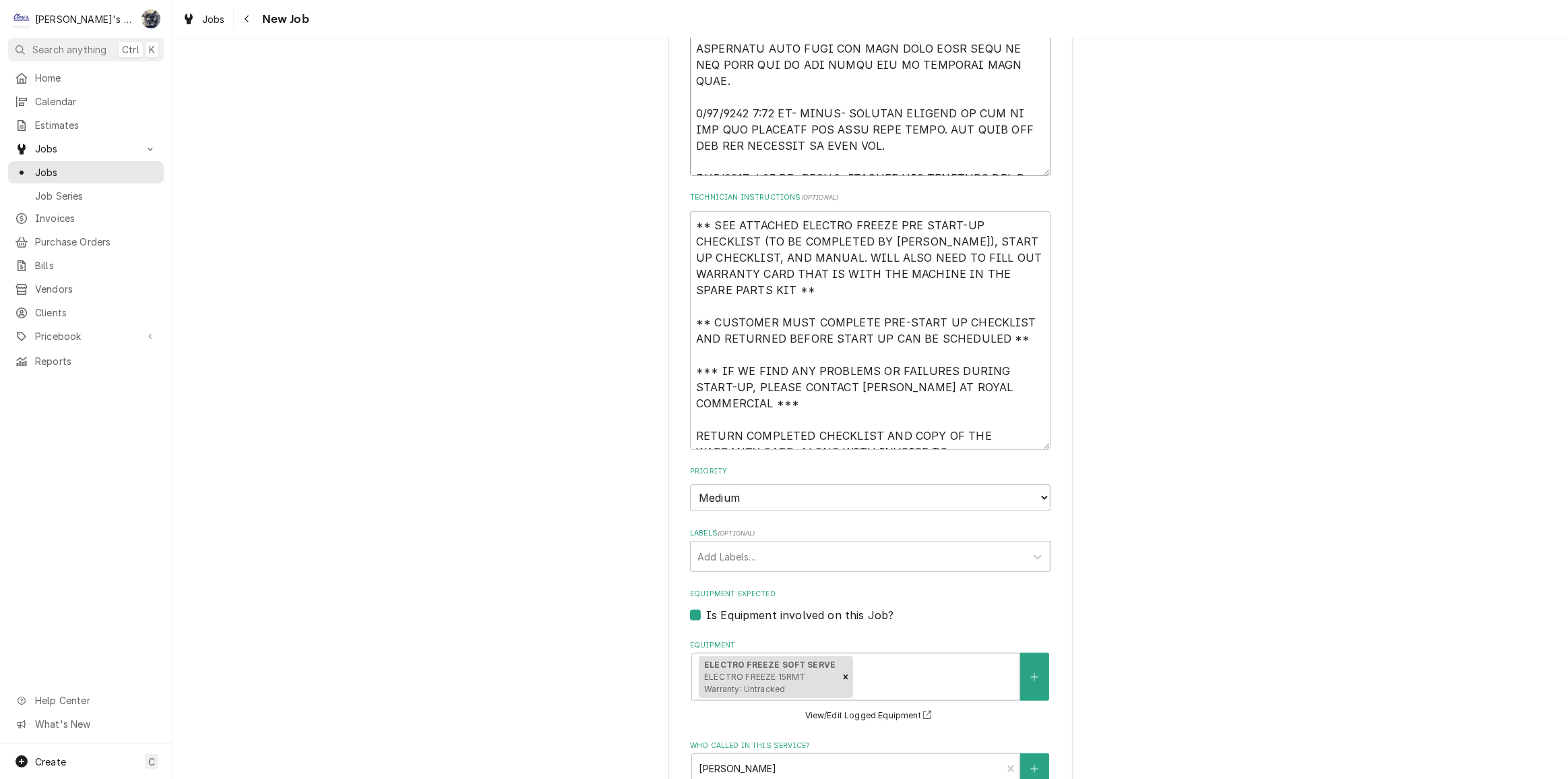
type textarea "[DATE] [PERSON_NAME]- PER [PERSON_NAME] AT ROYAL COMMERCIAL- START UP NEW ELECT…"
type textarea "x"
type textarea "[DATE] [PERSON_NAME]- PER [PERSON_NAME] AT ROYAL COMMERCIAL- START UP NEW ELECT…"
type textarea "x"
type textarea "[DATE] [PERSON_NAME]- PER [PERSON_NAME] AT ROYAL COMMERCIAL- START UP NEW ELECT…"
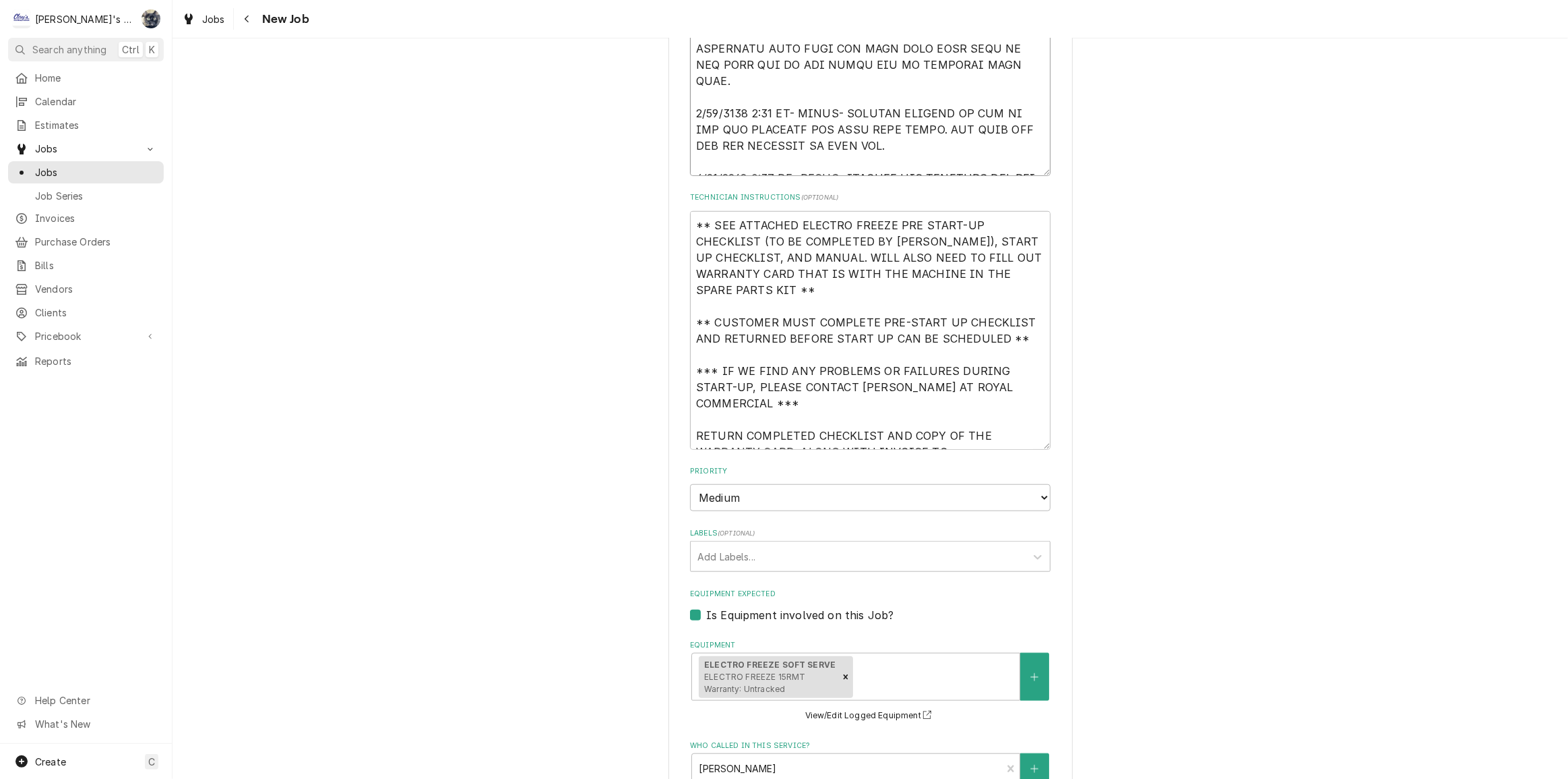
type textarea "x"
type textarea "[DATE] [PERSON_NAME]- PER [PERSON_NAME] AT ROYAL COMMERCIAL- START UP NEW ELECT…"
type textarea "x"
type textarea "[DATE] [PERSON_NAME]- PER [PERSON_NAME] AT ROYAL COMMERCIAL- START UP NEW ELECT…"
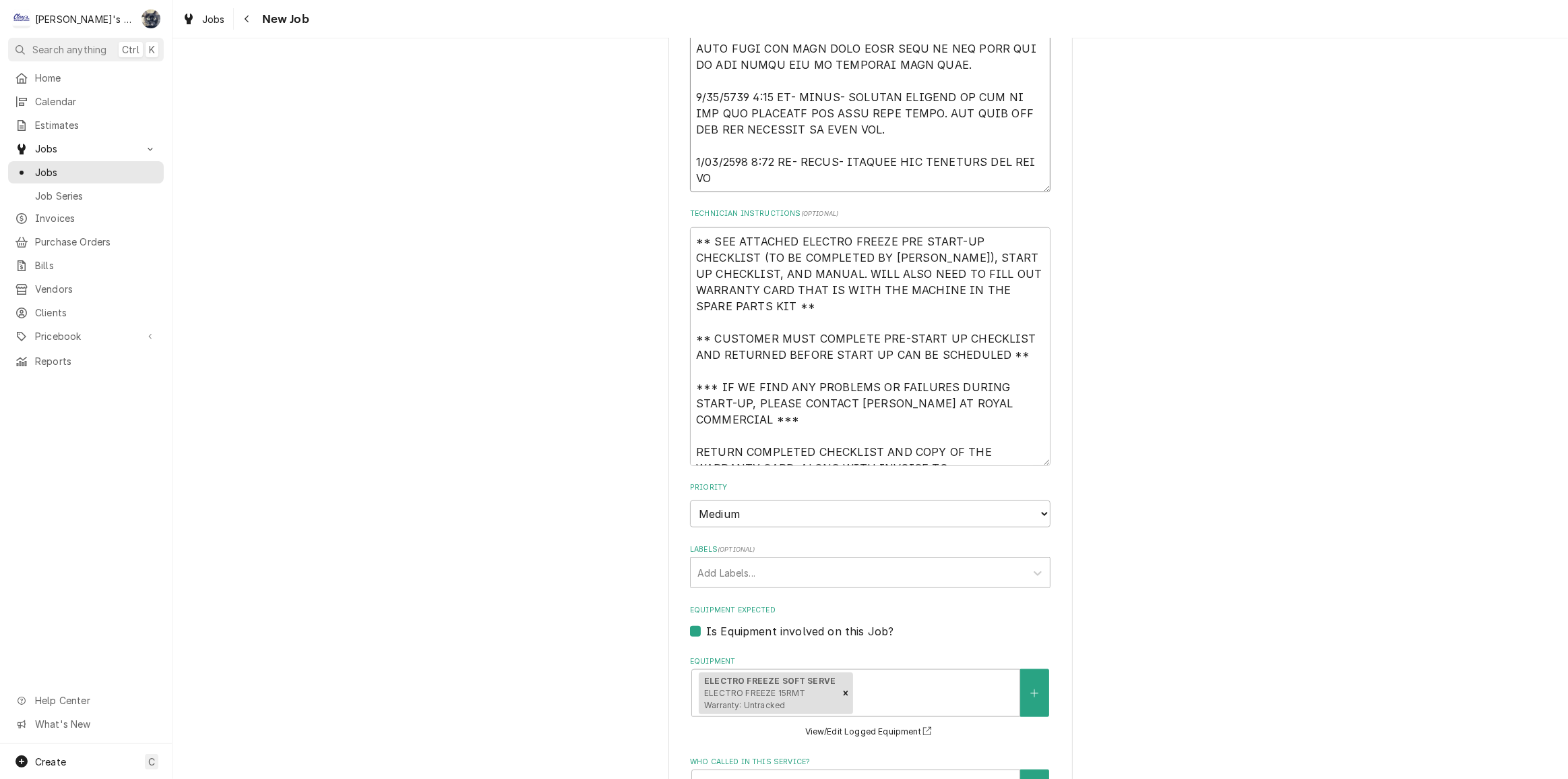
type textarea "x"
type textarea "[DATE] [PERSON_NAME]- PER [PERSON_NAME] AT ROYAL COMMERCIAL- START UP NEW ELECT…"
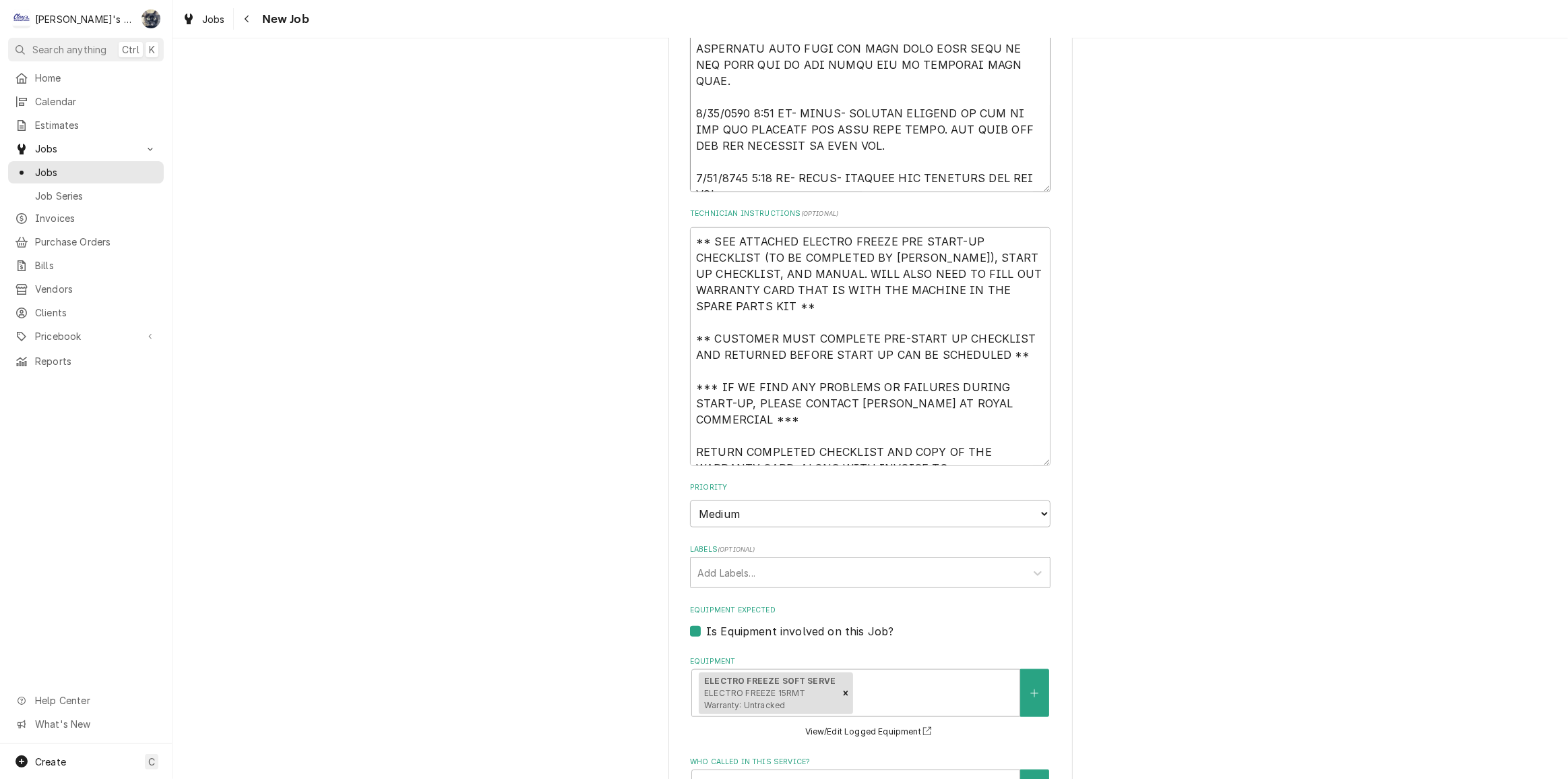
type textarea "x"
type textarea "[DATE] [PERSON_NAME]- PER [PERSON_NAME] AT ROYAL COMMERCIAL- START UP NEW ELECT…"
type textarea "x"
type textarea "[DATE] [PERSON_NAME]- PER [PERSON_NAME] AT ROYAL COMMERCIAL- START UP NEW ELECT…"
type textarea "x"
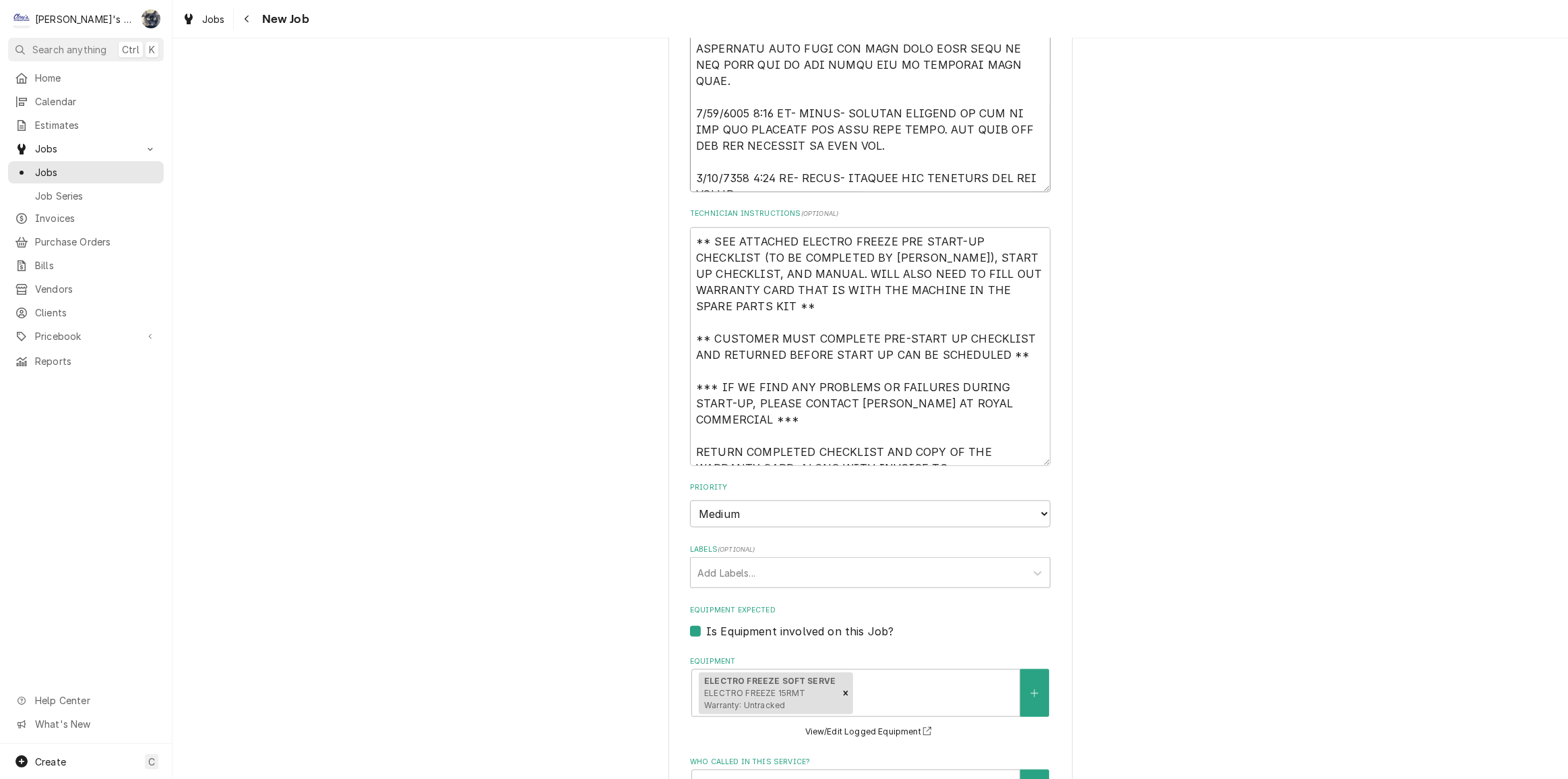
type textarea "[DATE] [PERSON_NAME]- PER [PERSON_NAME] AT ROYAL COMMERCIAL- START UP NEW ELECT…"
type textarea "x"
type textarea "[DATE] [PERSON_NAME]- PER [PERSON_NAME] AT ROYAL COMMERCIAL- START UP NEW ELECT…"
type textarea "x"
type textarea "[DATE] [PERSON_NAME]- PER [PERSON_NAME] AT ROYAL COMMERCIAL- START UP NEW ELECT…"
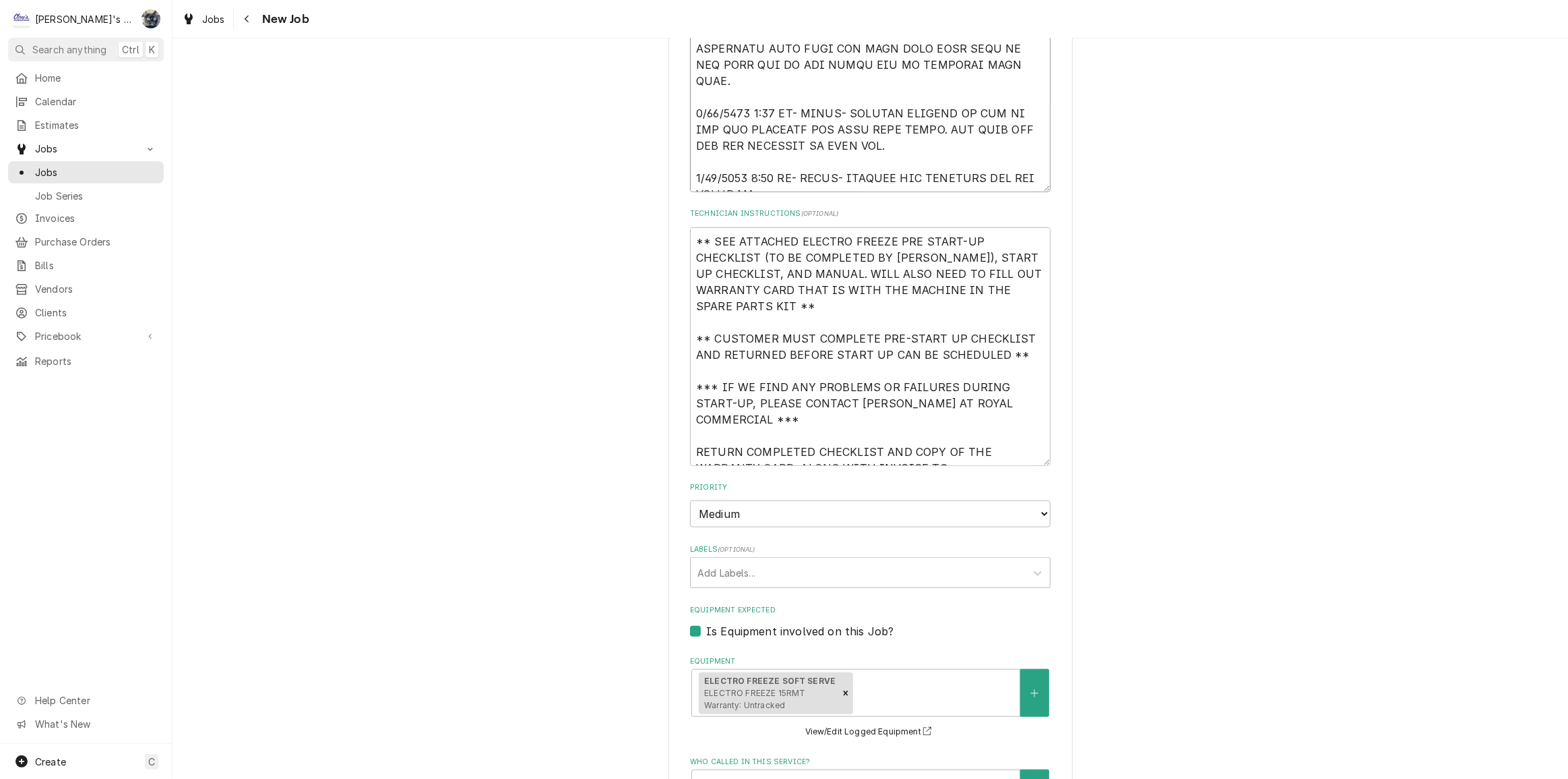
type textarea "x"
type textarea "[DATE] [PERSON_NAME]- PER [PERSON_NAME] AT ROYAL COMMERCIAL- START UP NEW ELECT…"
type textarea "x"
type textarea "[DATE] [PERSON_NAME]- PER [PERSON_NAME] AT ROYAL COMMERCIAL- START UP NEW ELECT…"
type textarea "x"
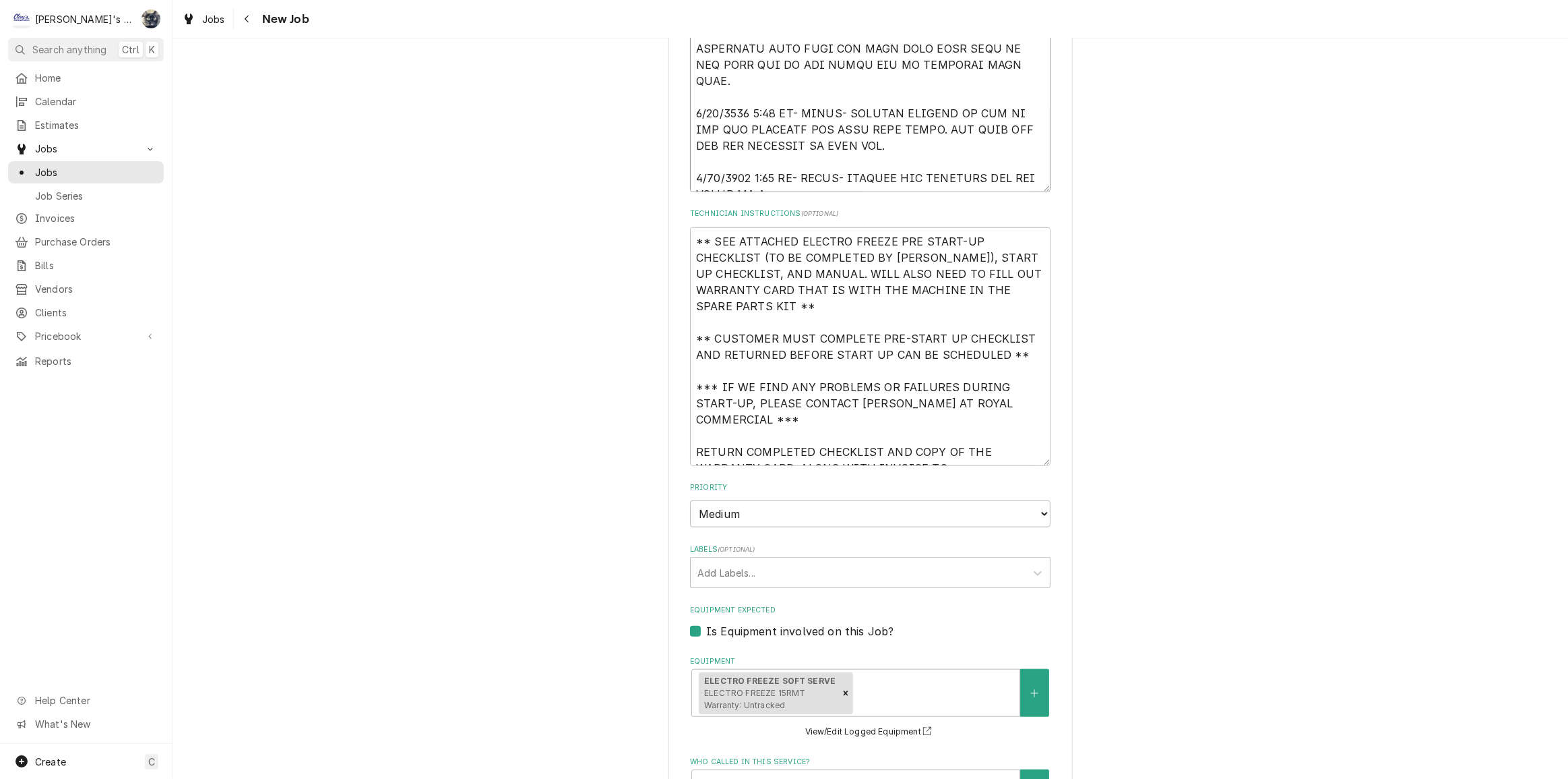
type textarea "[DATE] [PERSON_NAME]- PER [PERSON_NAME] AT ROYAL COMMERCIAL- START UP NEW ELECT…"
type textarea "x"
type textarea "[DATE] [PERSON_NAME]- PER [PERSON_NAME] AT ROYAL COMMERCIAL- START UP NEW ELECT…"
type textarea "x"
type textarea "[DATE] [PERSON_NAME]- PER [PERSON_NAME] AT ROYAL COMMERCIAL- START UP NEW ELECT…"
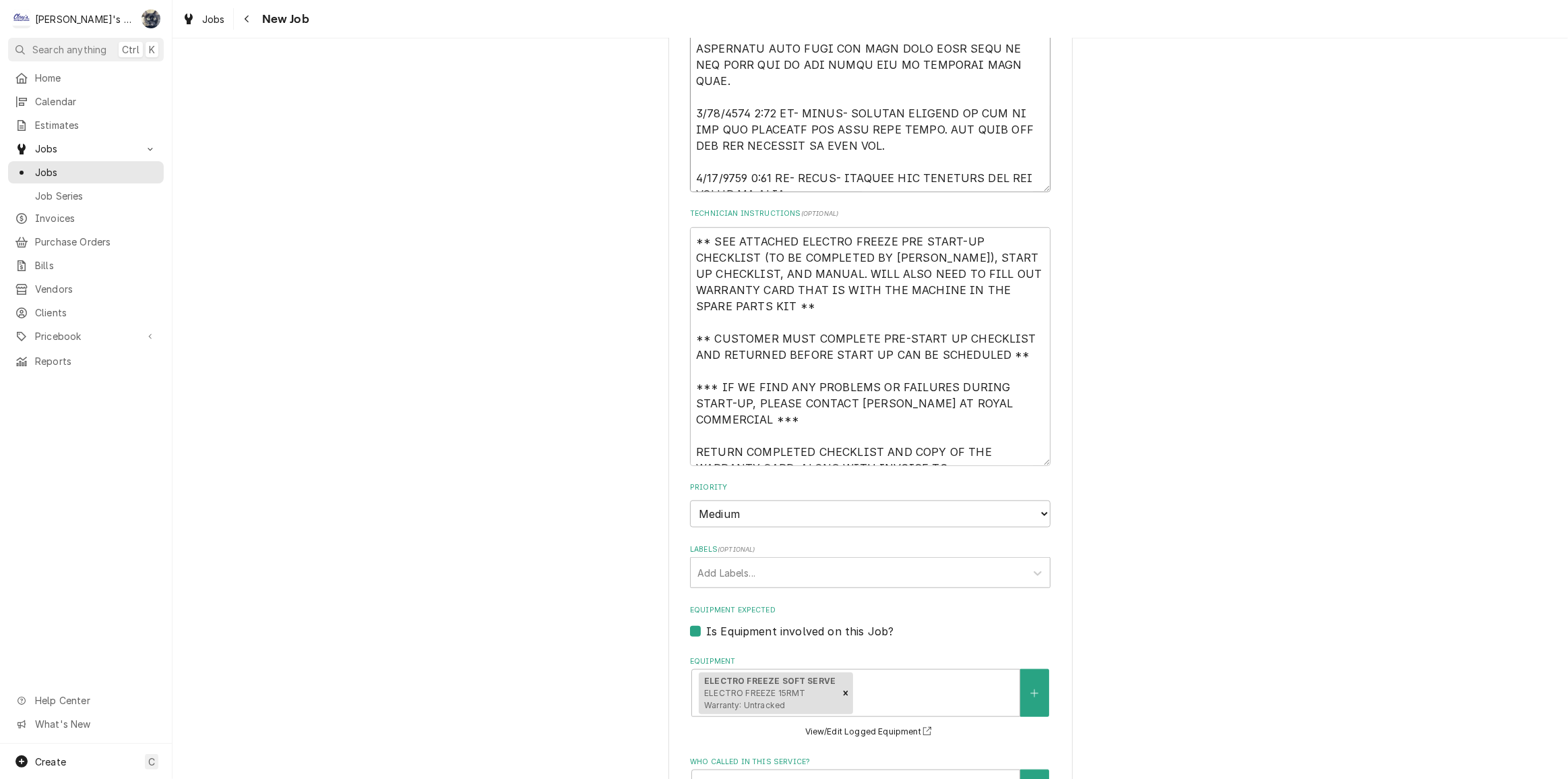
type textarea "x"
type textarea "[DATE] [PERSON_NAME]- PER [PERSON_NAME] AT ROYAL COMMERCIAL- START UP NEW ELECT…"
type textarea "x"
type textarea "[DATE] [PERSON_NAME]- PER [PERSON_NAME] AT ROYAL COMMERCIAL- START UP NEW ELECT…"
type textarea "x"
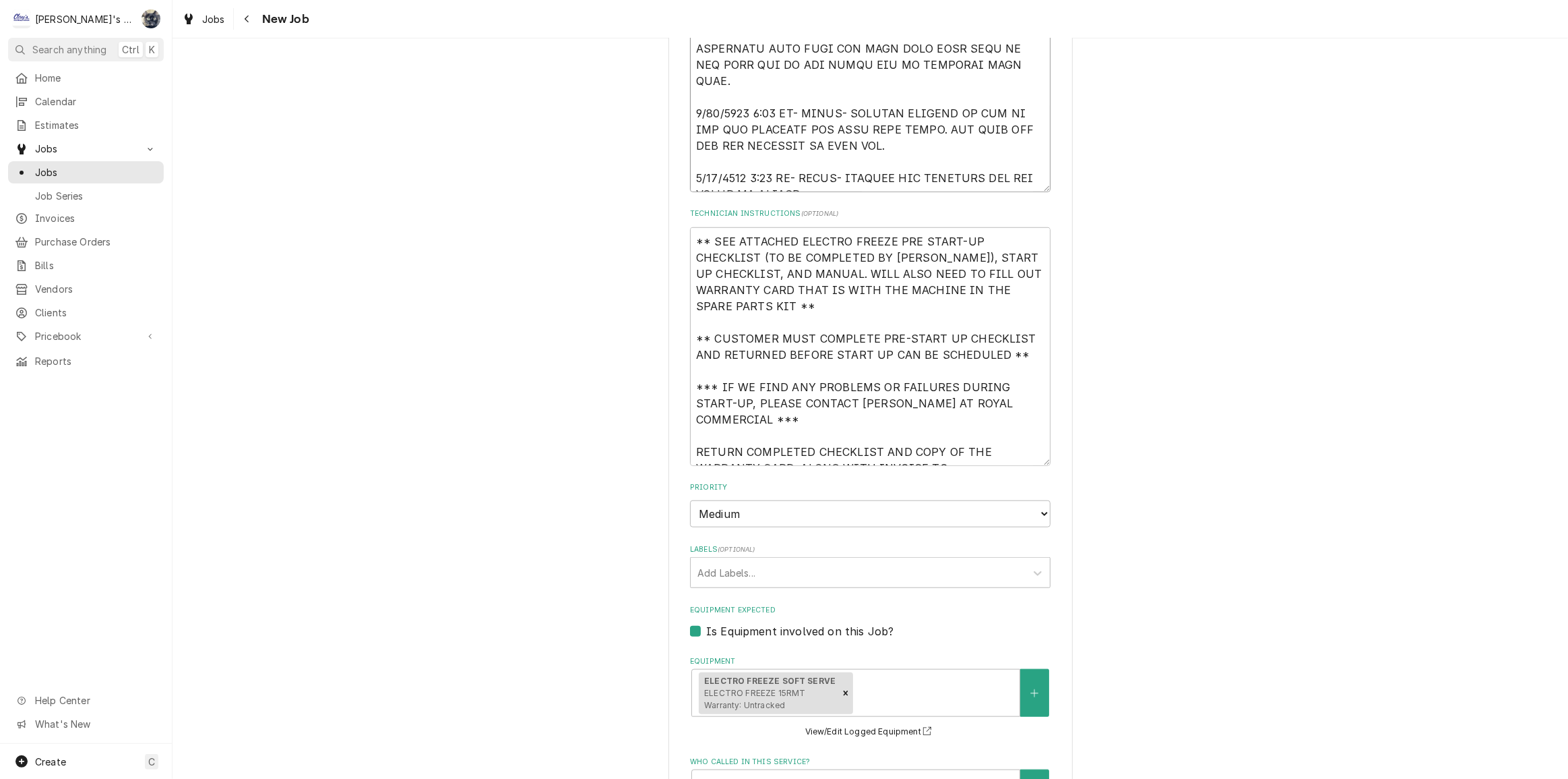
type textarea "[DATE] [PERSON_NAME]- PER [PERSON_NAME] AT ROYAL COMMERCIAL- START UP NEW ELECT…"
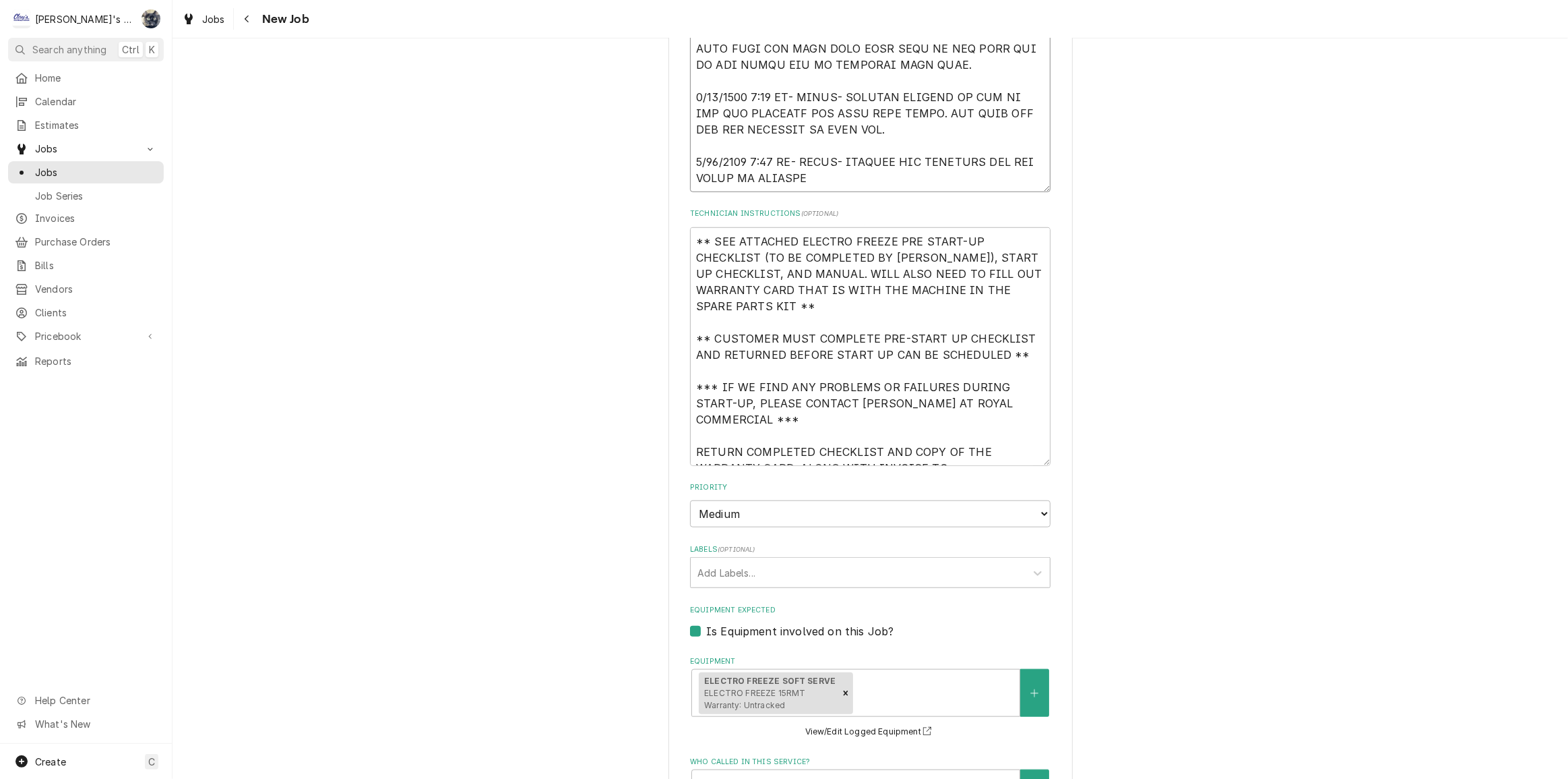
type textarea "x"
type textarea "[DATE] [PERSON_NAME]- PER [PERSON_NAME] AT ROYAL COMMERCIAL- START UP NEW ELECT…"
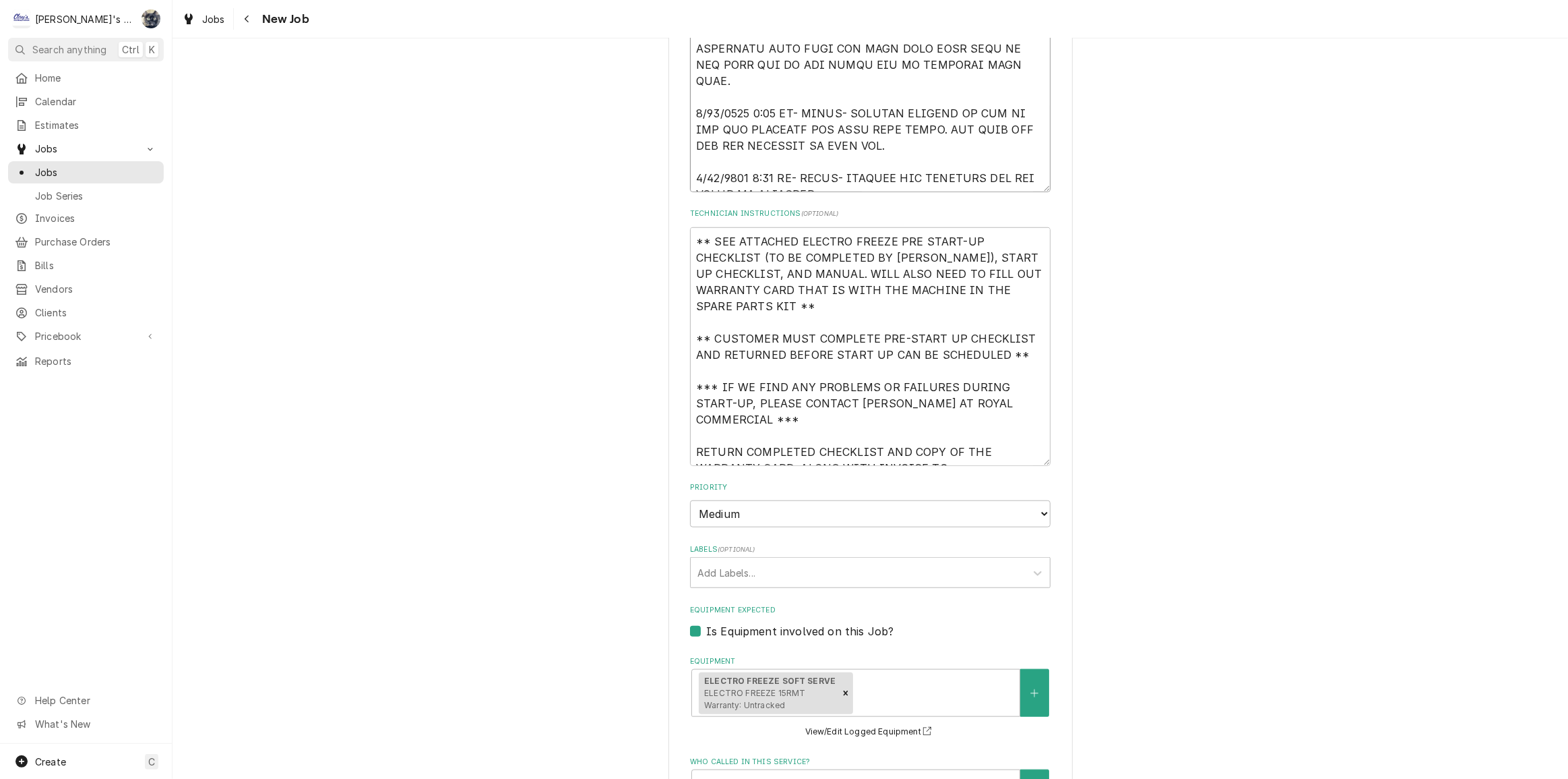
type textarea "x"
type textarea "[DATE] [PERSON_NAME]- PER [PERSON_NAME] AT ROYAL COMMERCIAL- START UP NEW ELECT…"
type textarea "x"
type textarea "[DATE] [PERSON_NAME]- PER [PERSON_NAME] AT ROYAL COMMERCIAL- START UP NEW ELECT…"
type textarea "x"
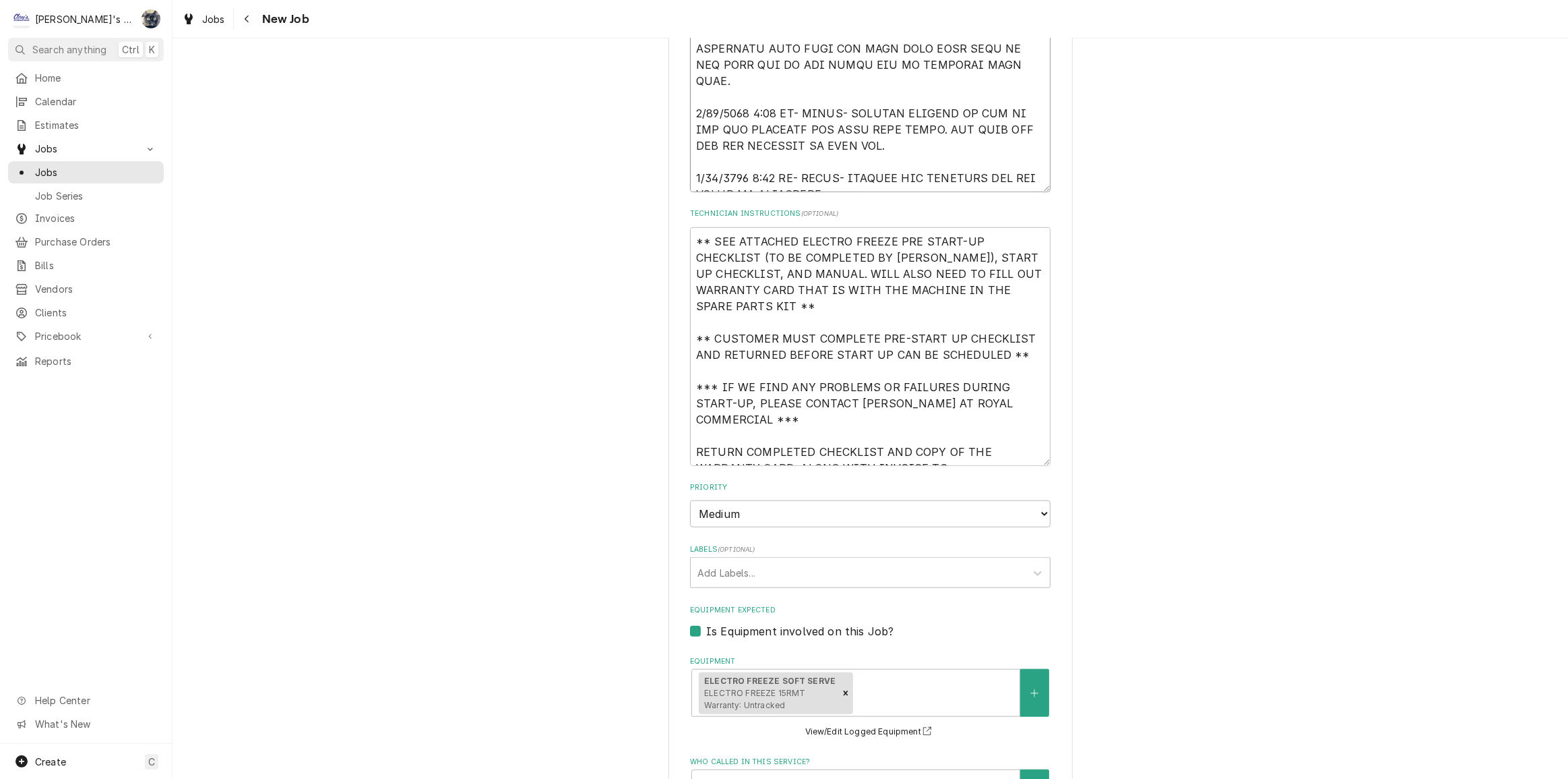
type textarea "[DATE] [PERSON_NAME]- PER [PERSON_NAME] AT ROYAL COMMERCIAL- START UP NEW ELECT…"
type textarea "x"
type textarea "[DATE] [PERSON_NAME]- PER [PERSON_NAME] AT ROYAL COMMERCIAL- START UP NEW ELECT…"
type textarea "x"
type textarea "[DATE] [PERSON_NAME]- PER [PERSON_NAME] AT ROYAL COMMERCIAL- START UP NEW ELECT…"
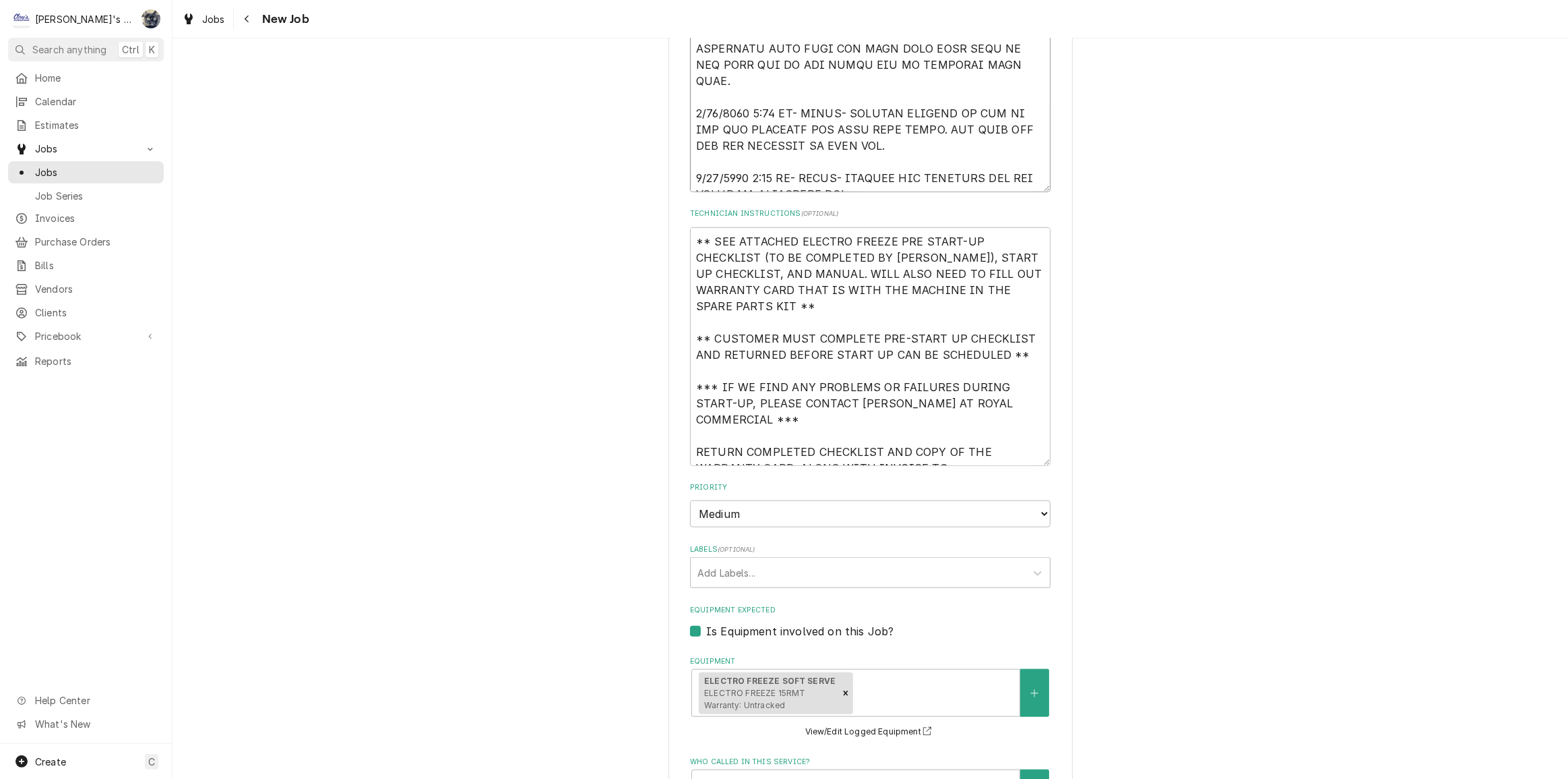
type textarea "x"
type textarea "[DATE] [PERSON_NAME]- PER [PERSON_NAME] AT ROYAL COMMERCIAL- START UP NEW ELECT…"
type textarea "x"
type textarea "[DATE] [PERSON_NAME]- PER [PERSON_NAME] AT ROYAL COMMERCIAL- START UP NEW ELECT…"
type textarea "x"
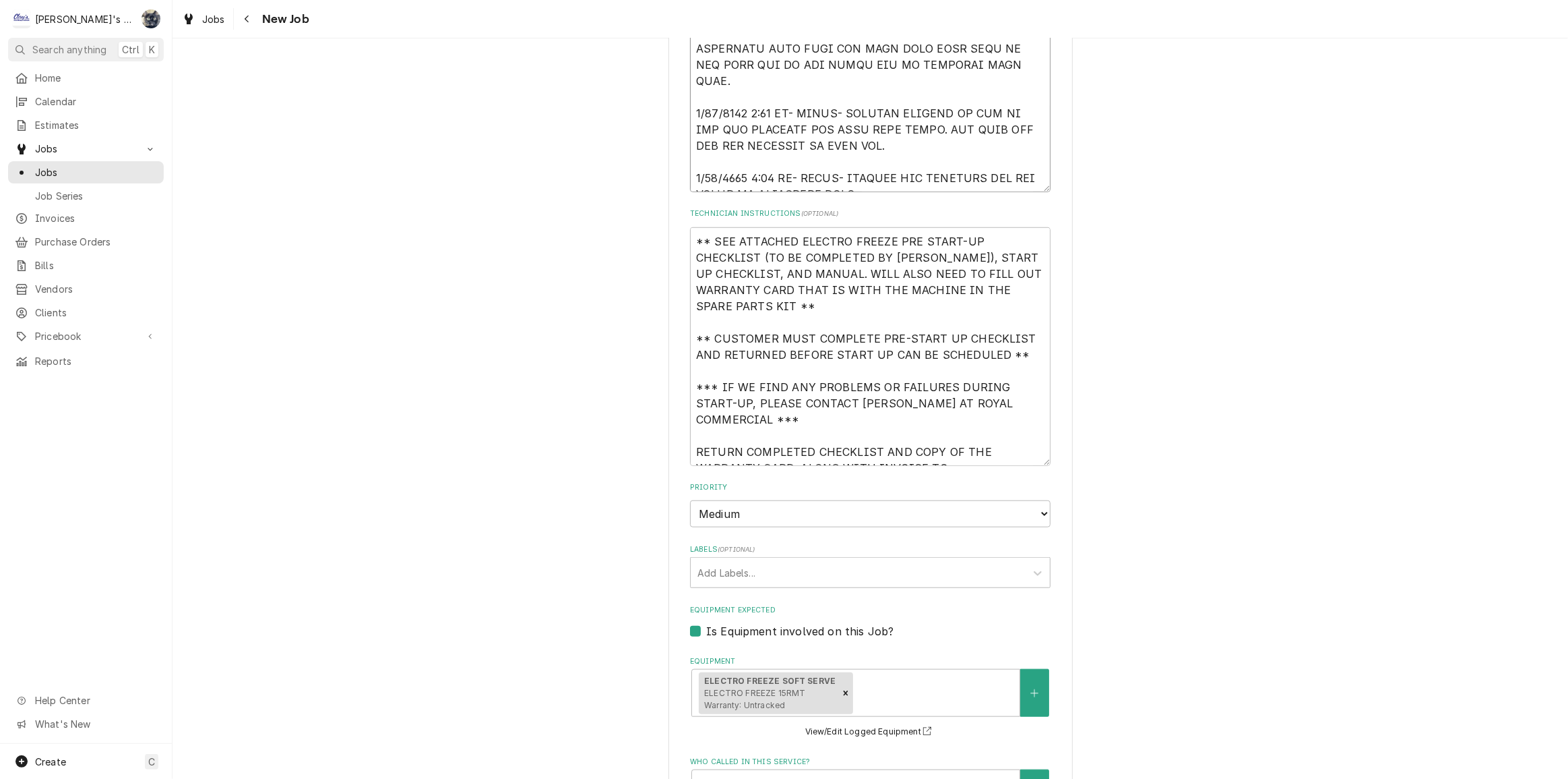
type textarea "[DATE] [PERSON_NAME]- PER [PERSON_NAME] AT ROYAL COMMERCIAL- START UP NEW ELECT…"
type textarea "x"
type textarea "[DATE] [PERSON_NAME]- PER [PERSON_NAME] AT ROYAL COMMERCIAL- START UP NEW ELECT…"
type textarea "x"
type textarea "[DATE] [PERSON_NAME]- PER [PERSON_NAME] AT ROYAL COMMERCIAL- START UP NEW ELECT…"
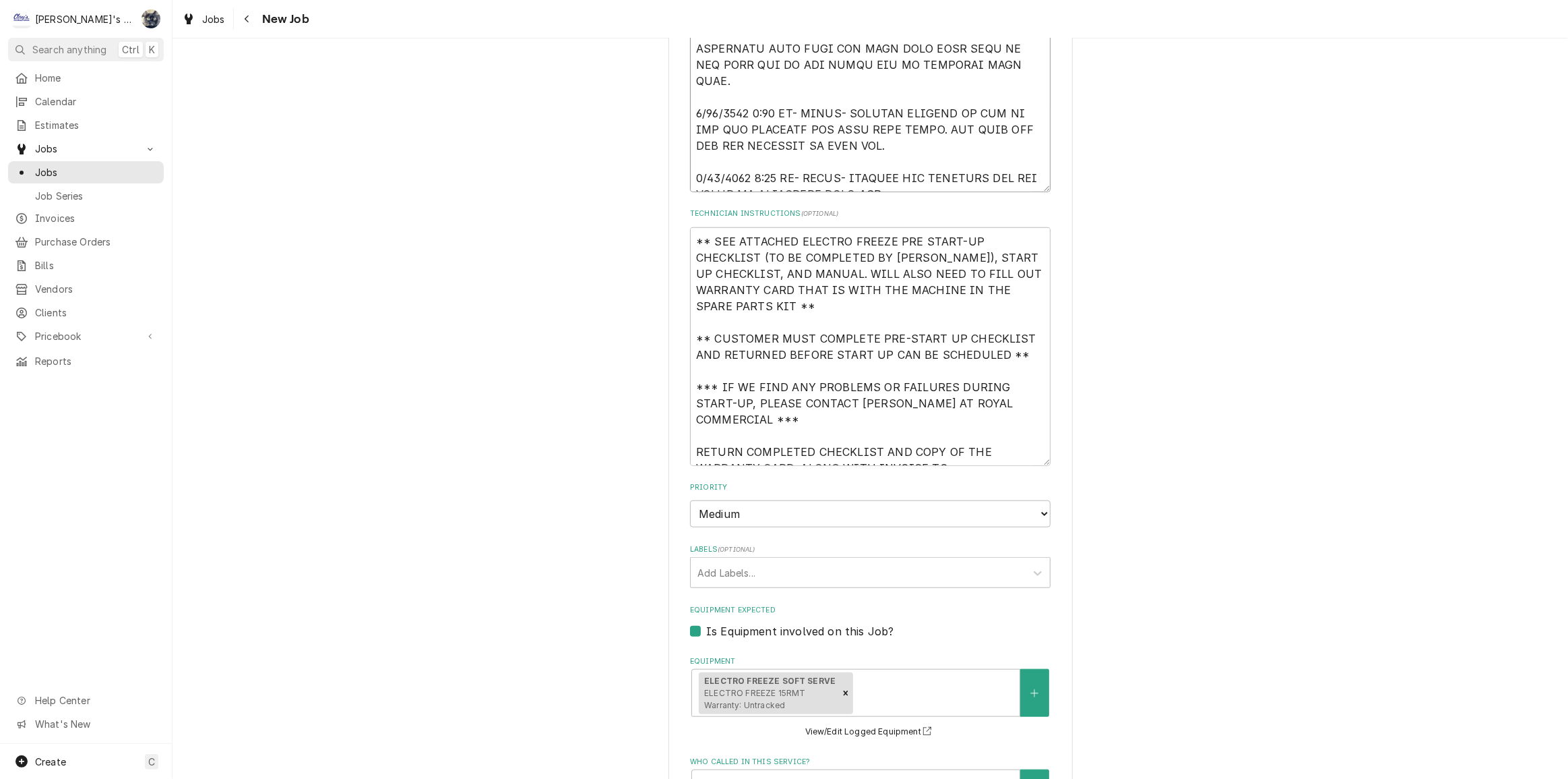
type textarea "x"
type textarea "[DATE] [PERSON_NAME]- PER [PERSON_NAME] AT ROYAL COMMERCIAL- START UP NEW ELECT…"
type textarea "x"
type textarea "[DATE] [PERSON_NAME]- PER [PERSON_NAME] AT ROYAL COMMERCIAL- START UP NEW ELECT…"
type textarea "x"
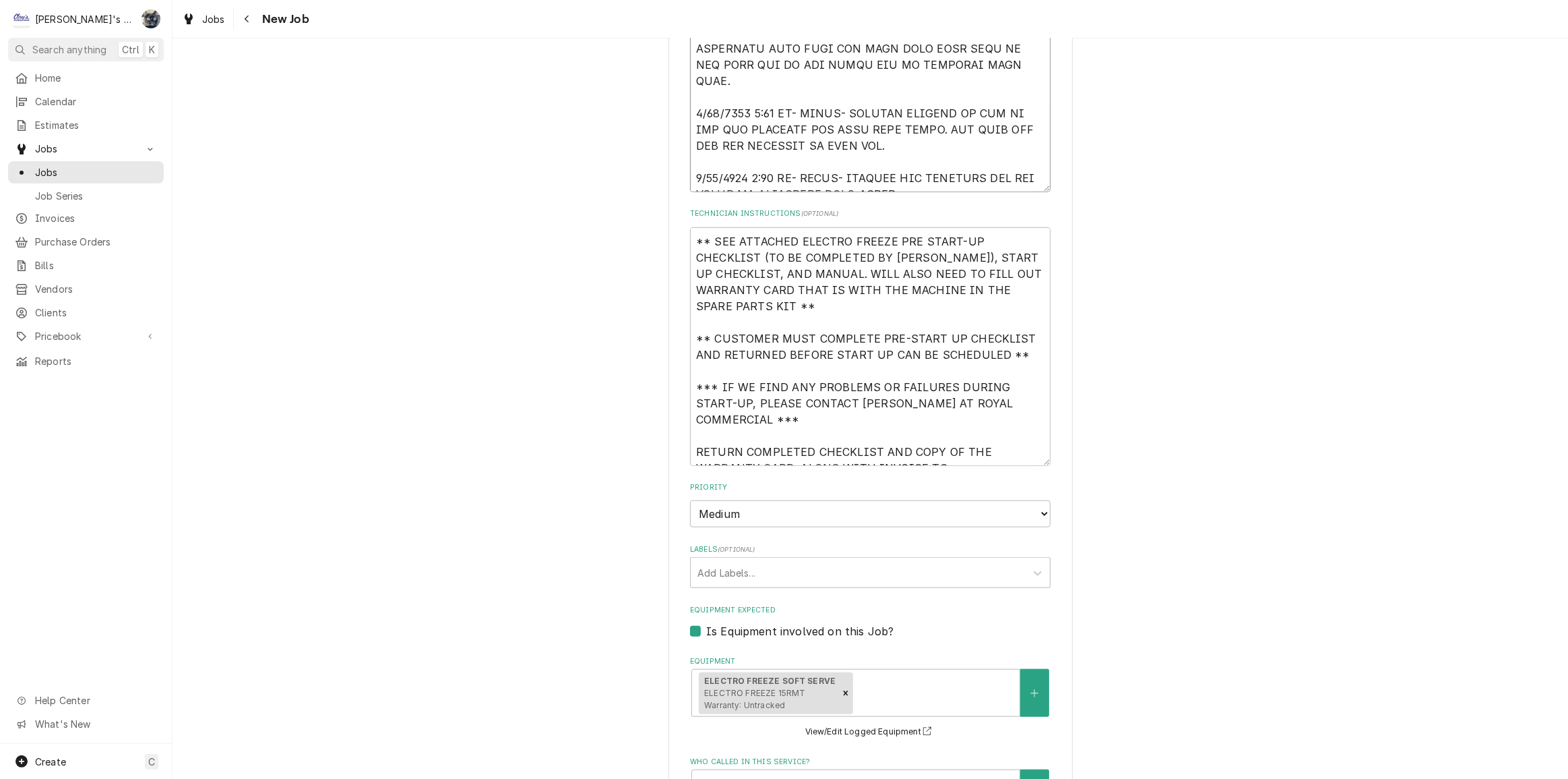
type textarea "[DATE] [PERSON_NAME]- PER [PERSON_NAME] AT ROYAL COMMERCIAL- START UP NEW ELECT…"
type textarea "x"
type textarea "[DATE] [PERSON_NAME]- PER [PERSON_NAME] AT ROYAL COMMERCIAL- START UP NEW ELECT…"
type textarea "x"
type textarea "[DATE] [PERSON_NAME]- PER [PERSON_NAME] AT ROYAL COMMERCIAL- START UP NEW ELECT…"
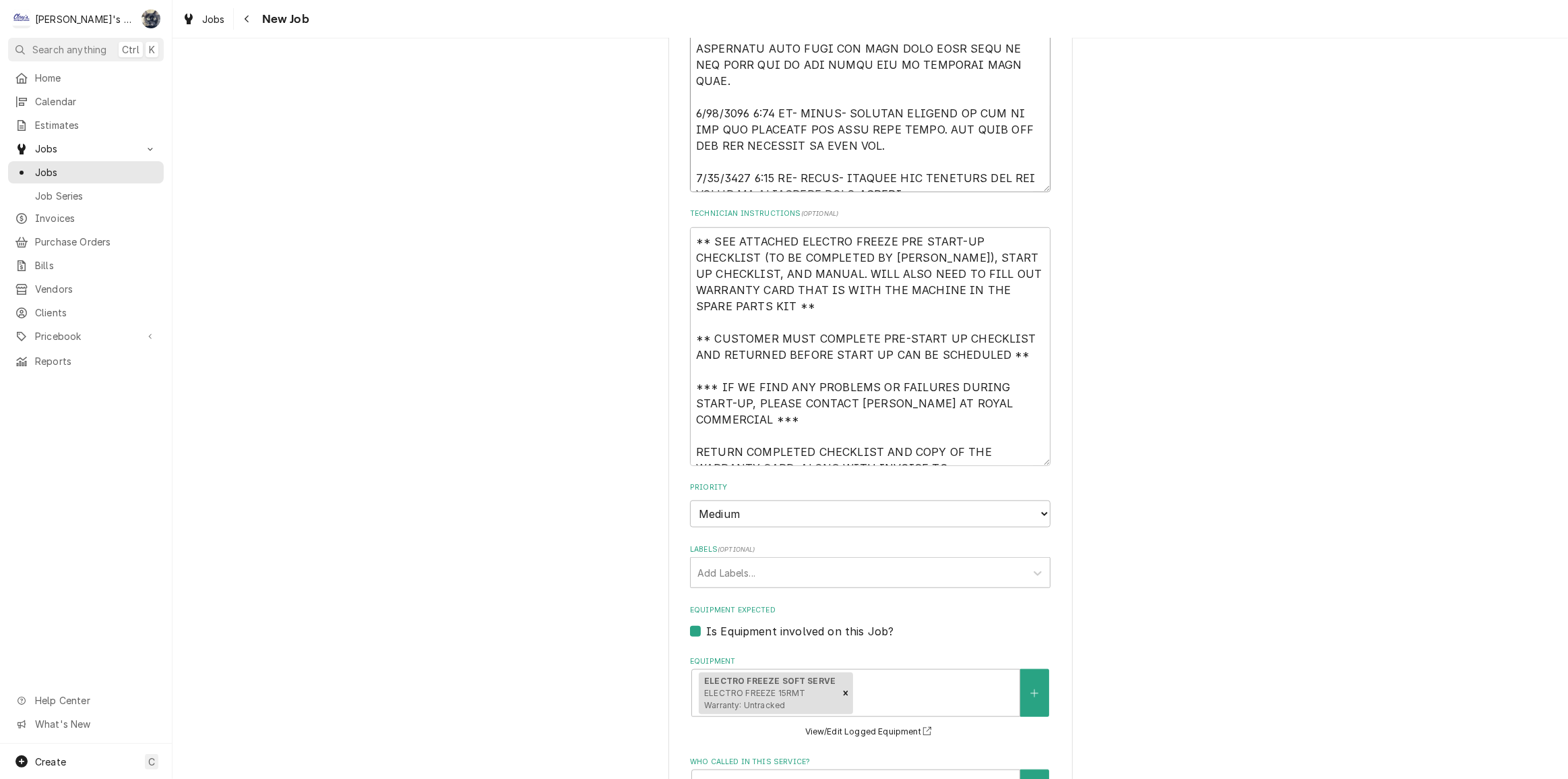
type textarea "x"
type textarea "[DATE] [PERSON_NAME]- PER [PERSON_NAME] AT ROYAL COMMERCIAL- START UP NEW ELECT…"
type textarea "x"
type textarea "[DATE] [PERSON_NAME]- PER [PERSON_NAME] AT ROYAL COMMERCIAL- START UP NEW ELECT…"
type textarea "x"
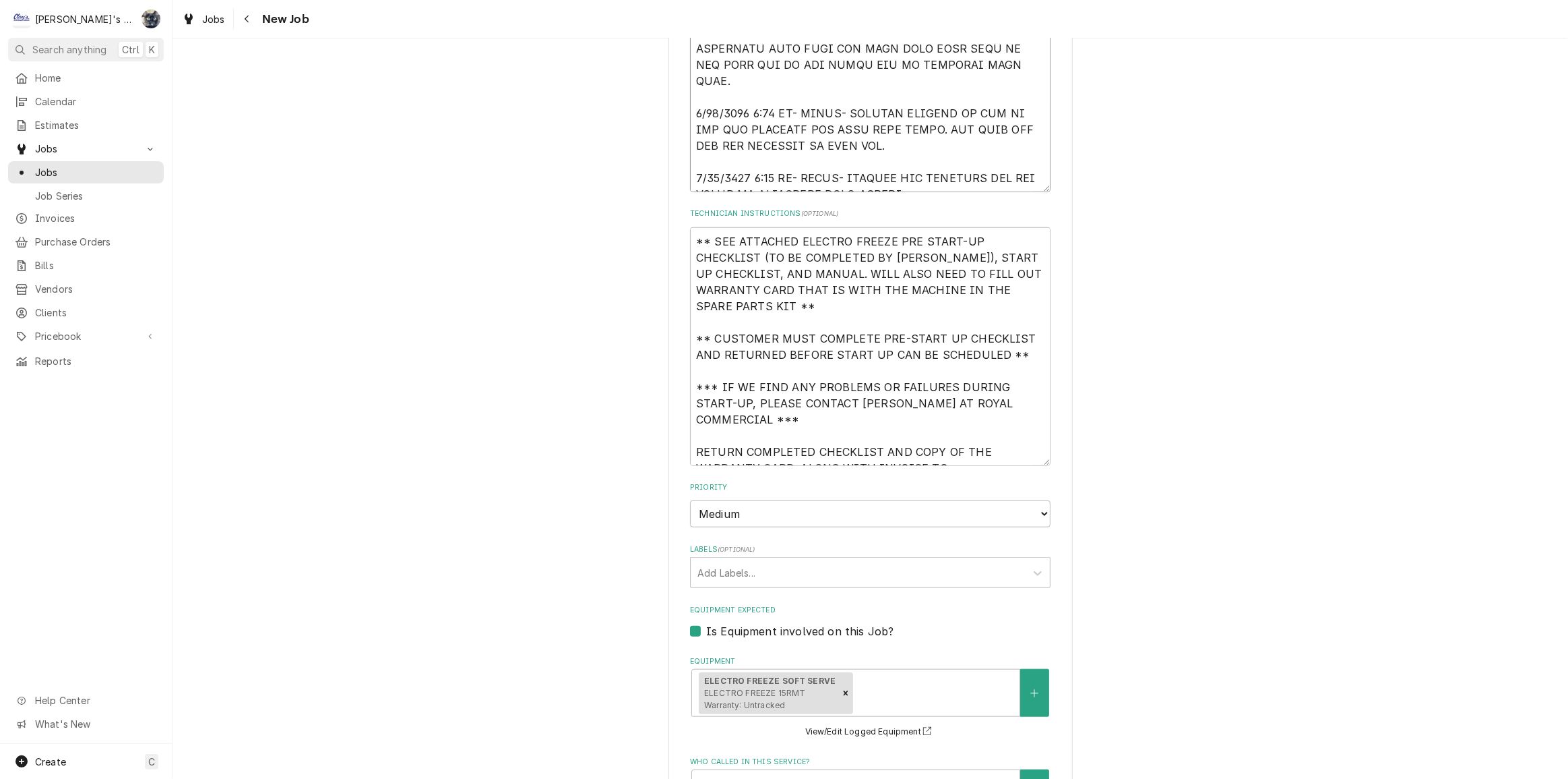
type textarea "[DATE] [PERSON_NAME]- PER [PERSON_NAME] AT ROYAL COMMERCIAL- START UP NEW ELECT…"
type textarea "x"
type textarea "[DATE] [PERSON_NAME]- PER [PERSON_NAME] AT ROYAL COMMERCIAL- START UP NEW ELECT…"
type textarea "x"
type textarea "[DATE] [PERSON_NAME]- PER [PERSON_NAME] AT ROYAL COMMERCIAL- START UP NEW ELECT…"
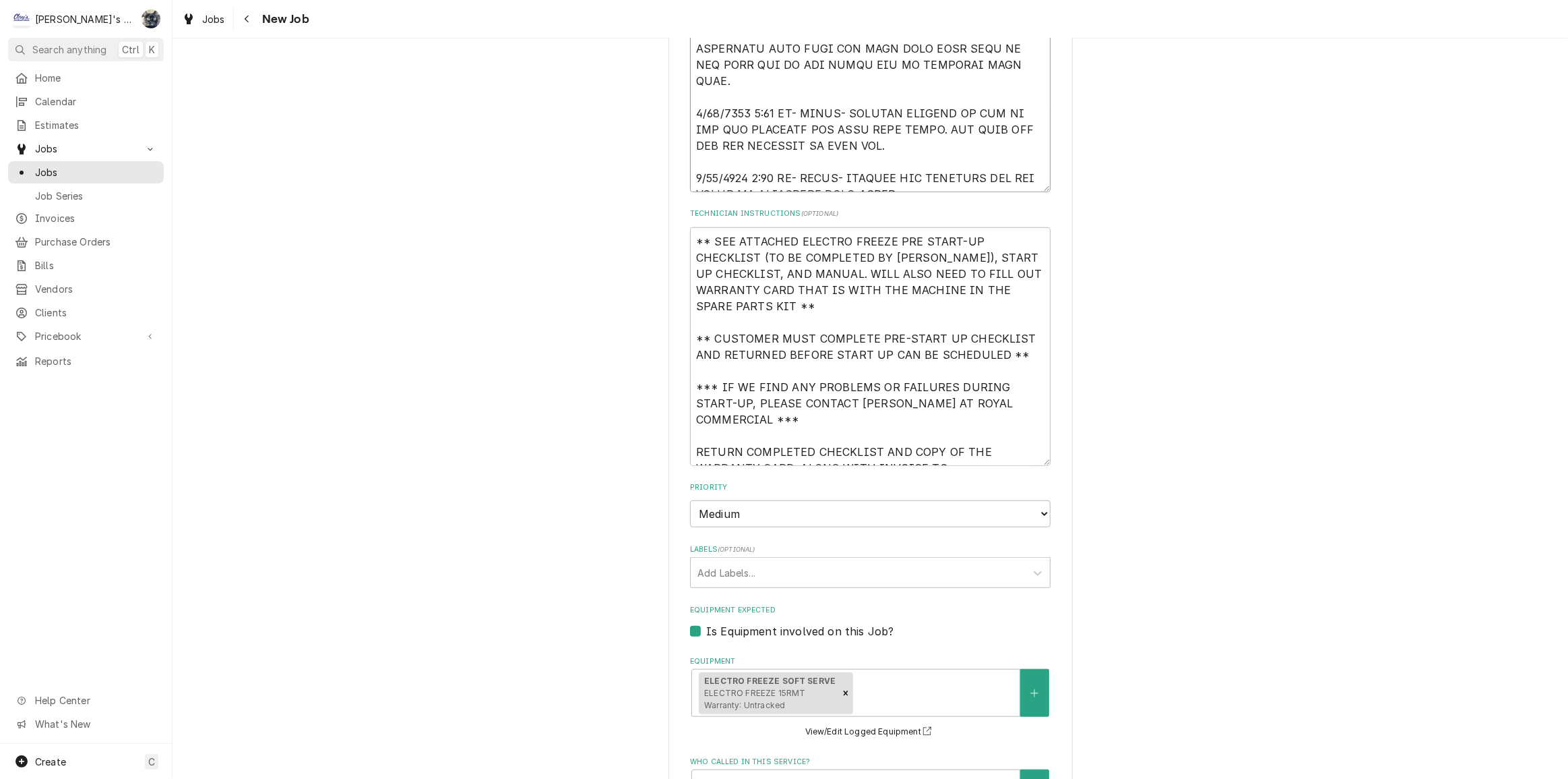
type textarea "x"
type textarea "[DATE] [PERSON_NAME]- PER [PERSON_NAME] AT ROYAL COMMERCIAL- START UP NEW ELECT…"
type textarea "x"
type textarea "[DATE] [PERSON_NAME]- PER [PERSON_NAME] AT ROYAL COMMERCIAL- START UP NEW ELECT…"
type textarea "x"
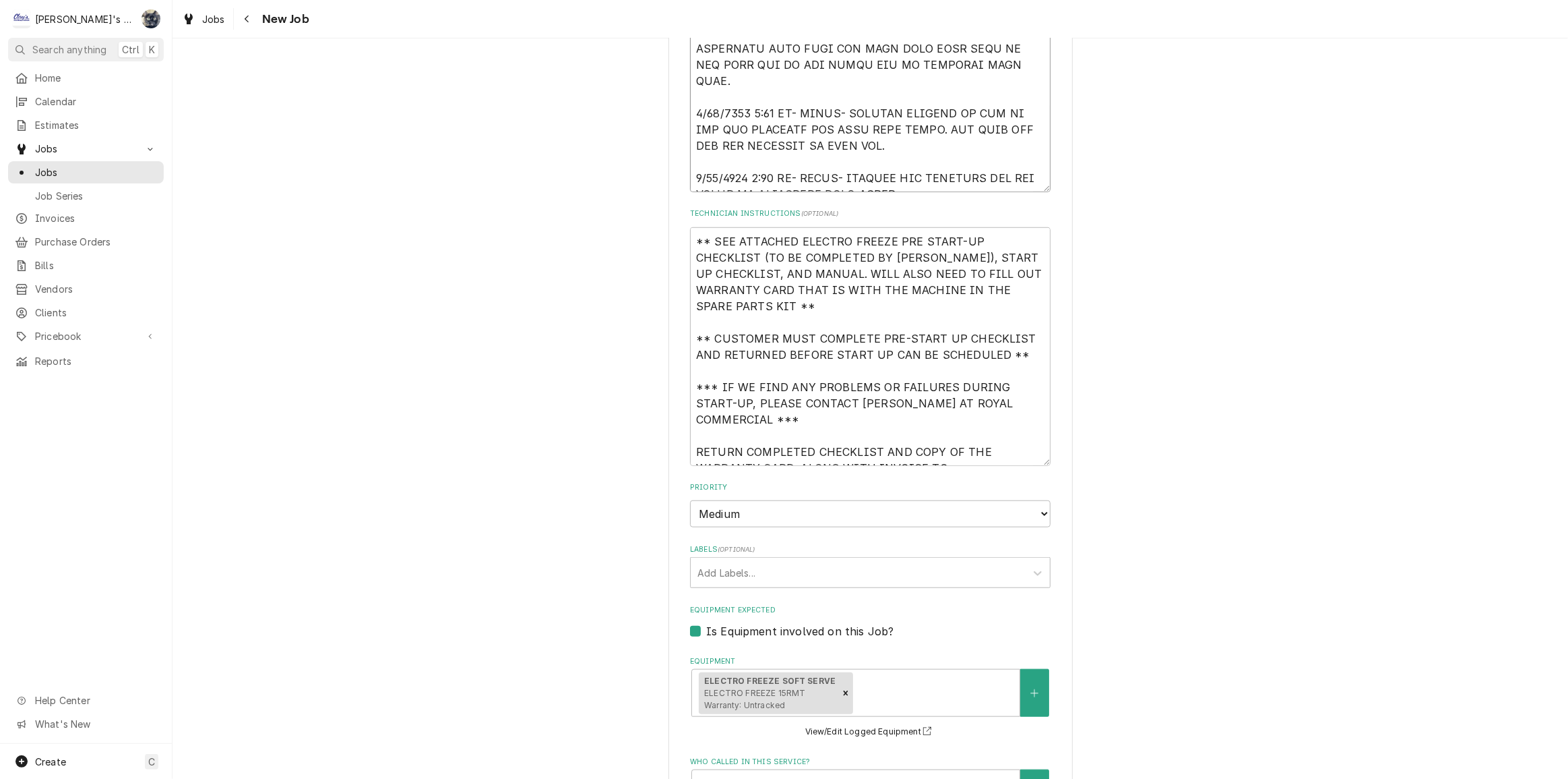
type textarea "[DATE] [PERSON_NAME]- PER [PERSON_NAME] AT ROYAL COMMERCIAL- START UP NEW ELECT…"
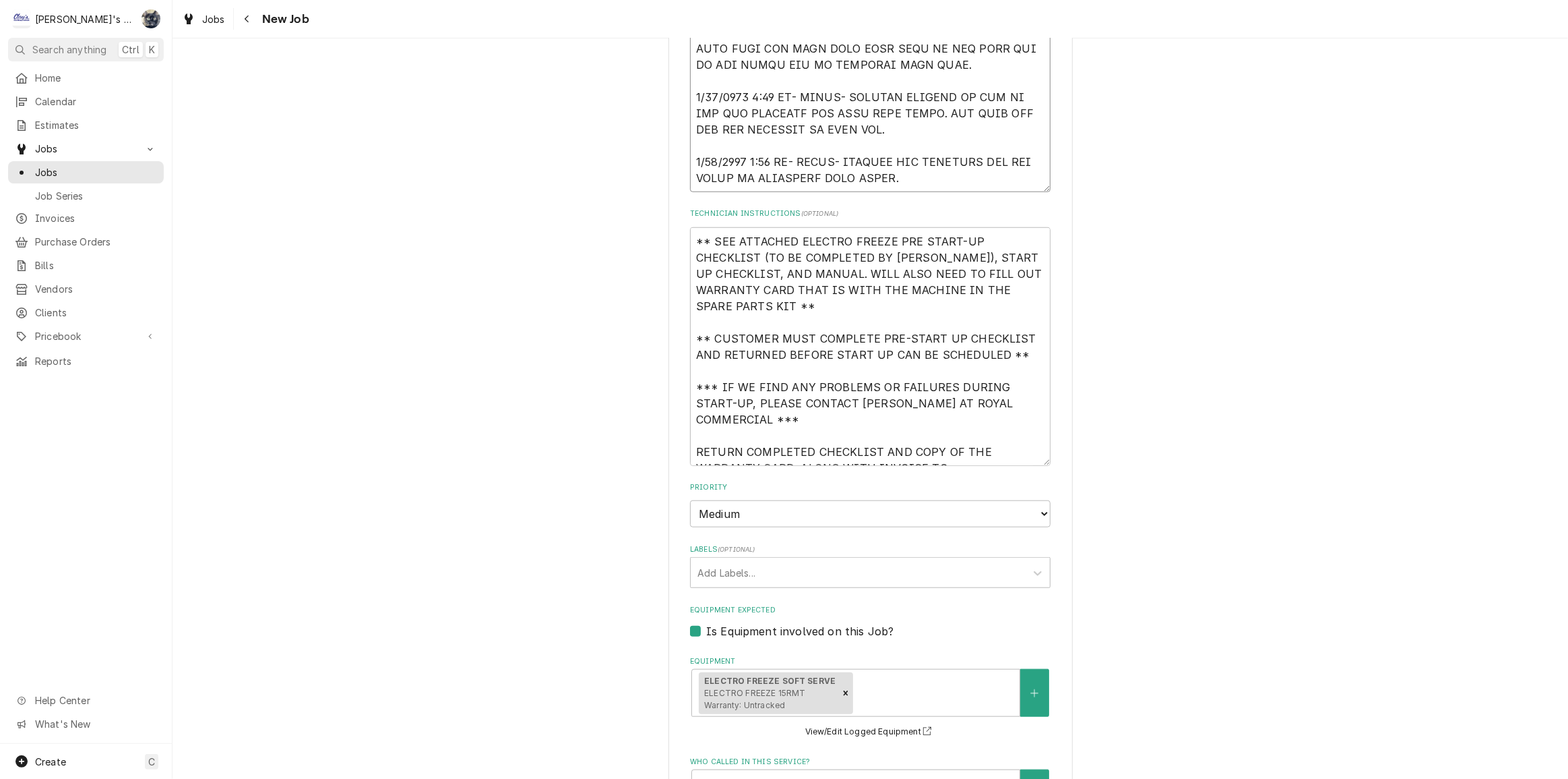
type textarea "x"
type textarea "[DATE] [PERSON_NAME]- PER [PERSON_NAME] AT ROYAL COMMERCIAL- START UP NEW ELECT…"
type textarea "x"
type textarea "[DATE] [PERSON_NAME]- PER [PERSON_NAME] AT ROYAL COMMERCIAL- START UP NEW ELECT…"
type textarea "x"
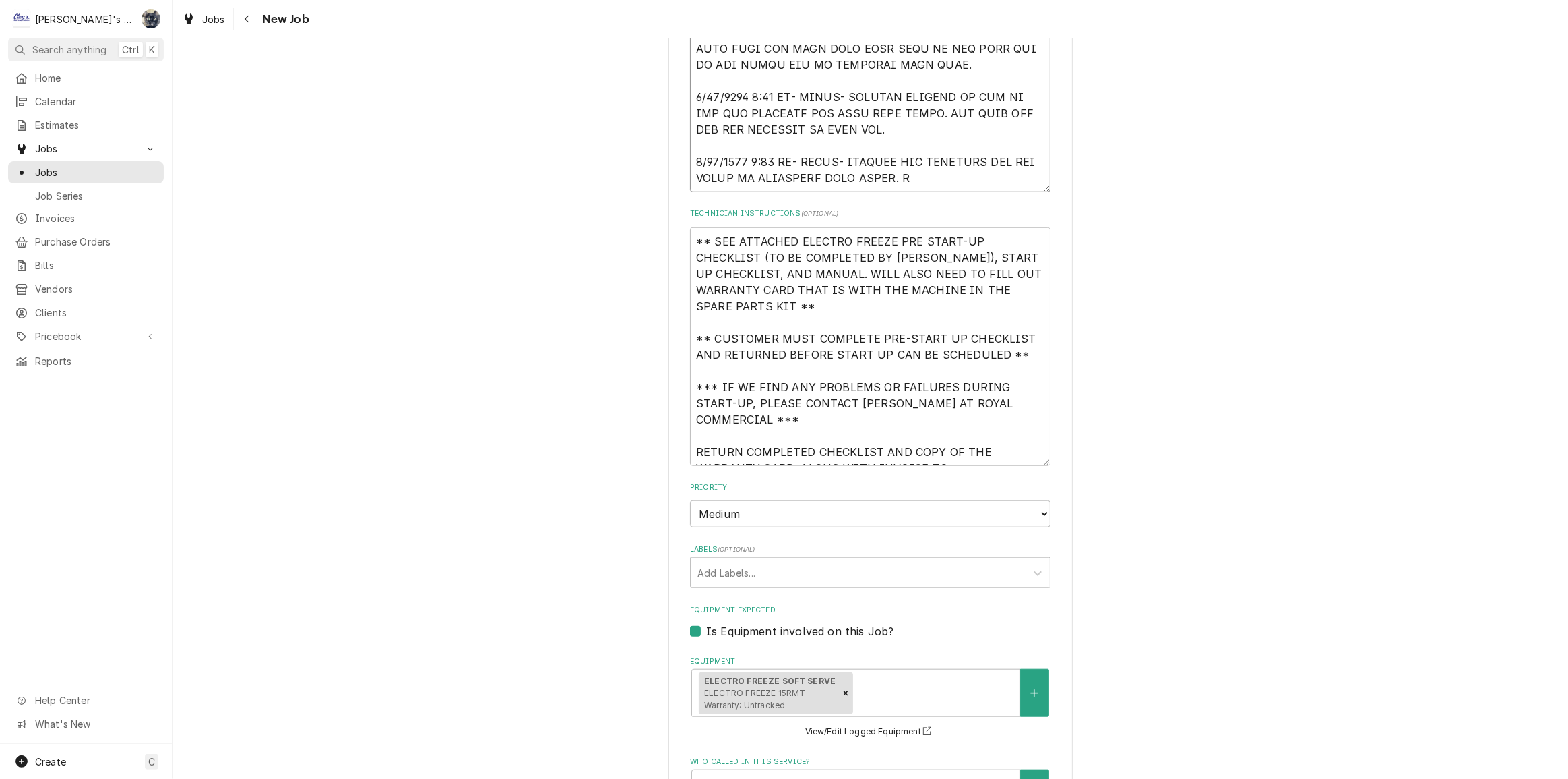
type textarea "[DATE] [PERSON_NAME]- PER [PERSON_NAME] AT ROYAL COMMERCIAL- START UP NEW ELECT…"
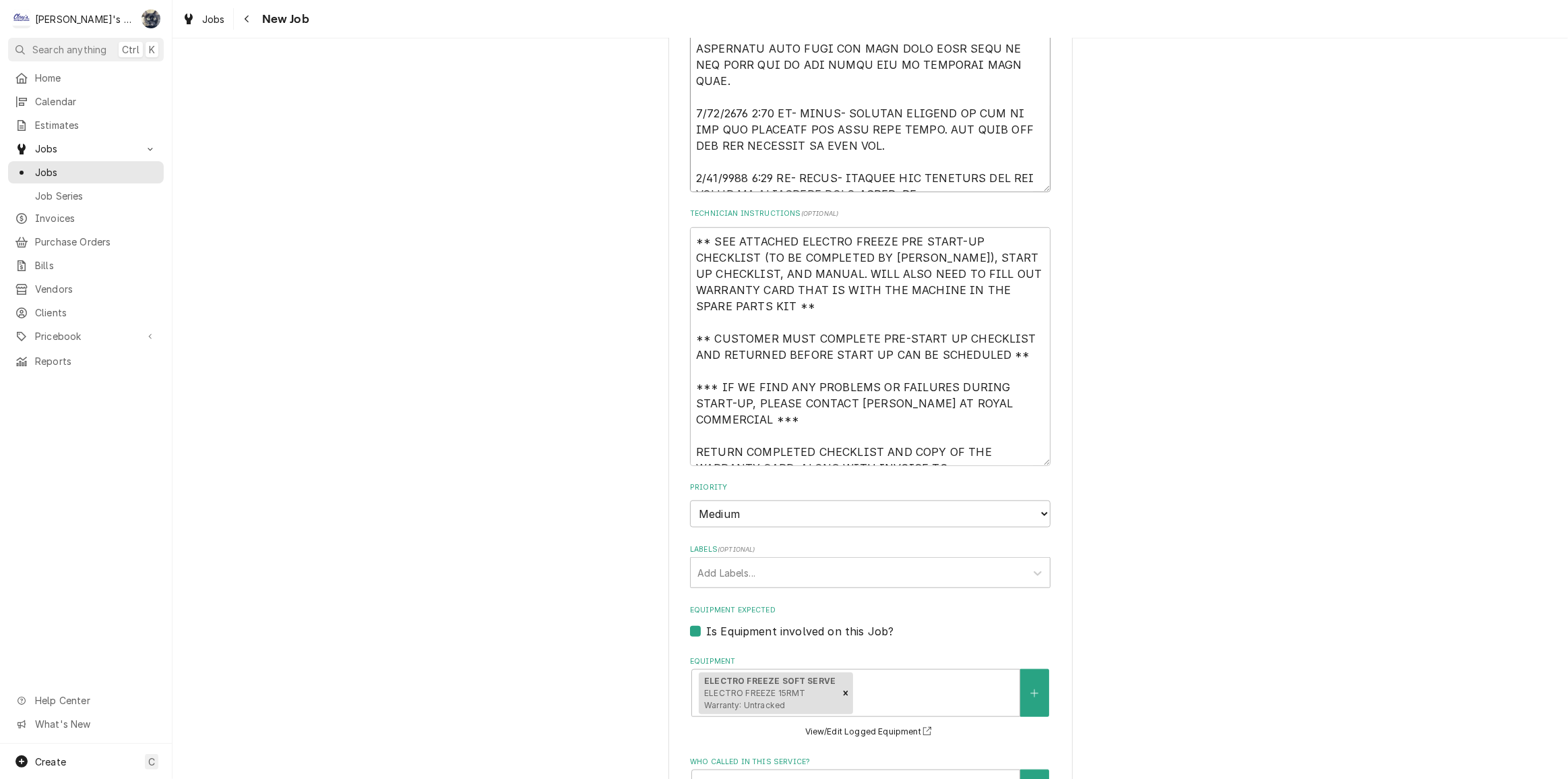
type textarea "x"
type textarea "[DATE] [PERSON_NAME]- PER [PERSON_NAME] AT ROYAL COMMERCIAL- START UP NEW ELECT…"
type textarea "x"
type textarea "[DATE] [PERSON_NAME]- PER [PERSON_NAME] AT ROYAL COMMERCIAL- START UP NEW ELECT…"
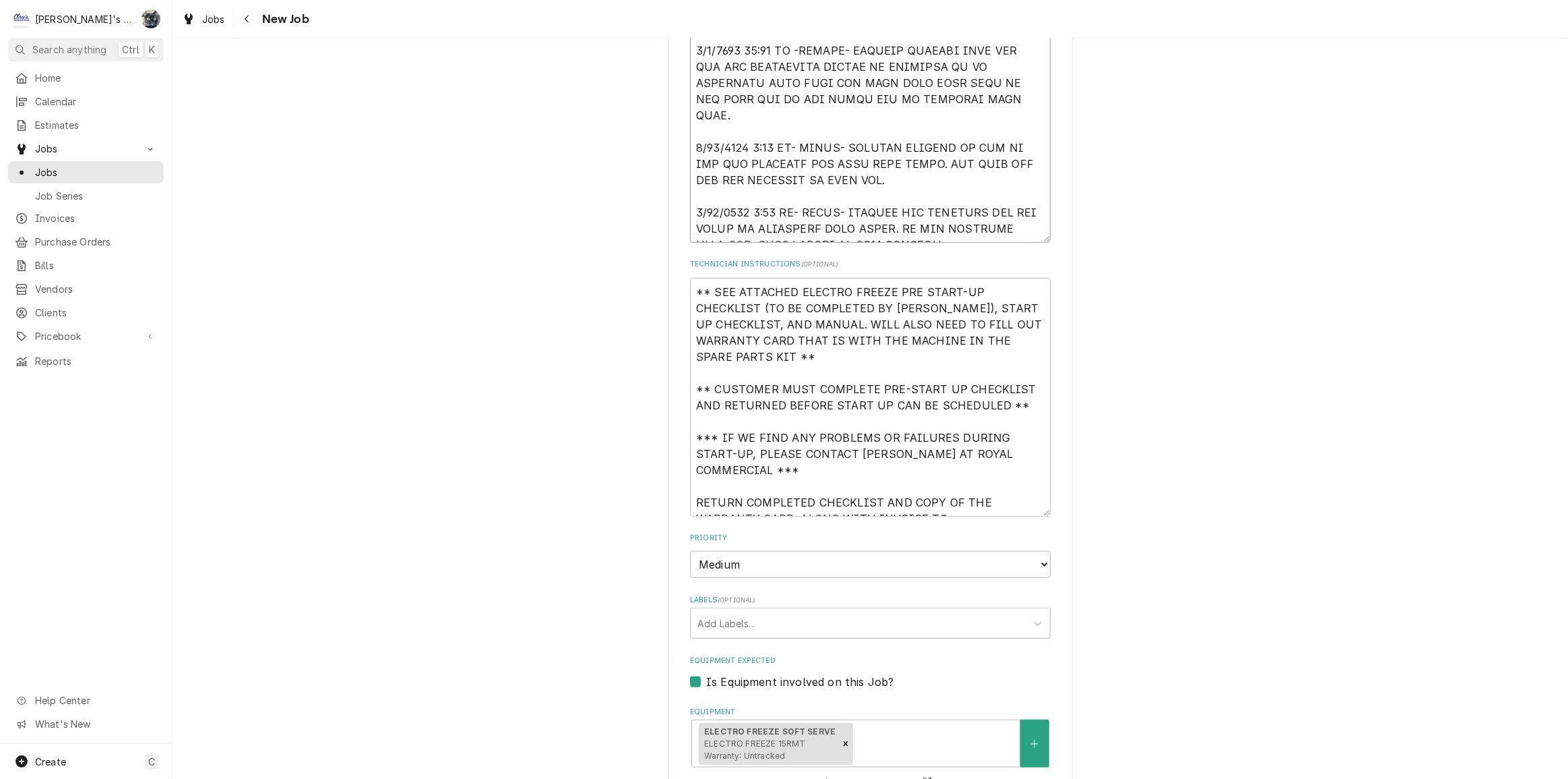
scroll to position [1184, 0]
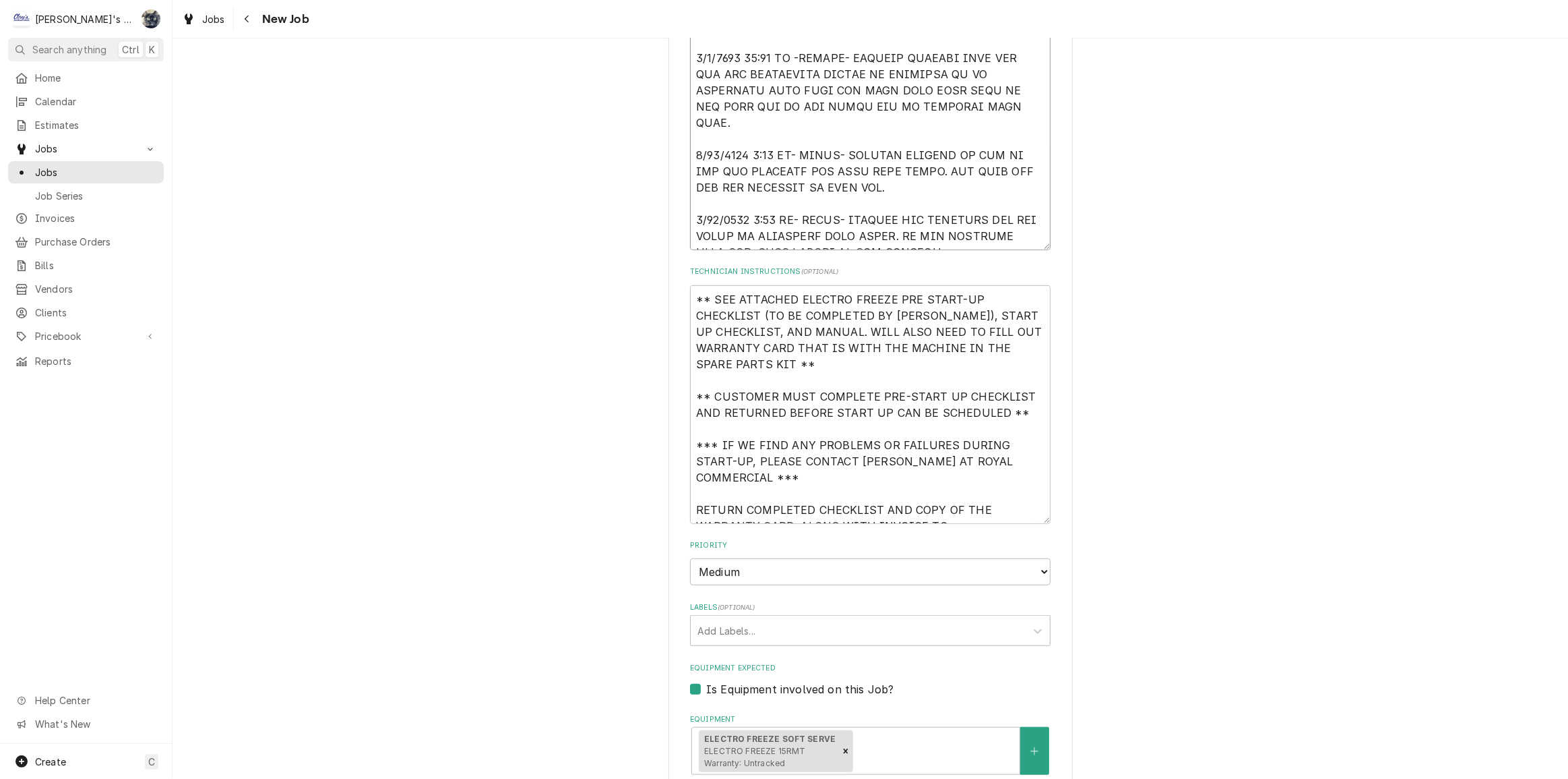
drag, startPoint x: 920, startPoint y: 236, endPoint x: 727, endPoint y: 236, distance: 193.0
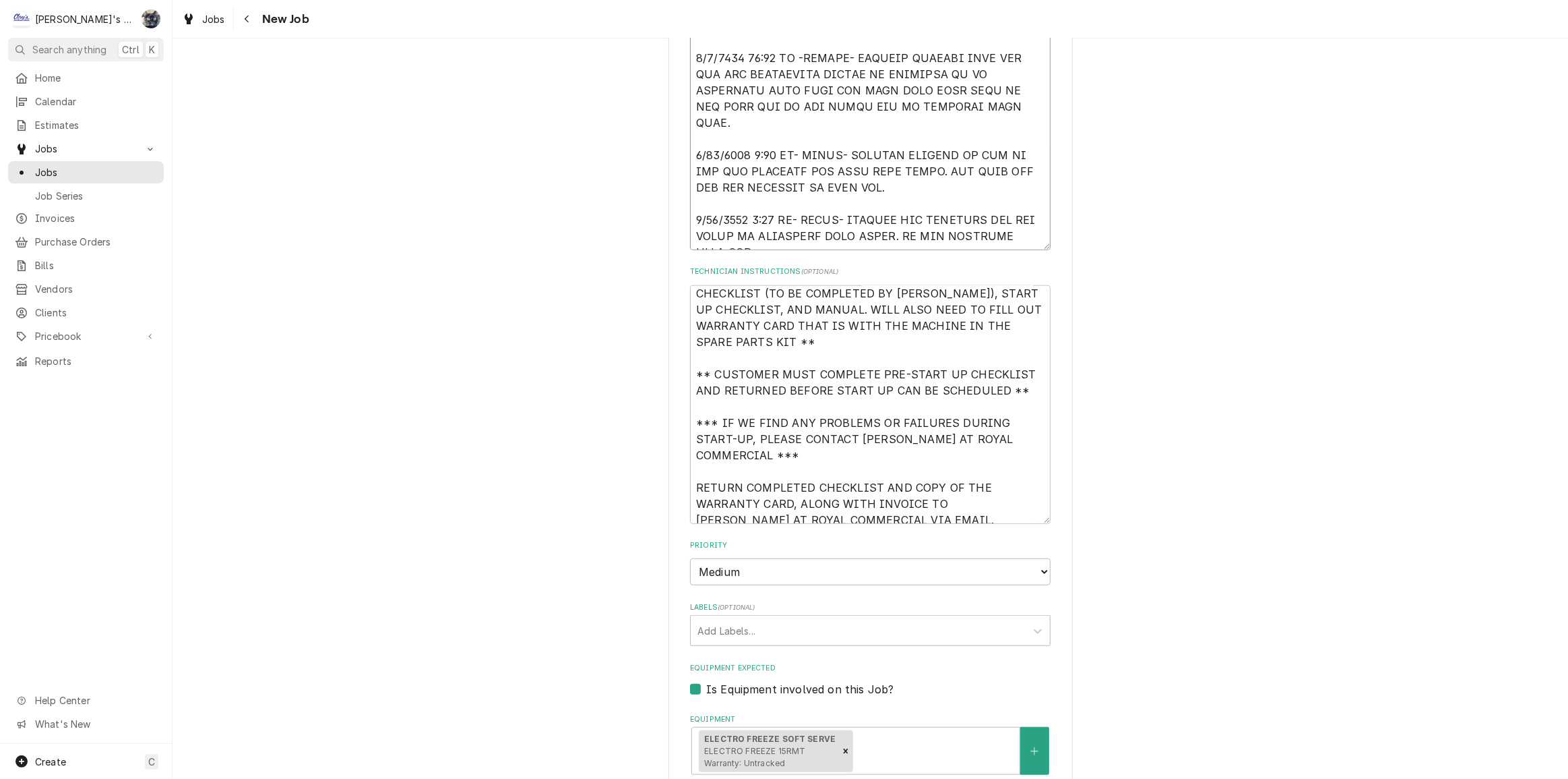
scroll to position [32, 0]
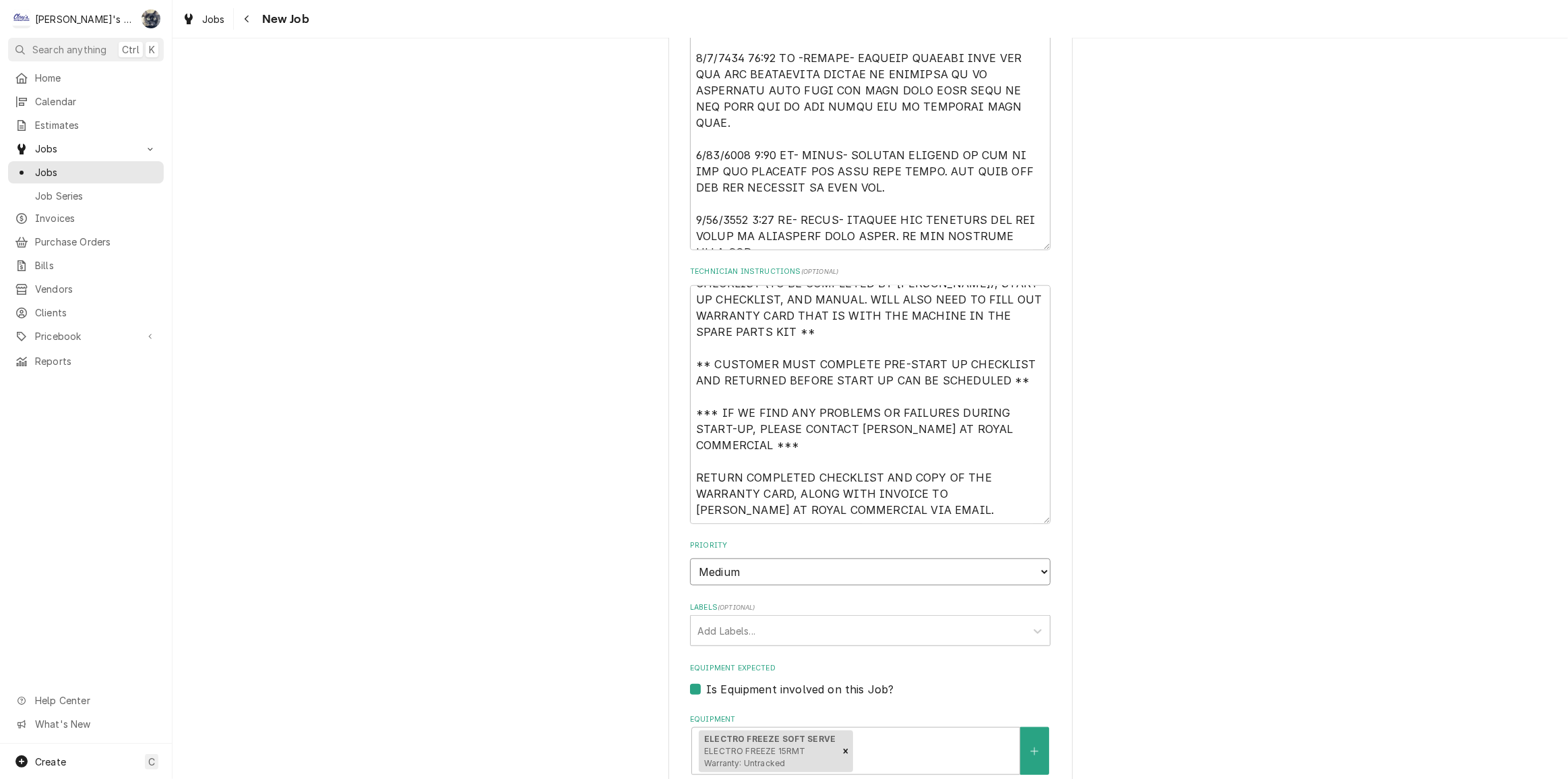
click at [766, 567] on select "No Priority Urgent High Medium Low" at bounding box center [870, 571] width 361 height 27
click at [690, 558] on select "No Priority Urgent High Medium Low" at bounding box center [870, 571] width 361 height 27
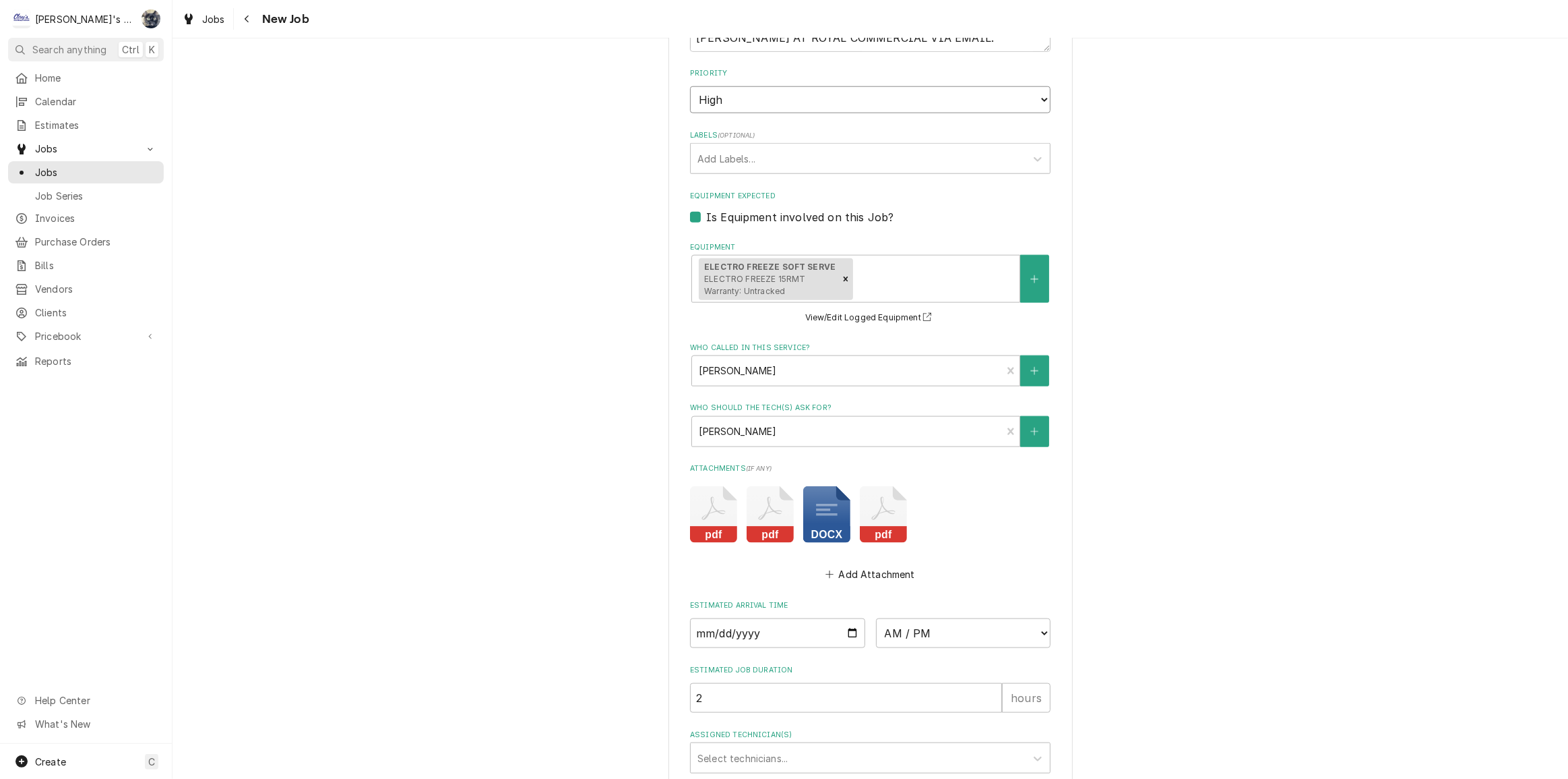
scroll to position [1797, 0]
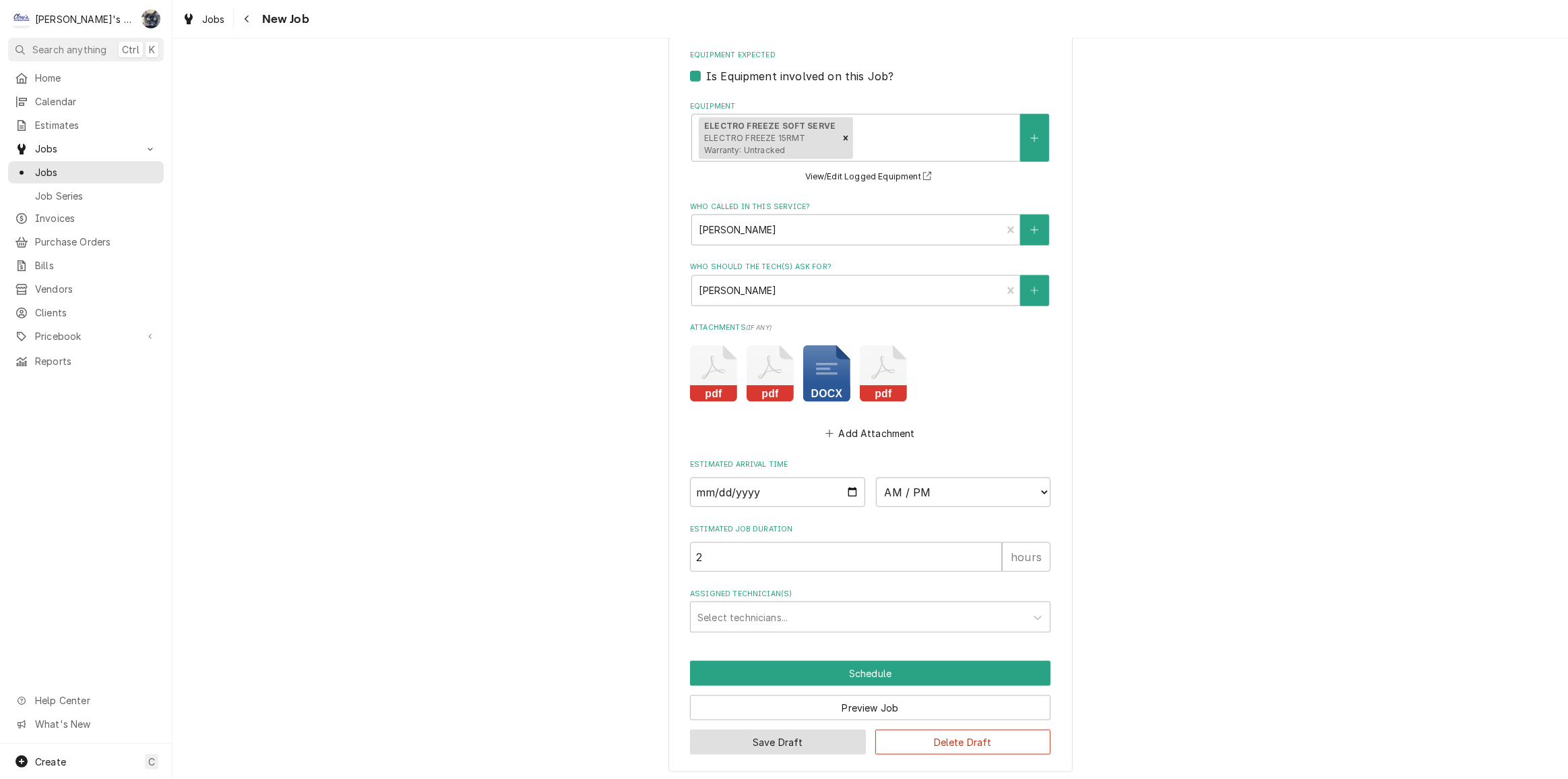
click at [827, 743] on button "Save Draft" at bounding box center [778, 742] width 176 height 25
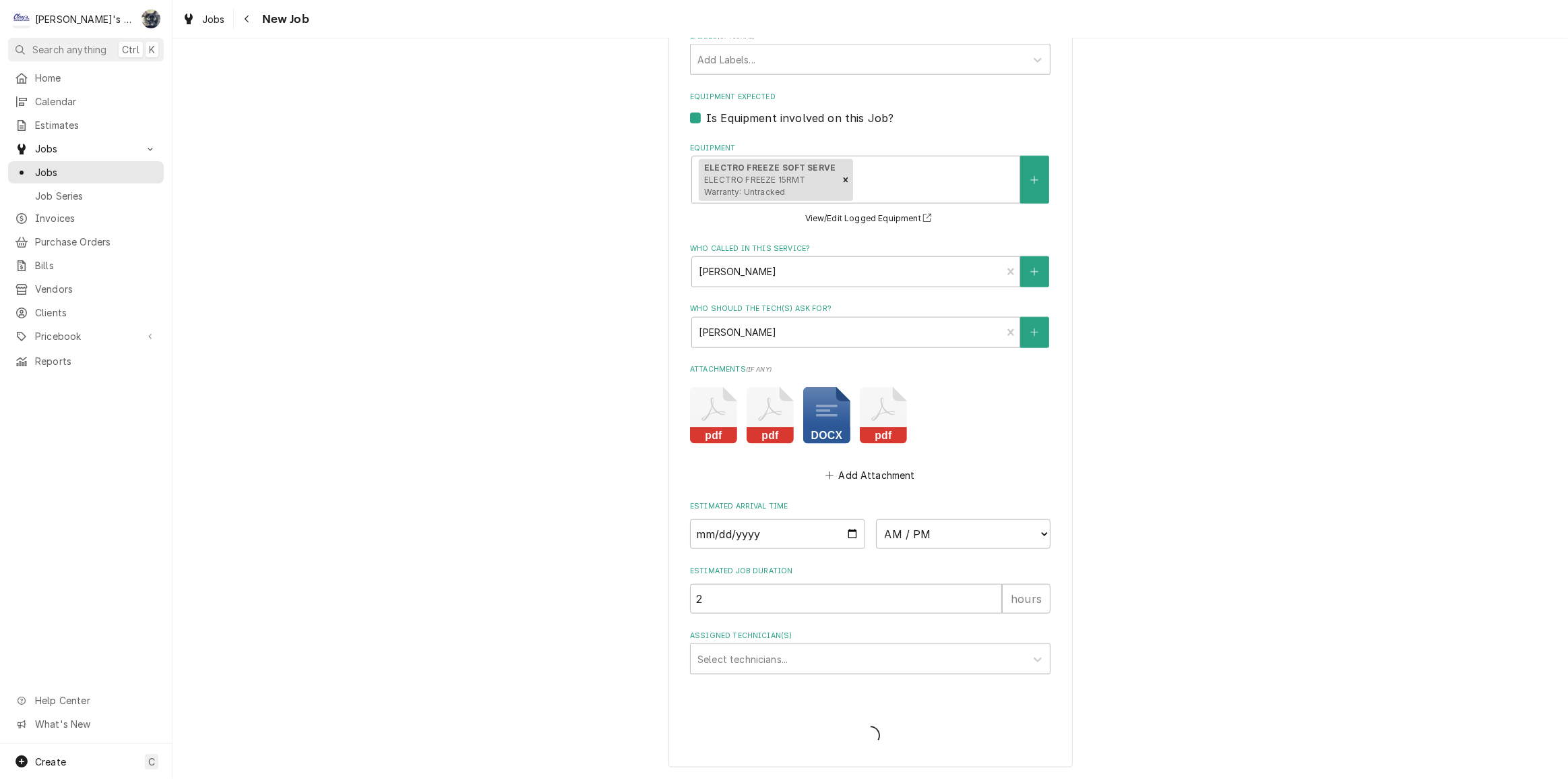
scroll to position [1751, 0]
